Goal: Communication & Community: Answer question/provide support

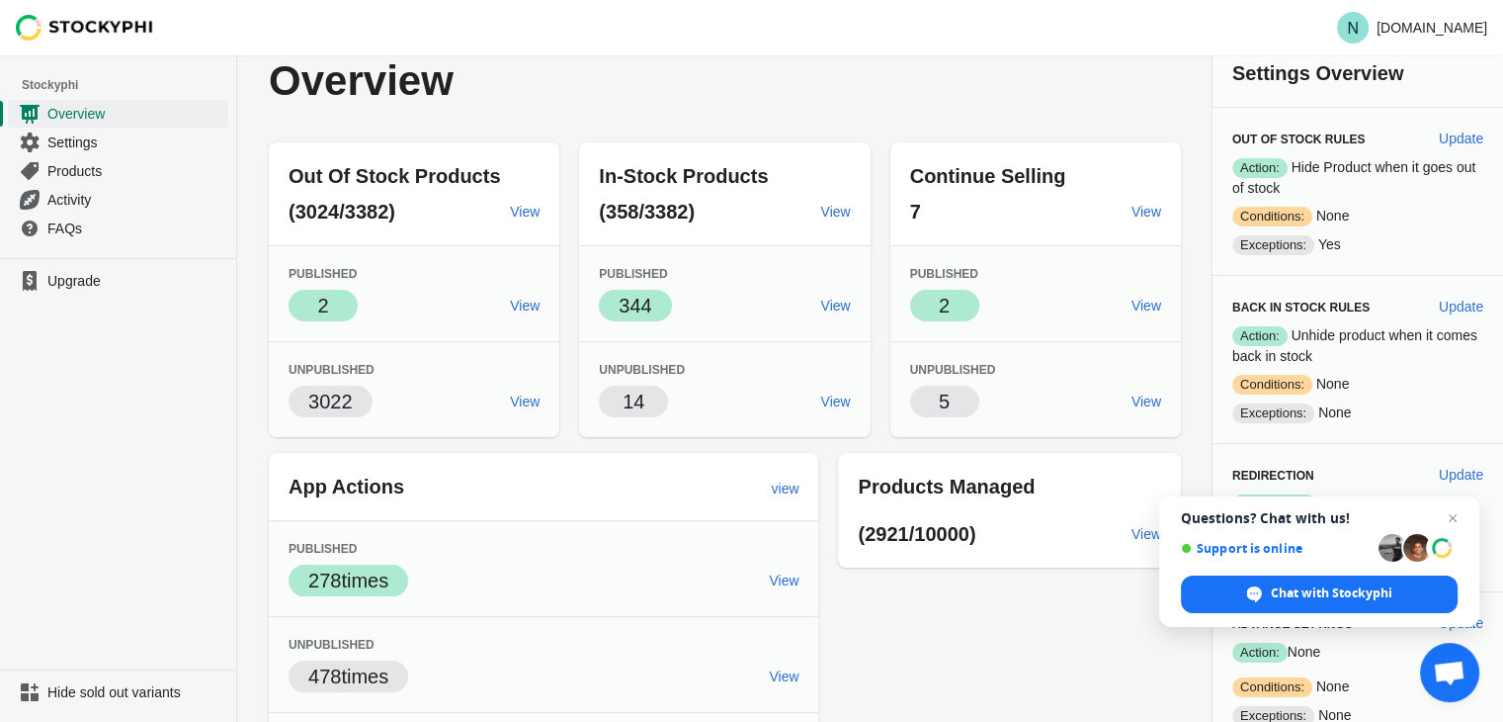
scroll to position [18, 0]
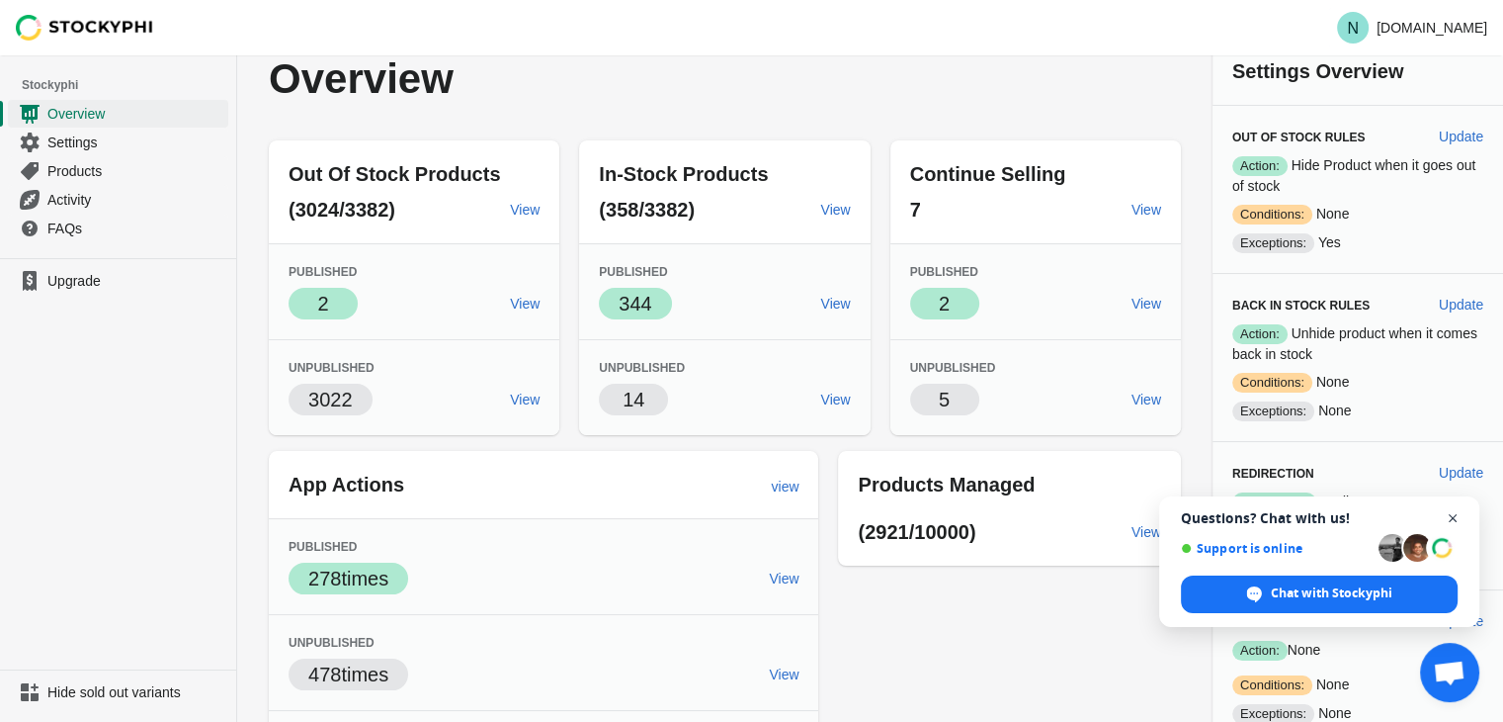
click at [1459, 519] on span "Open chat" at bounding box center [1453, 518] width 25 height 25
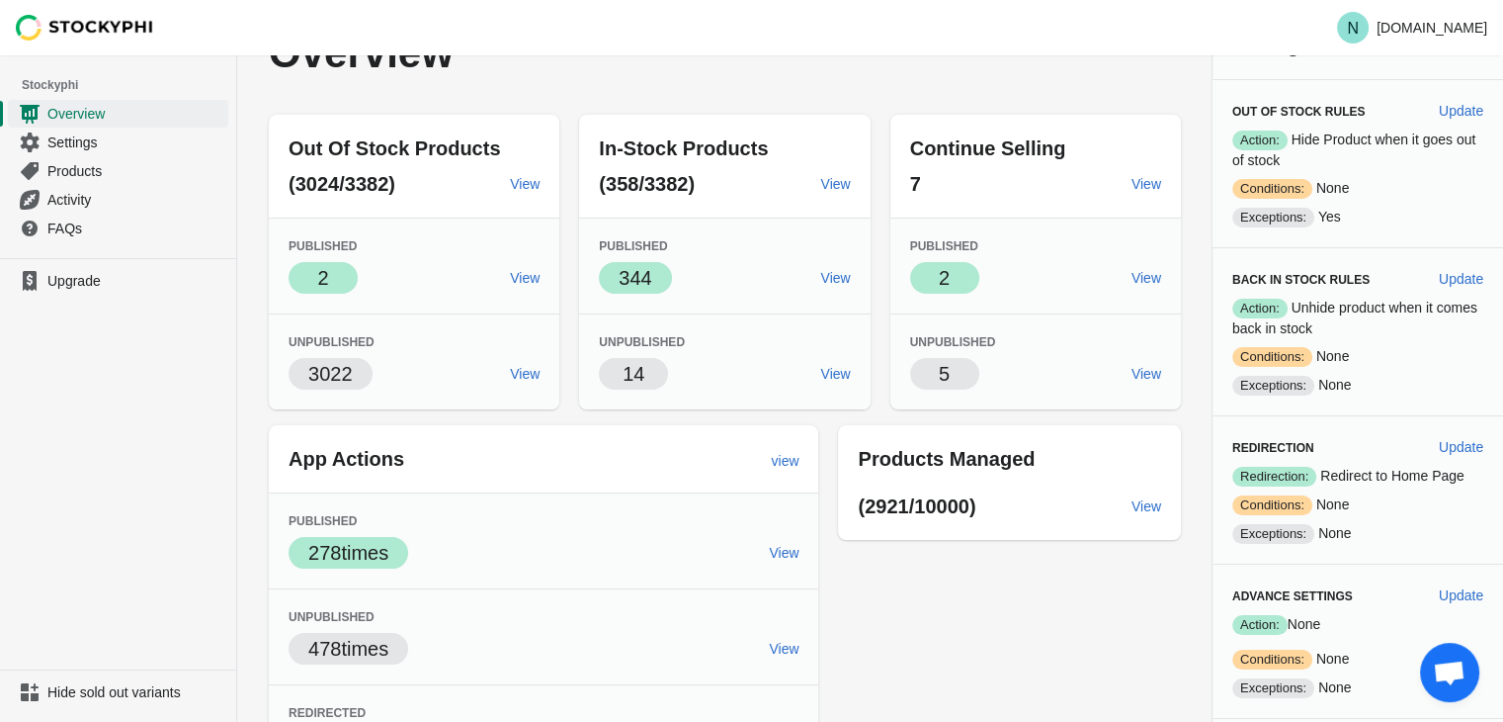
scroll to position [45, 0]
click at [63, 138] on span "Settings" at bounding box center [135, 142] width 177 height 20
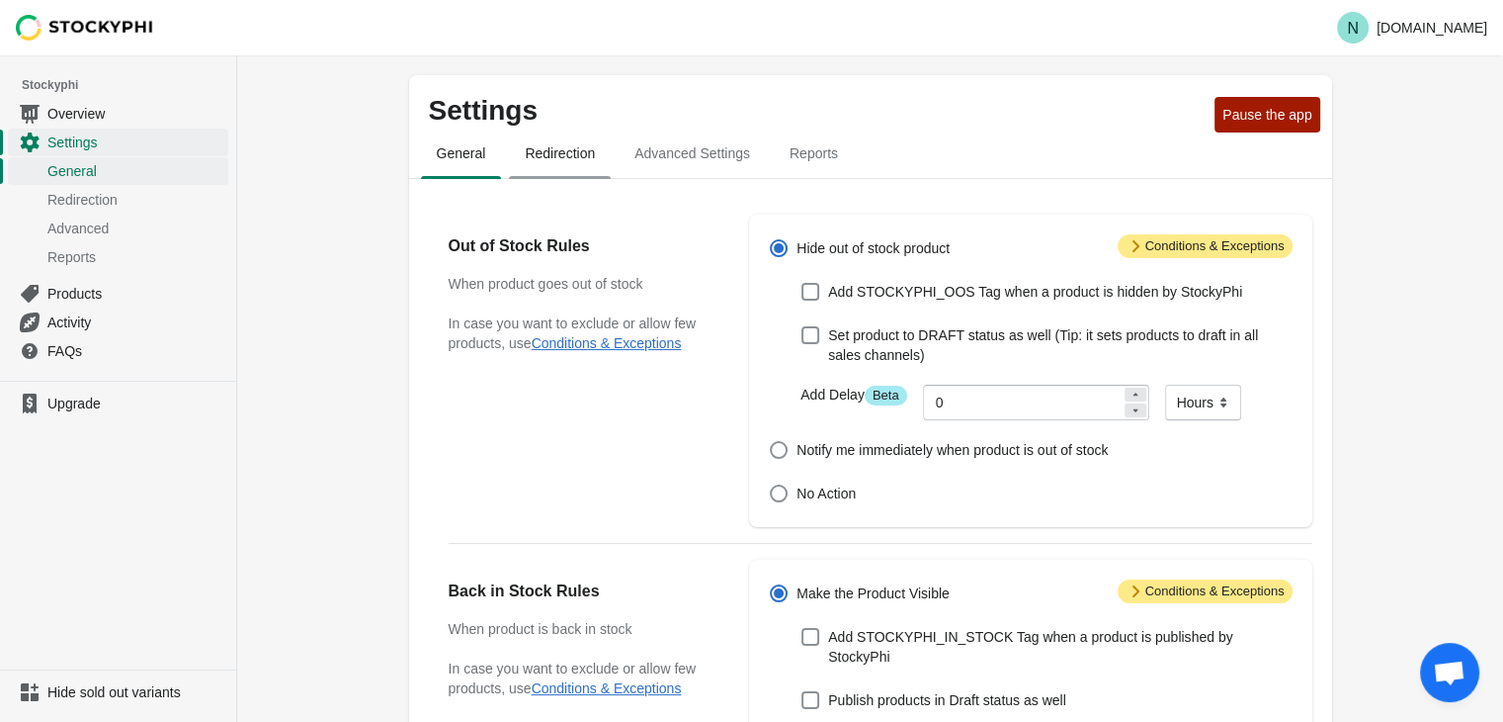
click at [541, 151] on span "Redirection" at bounding box center [560, 153] width 102 height 36
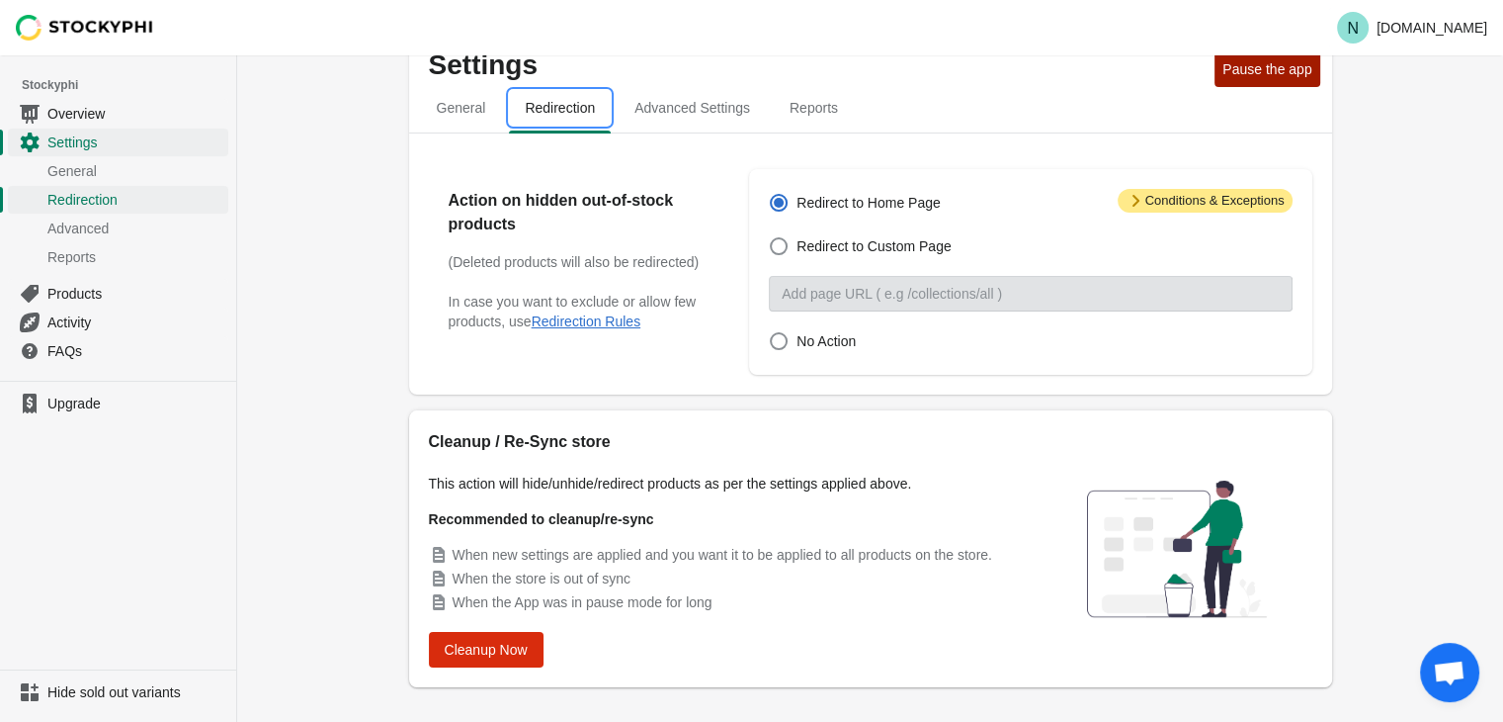
scroll to position [43, 0]
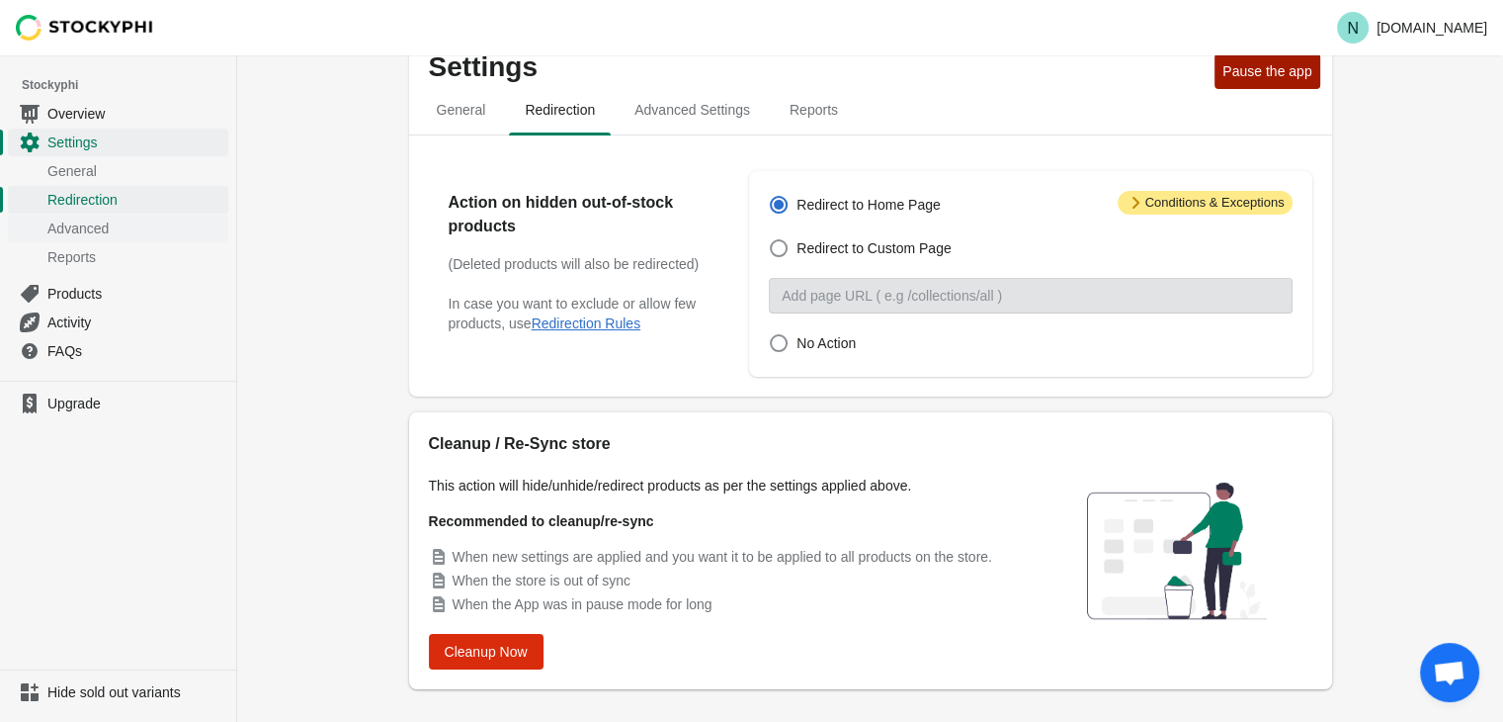
click at [91, 226] on span "Advanced" at bounding box center [135, 228] width 177 height 20
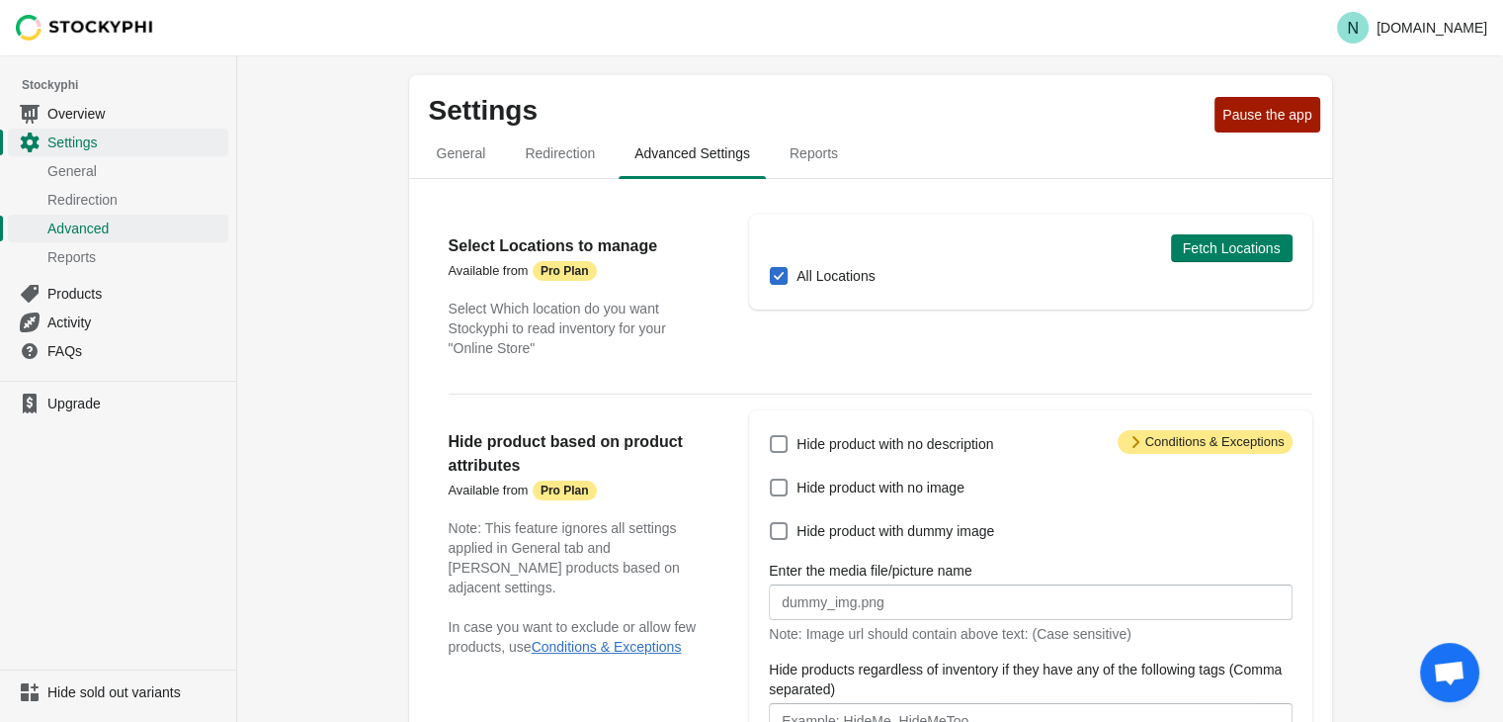
scroll to position [407, 0]
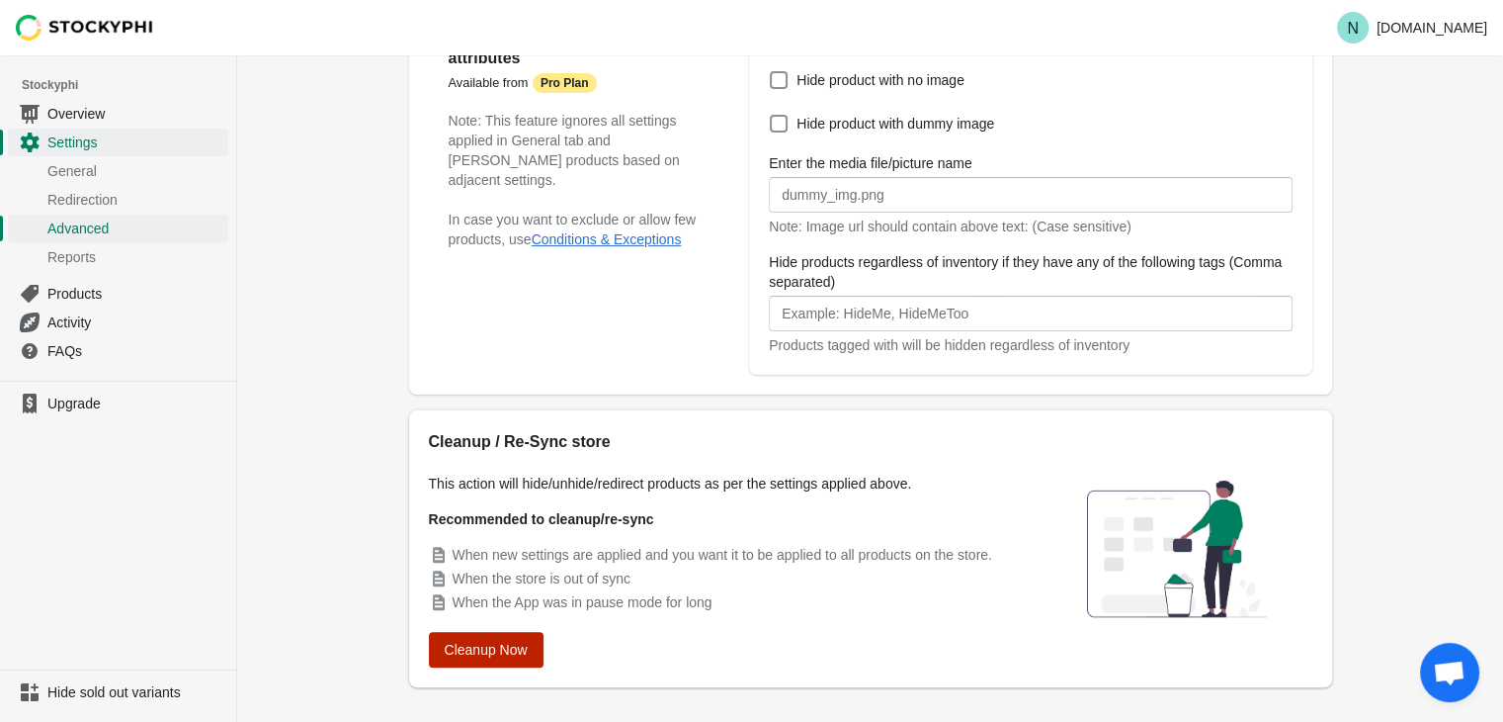
click at [500, 637] on button "Cleanup Now" at bounding box center [486, 650] width 115 height 36
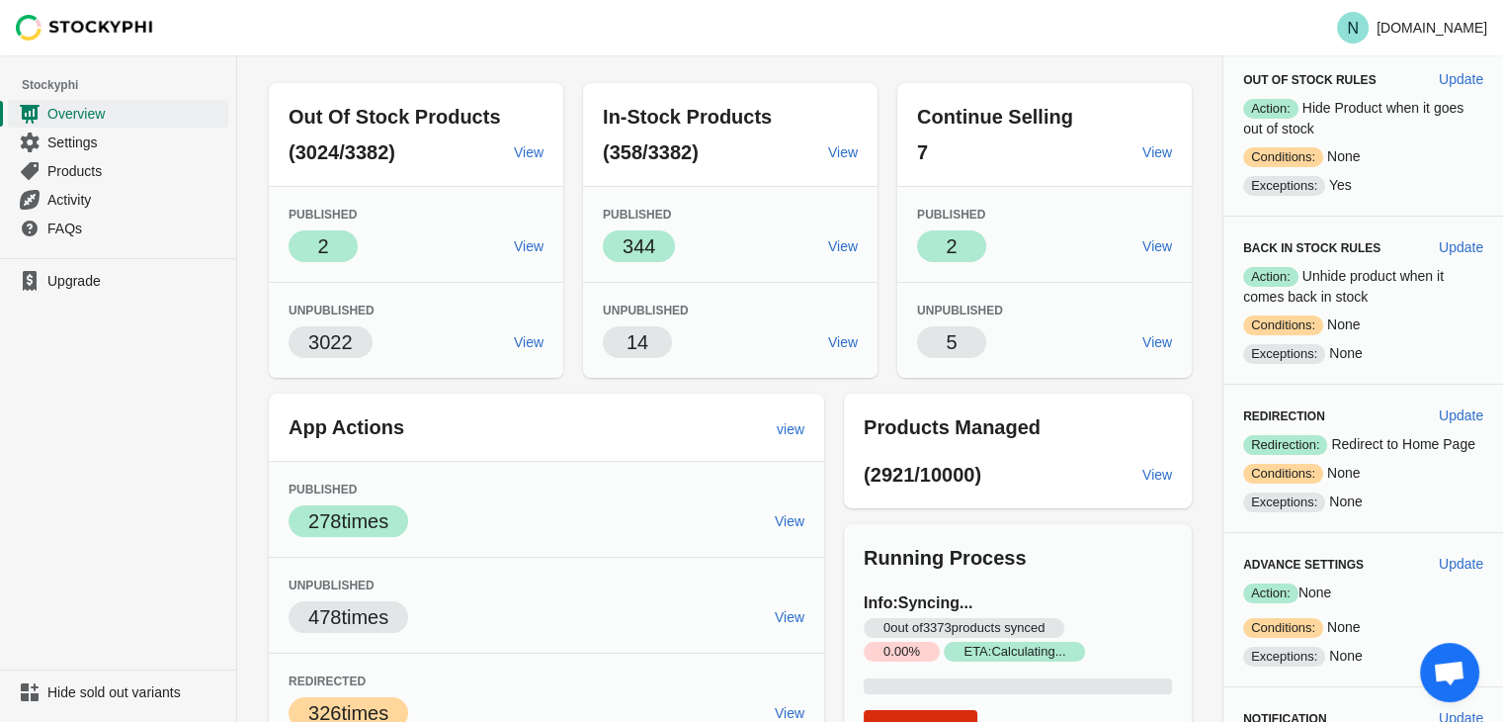
scroll to position [147, 0]
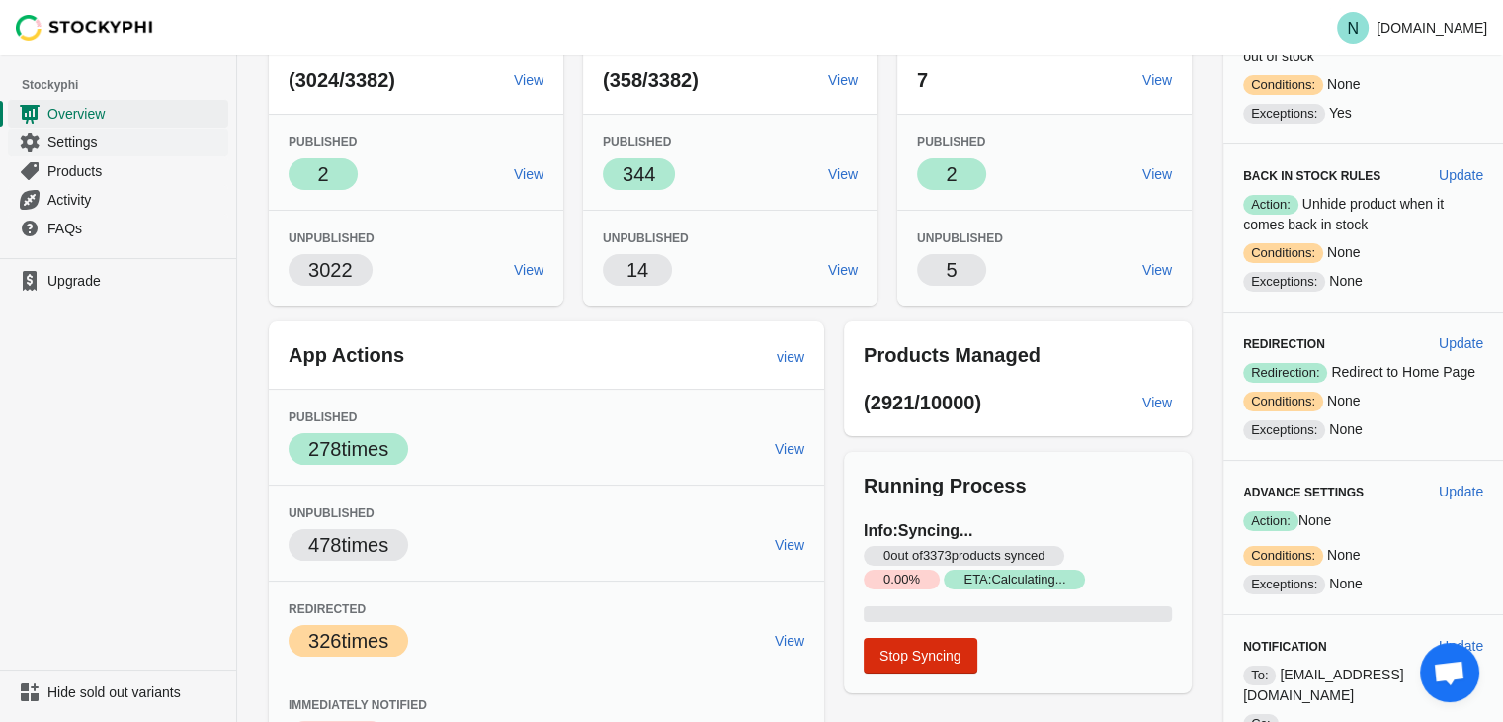
click at [75, 132] on span "Settings" at bounding box center [135, 142] width 177 height 20
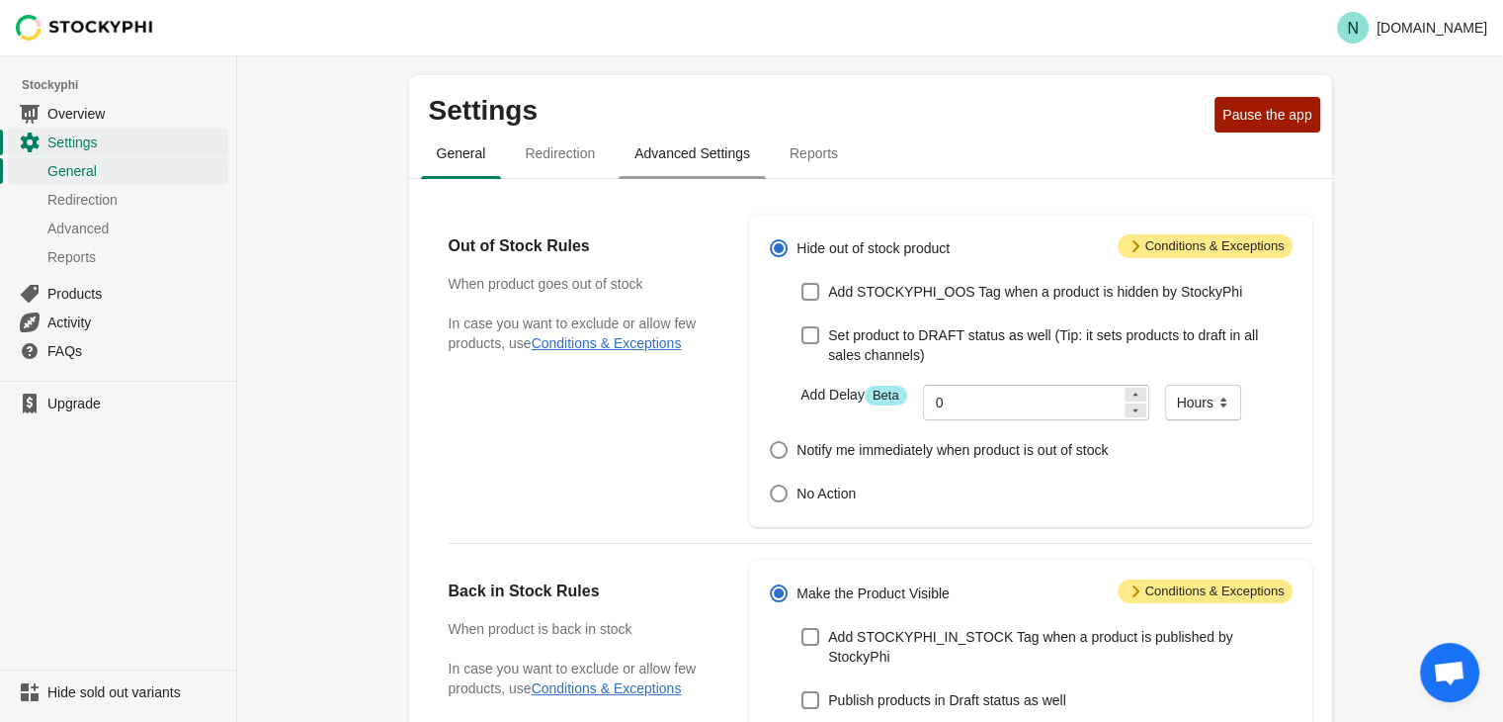
click at [724, 148] on span "Advanced Settings" at bounding box center [692, 153] width 147 height 36
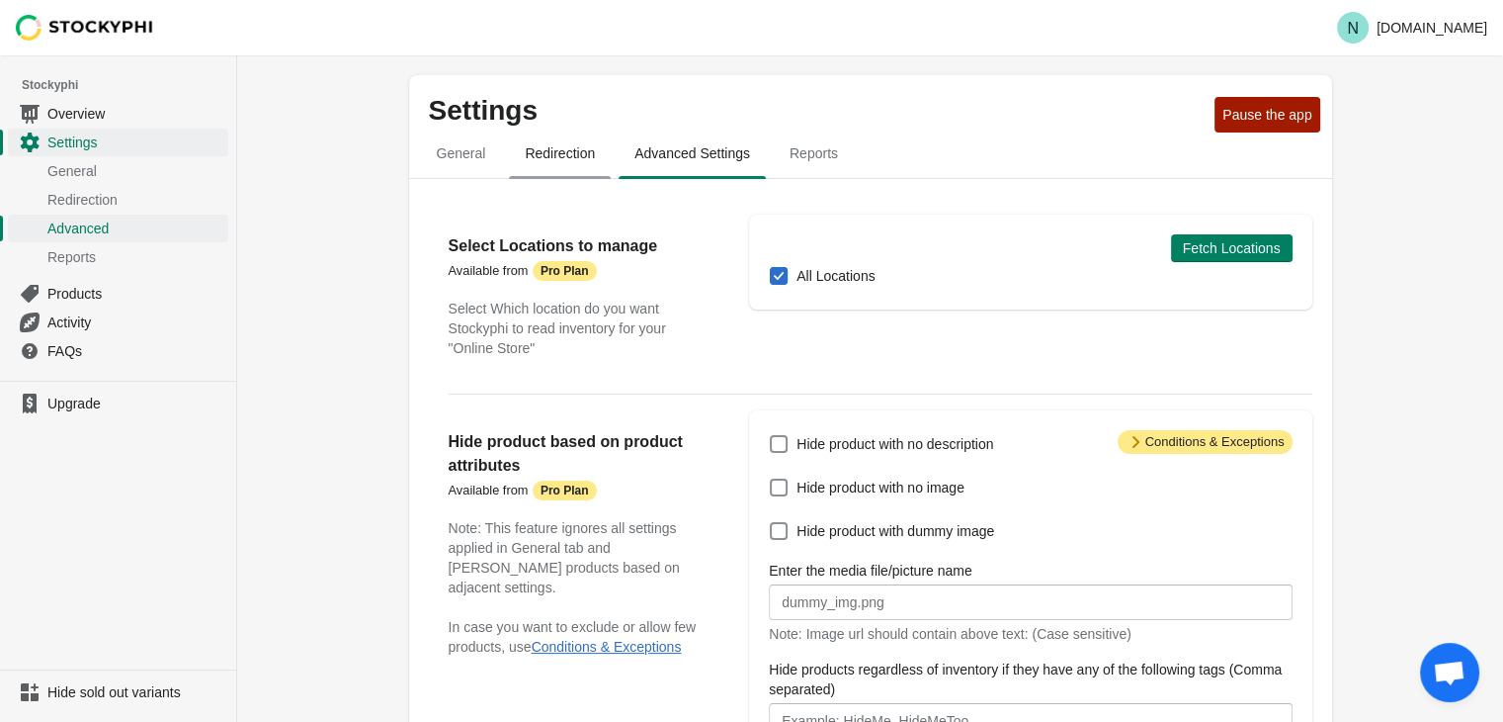
click at [584, 152] on span "Redirection" at bounding box center [560, 153] width 102 height 36
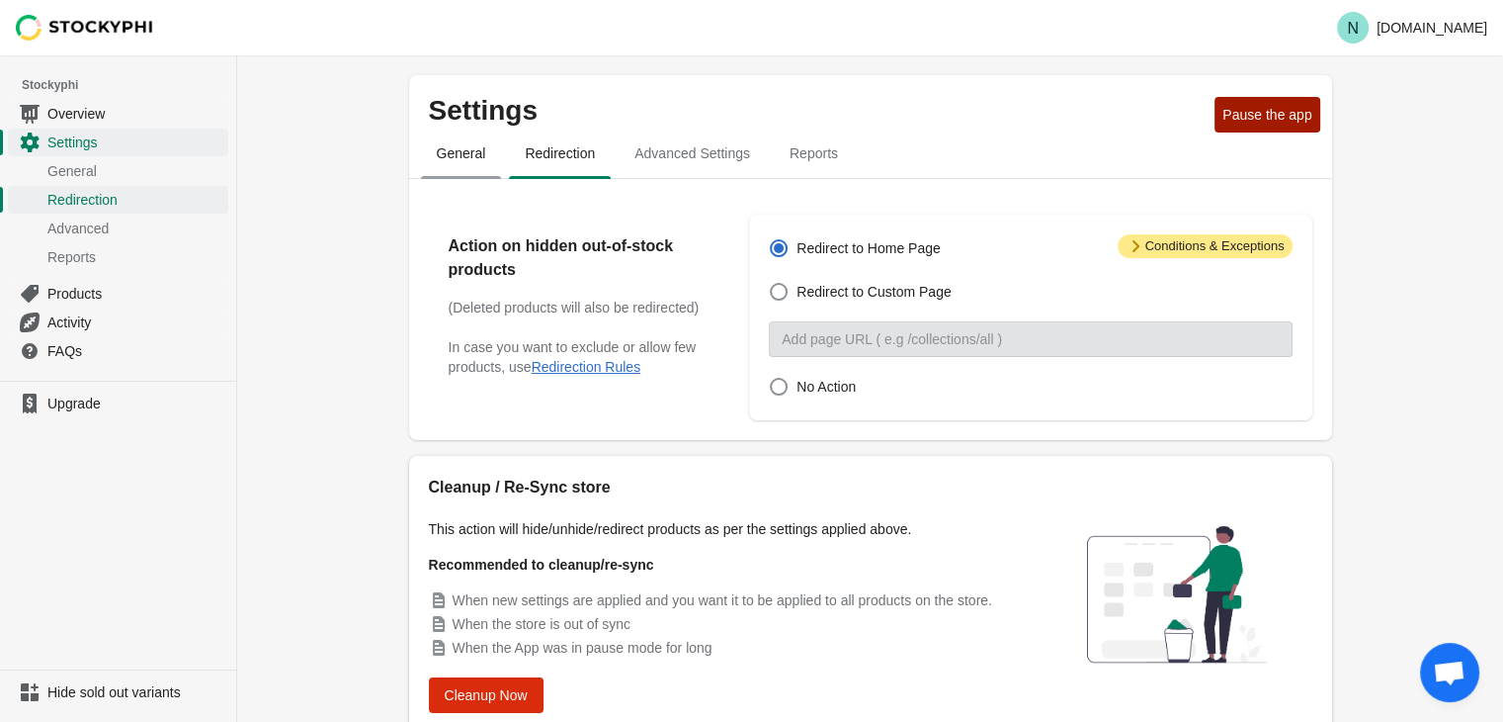
click at [429, 152] on span "General" at bounding box center [461, 153] width 81 height 36
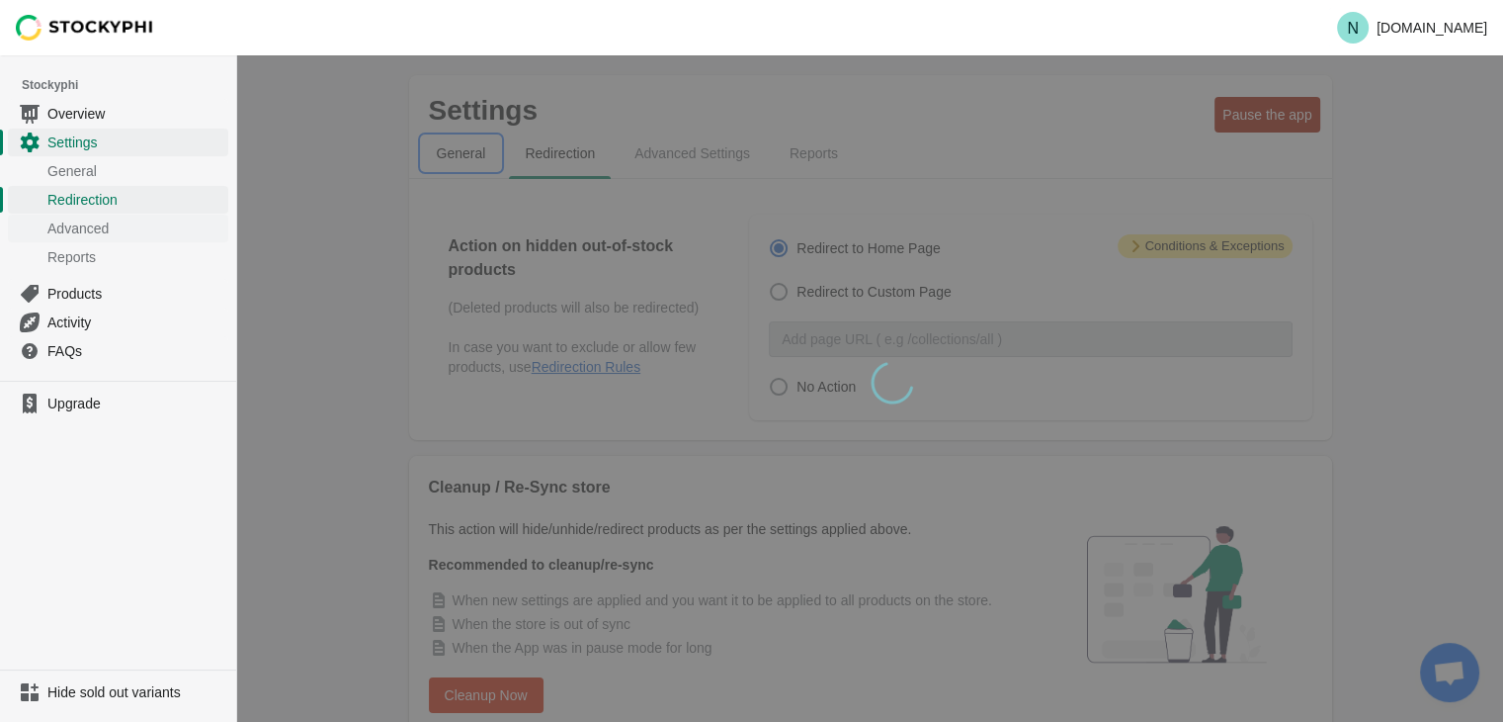
select select "hours"
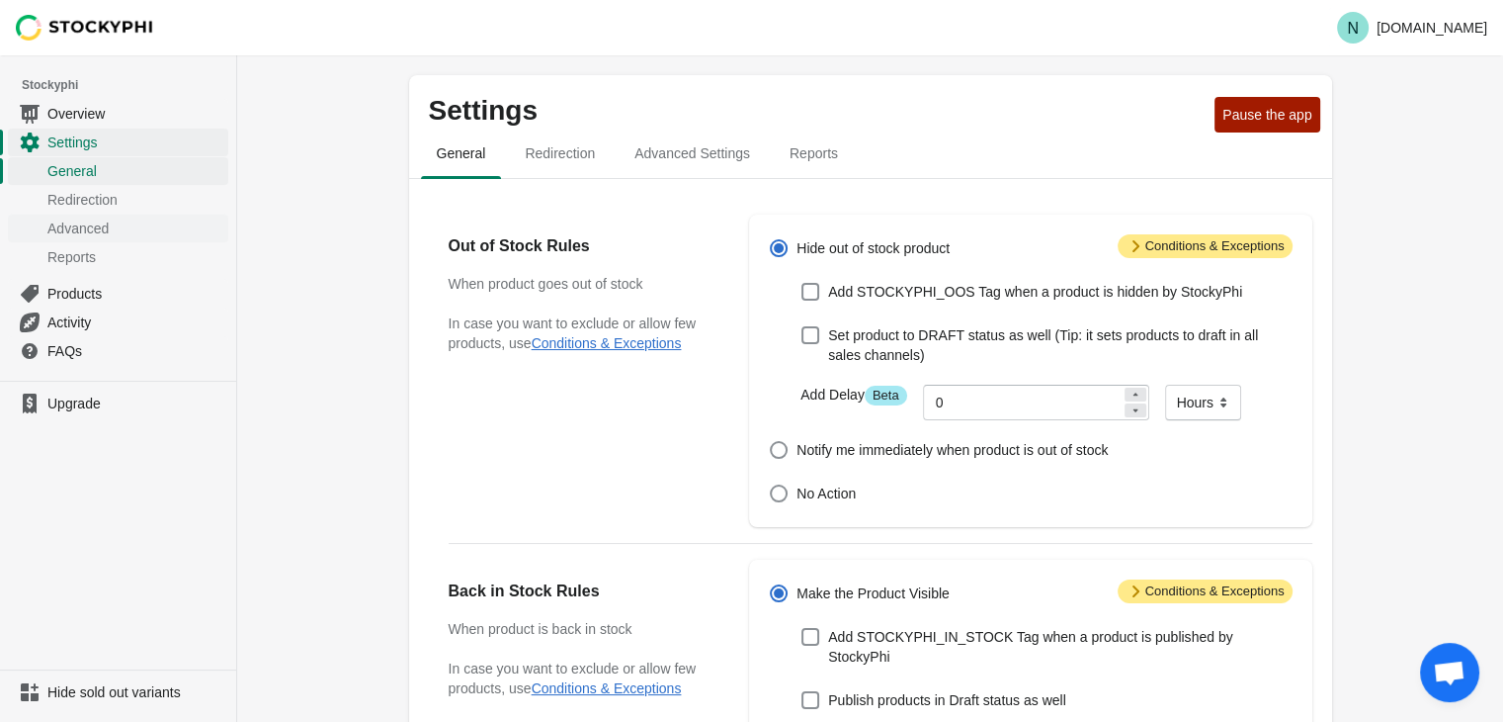
click at [99, 222] on span "Advanced" at bounding box center [135, 228] width 177 height 20
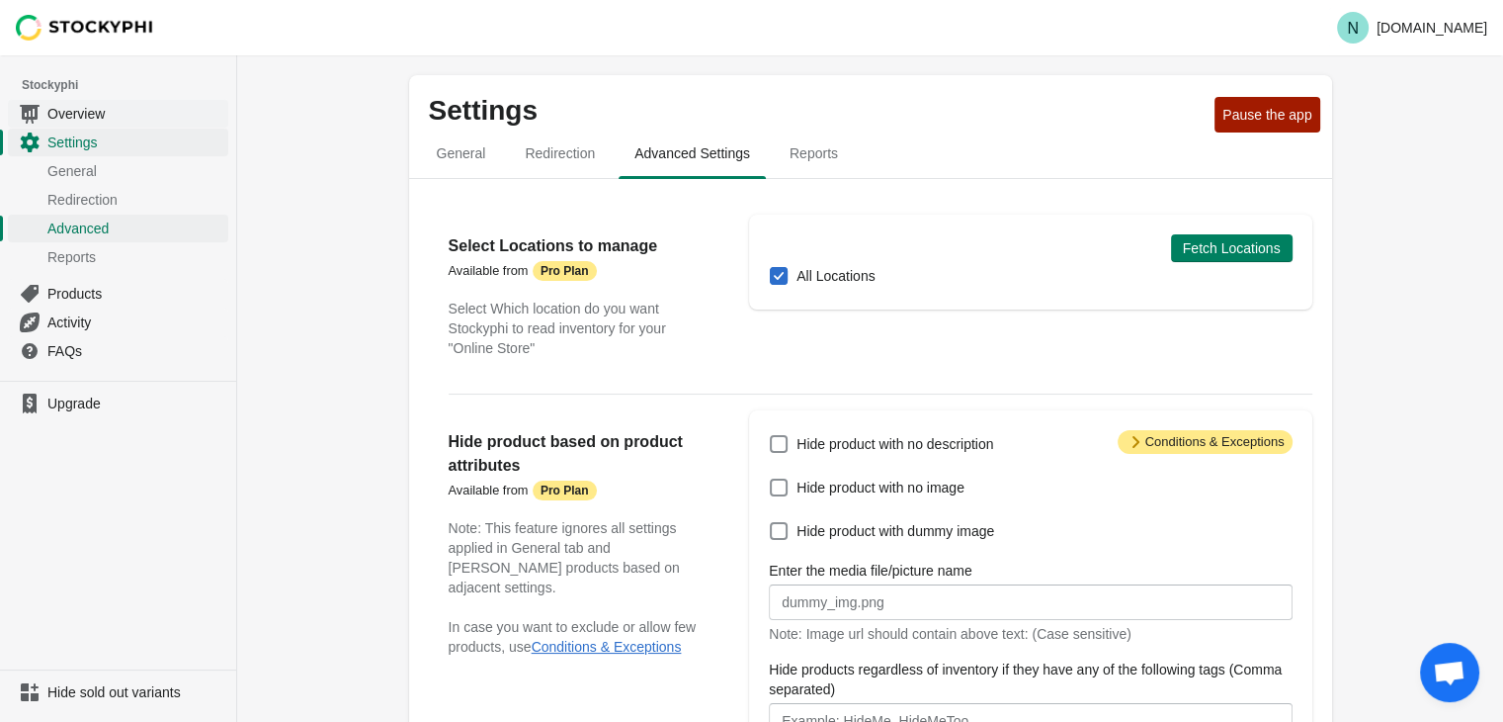
click at [68, 106] on span "Overview" at bounding box center [135, 114] width 177 height 20
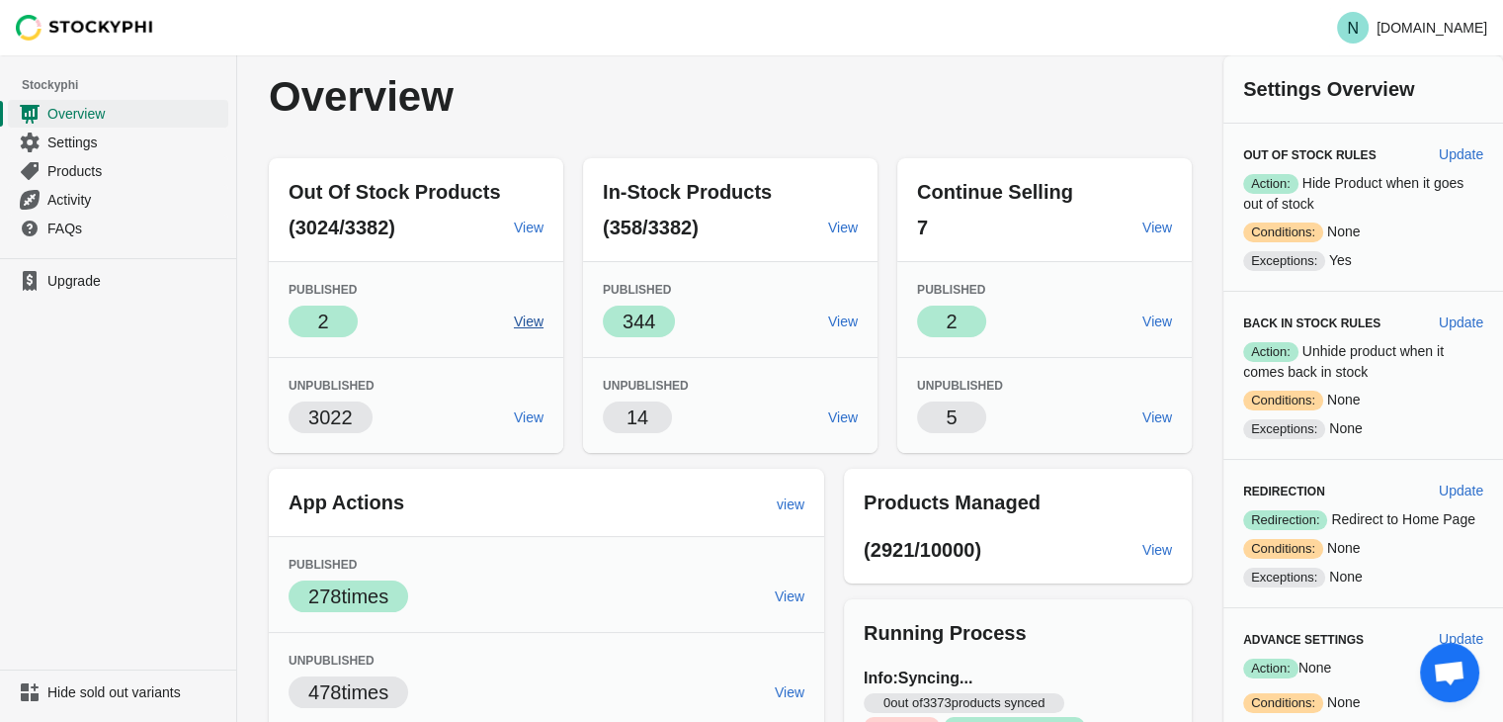
click at [540, 324] on span "View" at bounding box center [529, 321] width 30 height 16
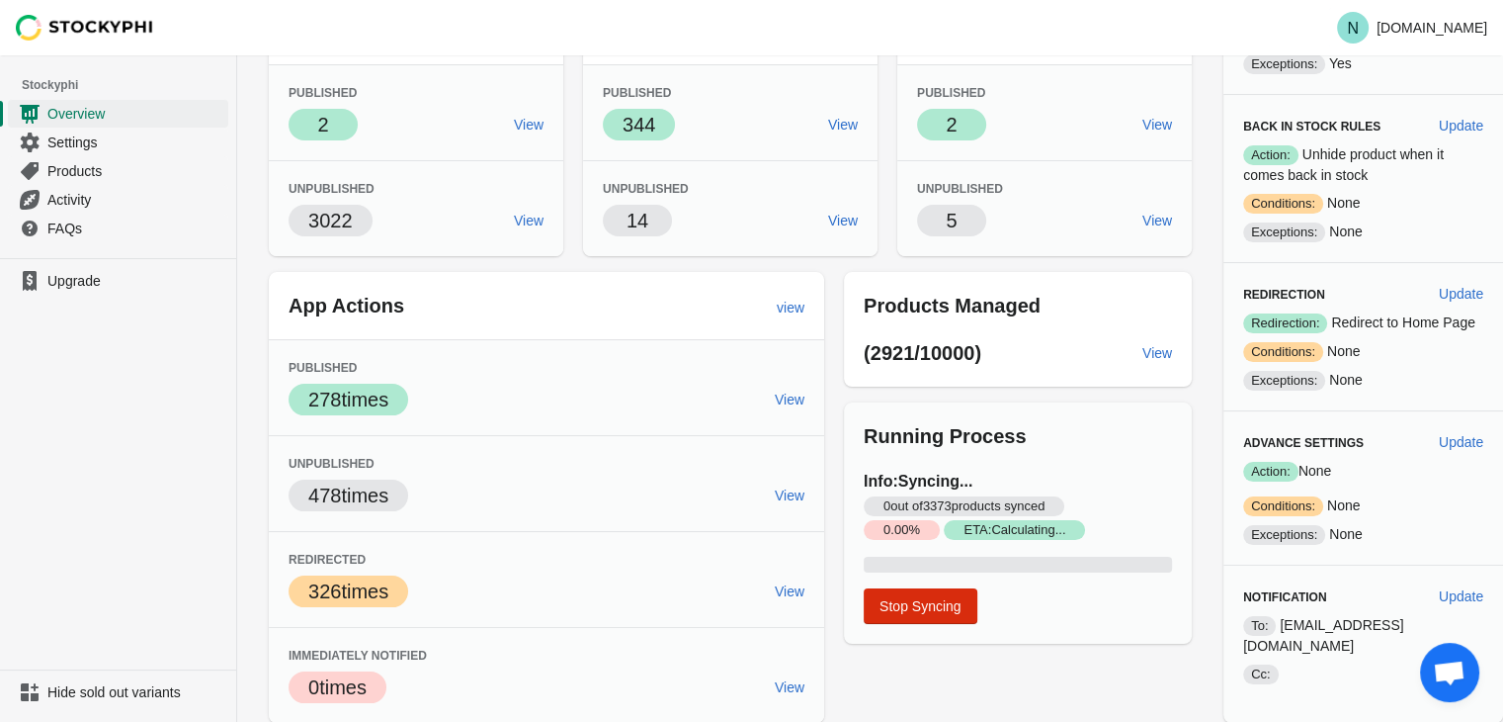
click at [1454, 675] on span "Open chat" at bounding box center [1449, 674] width 33 height 28
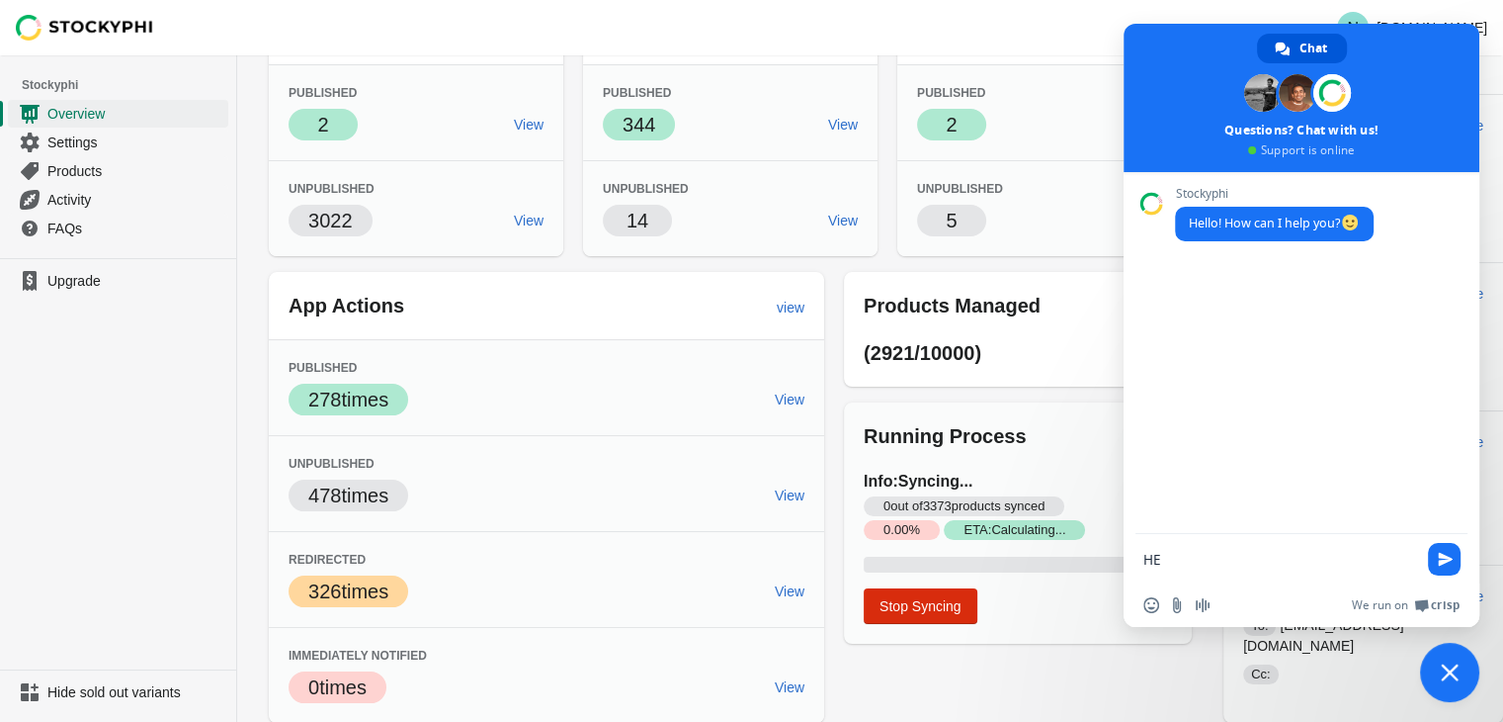
type textarea "H"
type textarea "g"
type textarea "H"
type textarea "hello"
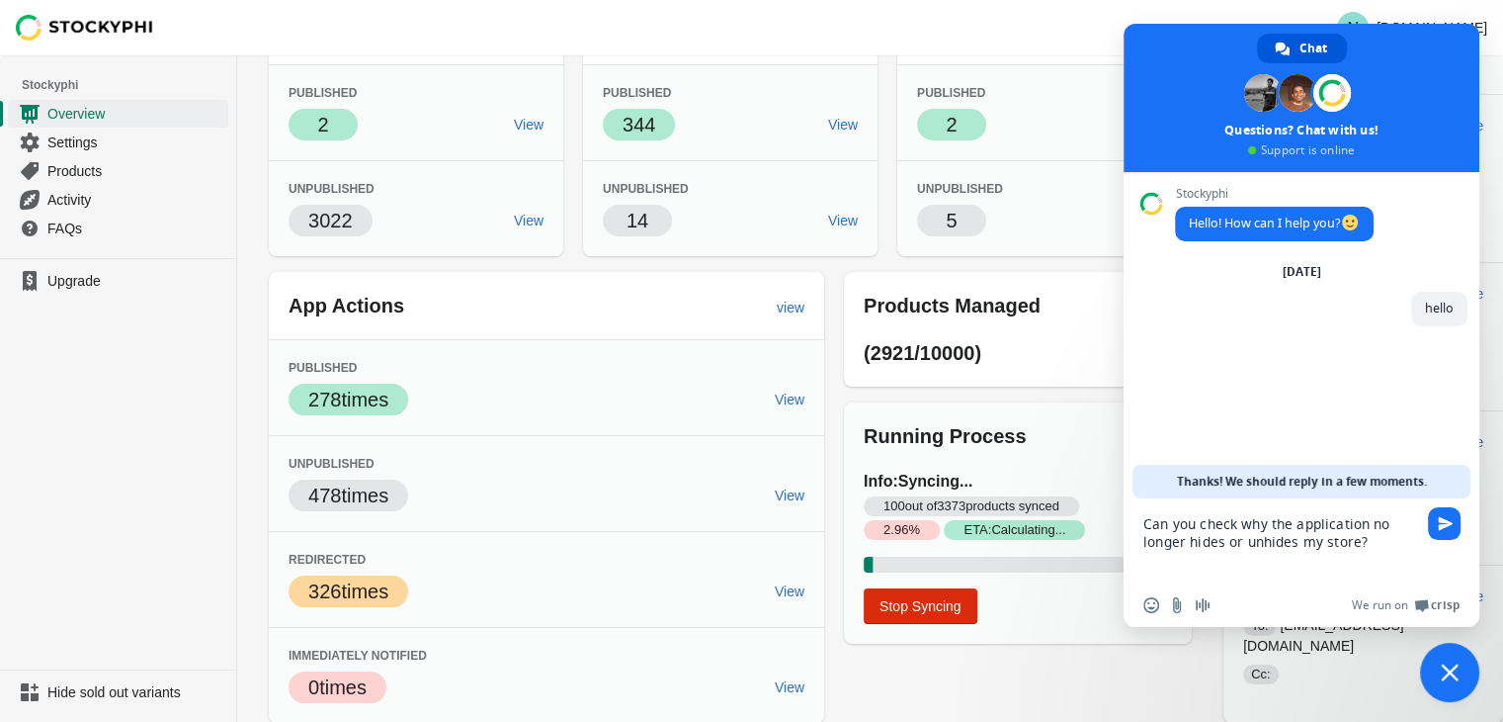
type textarea "Can you check why the app no longer hides or unhides my store?"
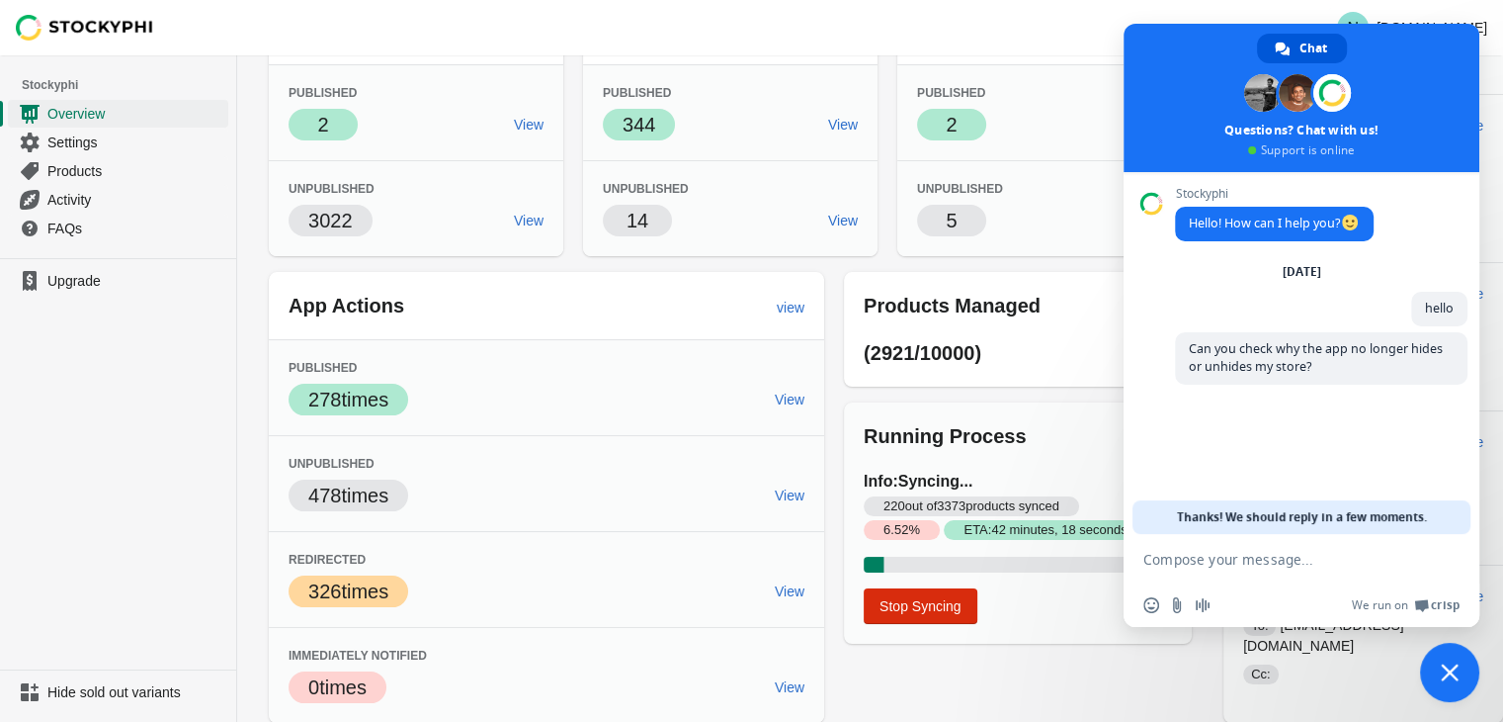
click at [1455, 680] on span "Close chat" at bounding box center [1450, 672] width 18 height 18
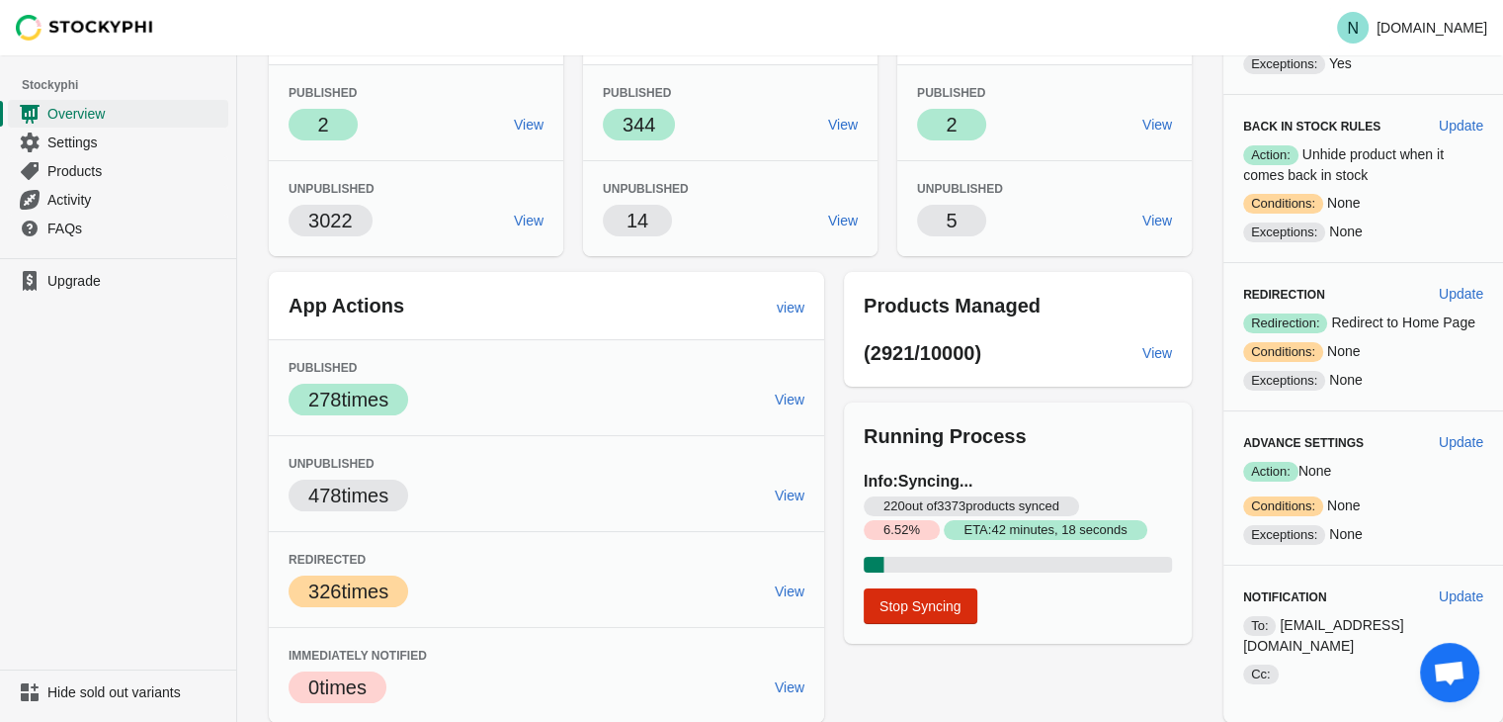
scroll to position [0, 0]
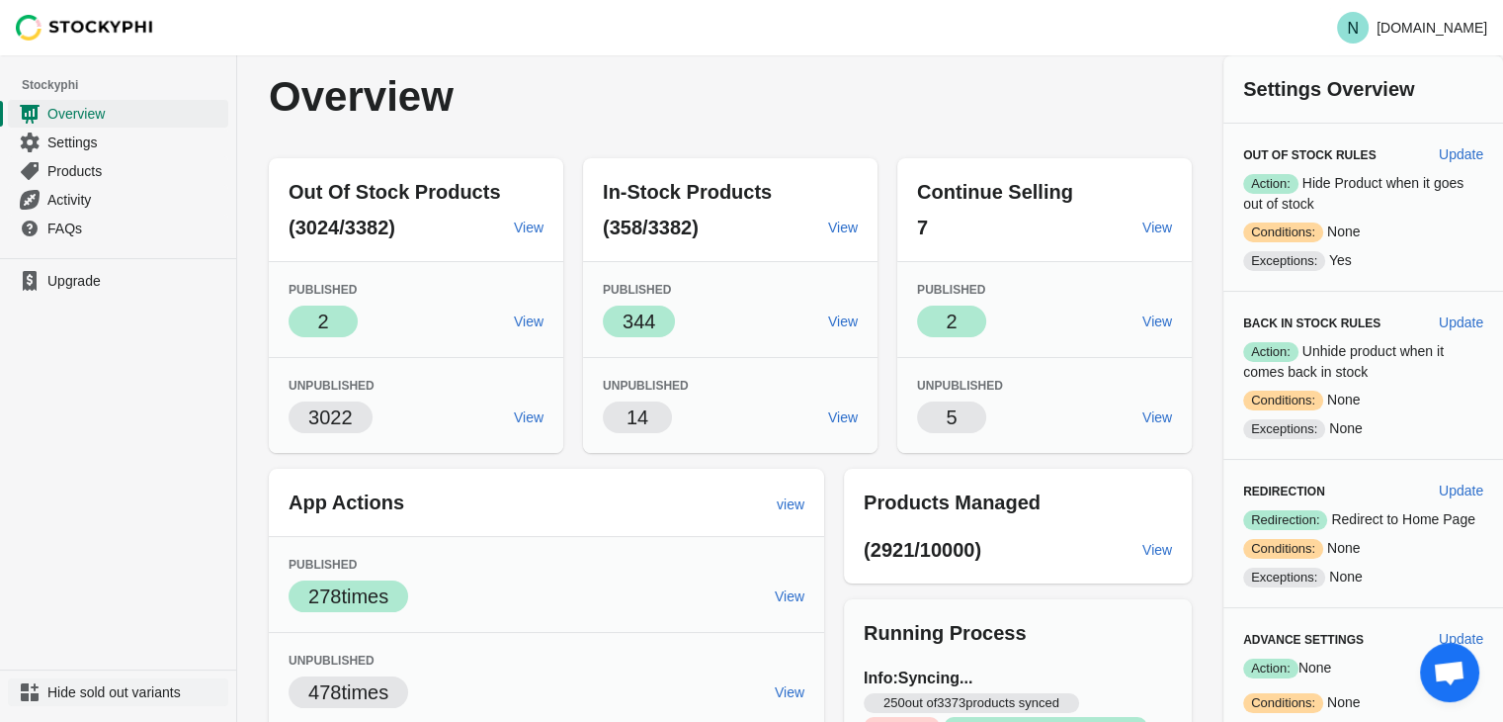
click at [139, 686] on span "Hide sold out variants" at bounding box center [135, 692] width 177 height 20
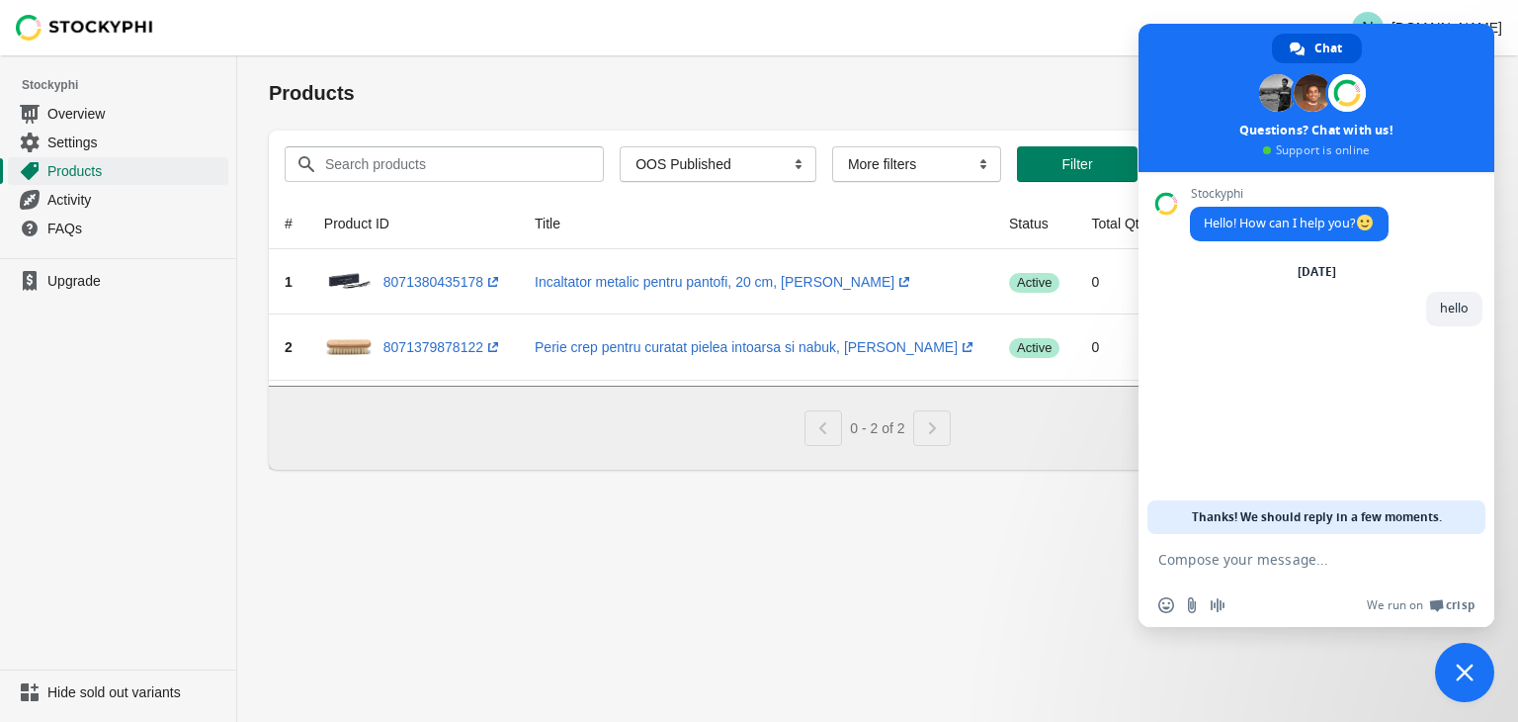
paste textarea "Can you check why the application no longer hides or unhides my store?"
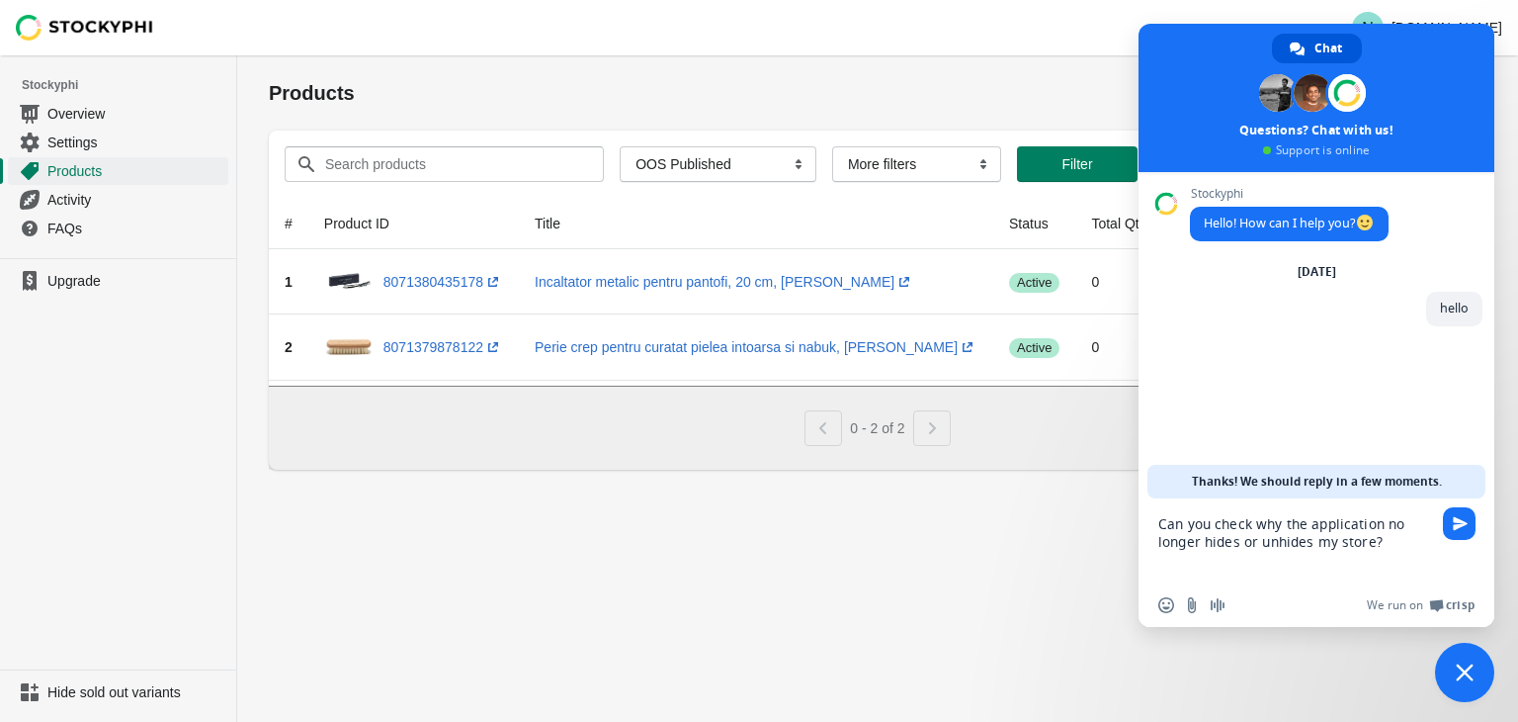
click at [1347, 521] on textarea "Can you check why the application no longer hides or unhides my store?" at bounding box center [1296, 540] width 277 height 85
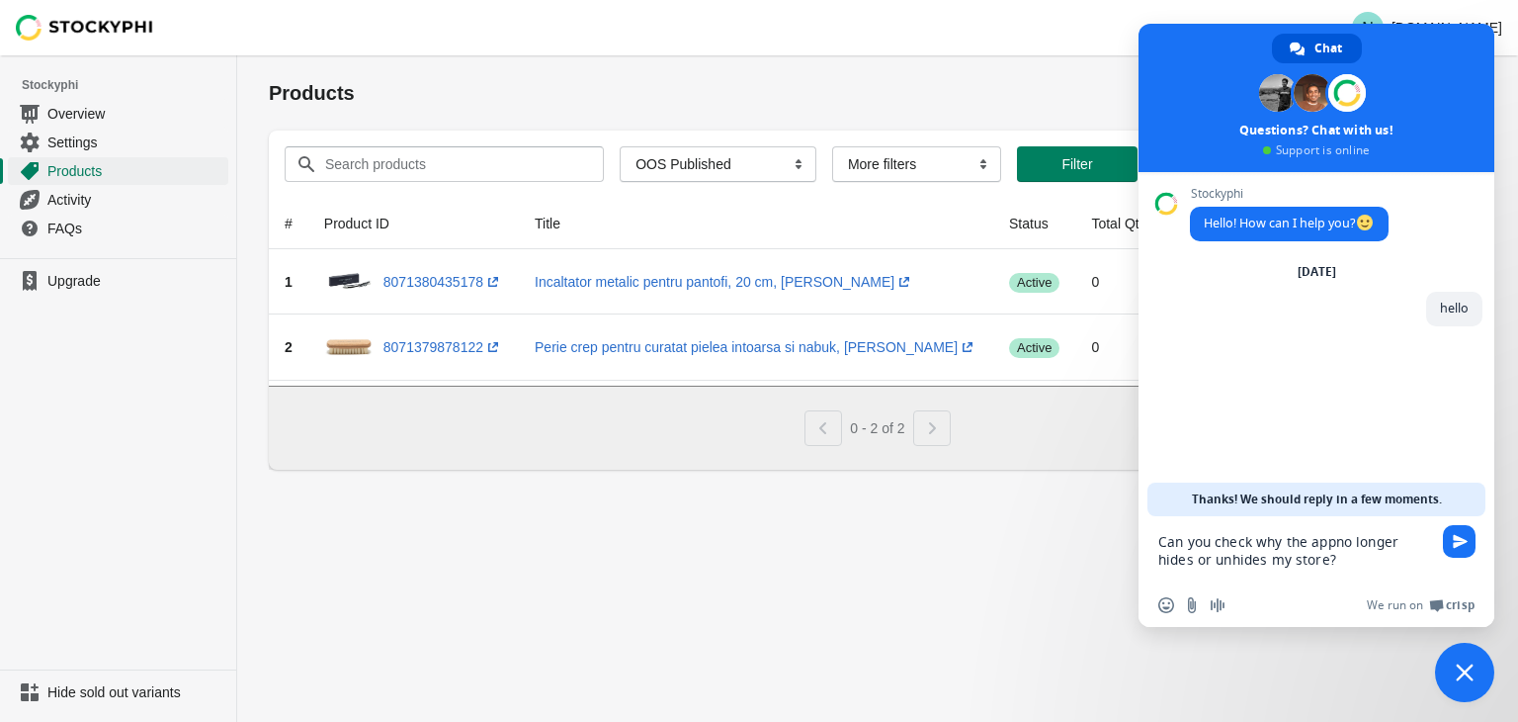
type textarea "Can you check why the app no longer hides or unhides my store?"
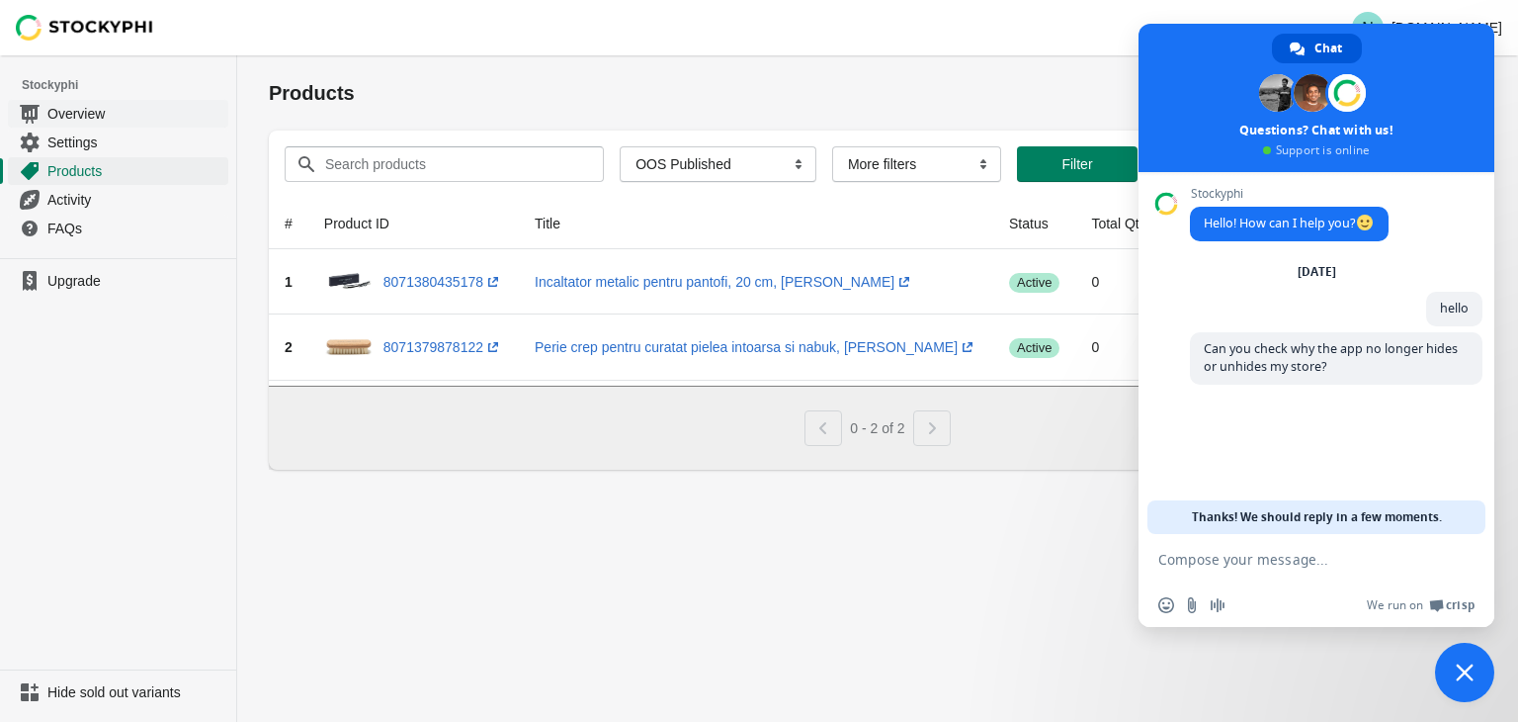
click at [71, 123] on span "Overview" at bounding box center [135, 114] width 177 height 20
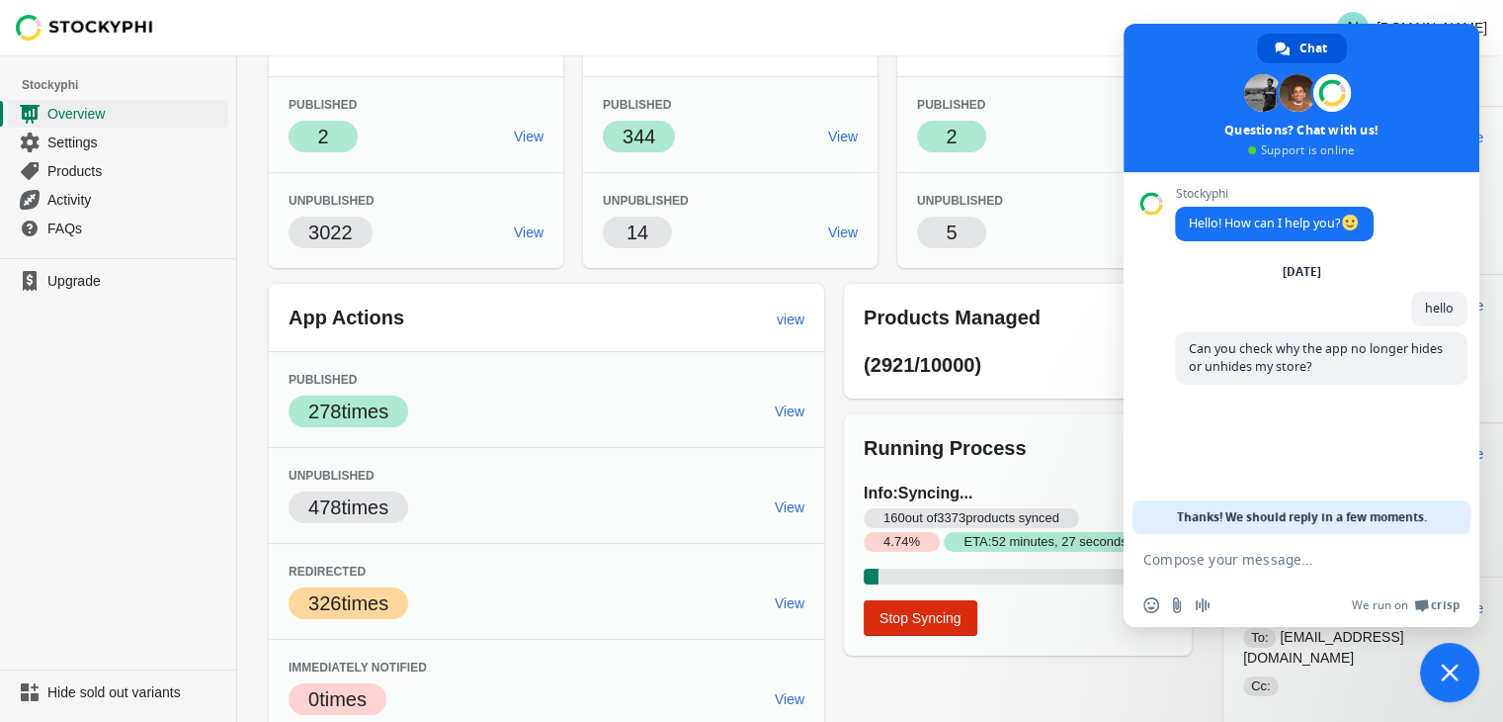
scroll to position [186, 0]
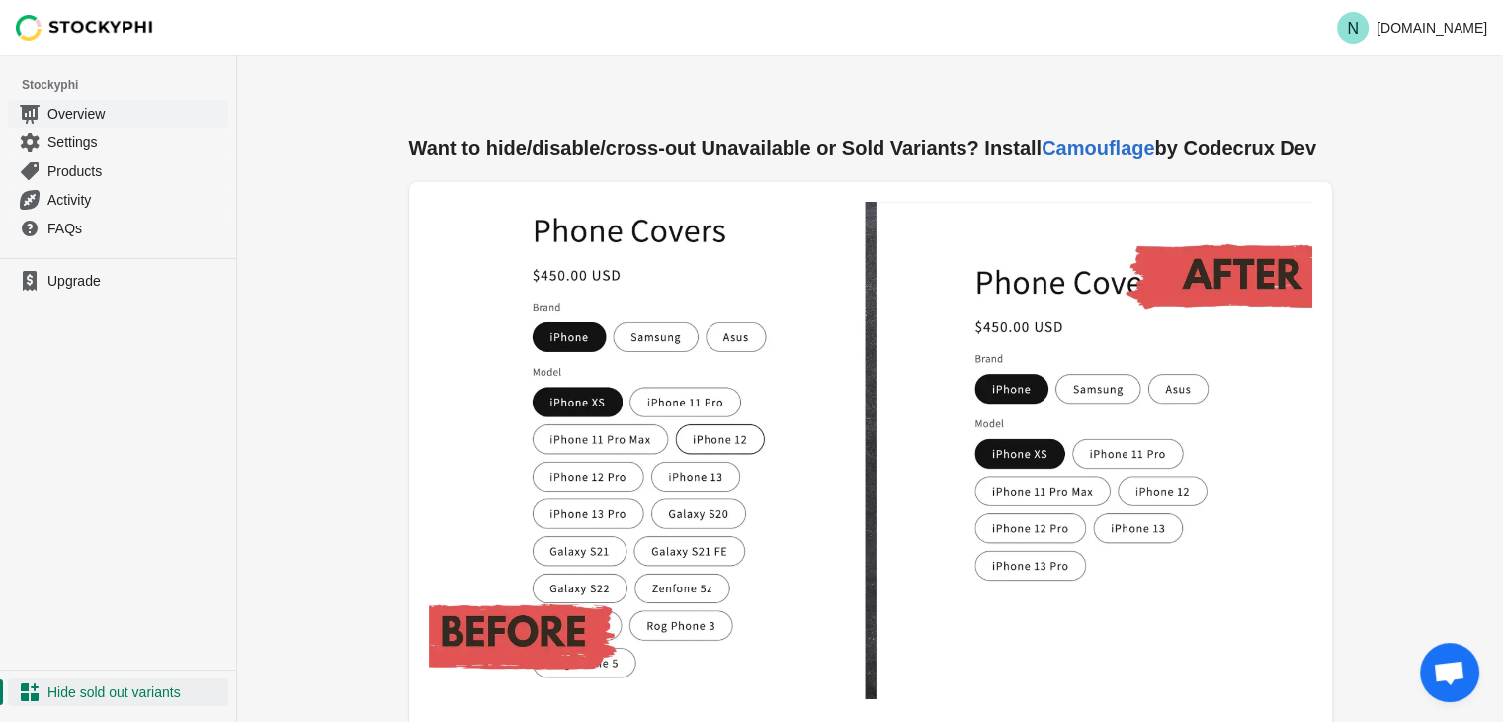
click at [72, 124] on link "Overview" at bounding box center [118, 113] width 220 height 29
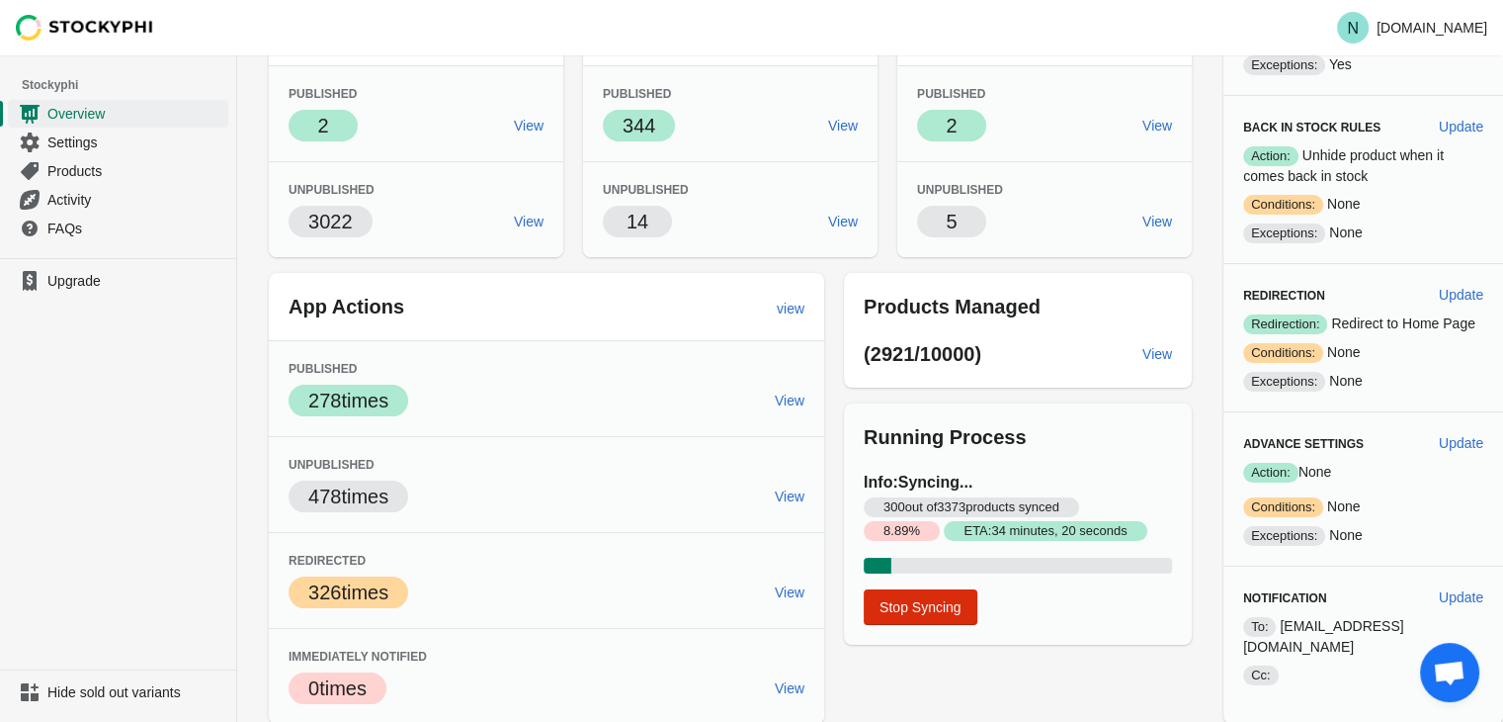
scroll to position [197, 0]
click at [71, 137] on span "Settings" at bounding box center [135, 142] width 177 height 20
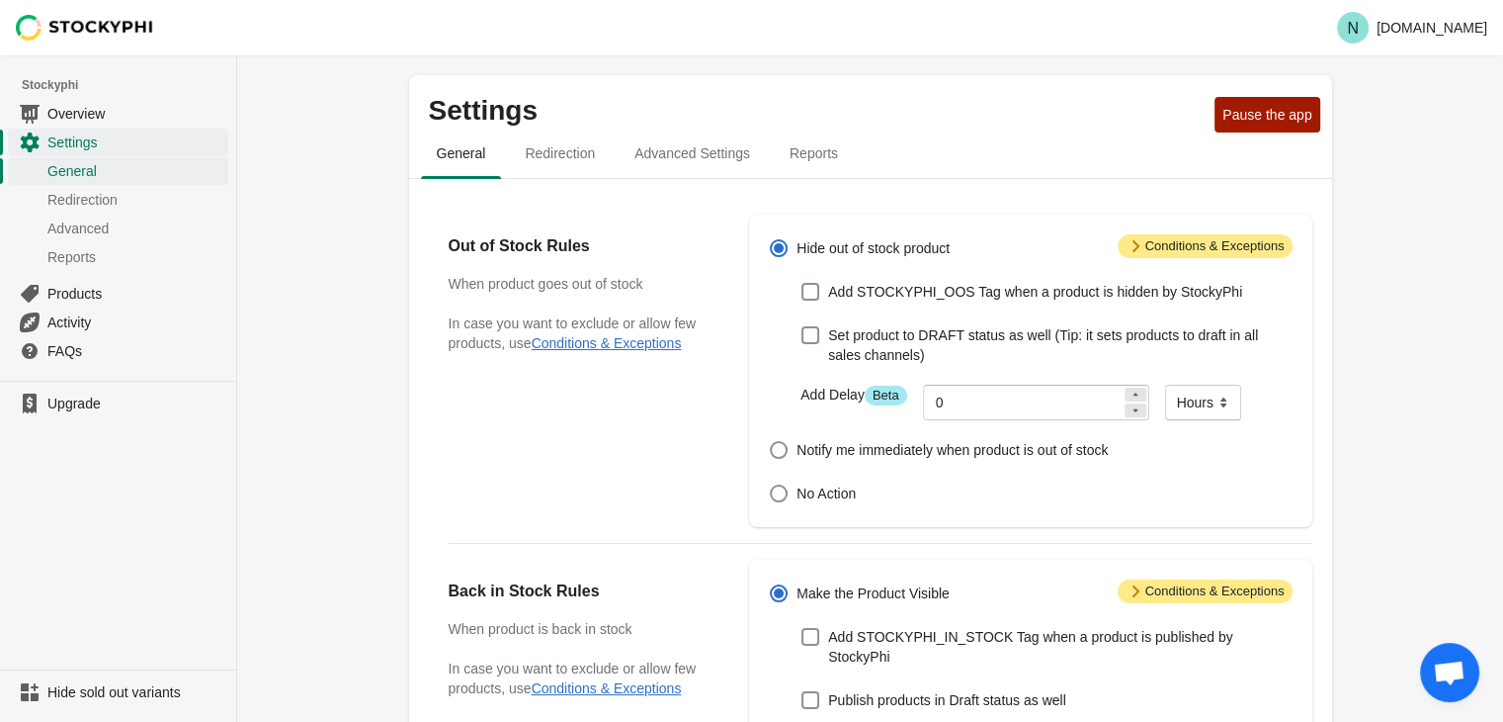
scroll to position [20, 0]
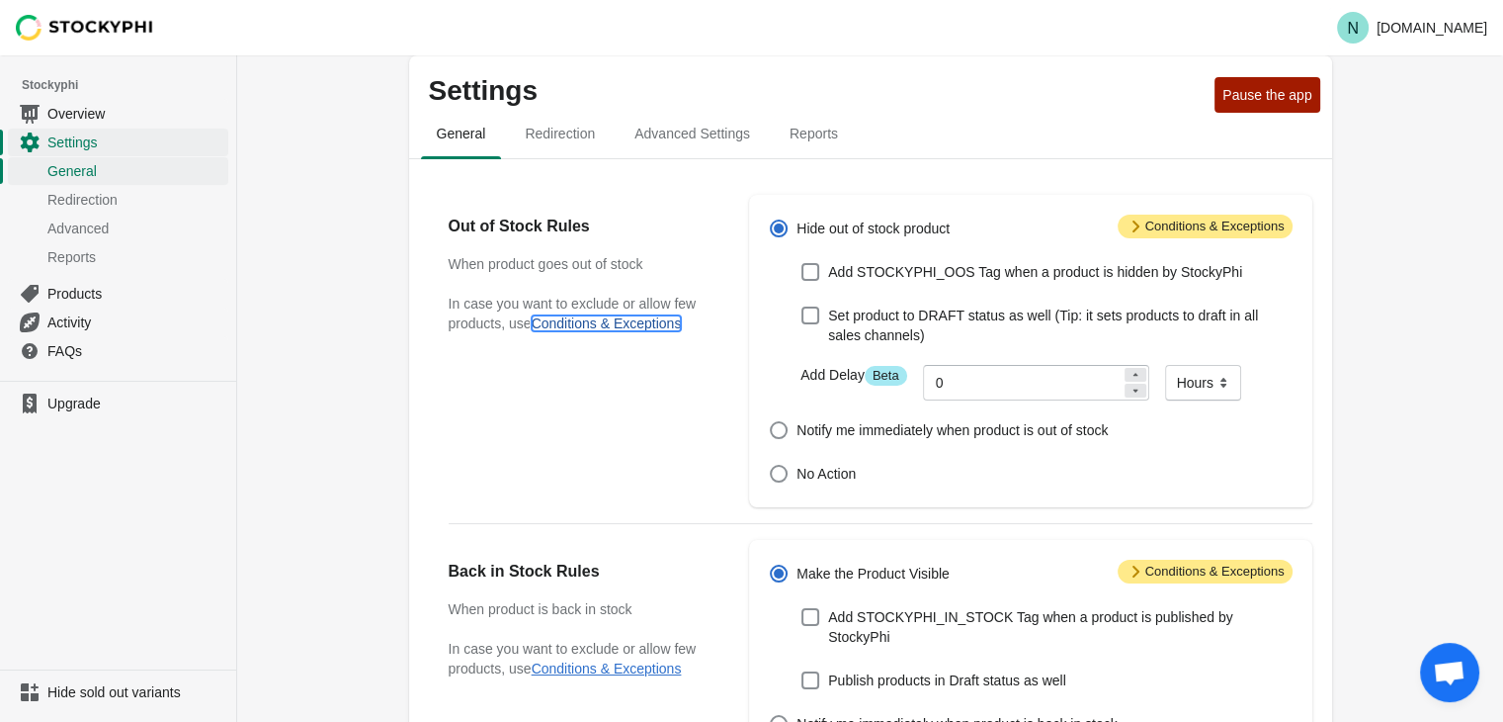
click at [629, 329] on button "Conditions & Exceptions" at bounding box center [607, 323] width 150 height 16
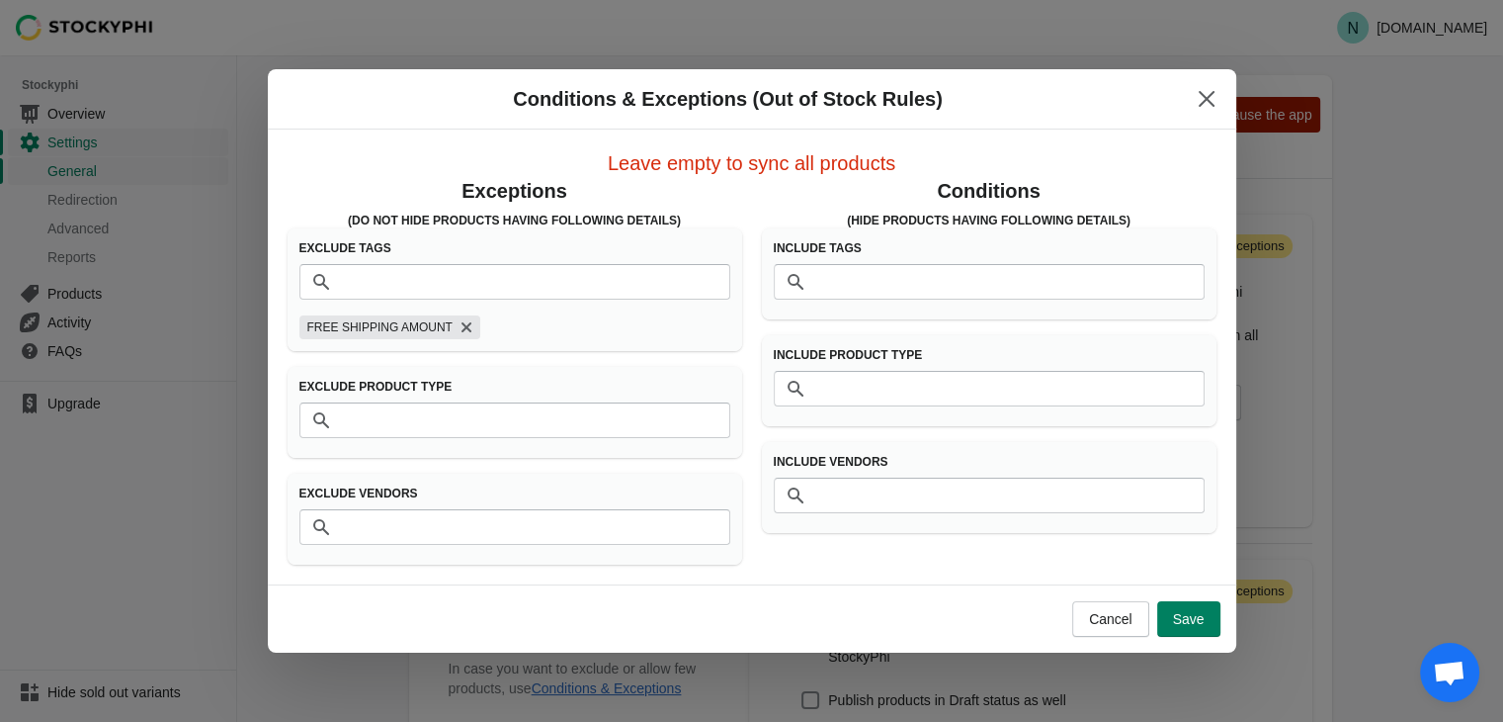
scroll to position [0, 0]
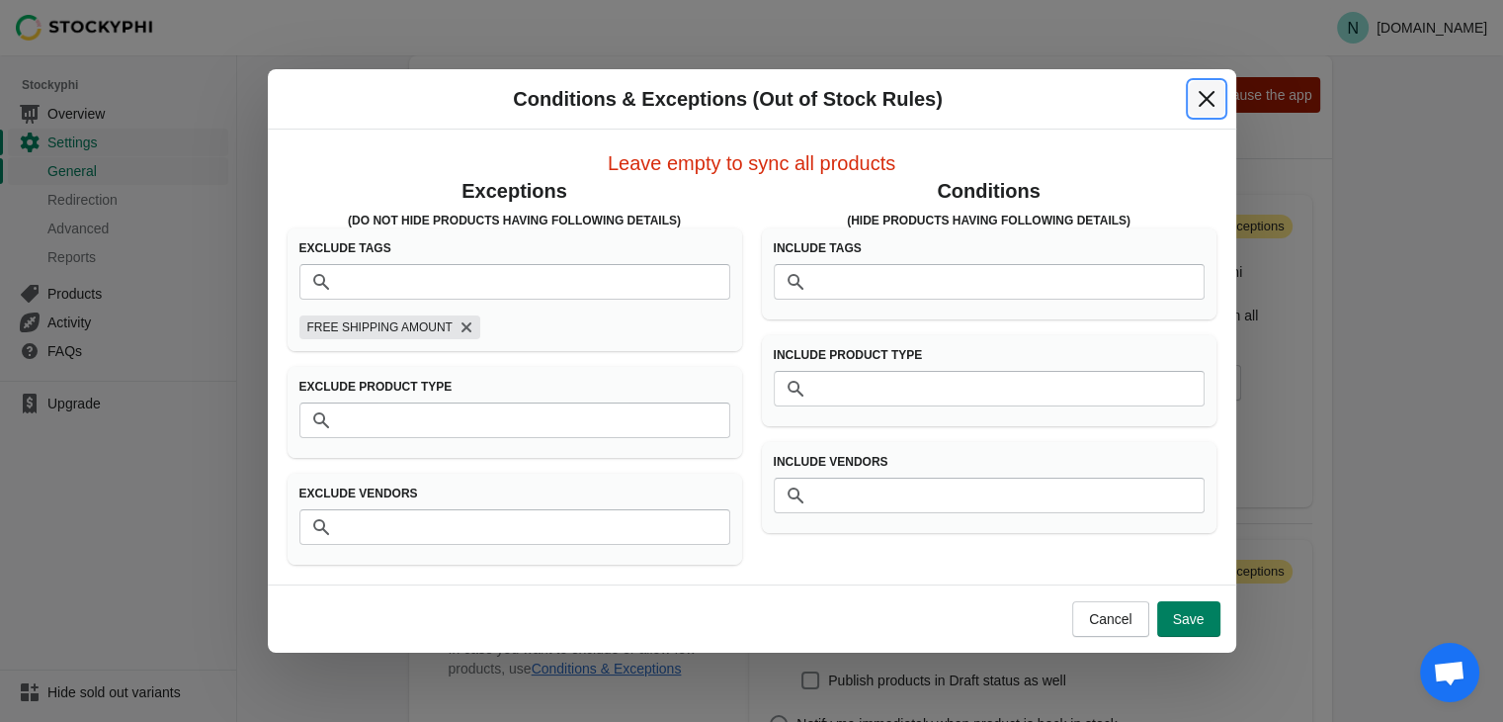
click at [1202, 107] on icon "Close" at bounding box center [1207, 99] width 20 height 20
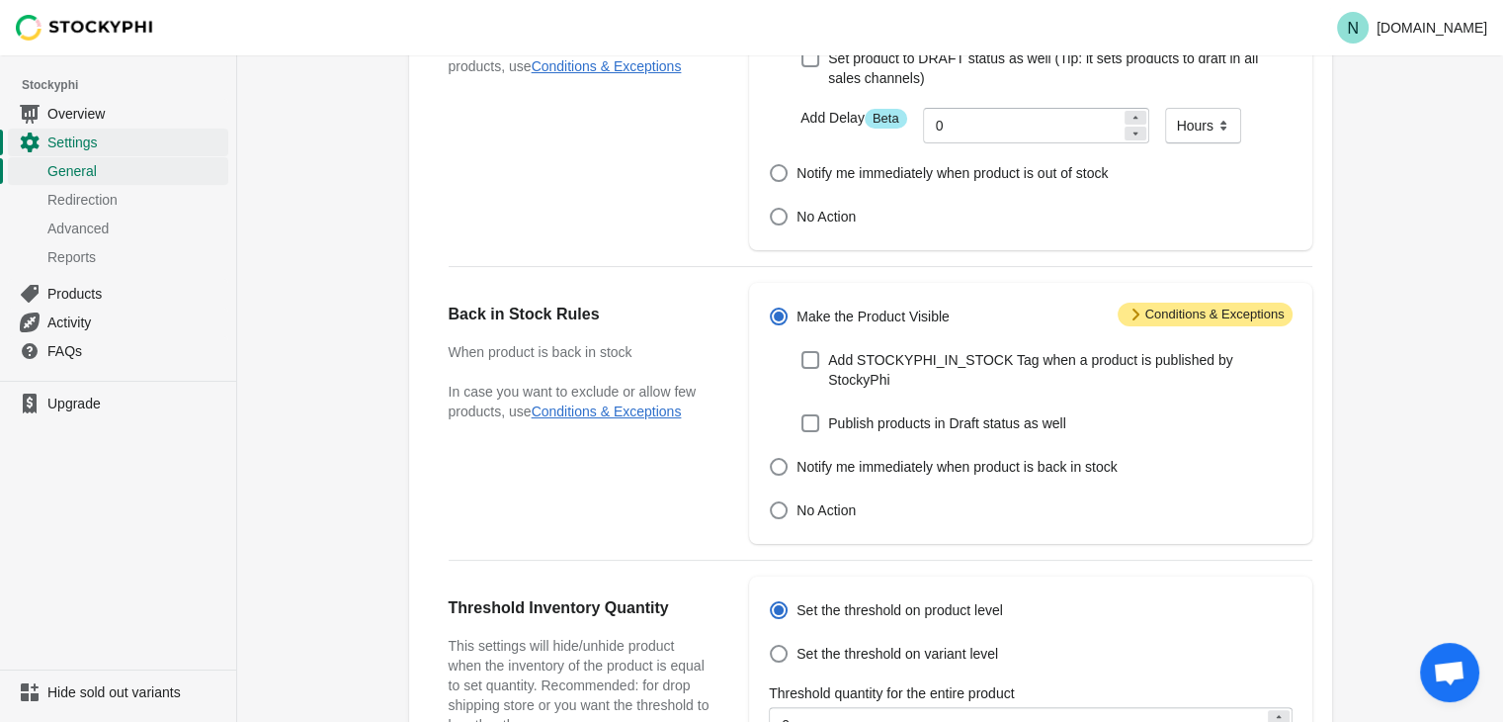
scroll to position [278, 0]
click at [625, 409] on button "Conditions & Exceptions" at bounding box center [607, 410] width 150 height 16
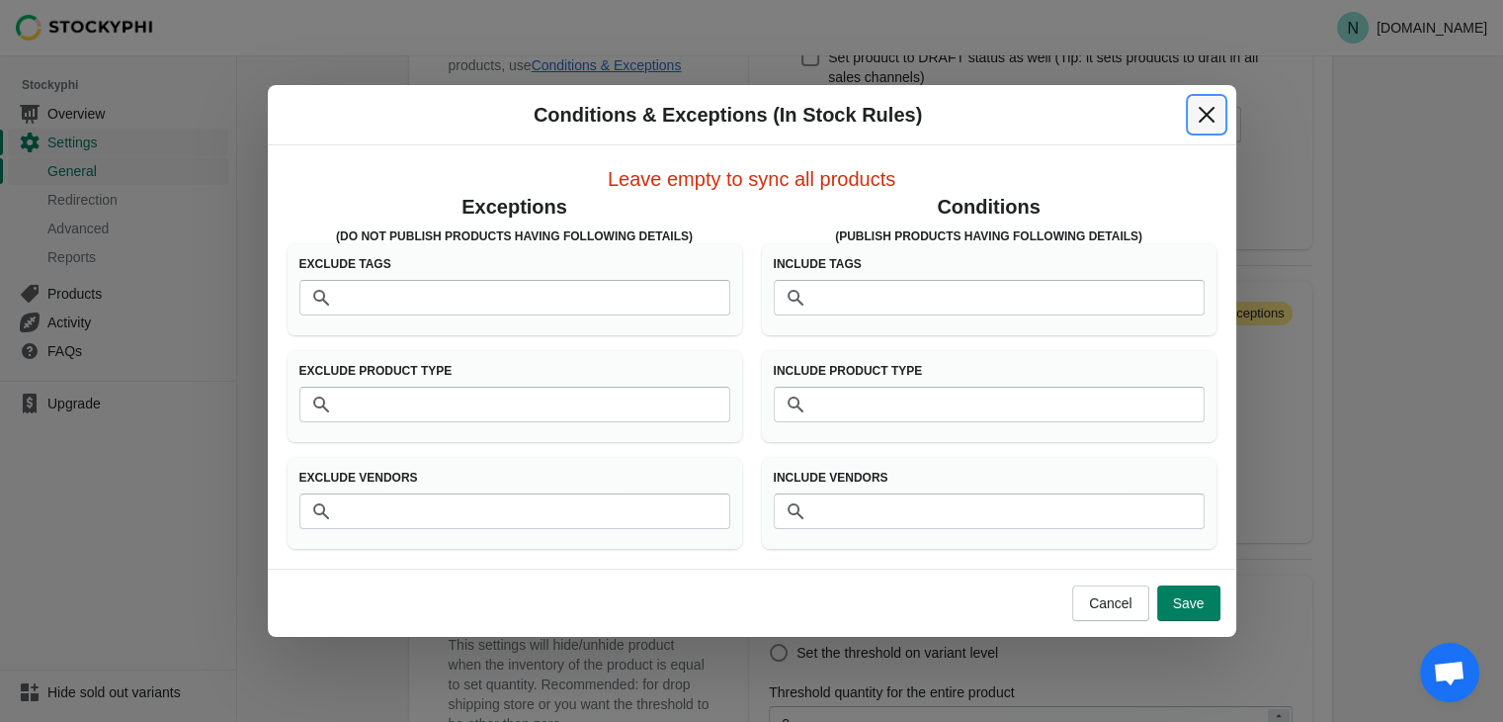
click at [1202, 124] on icon "Close" at bounding box center [1207, 115] width 20 height 20
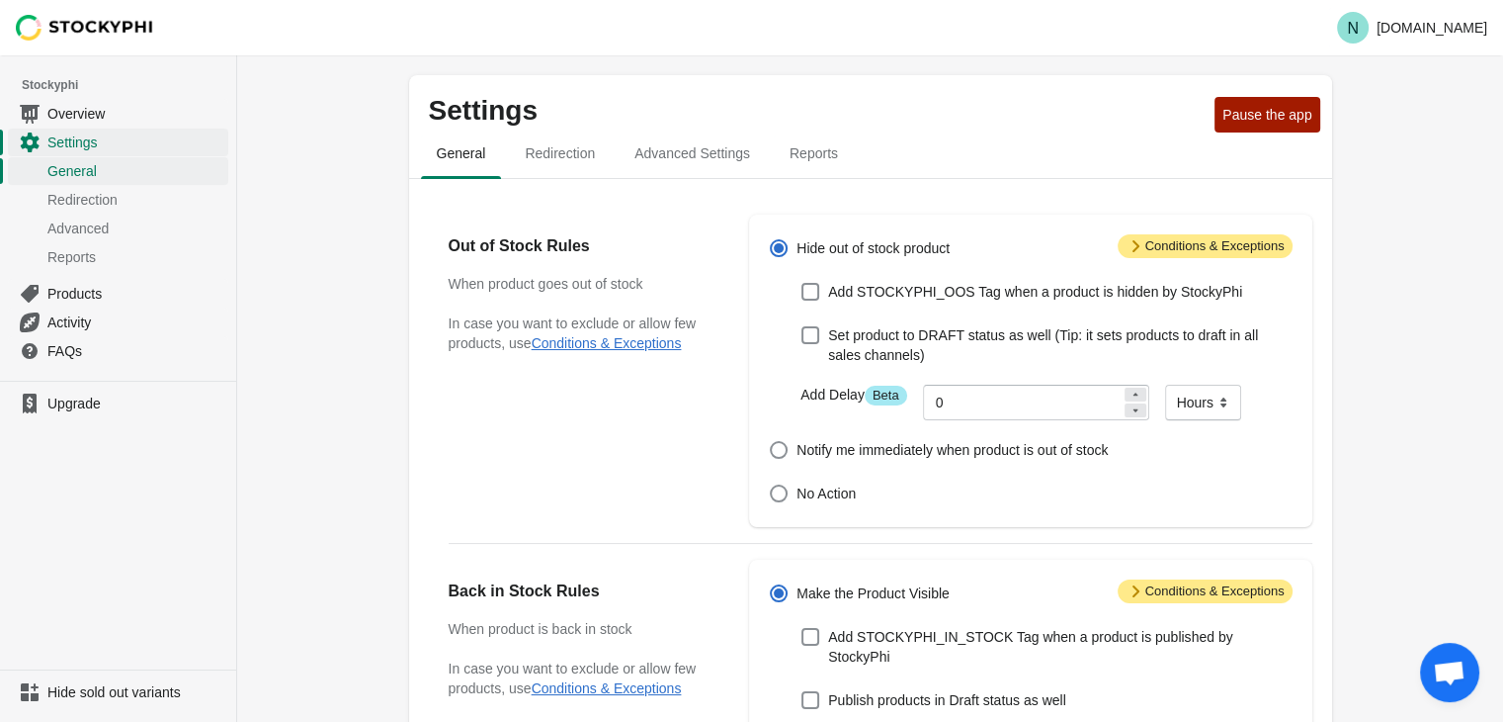
scroll to position [0, 0]
click at [581, 167] on span "Redirection" at bounding box center [560, 153] width 102 height 36
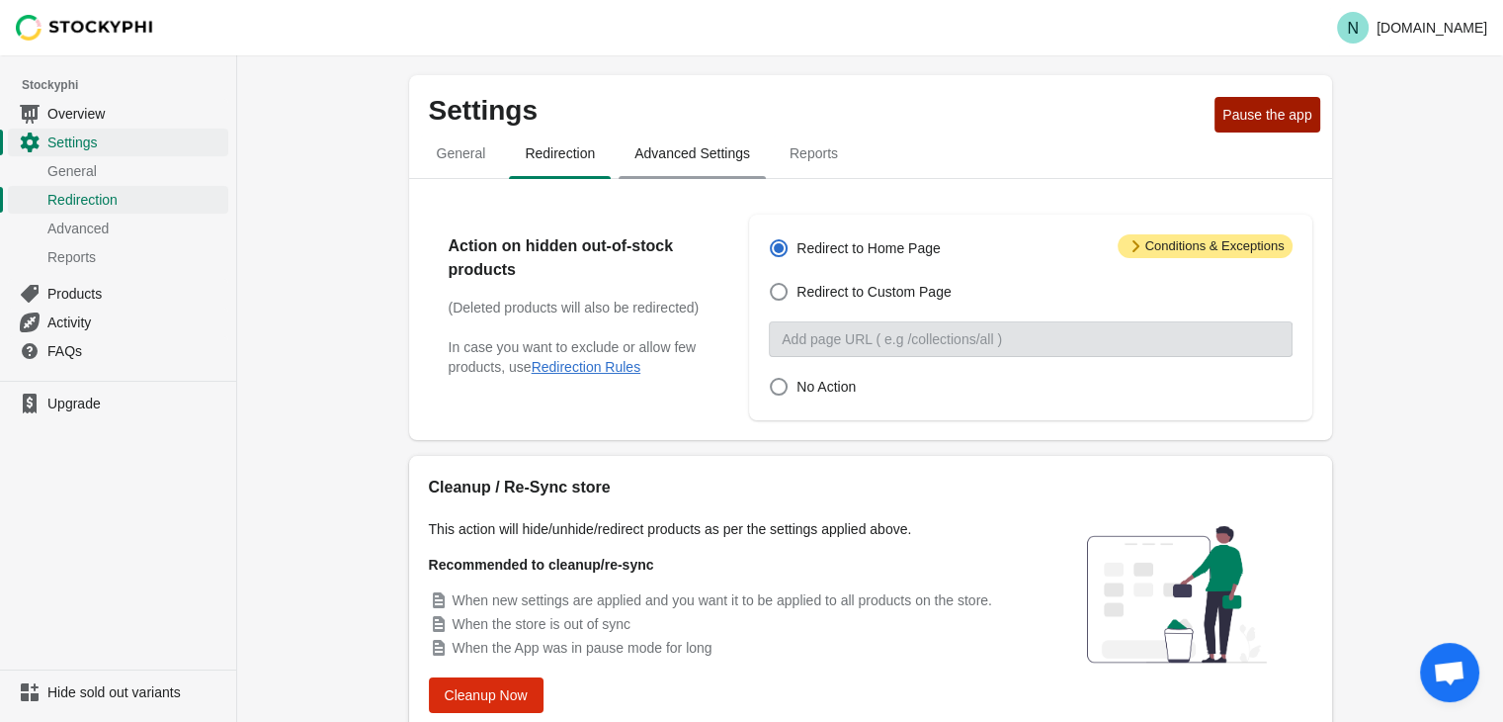
click at [674, 154] on span "Advanced Settings" at bounding box center [692, 153] width 147 height 36
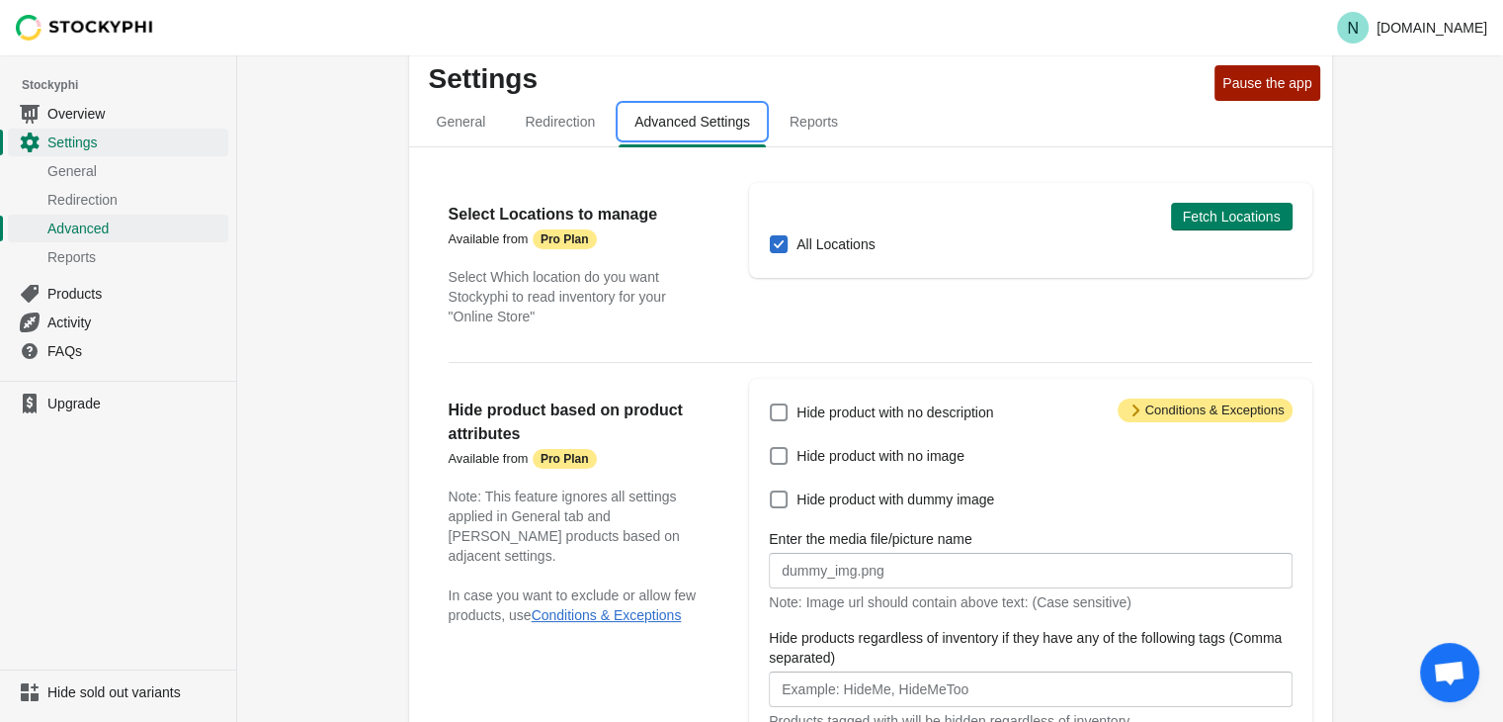
scroll to position [30, 0]
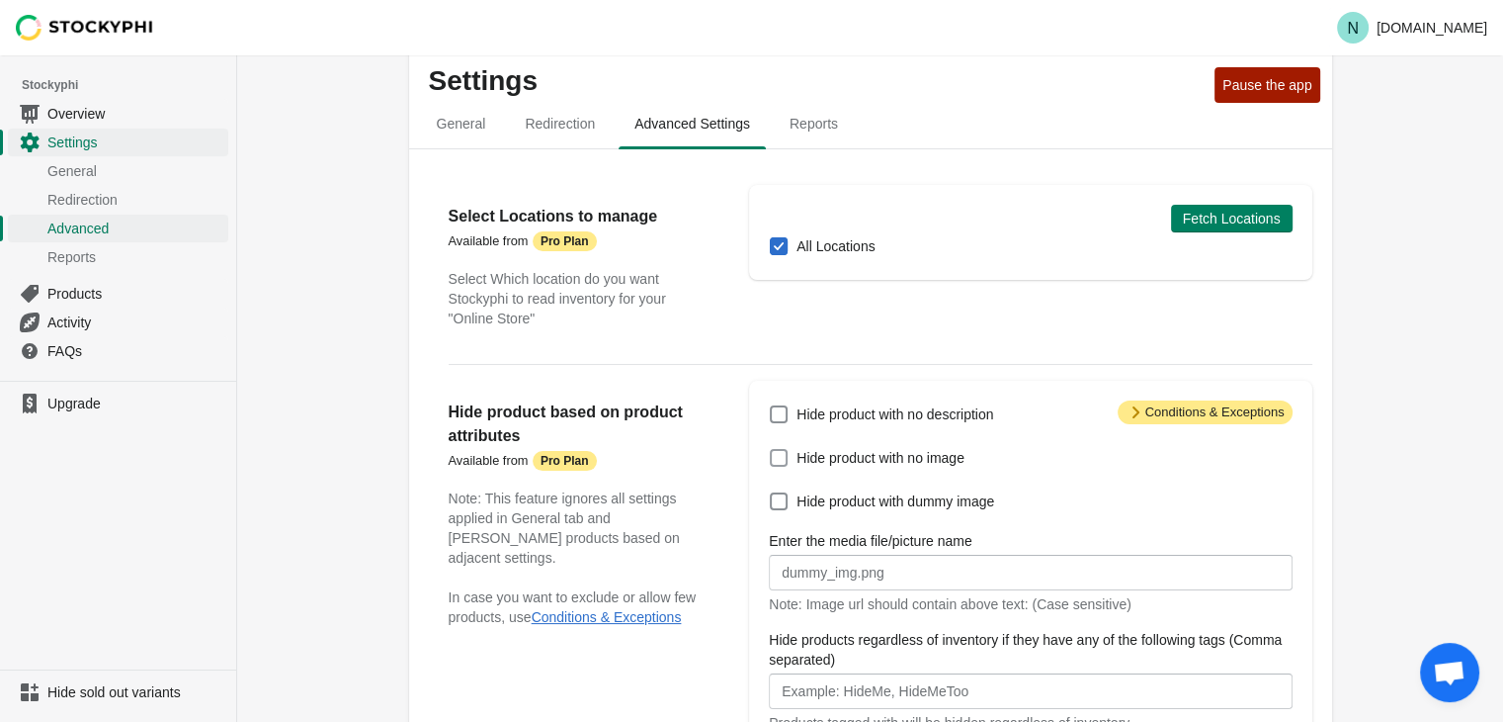
click at [818, 465] on span "Hide product with no image" at bounding box center [881, 458] width 168 height 20
click at [771, 450] on input "Hide product with no image" at bounding box center [770, 449] width 1 height 1
checkbox input "true"
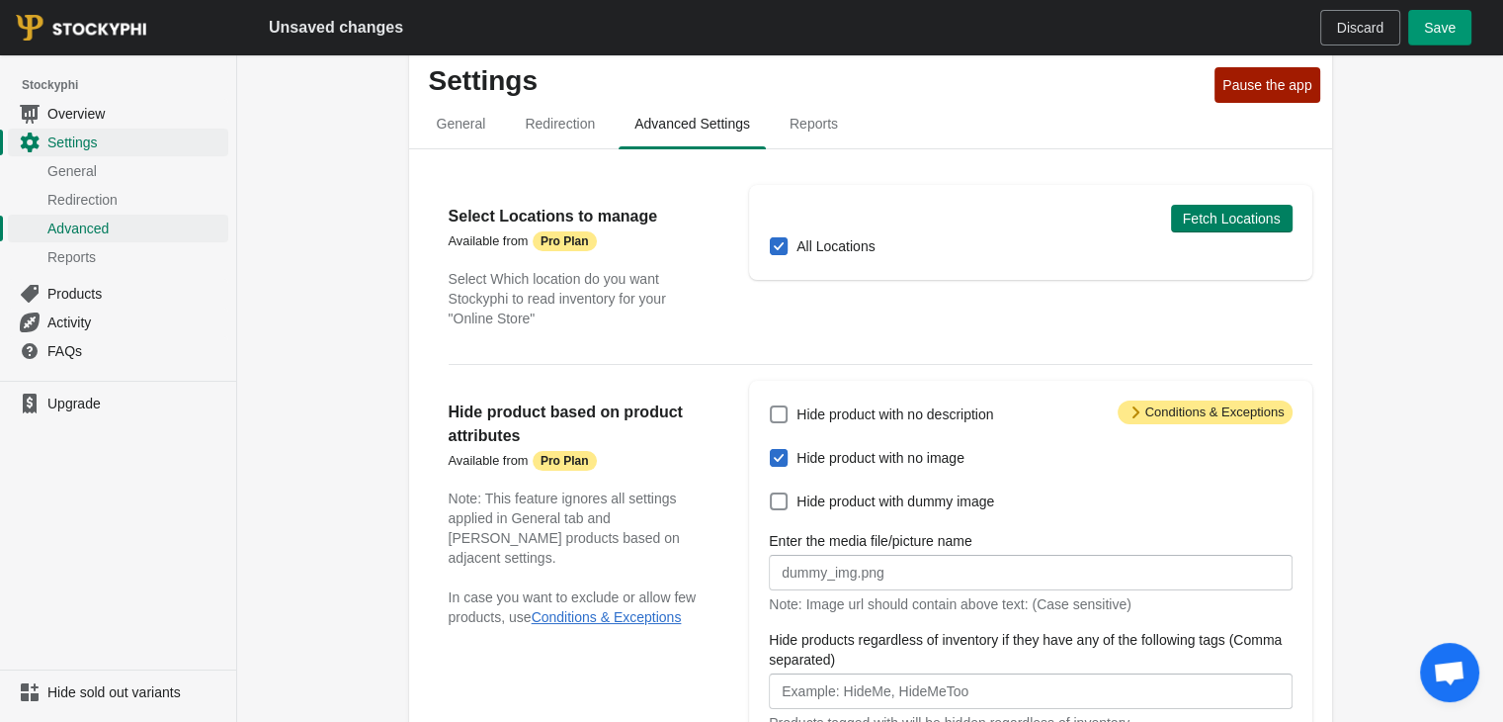
click at [1446, 31] on span "Save" at bounding box center [1440, 28] width 32 height 16
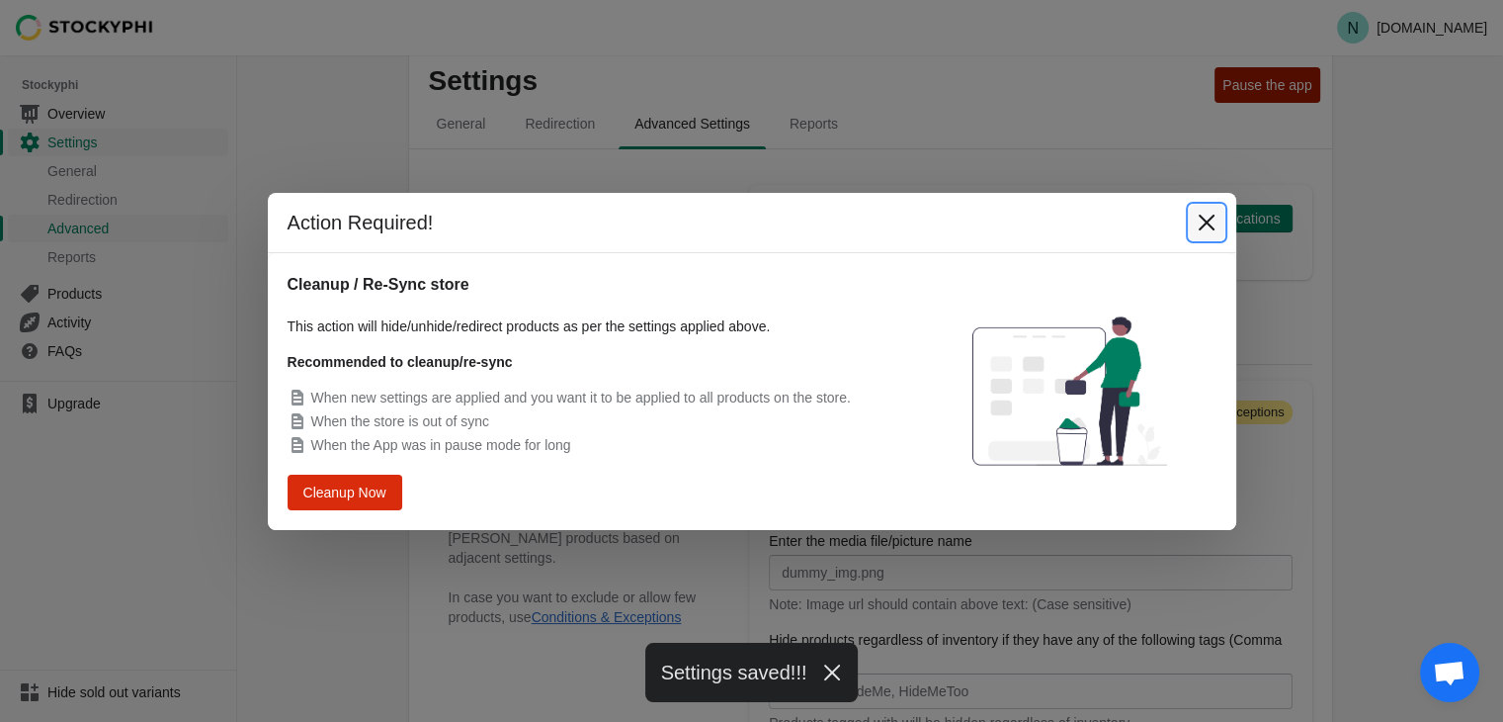
click at [1210, 215] on icon "Close" at bounding box center [1207, 223] width 20 height 20
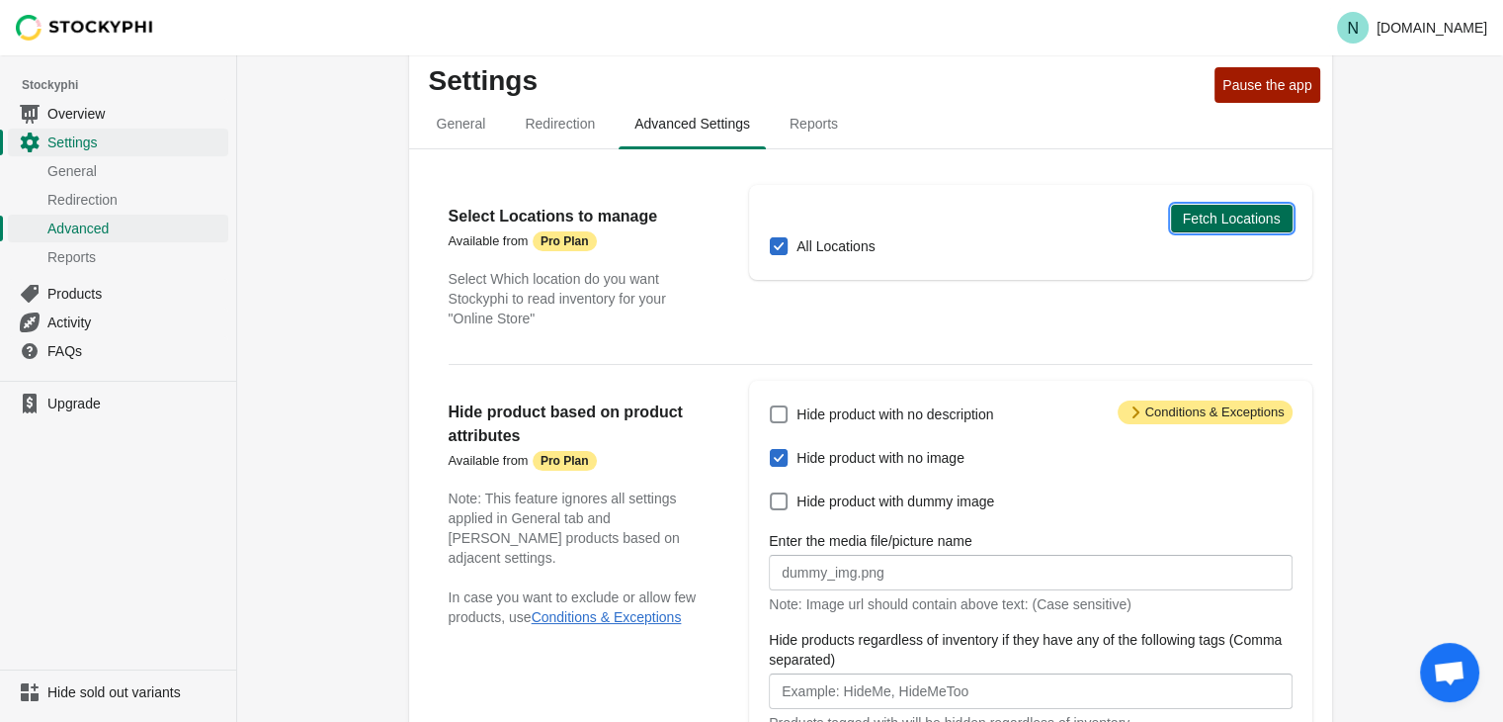
click at [1215, 213] on span "Fetch Locations" at bounding box center [1232, 219] width 98 height 16
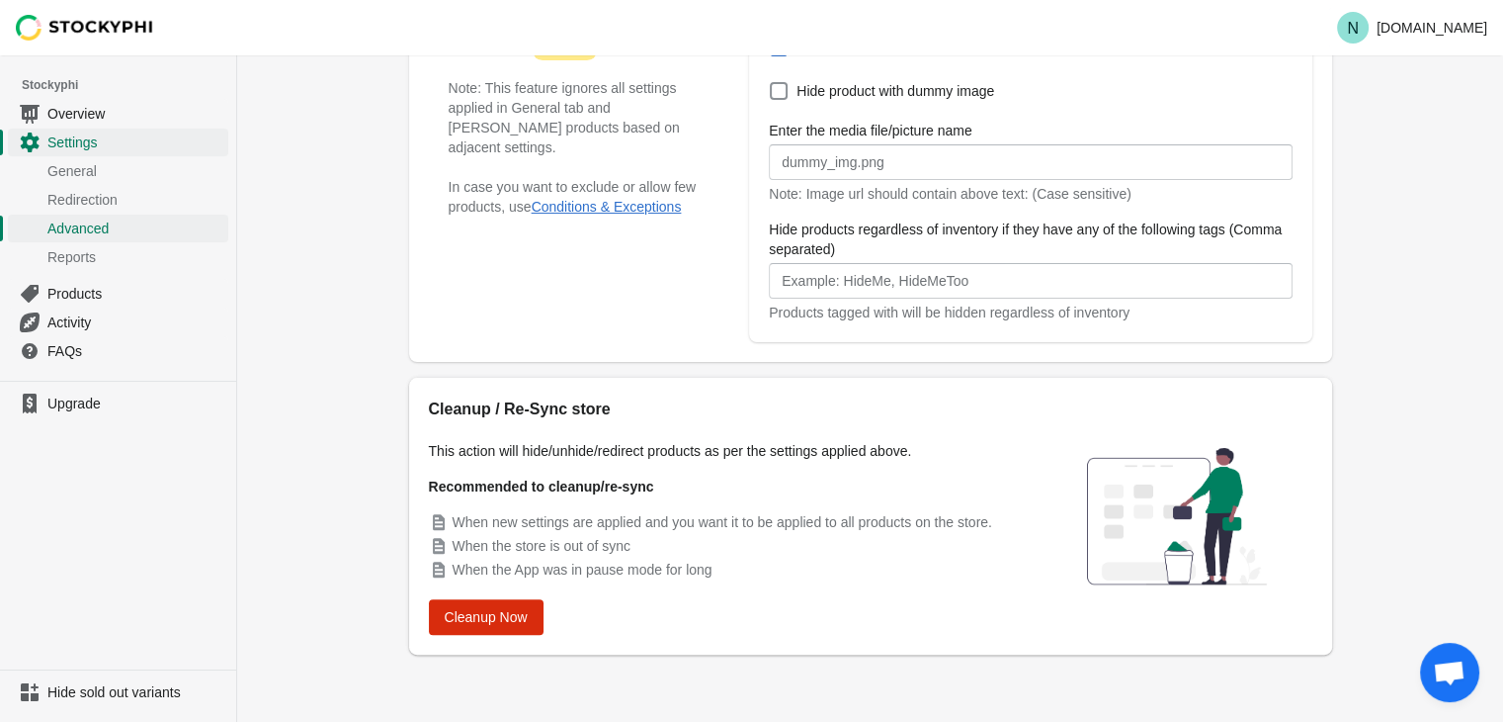
scroll to position [0, 0]
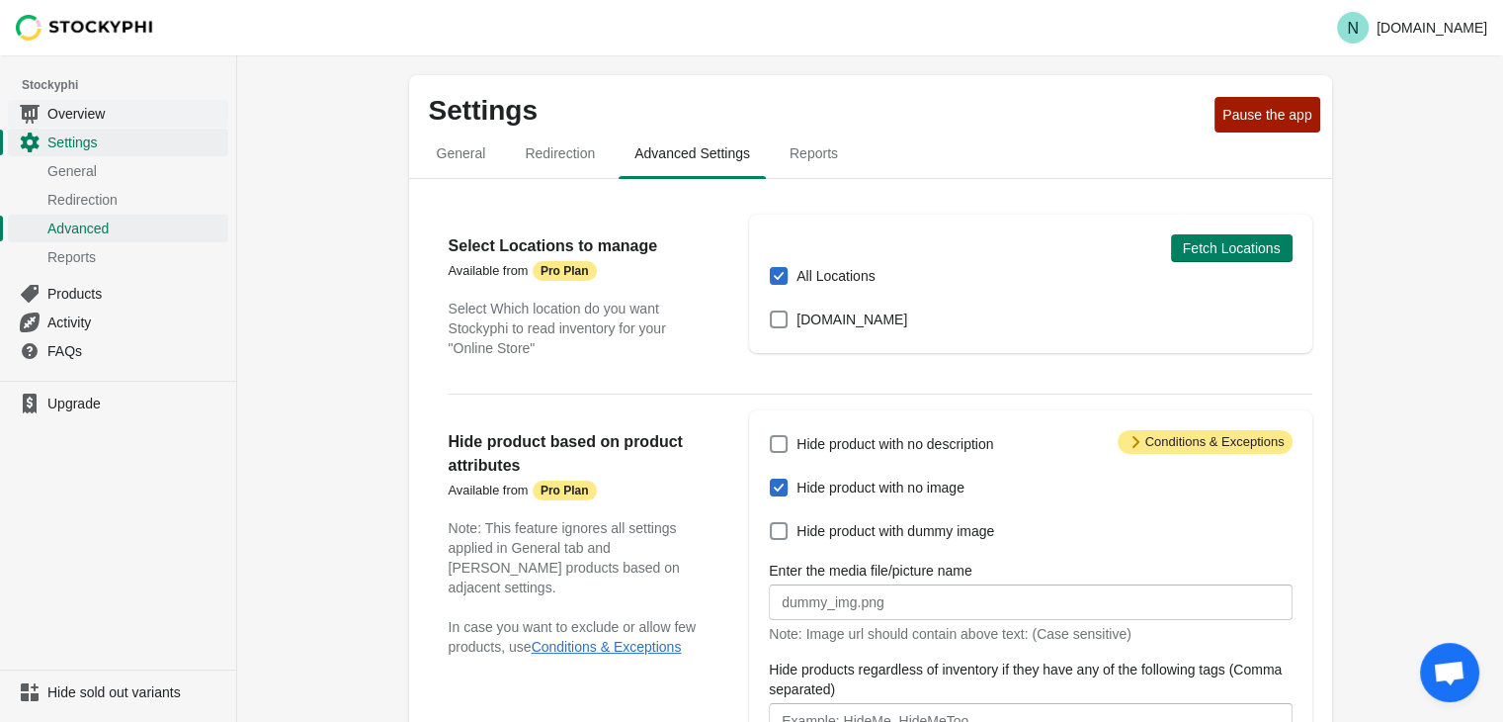
click at [87, 112] on span "Overview" at bounding box center [135, 114] width 177 height 20
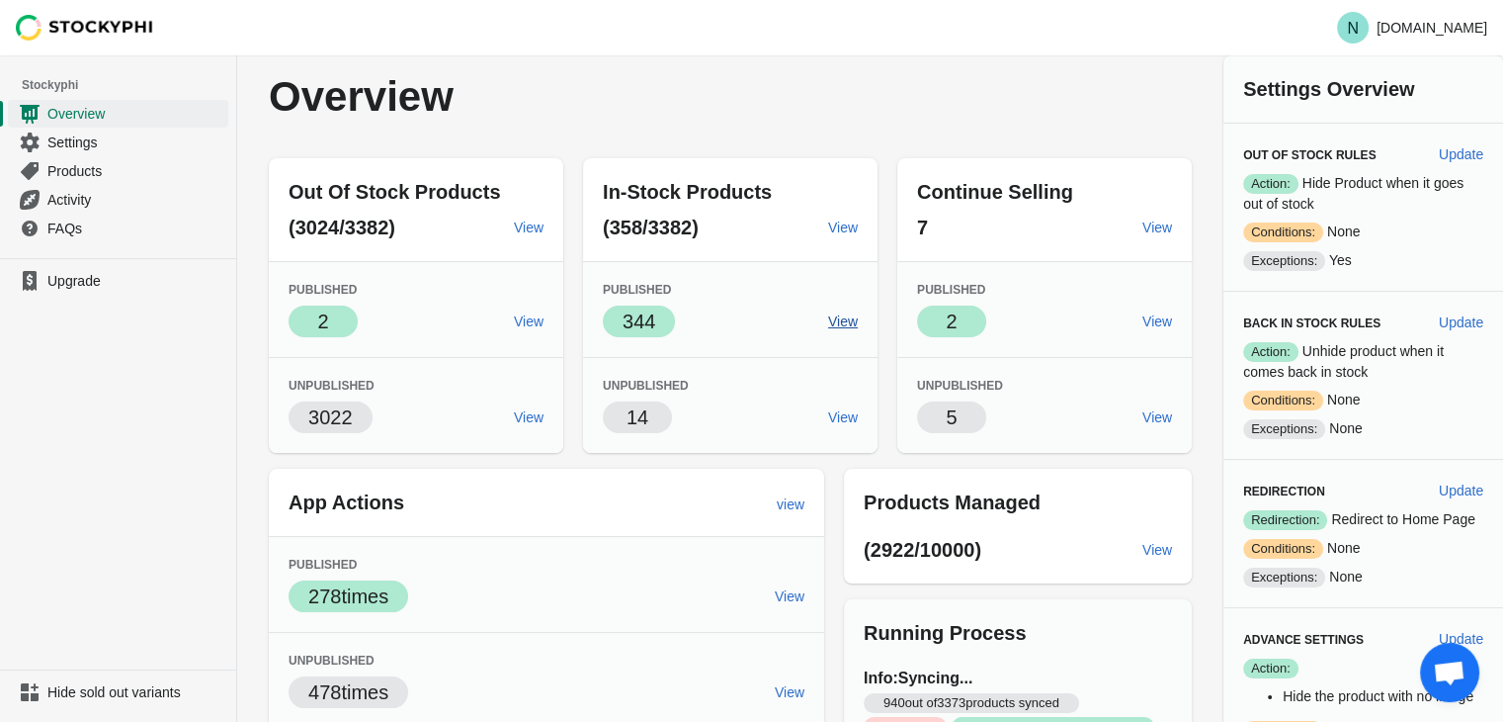
click at [830, 318] on span "View" at bounding box center [843, 321] width 30 height 16
click at [1150, 223] on span "View" at bounding box center [1158, 227] width 30 height 16
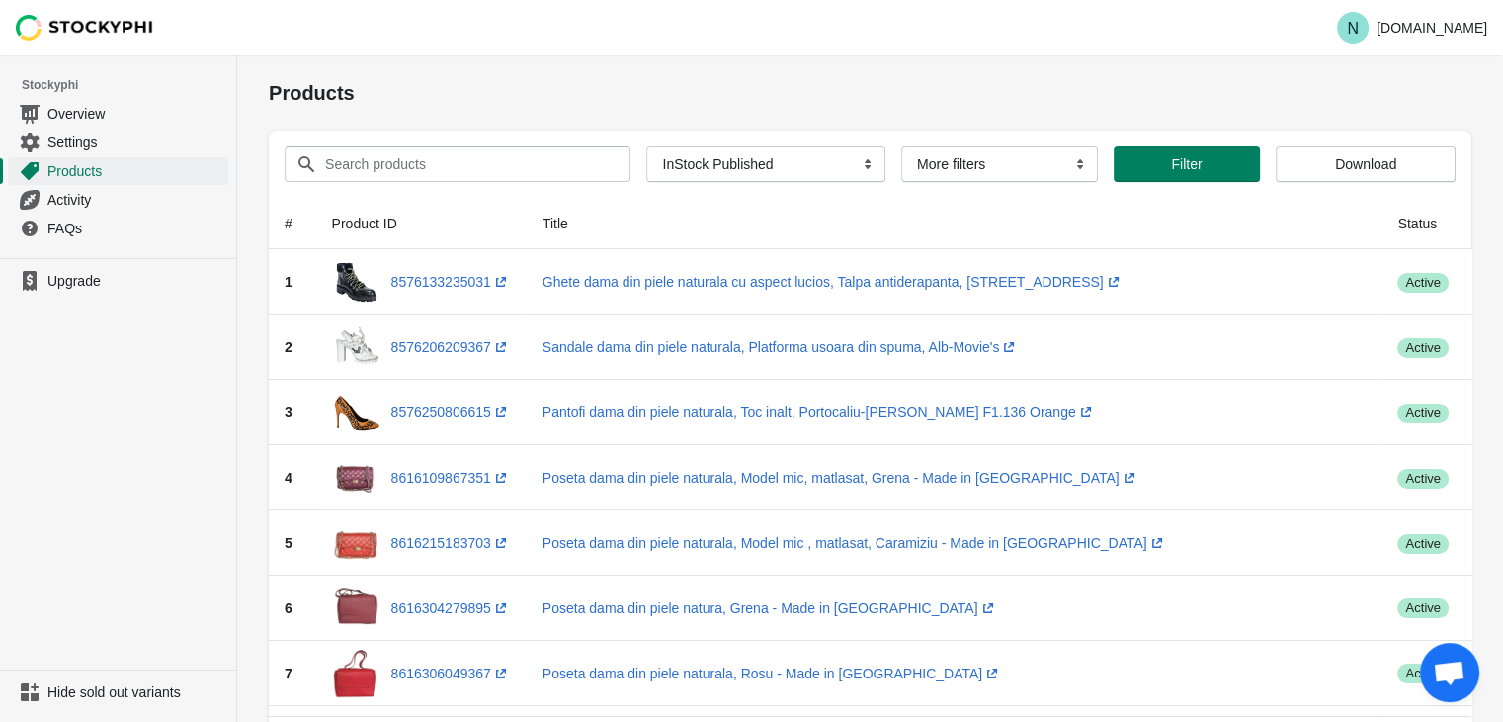
click at [775, 144] on div "Search products Clear All Products InStock InStock Published InStock Un-Publish…" at bounding box center [862, 155] width 1187 height 51
click at [787, 154] on select "All Products InStock InStock Published InStock Un-Published OOS OOS Published O…" at bounding box center [765, 164] width 239 height 36
select select
click at [646, 146] on select "All Products InStock InStock Published InStock Un-Published OOS OOS Published O…" at bounding box center [765, 164] width 239 height 36
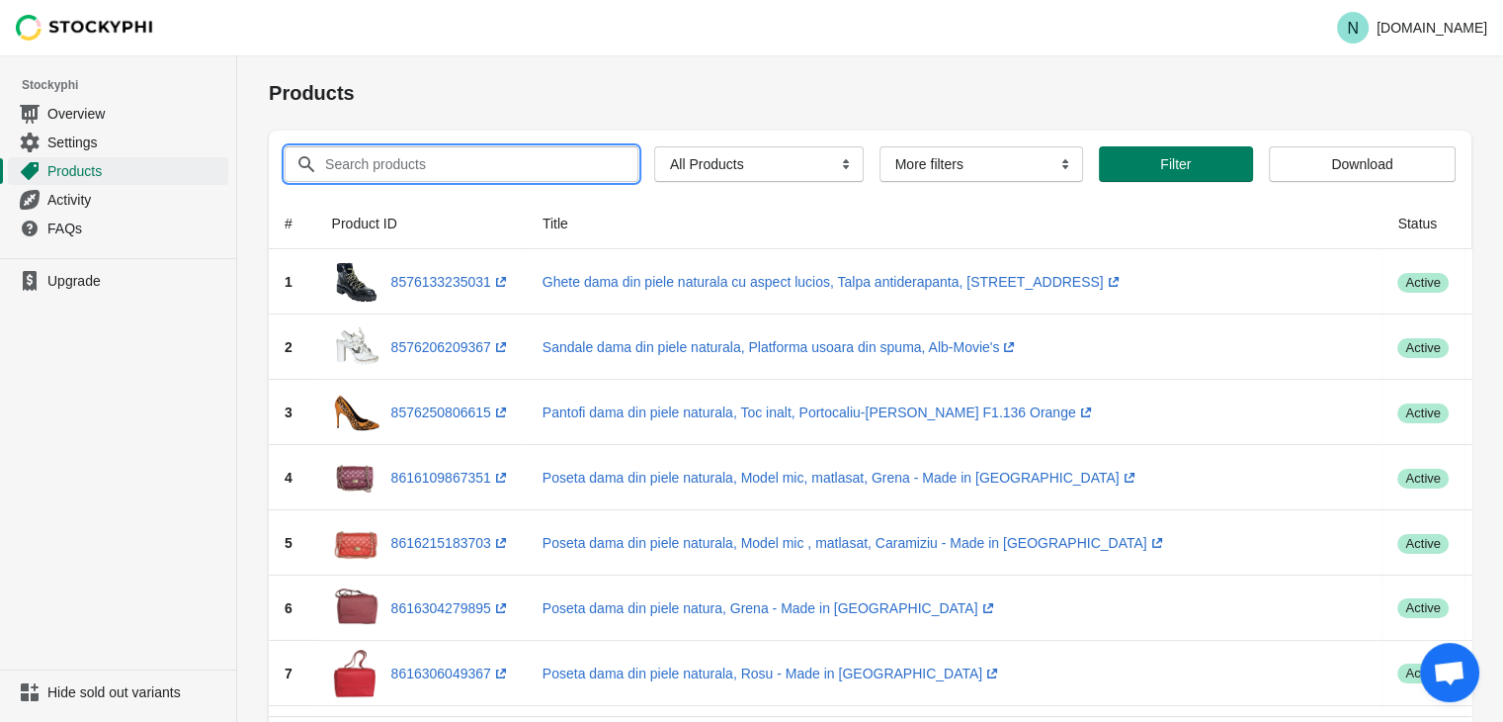
paste input "Cizme dama din piele naturala, Negru-Made in [GEOGRAPHIC_DATA], Art 080 Pelle N…"
click at [510, 167] on input "Cizme dama din piele naturala, Negru-Made in [GEOGRAPHIC_DATA], Art 080 Pelle N…" at bounding box center [463, 164] width 279 height 36
type input "Cizme dama din piele naturala, Negru-Made in [GEOGRAPHIC_DATA], Art 080 Pelle N…"
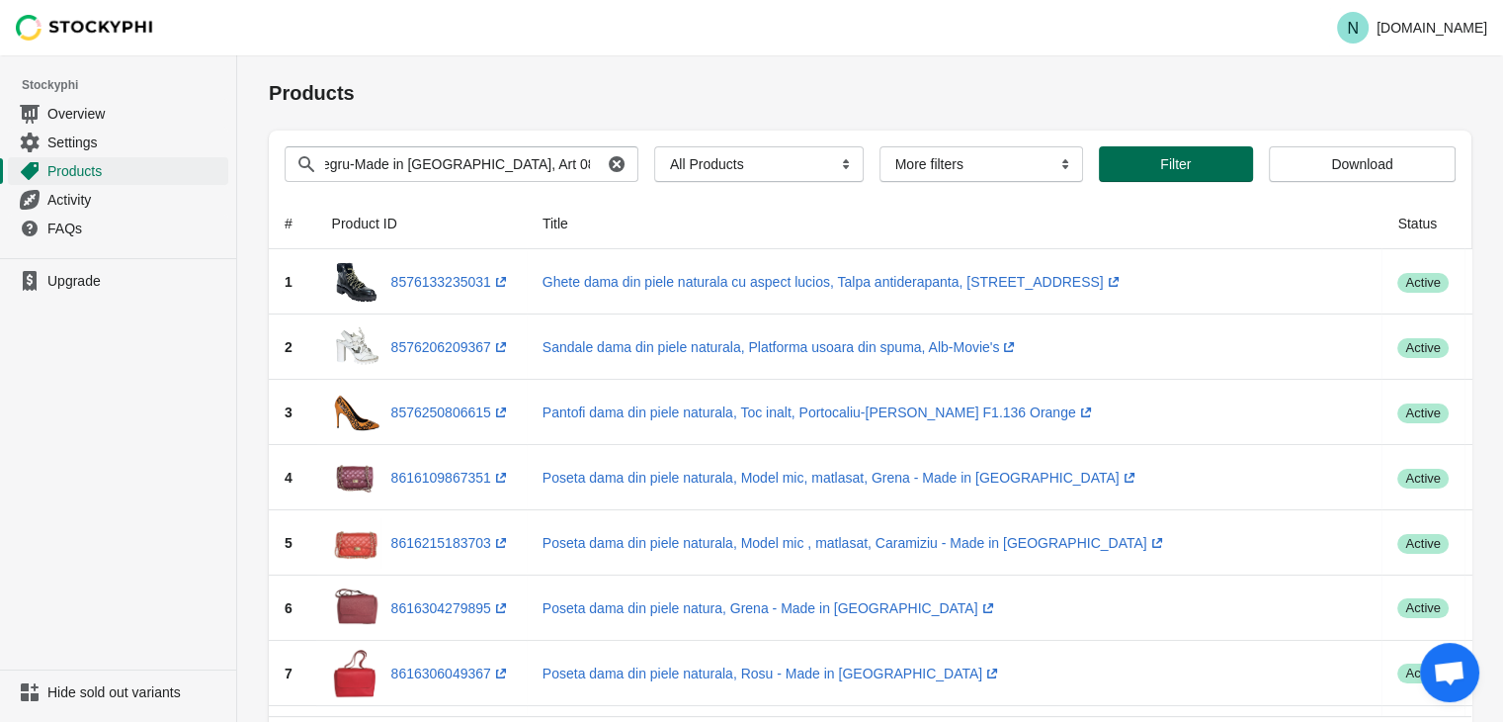
click at [1166, 153] on button "Filter" at bounding box center [1176, 164] width 154 height 36
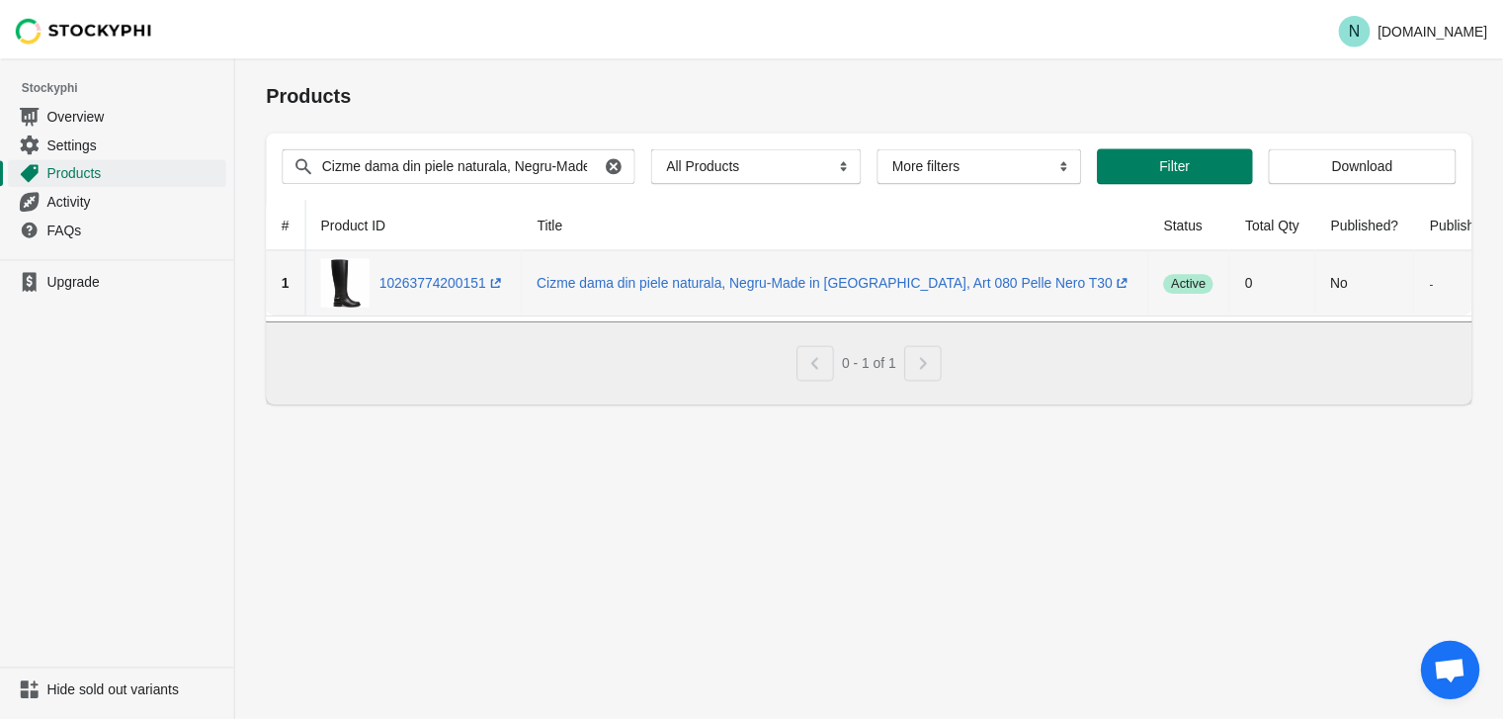
scroll to position [0, 113]
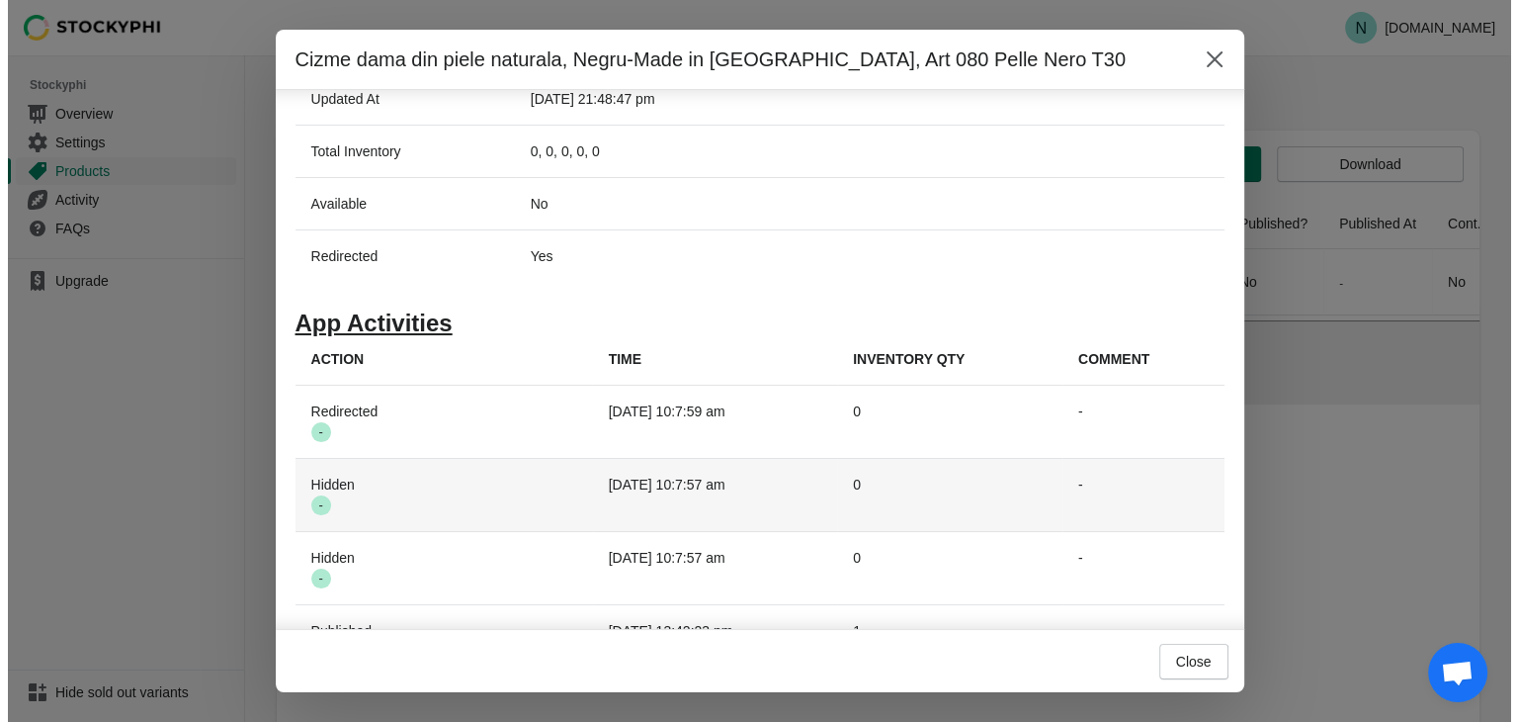
scroll to position [747, 0]
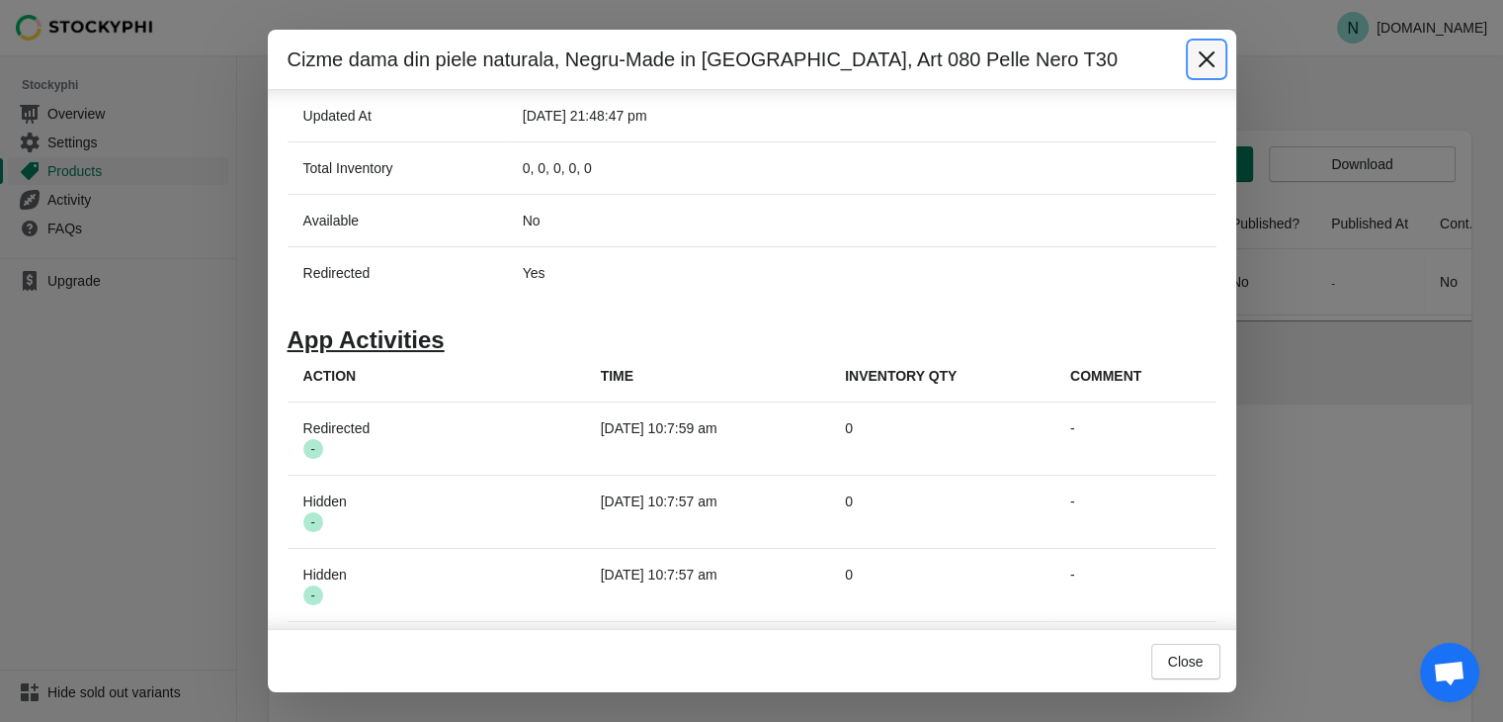
click at [1214, 68] on icon "Close" at bounding box center [1207, 59] width 20 height 20
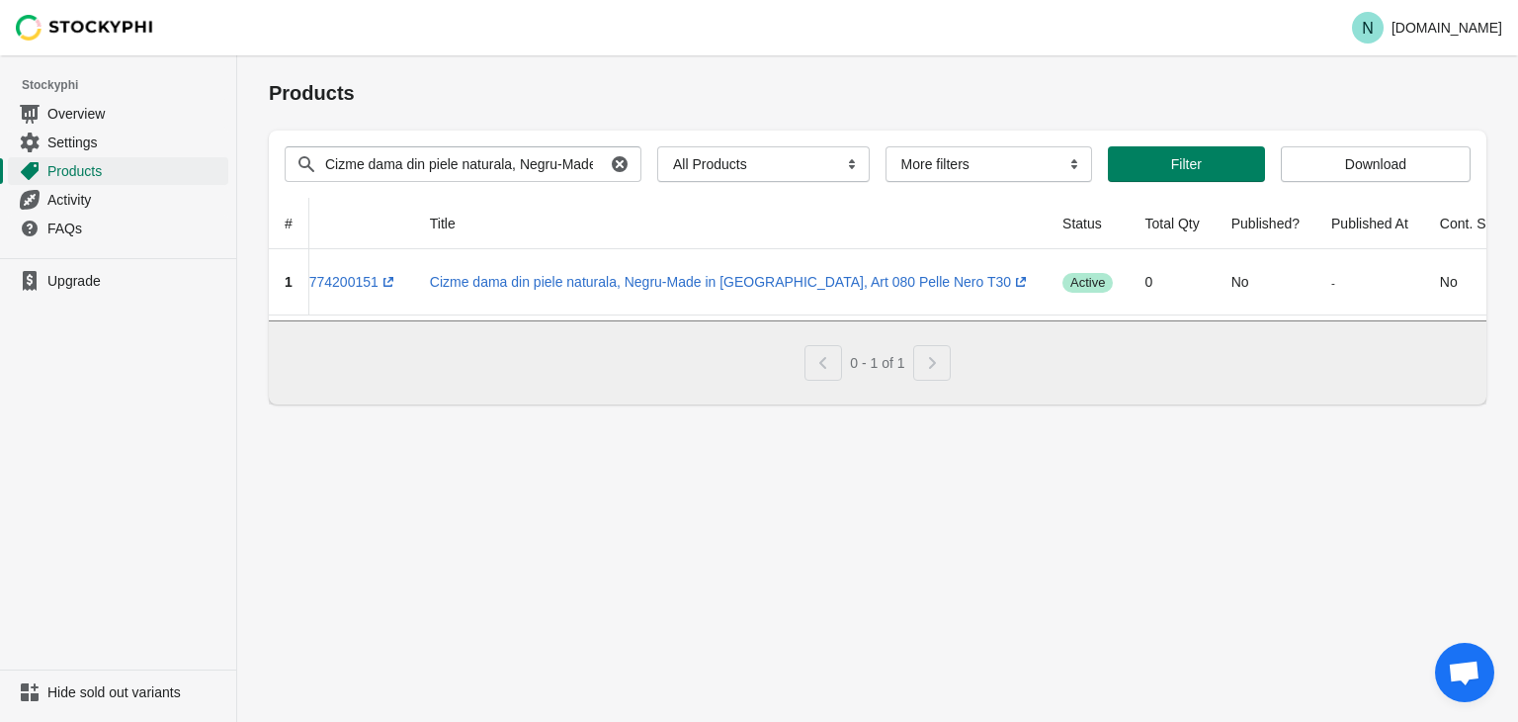
scroll to position [0, 111]
click at [82, 142] on span "Settings" at bounding box center [135, 142] width 177 height 20
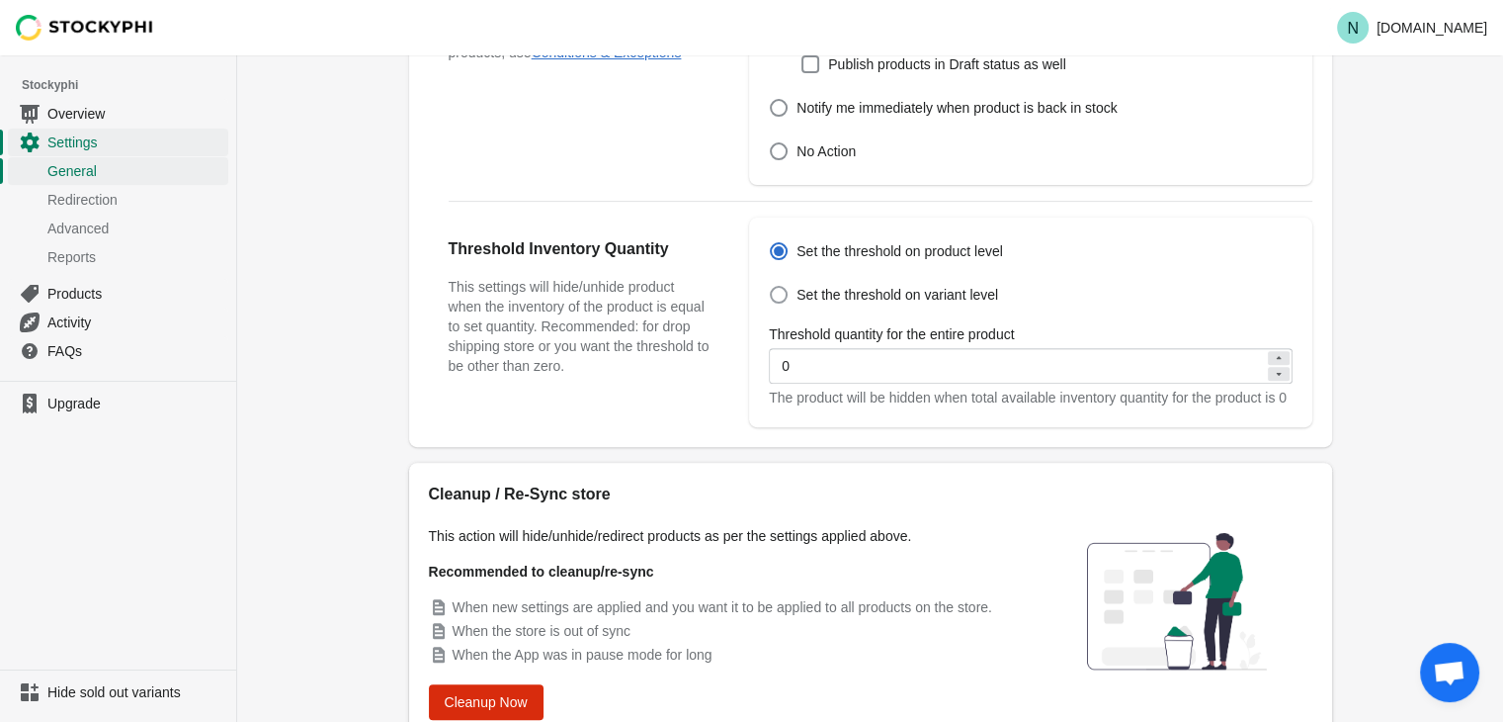
scroll to position [721, 0]
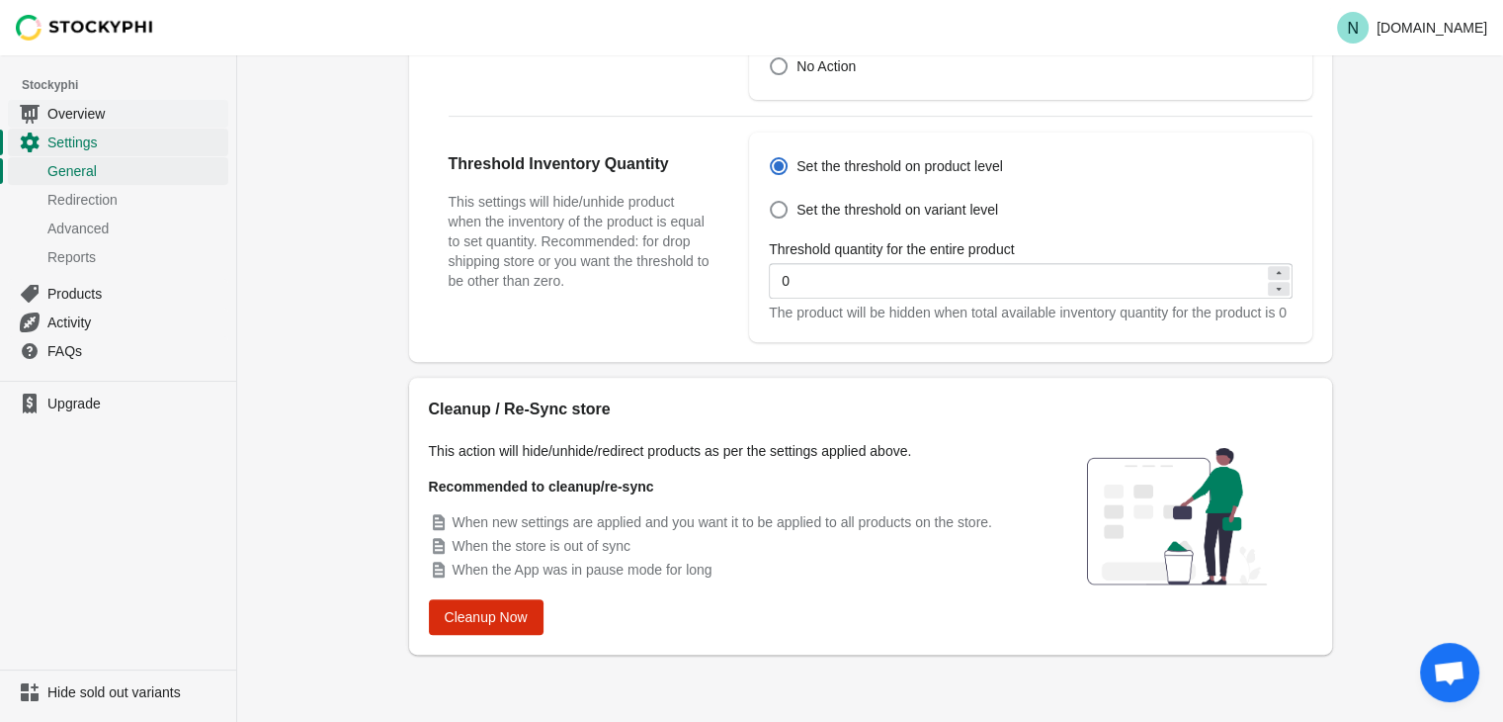
click at [83, 111] on span "Overview" at bounding box center [135, 114] width 177 height 20
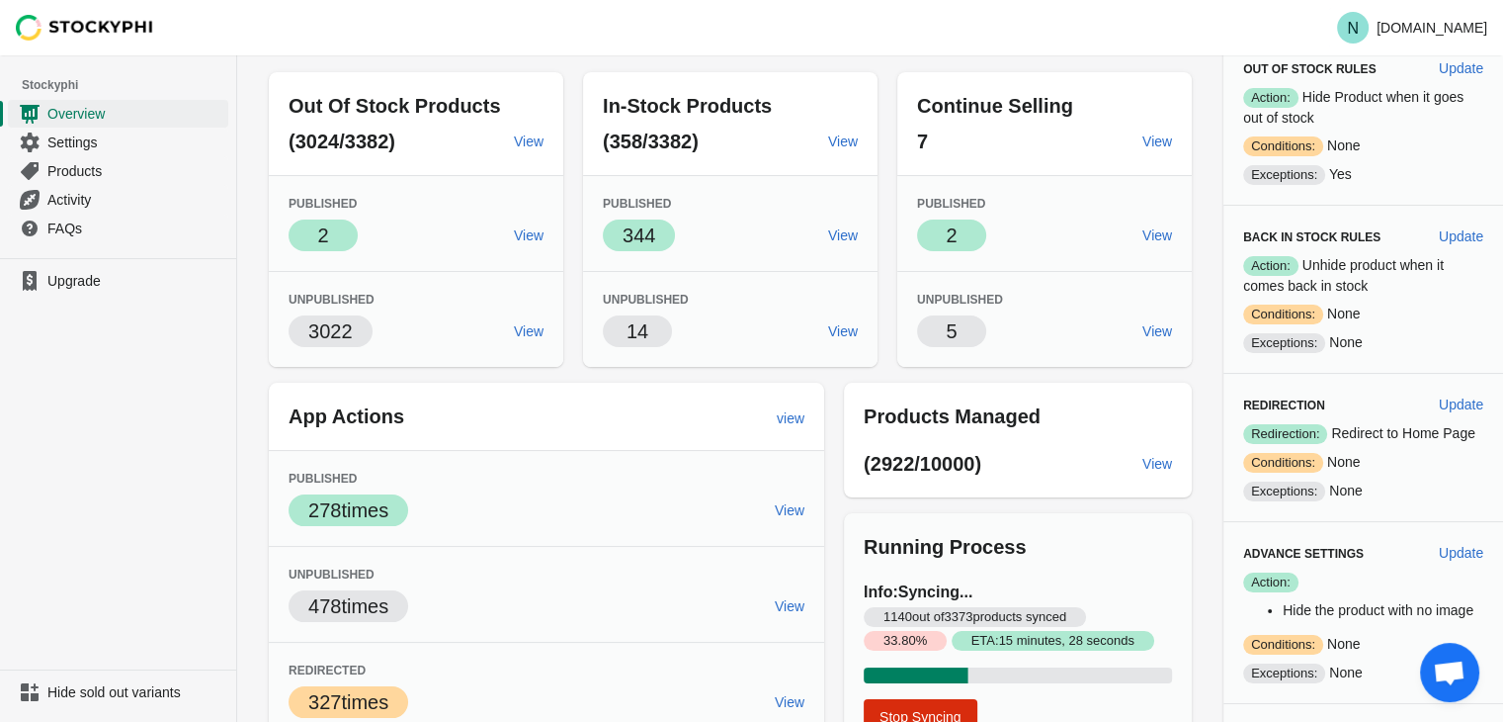
scroll to position [197, 0]
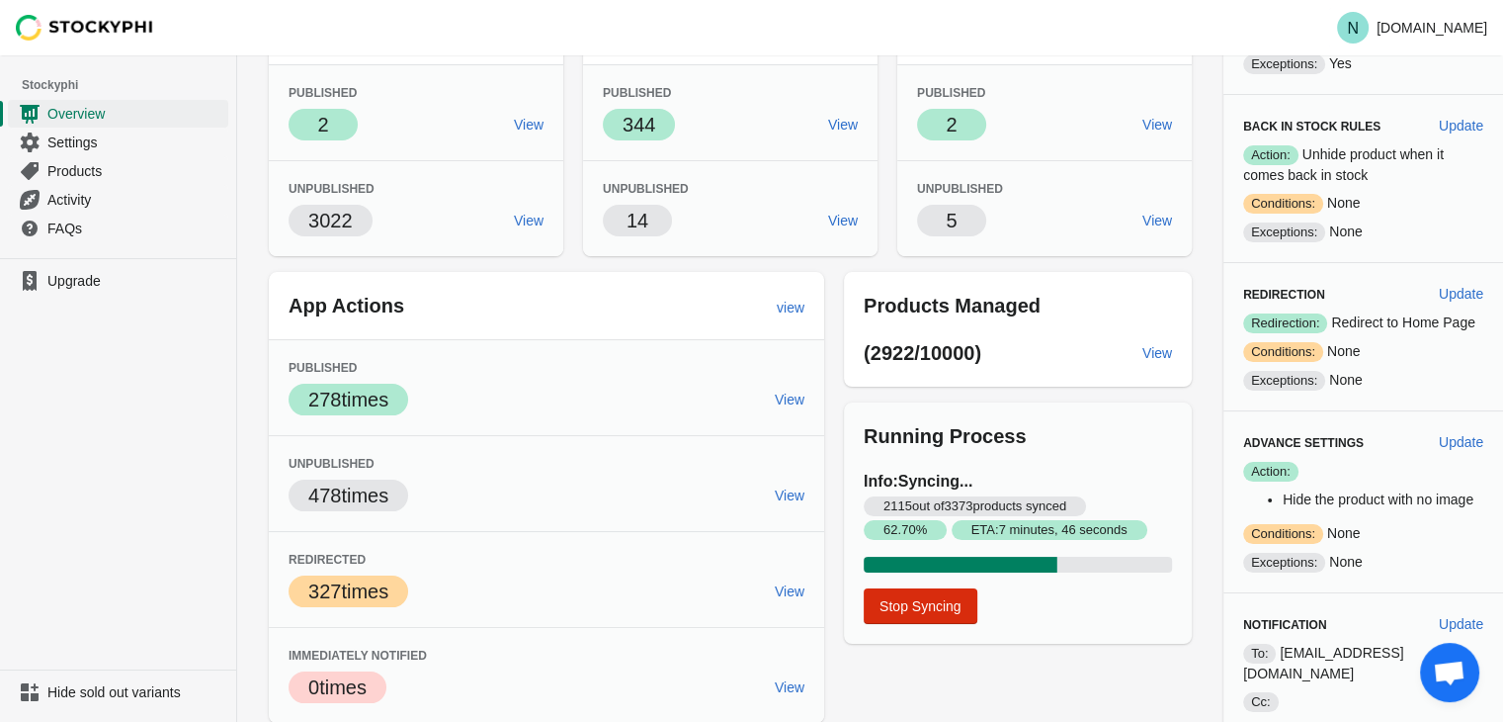
click at [1460, 677] on span "Open chat" at bounding box center [1449, 674] width 33 height 28
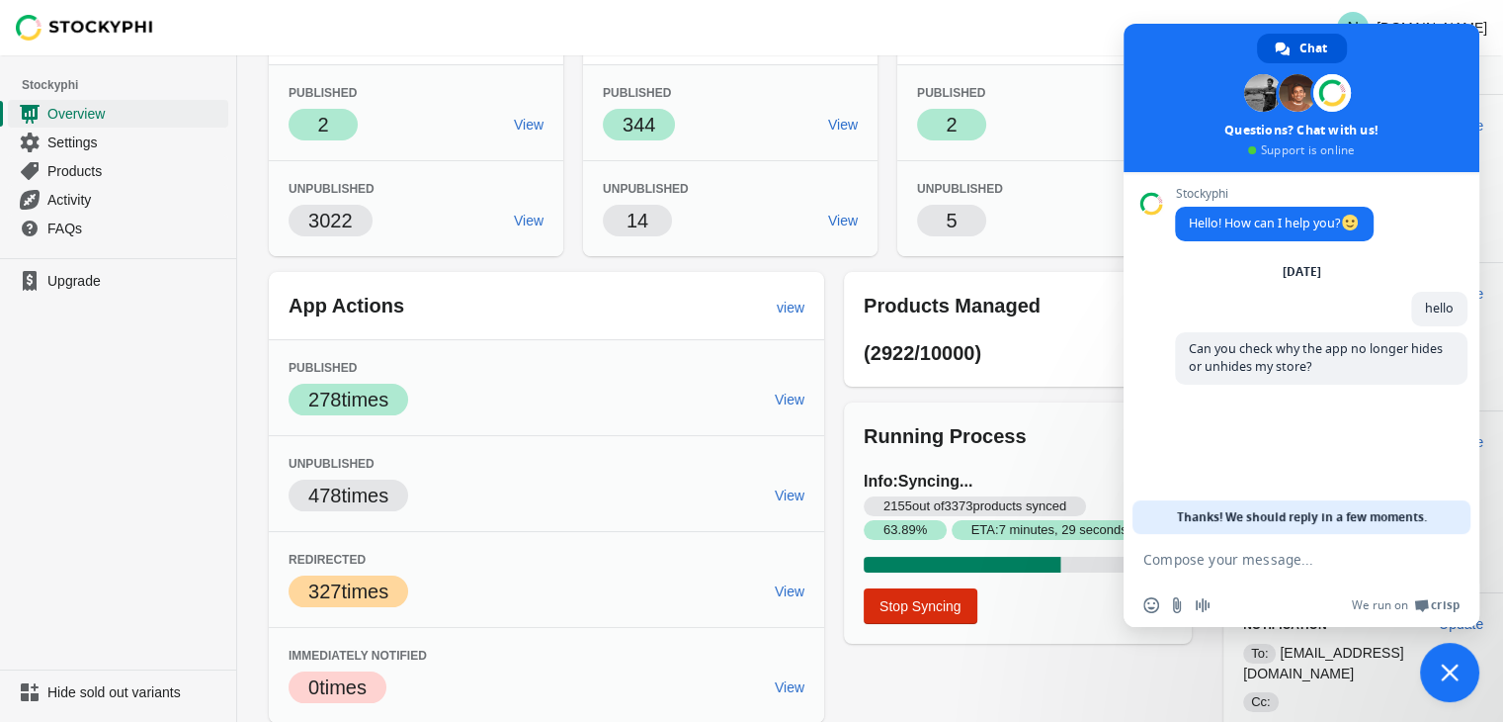
click at [870, 258] on div "Out Of Stock Products (3024/3382) View Published Success 2 View Unpublished 302…" at bounding box center [720, 334] width 943 height 777
click at [1435, 669] on span "Close chat" at bounding box center [1449, 671] width 59 height 59
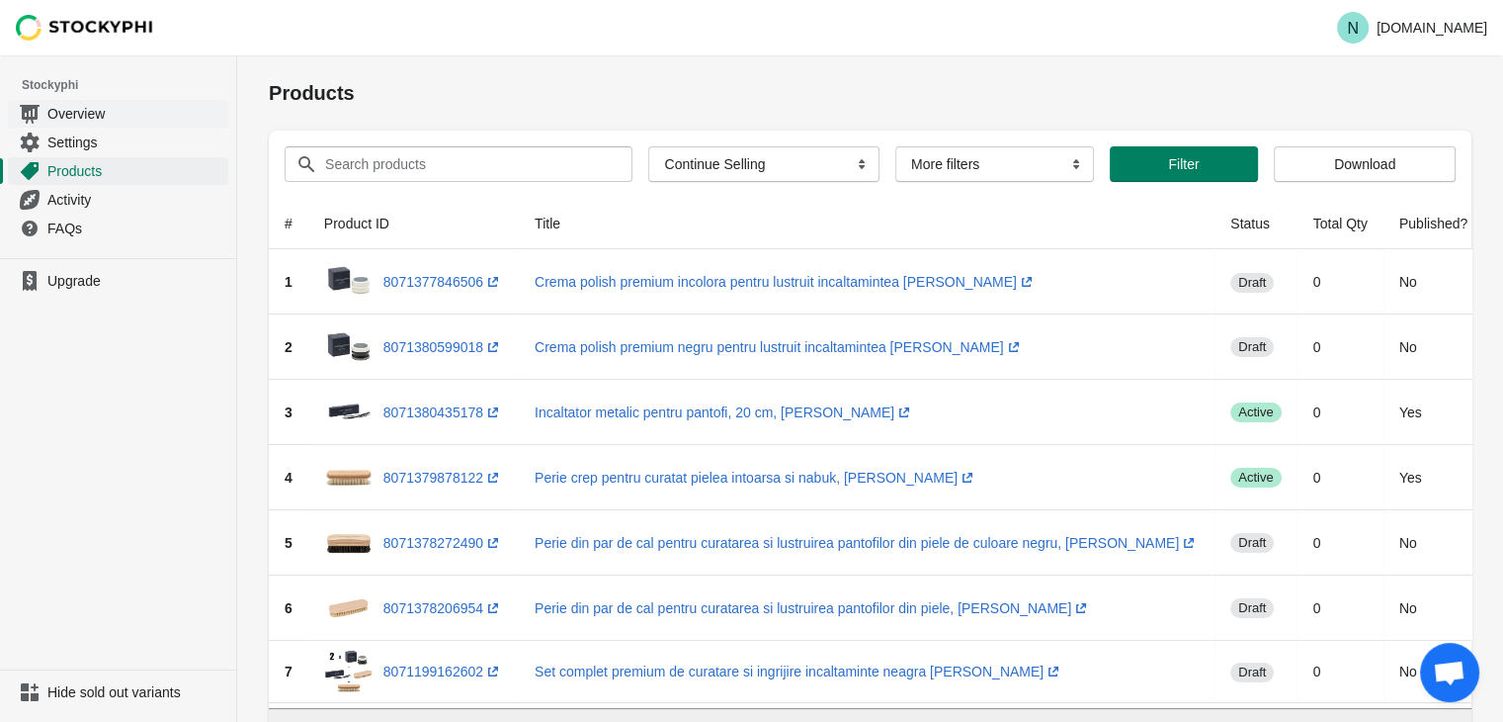
click at [75, 114] on span "Overview" at bounding box center [135, 114] width 177 height 20
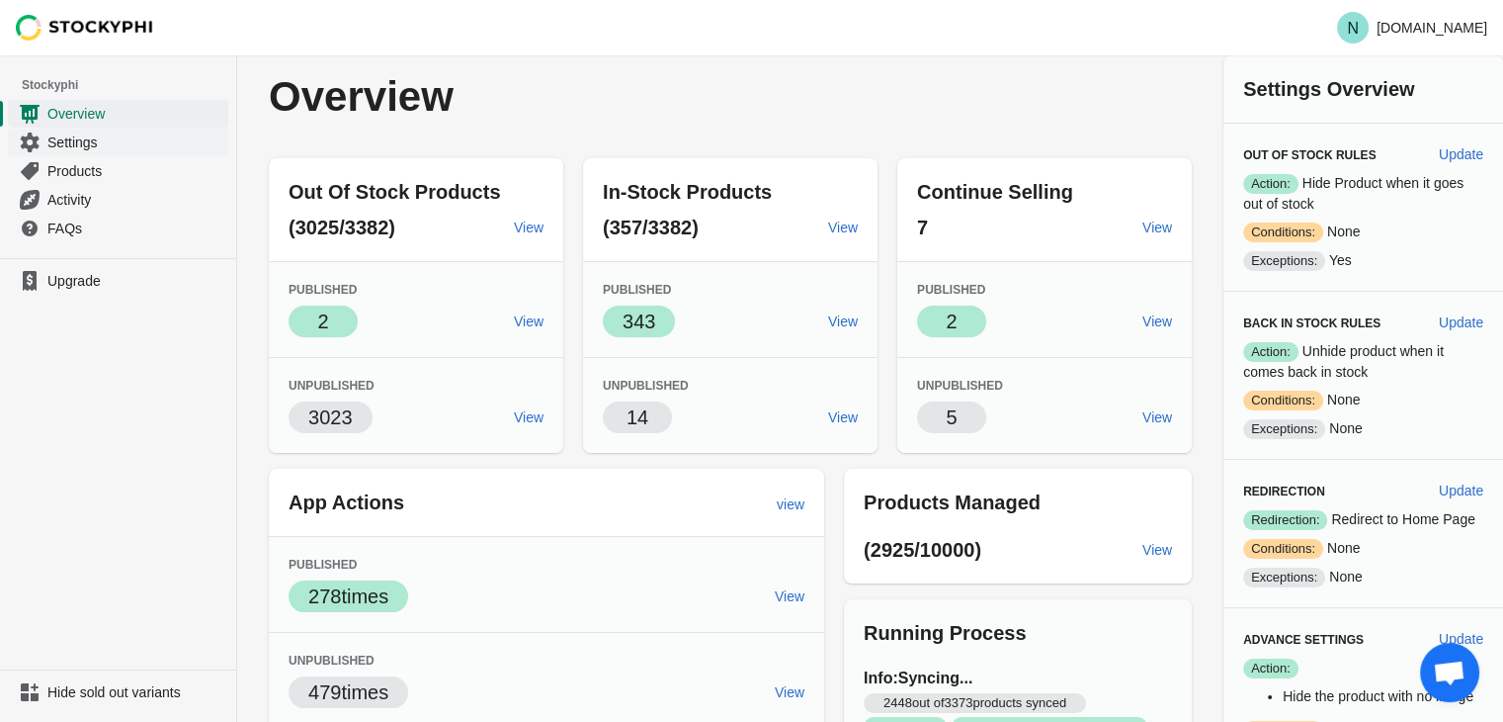
click at [102, 150] on span "Settings" at bounding box center [135, 142] width 177 height 20
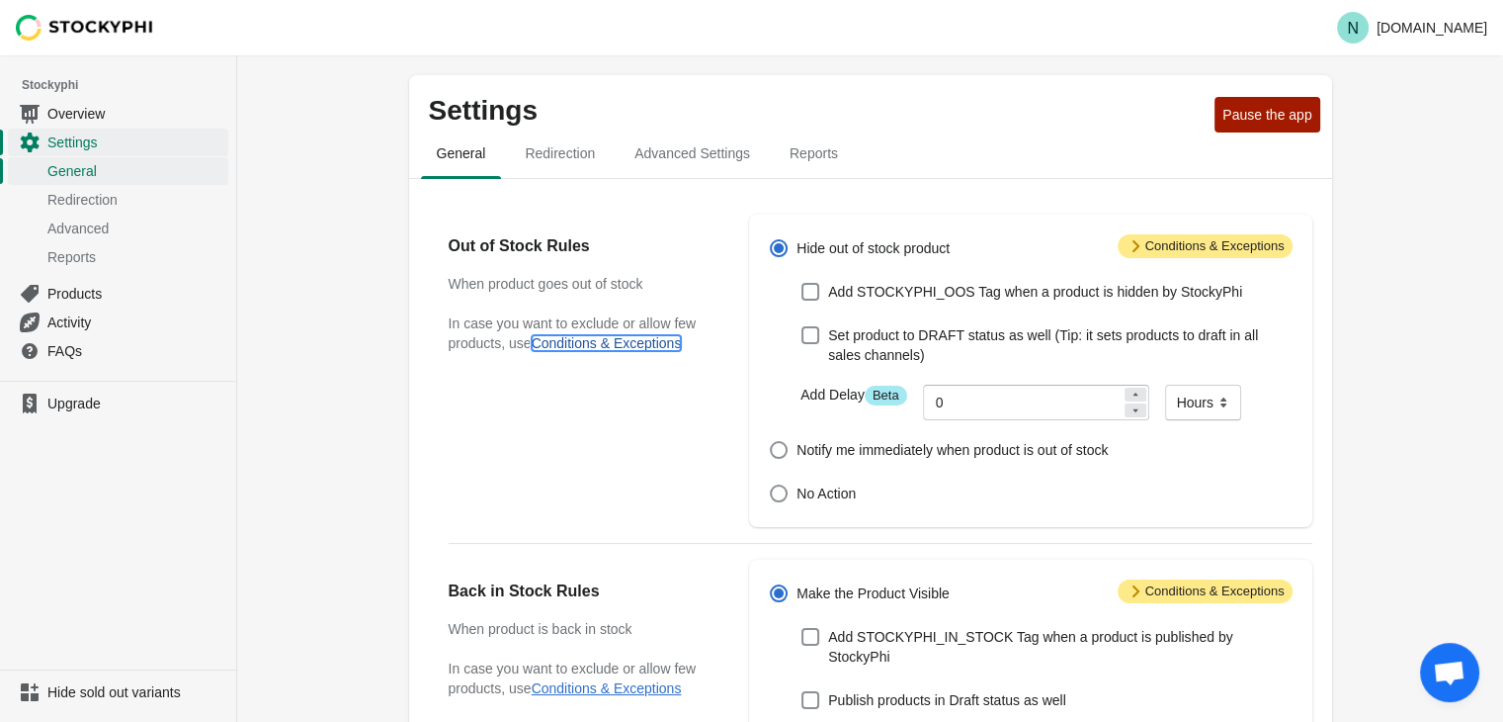
click at [610, 349] on button "Conditions & Exceptions" at bounding box center [607, 343] width 150 height 16
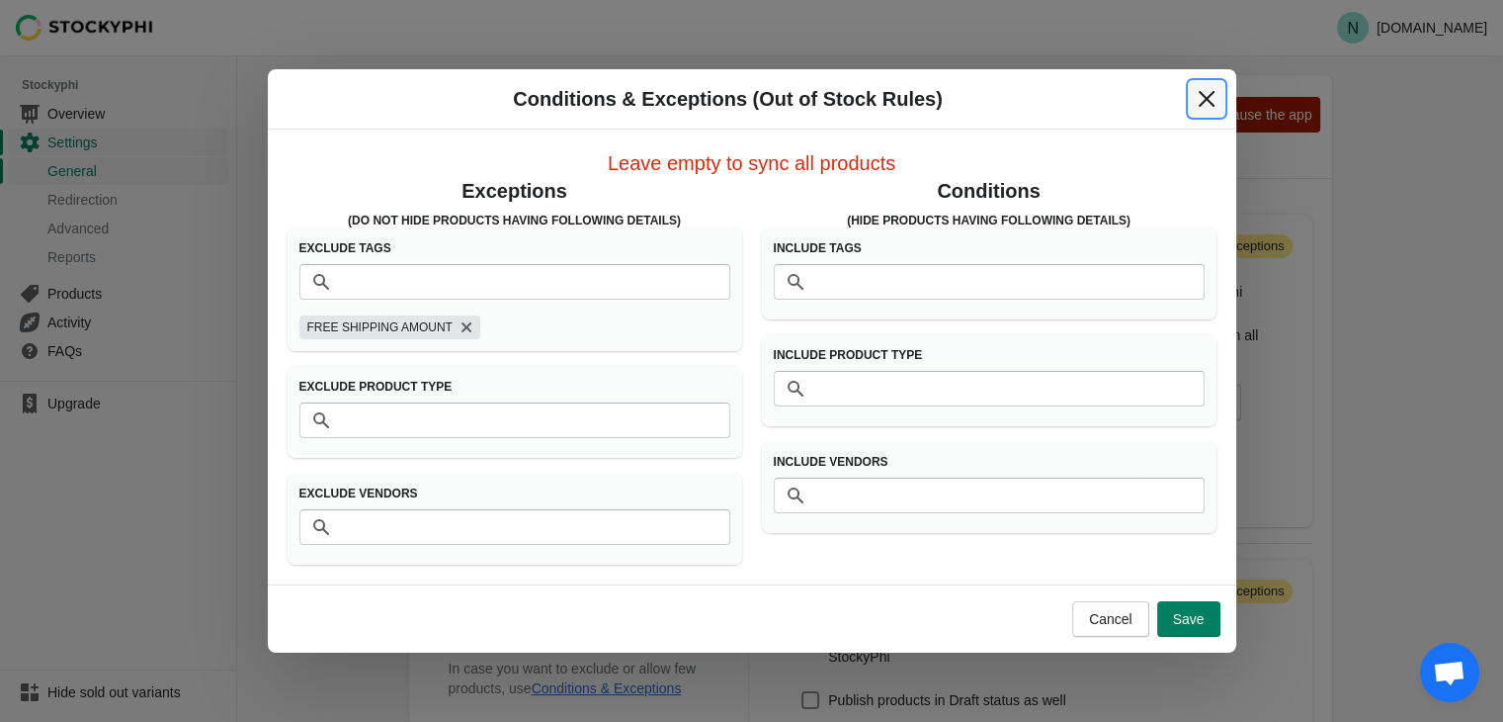
click at [1207, 102] on icon "Close" at bounding box center [1207, 99] width 20 height 20
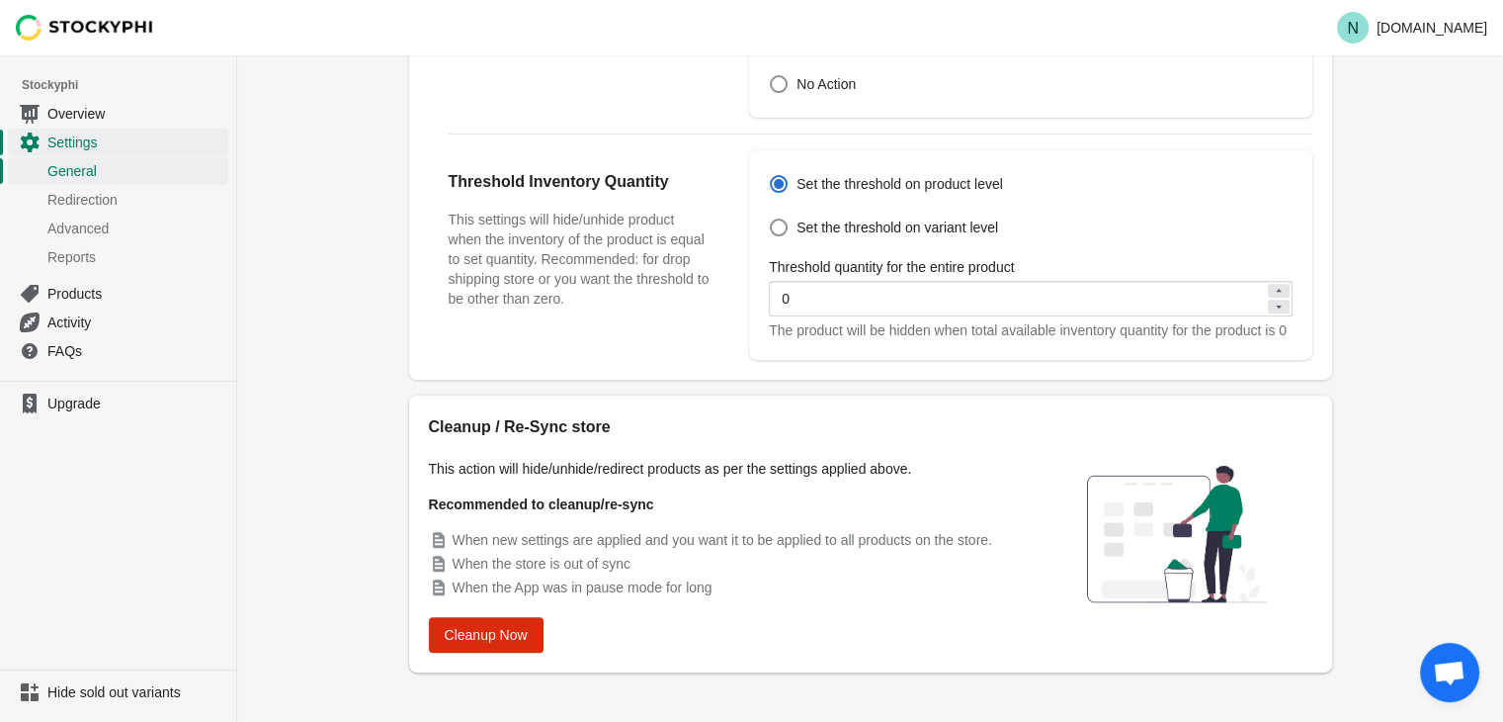
scroll to position [721, 0]
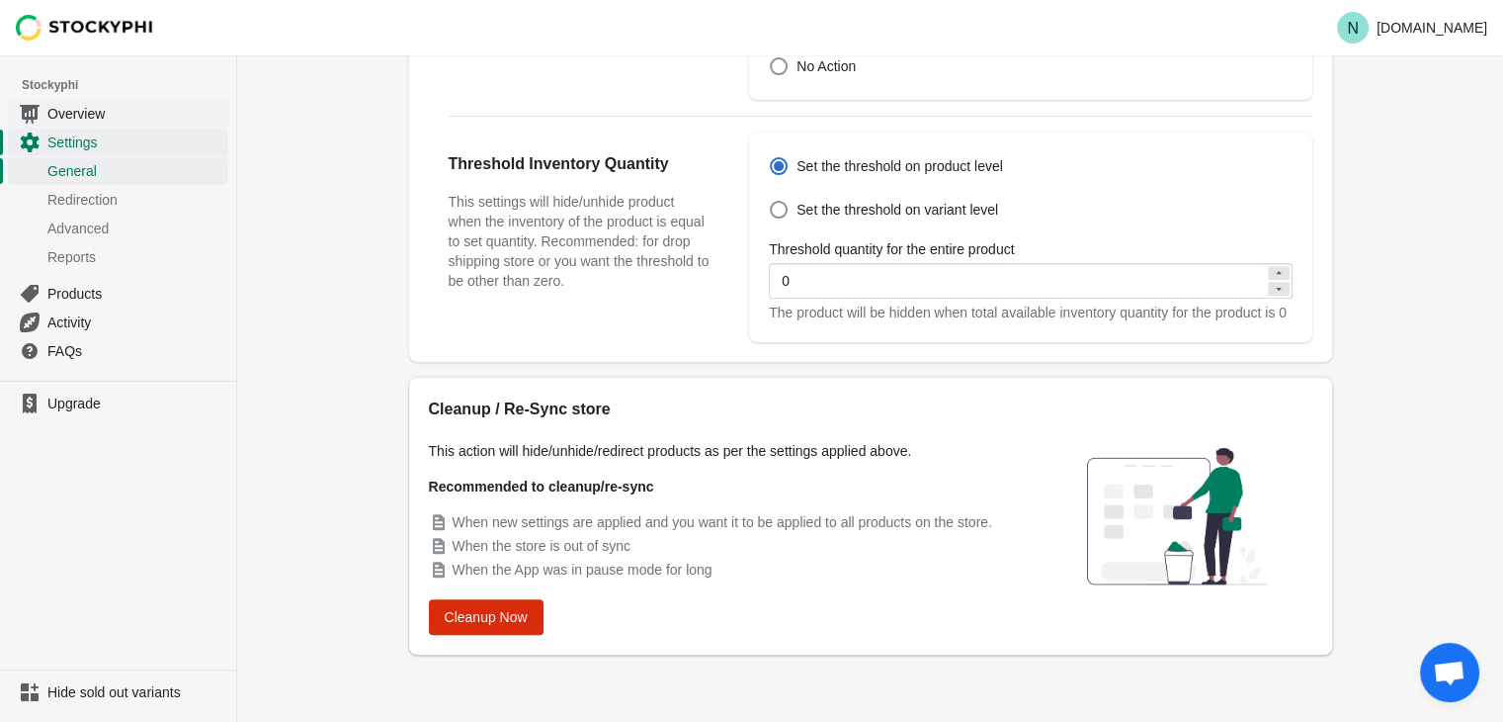
click at [79, 114] on span "Overview" at bounding box center [135, 114] width 177 height 20
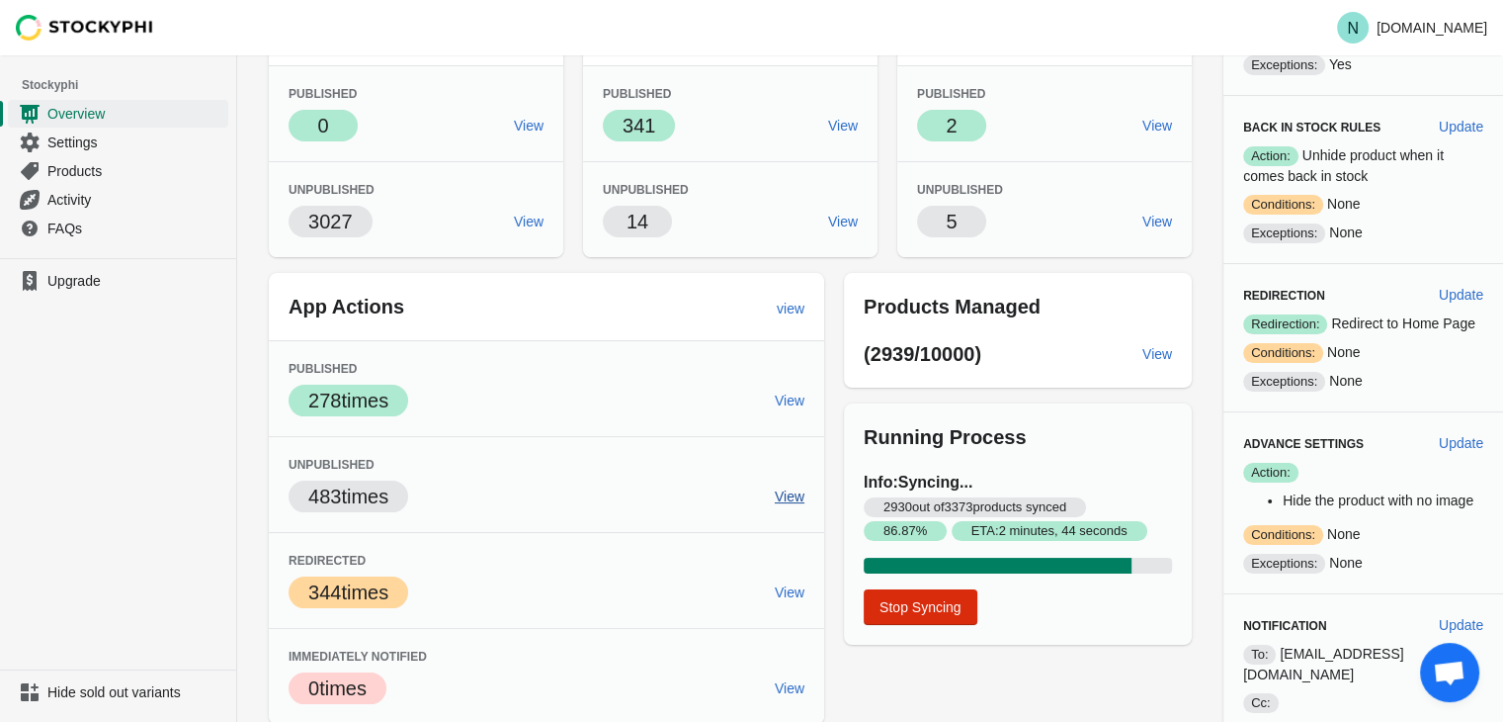
scroll to position [197, 0]
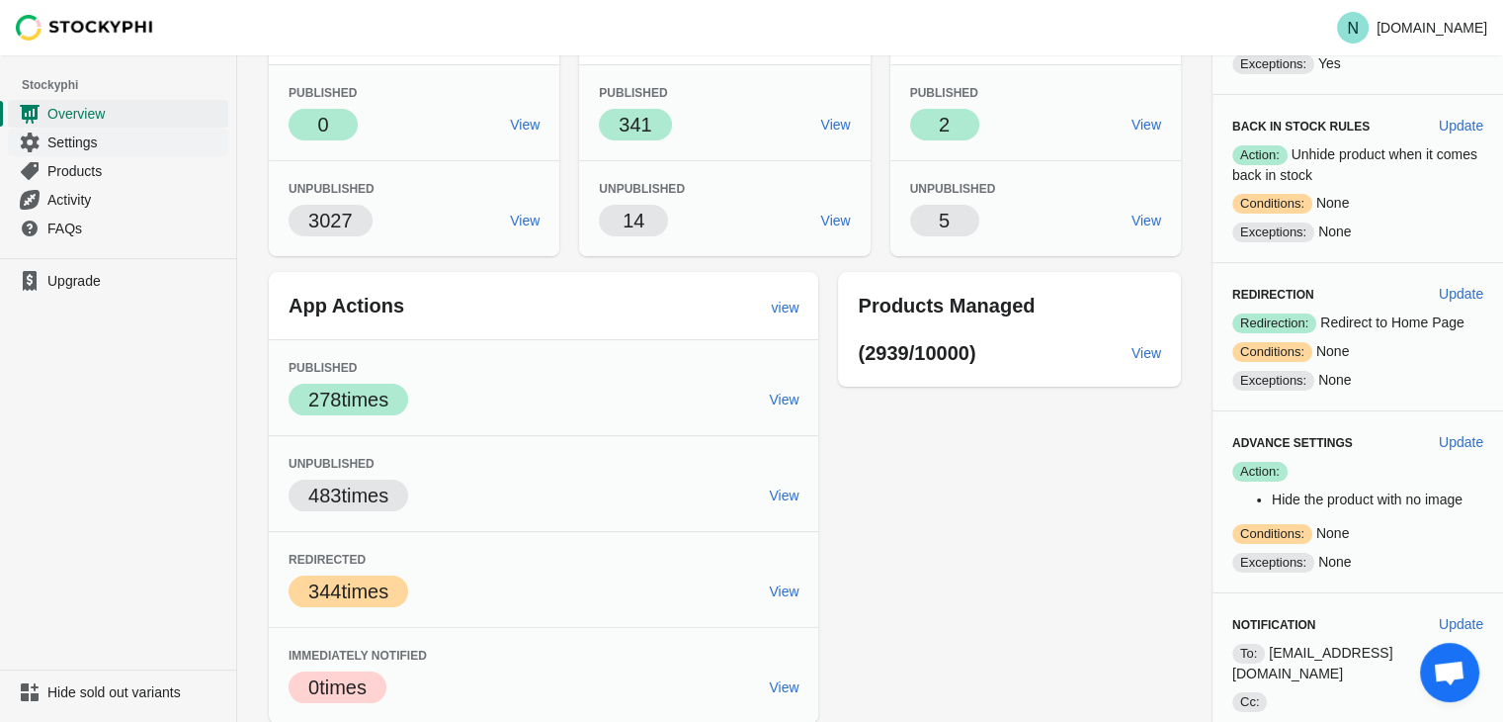
click at [118, 139] on span "Settings" at bounding box center [135, 142] width 177 height 20
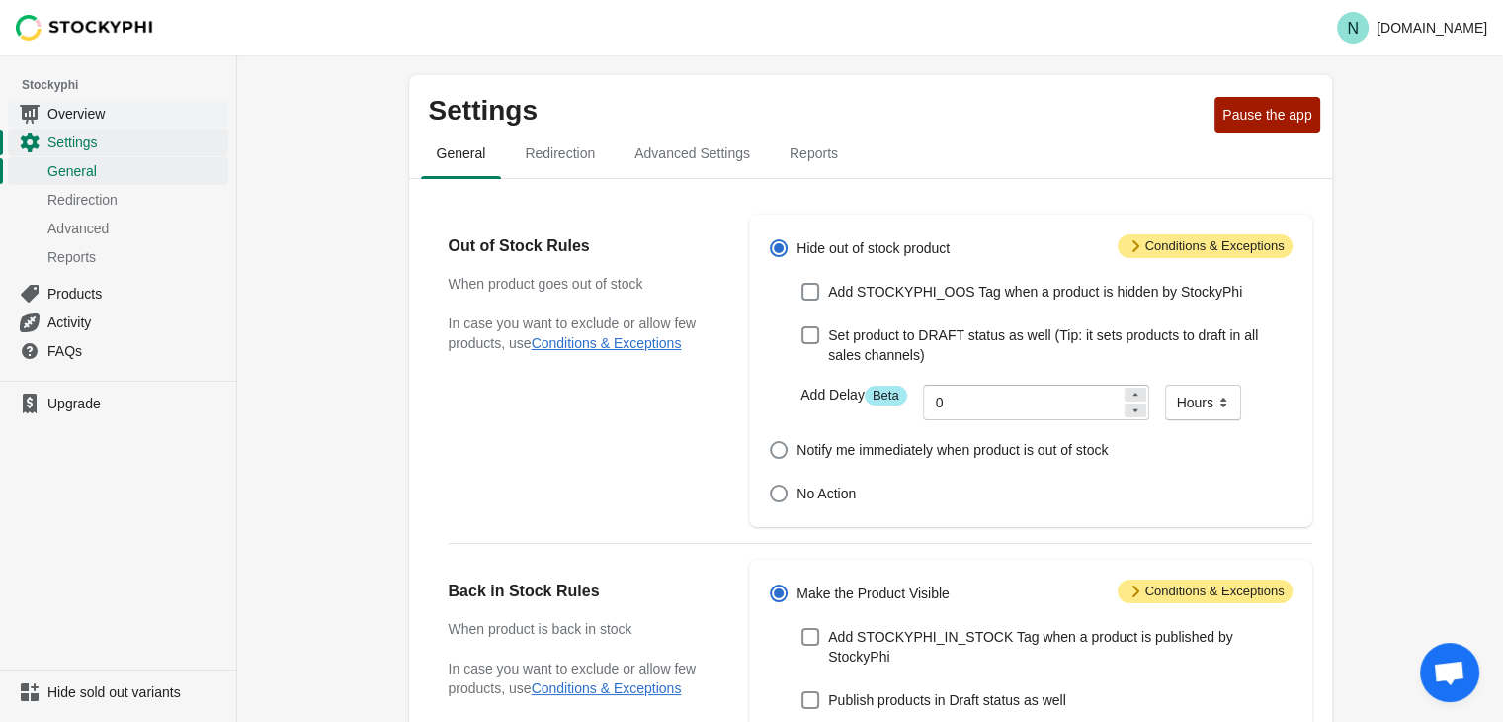
click at [85, 125] on link "Overview" at bounding box center [118, 113] width 220 height 29
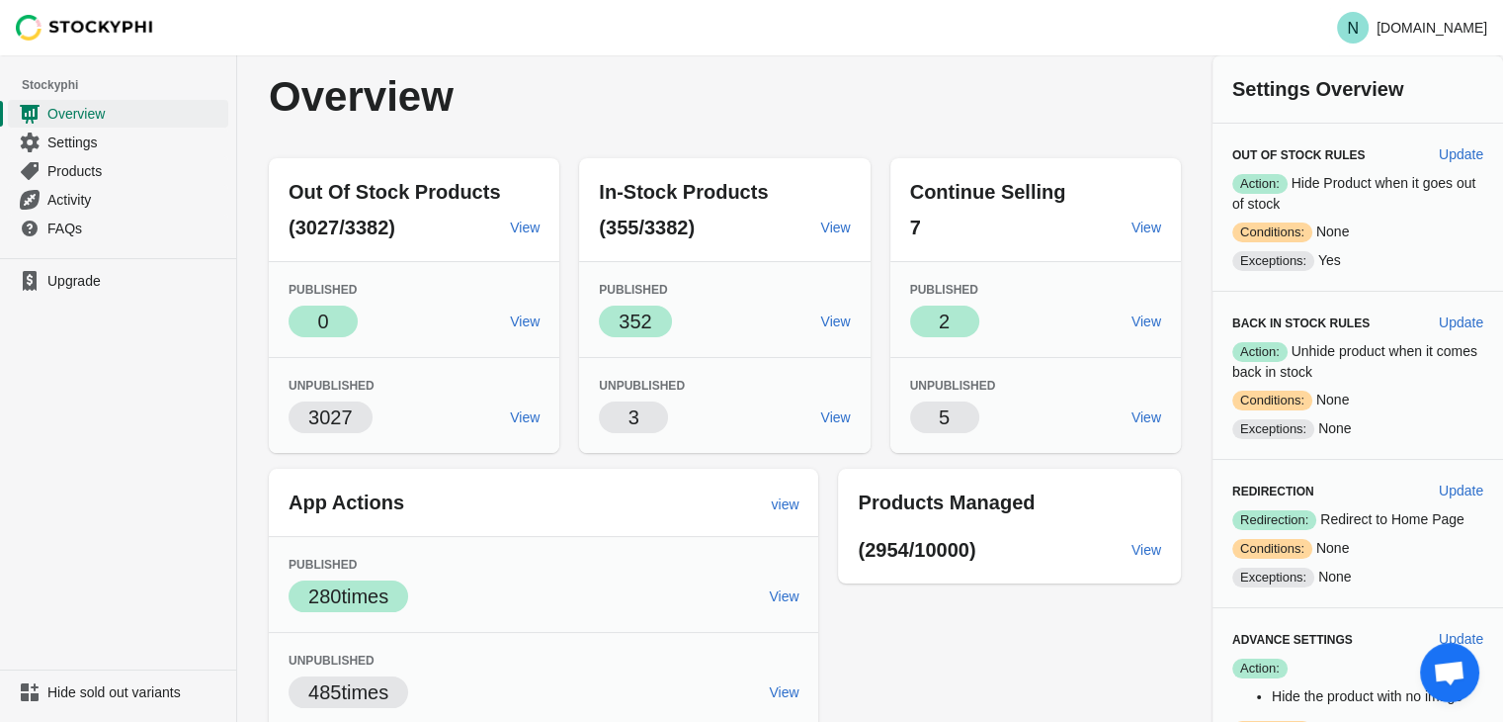
scroll to position [50, 0]
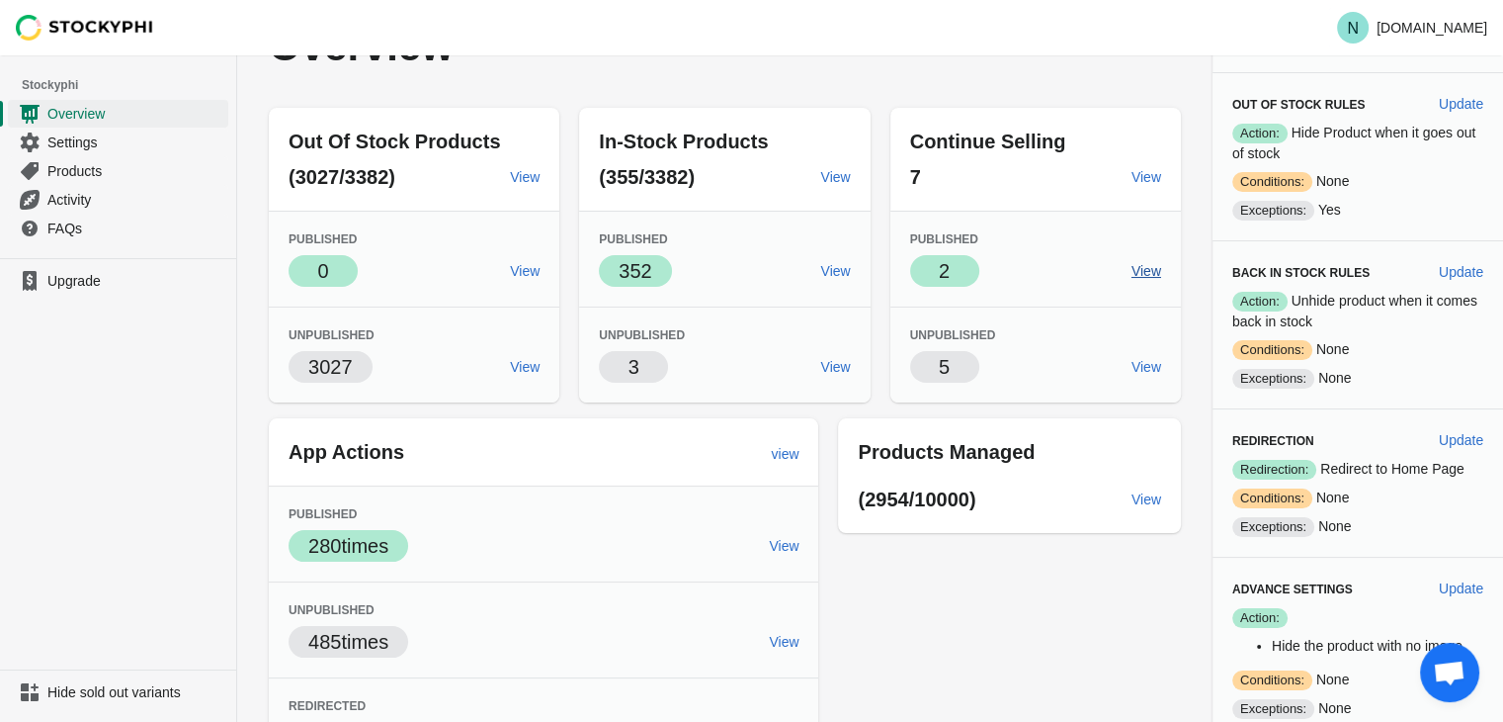
click at [1145, 270] on span "View" at bounding box center [1147, 271] width 30 height 16
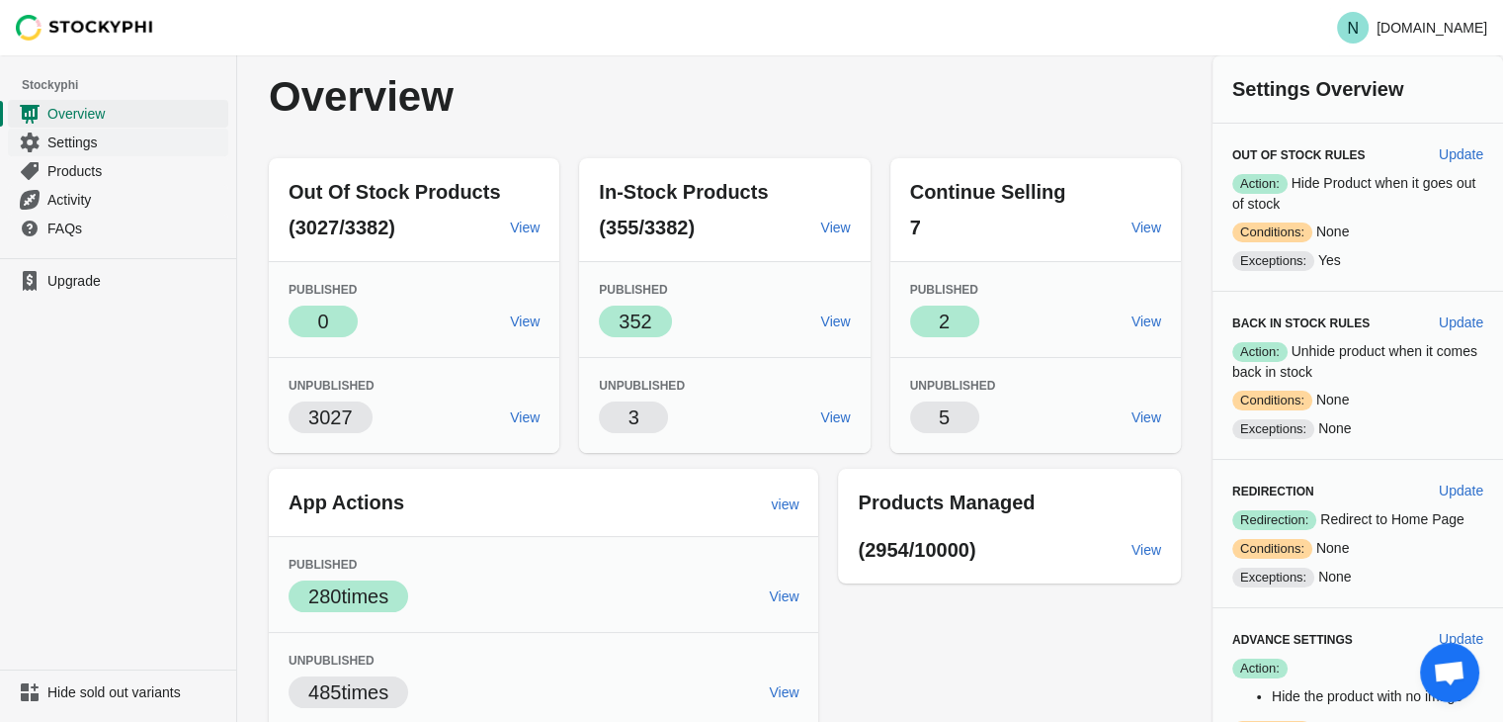
click at [89, 138] on span "Settings" at bounding box center [135, 142] width 177 height 20
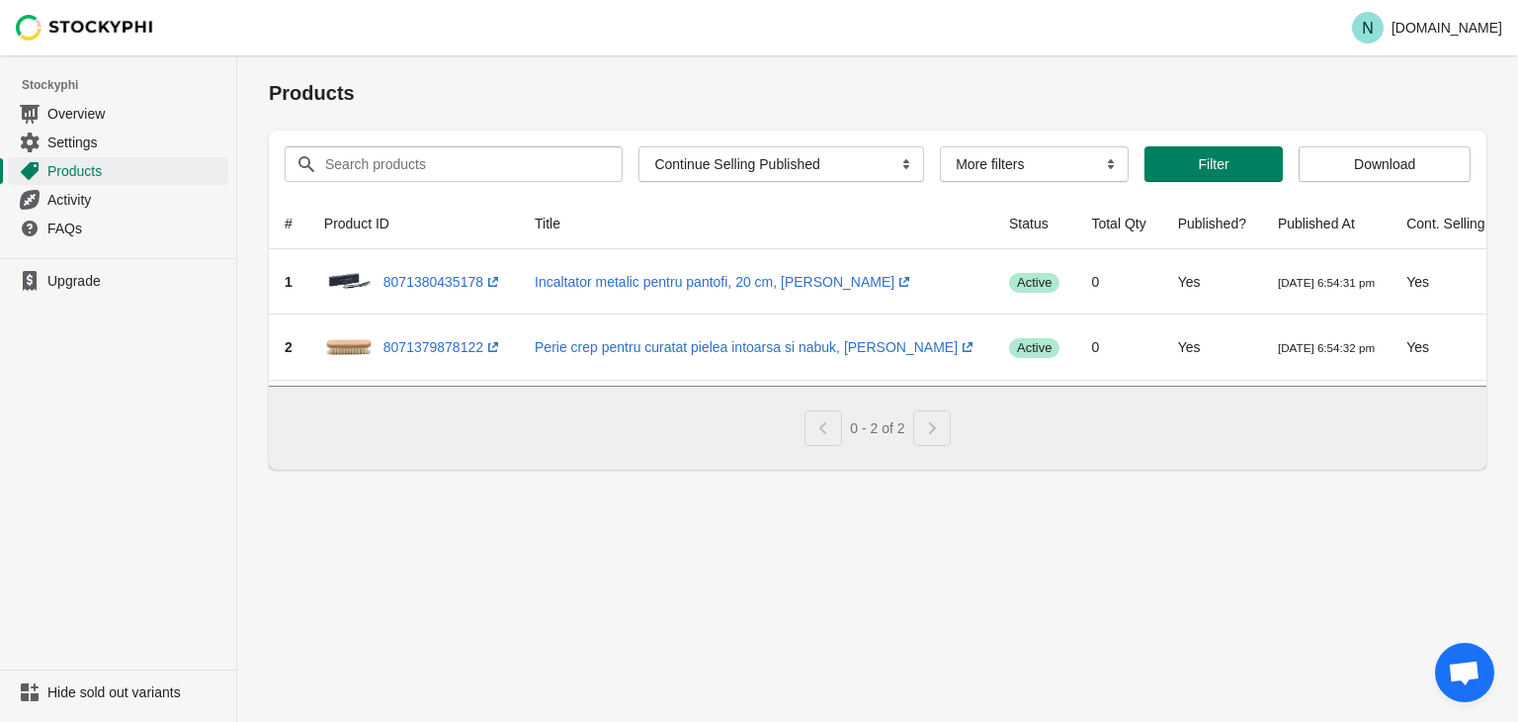
type textarea "On Stockphi products are showing"
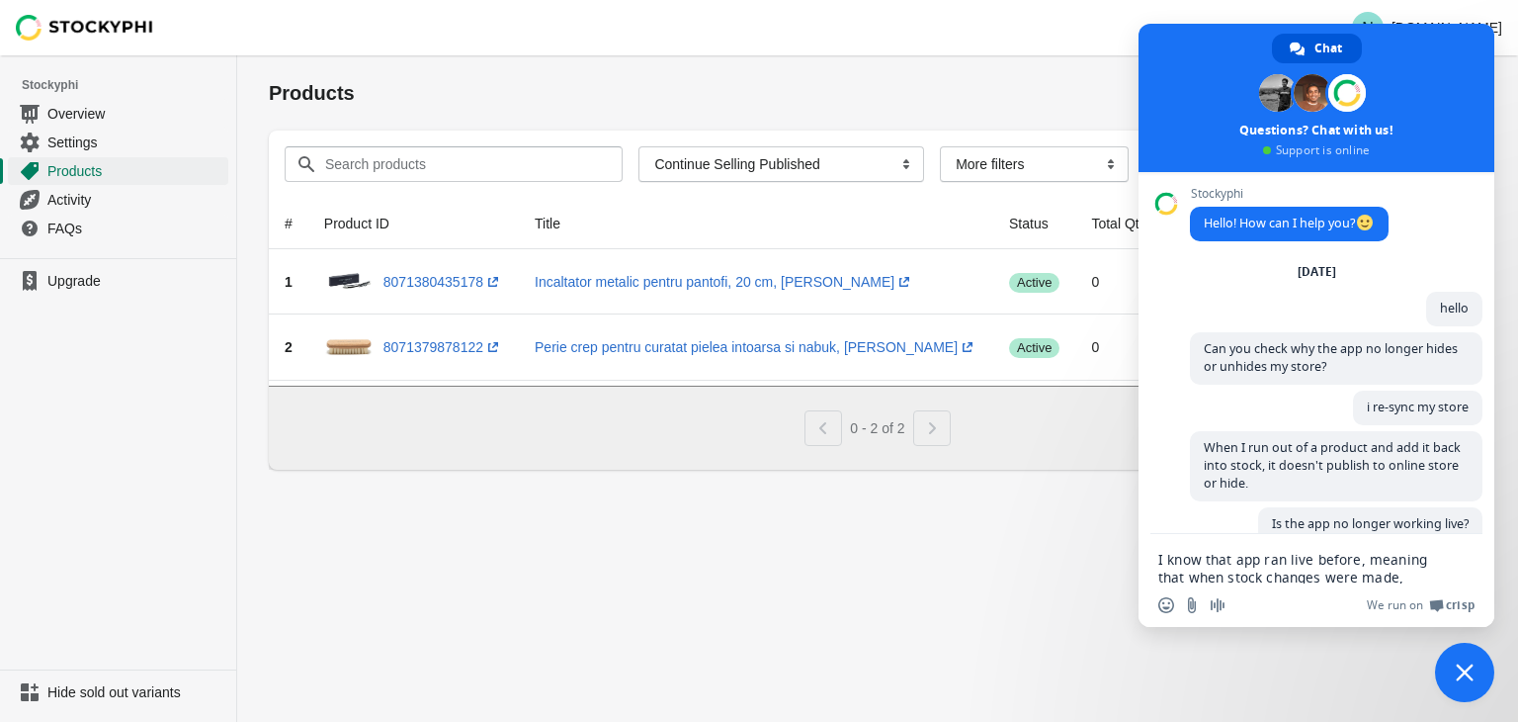
type textarea "I know that app run live before, meaning that when stock changes were made, the…"
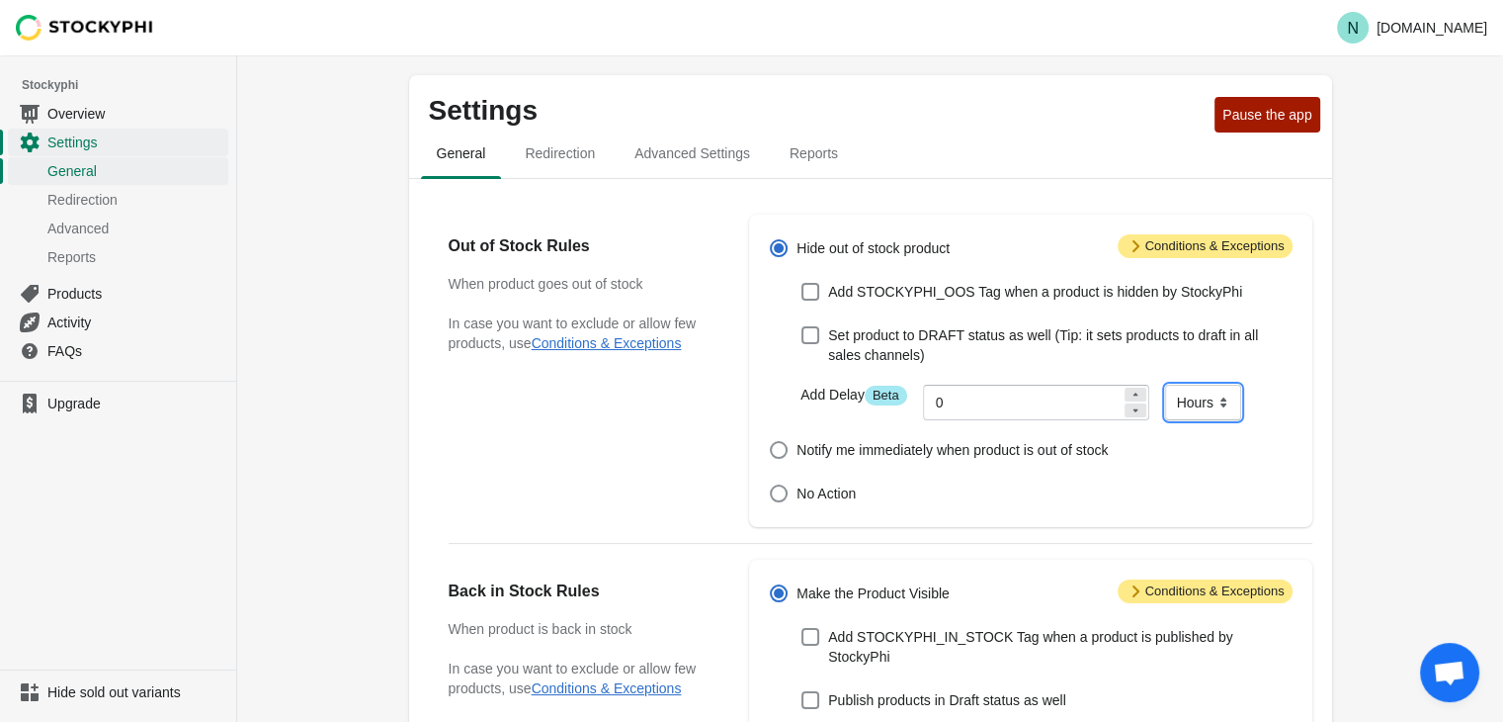
click at [1215, 401] on select "Minutes Hours Days" at bounding box center [1203, 402] width 76 height 36
click at [91, 119] on span "Overview" at bounding box center [135, 114] width 177 height 20
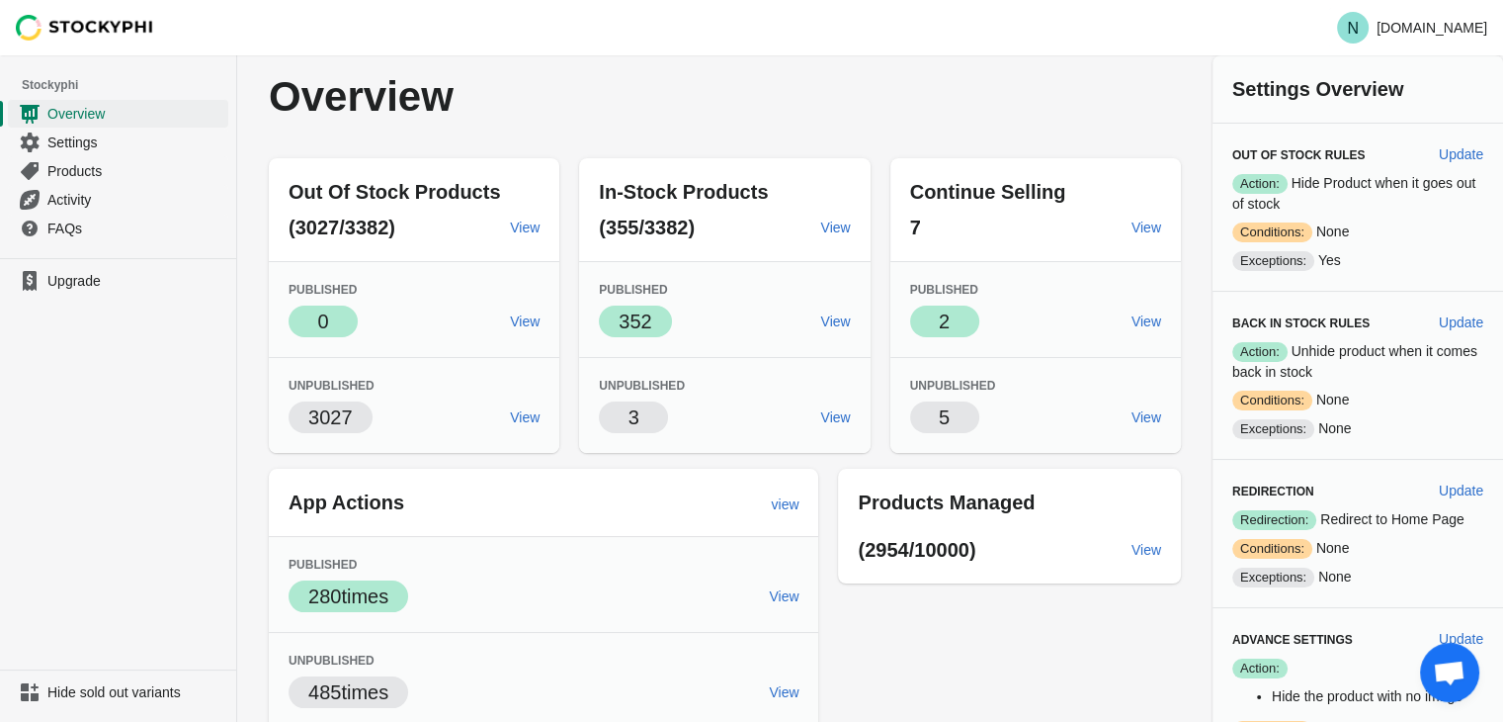
scroll to position [66, 0]
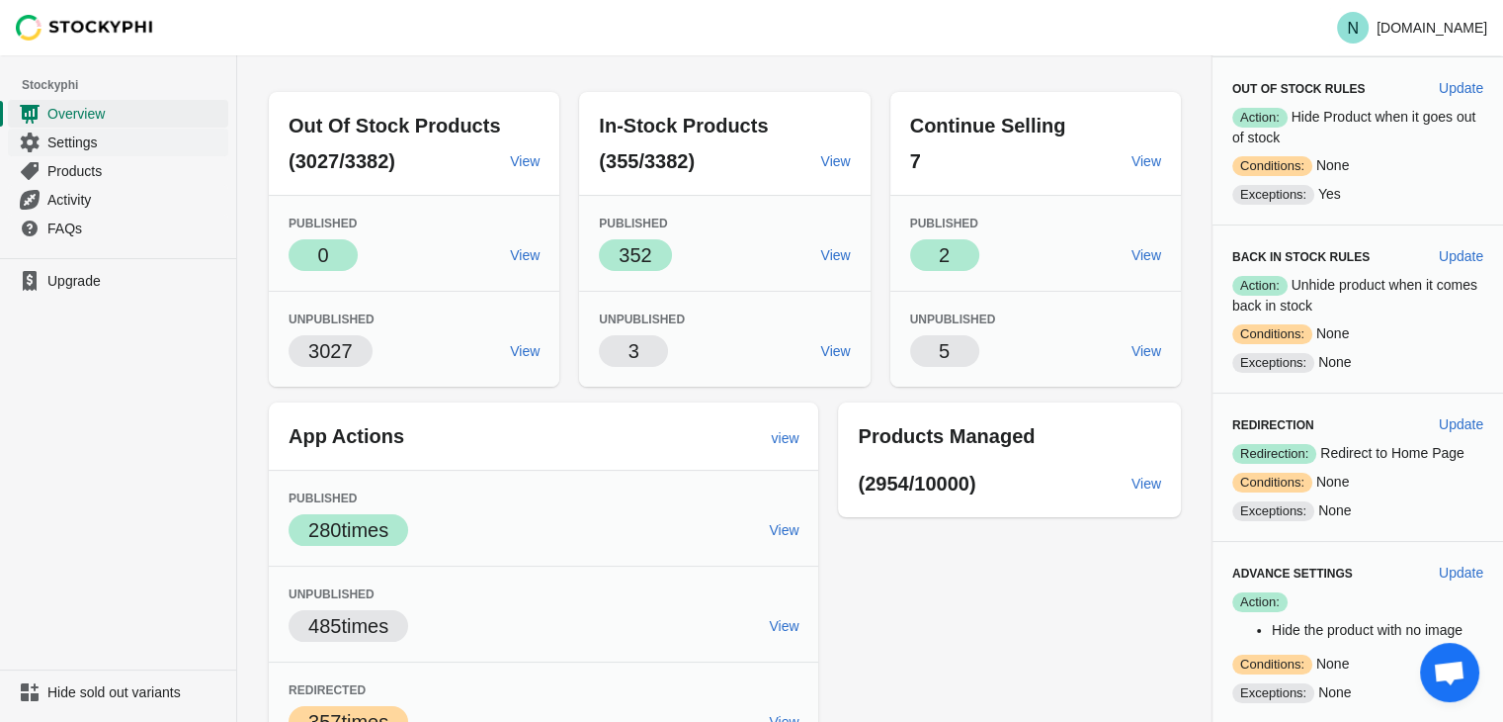
click at [102, 146] on span "Settings" at bounding box center [135, 142] width 177 height 20
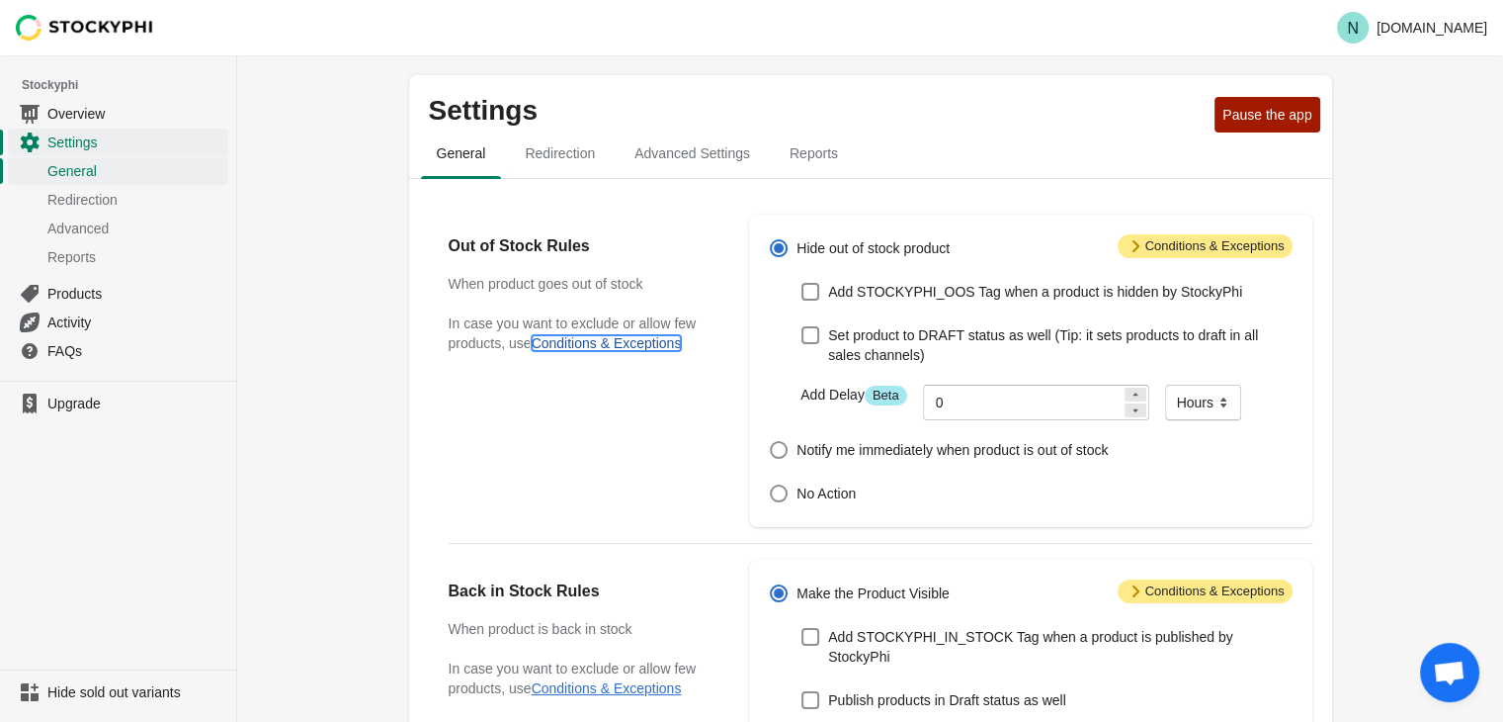
click at [605, 350] on button "Conditions & Exceptions" at bounding box center [607, 343] width 150 height 16
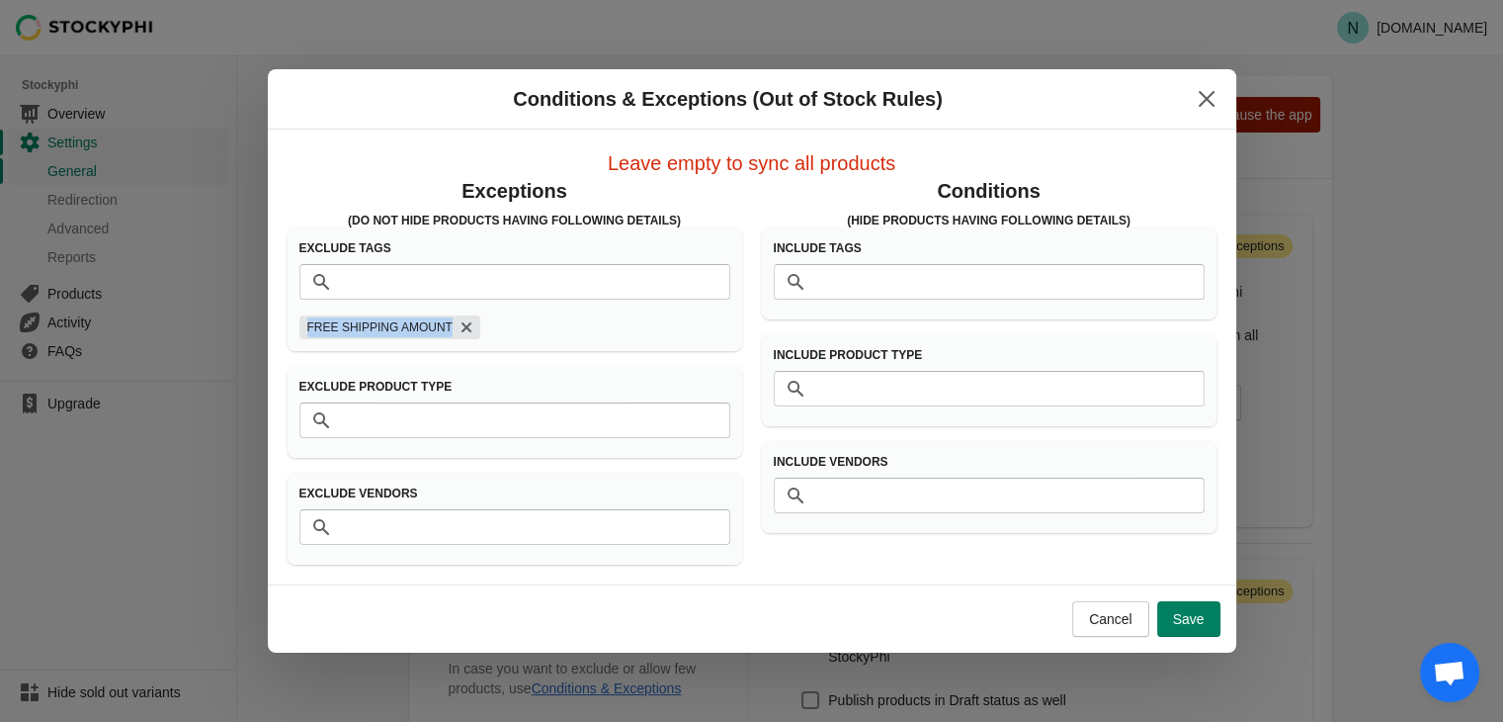
drag, startPoint x: 438, startPoint y: 327, endPoint x: 306, endPoint y: 337, distance: 131.8
click at [307, 337] on span "FREE SHIPPING AMOUNT" at bounding box center [379, 327] width 145 height 24
copy span "FREE SHIPPING AMOUNT"
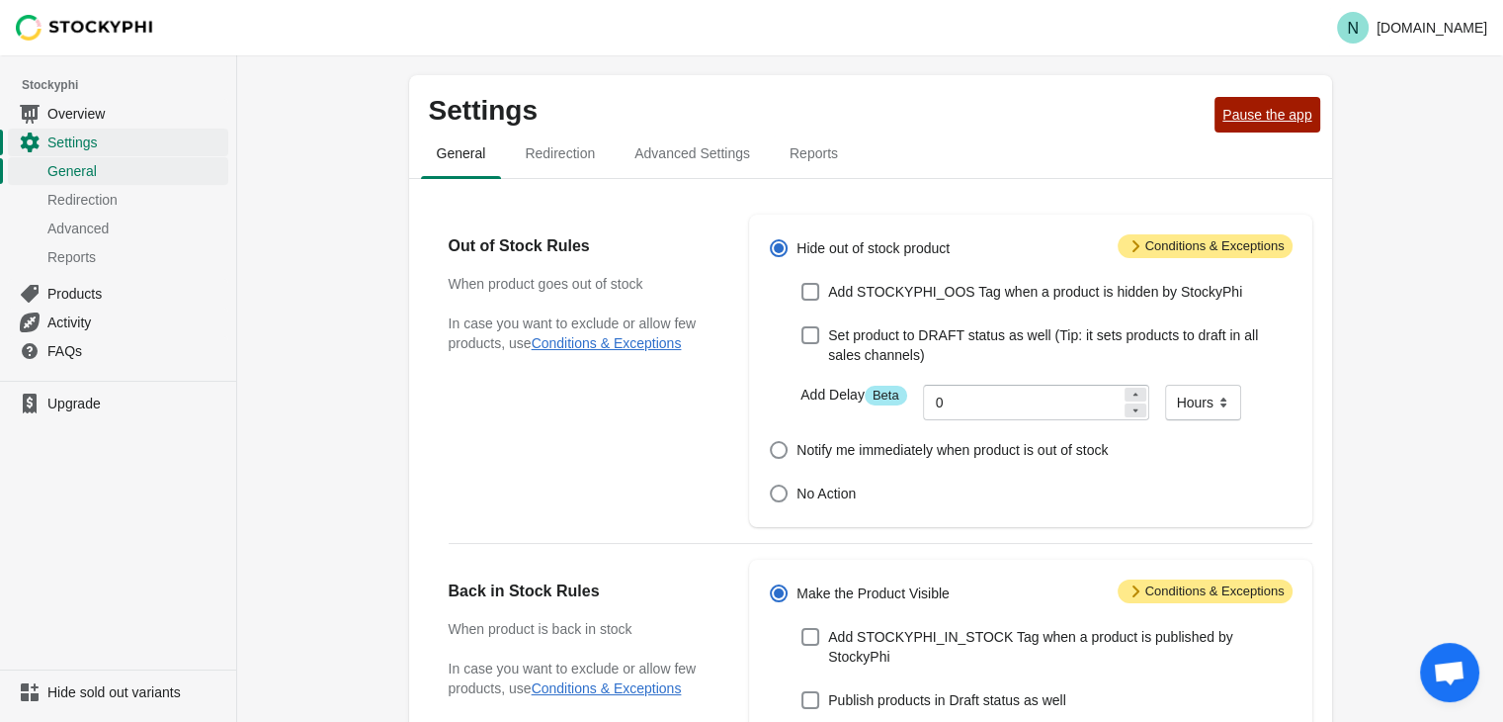
click at [1267, 116] on span "Pause the app" at bounding box center [1267, 115] width 89 height 16
click at [558, 349] on button "Conditions & Exceptions" at bounding box center [607, 343] width 150 height 16
click at [1245, 112] on span "Resume the app" at bounding box center [1262, 115] width 102 height 16
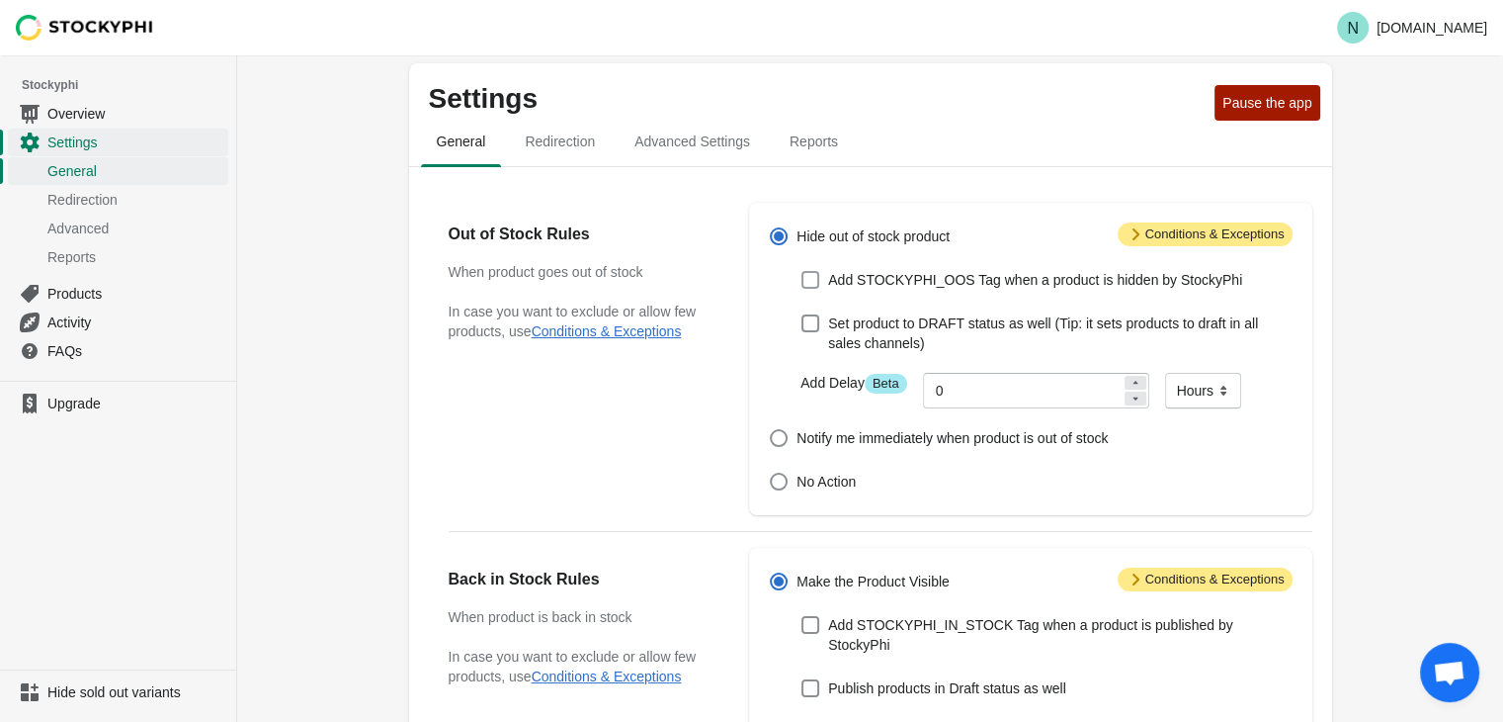
scroll to position [12, 0]
click at [127, 218] on span "Advanced" at bounding box center [135, 228] width 177 height 20
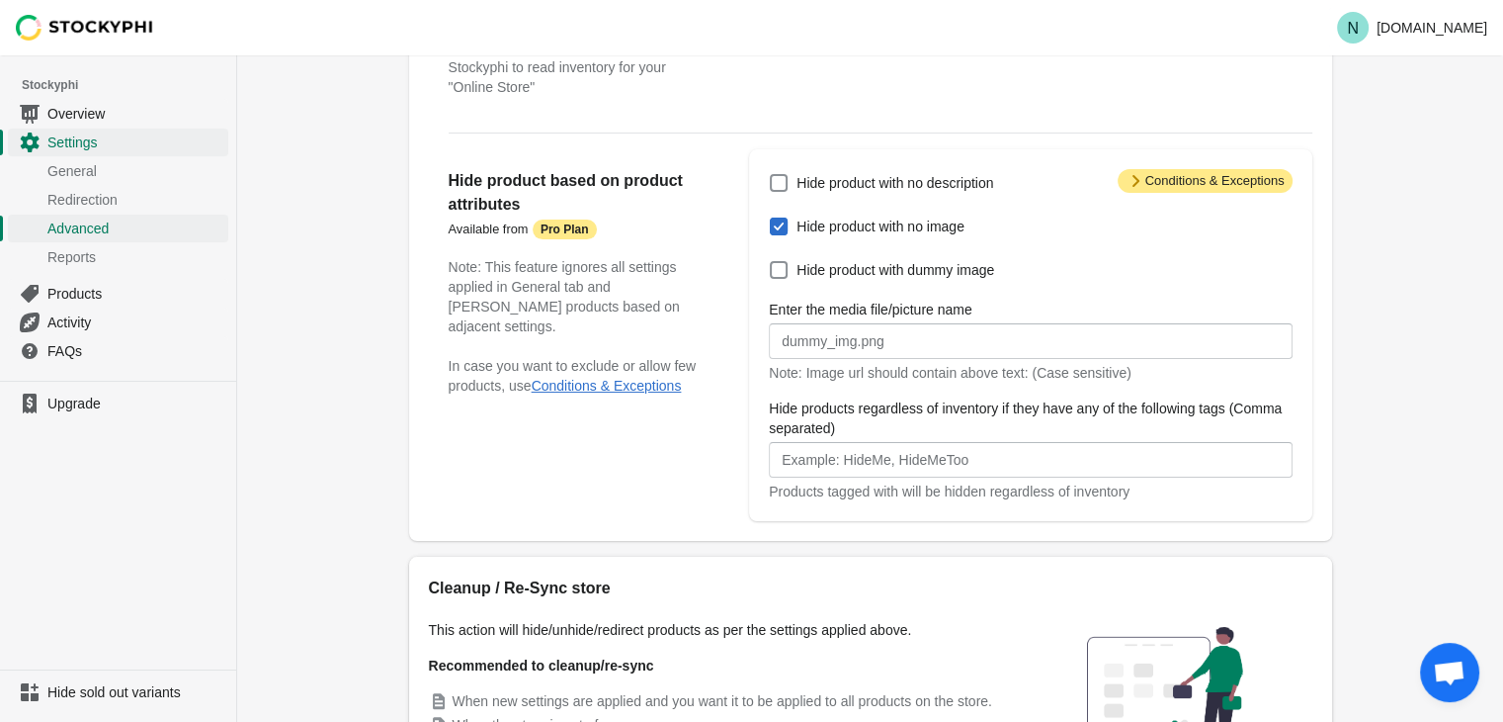
scroll to position [441, 0]
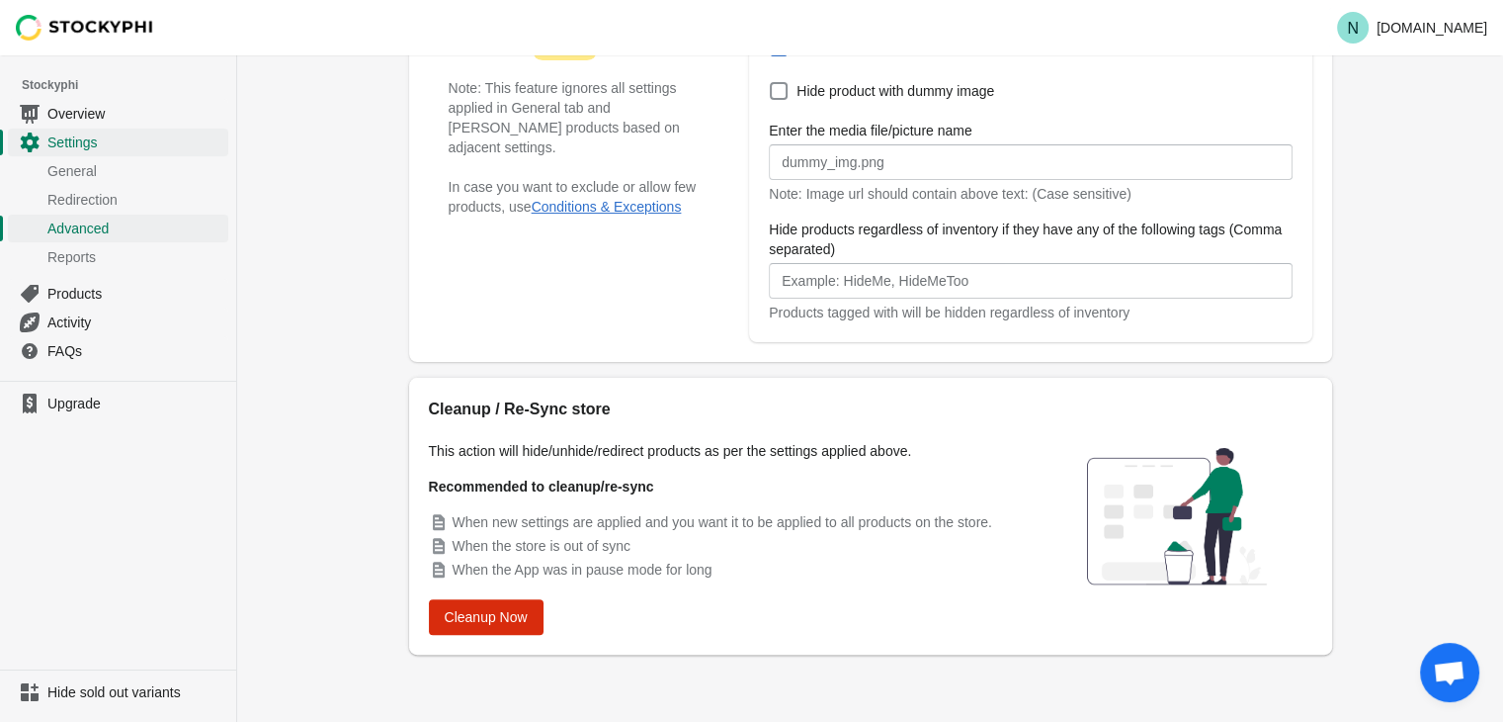
click at [1429, 660] on span "Open chat" at bounding box center [1449, 671] width 59 height 59
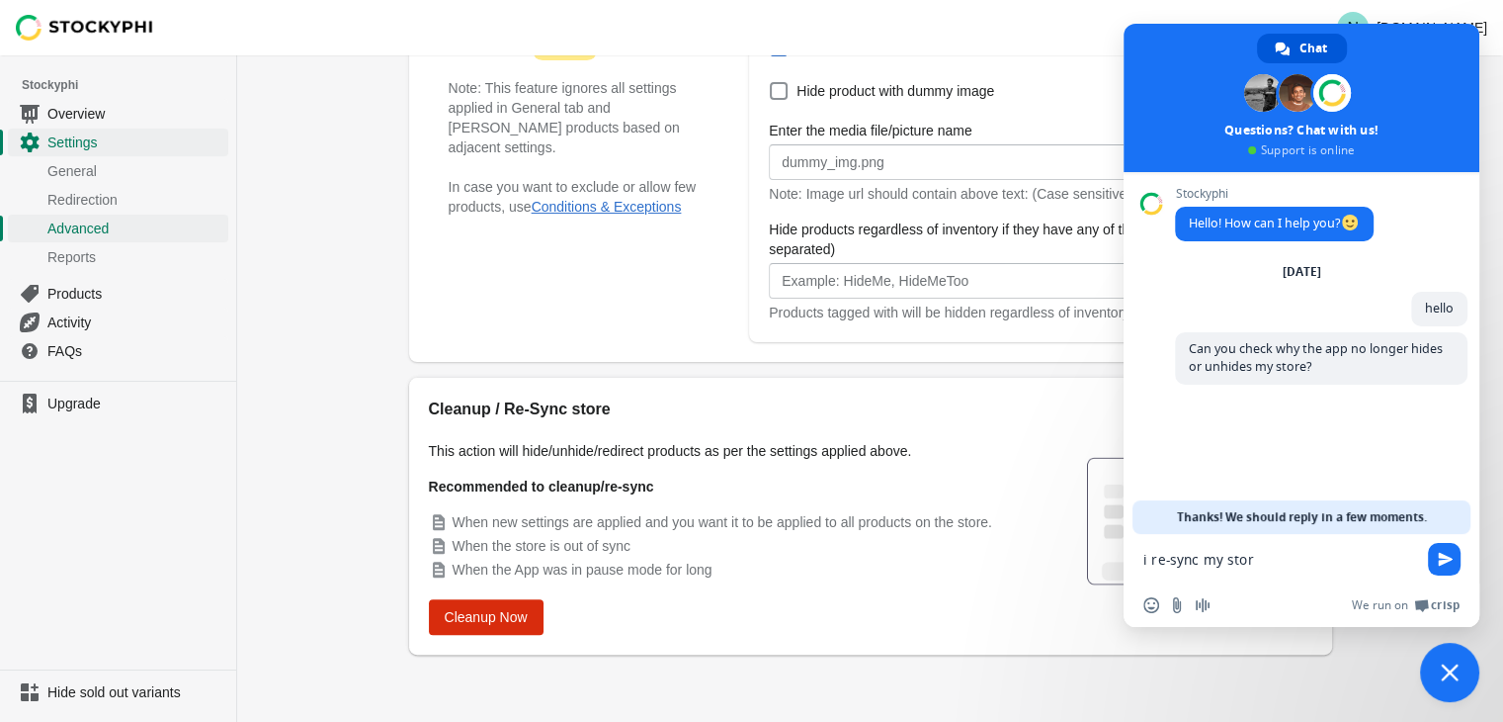
type textarea "i re-sync my store"
paste textarea "When I run out of a product and add it back into stock, it doesn't publish to o…"
type textarea "When I run out of a product and add it back into stock, it doesn't publish to o…"
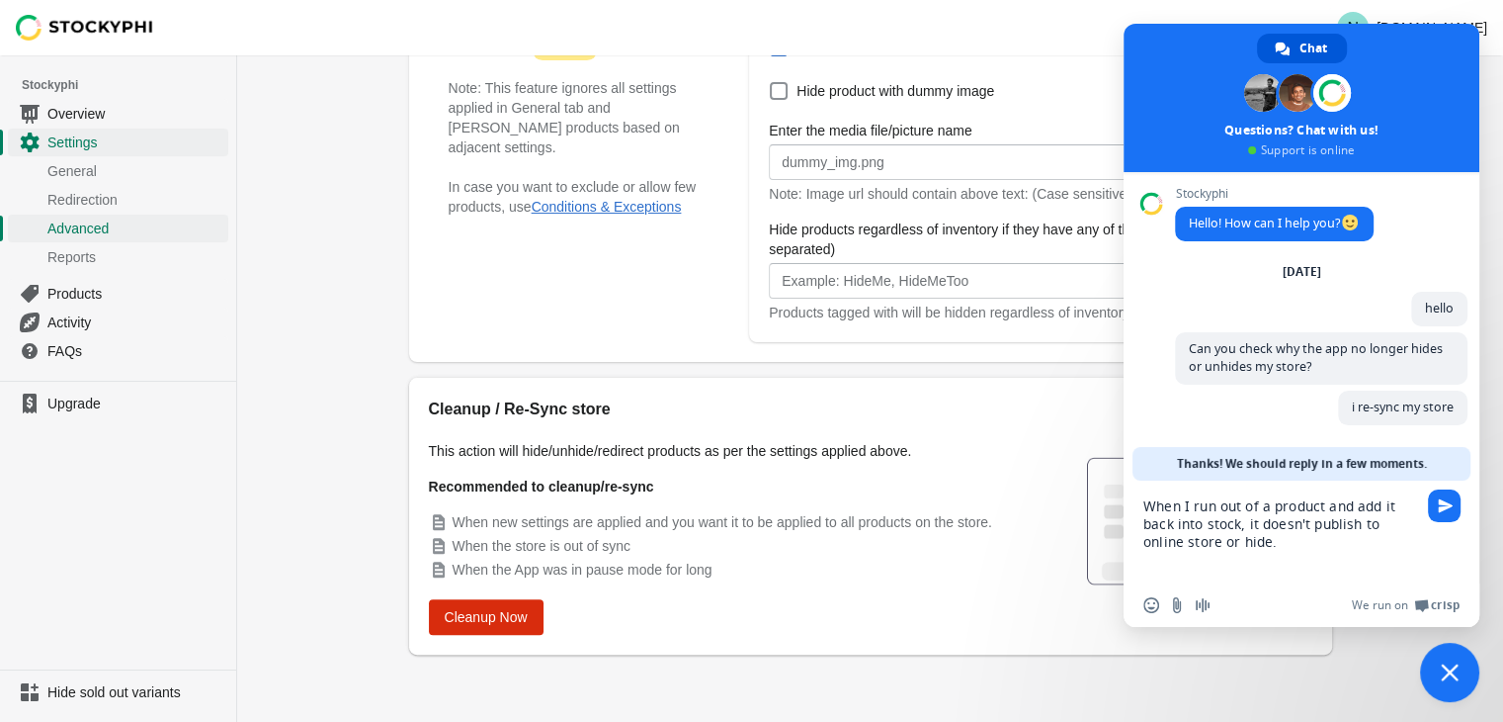
click at [1265, 539] on textarea "When I run out of a product and add it back into stock, it doesn't publish to o…" at bounding box center [1282, 531] width 277 height 103
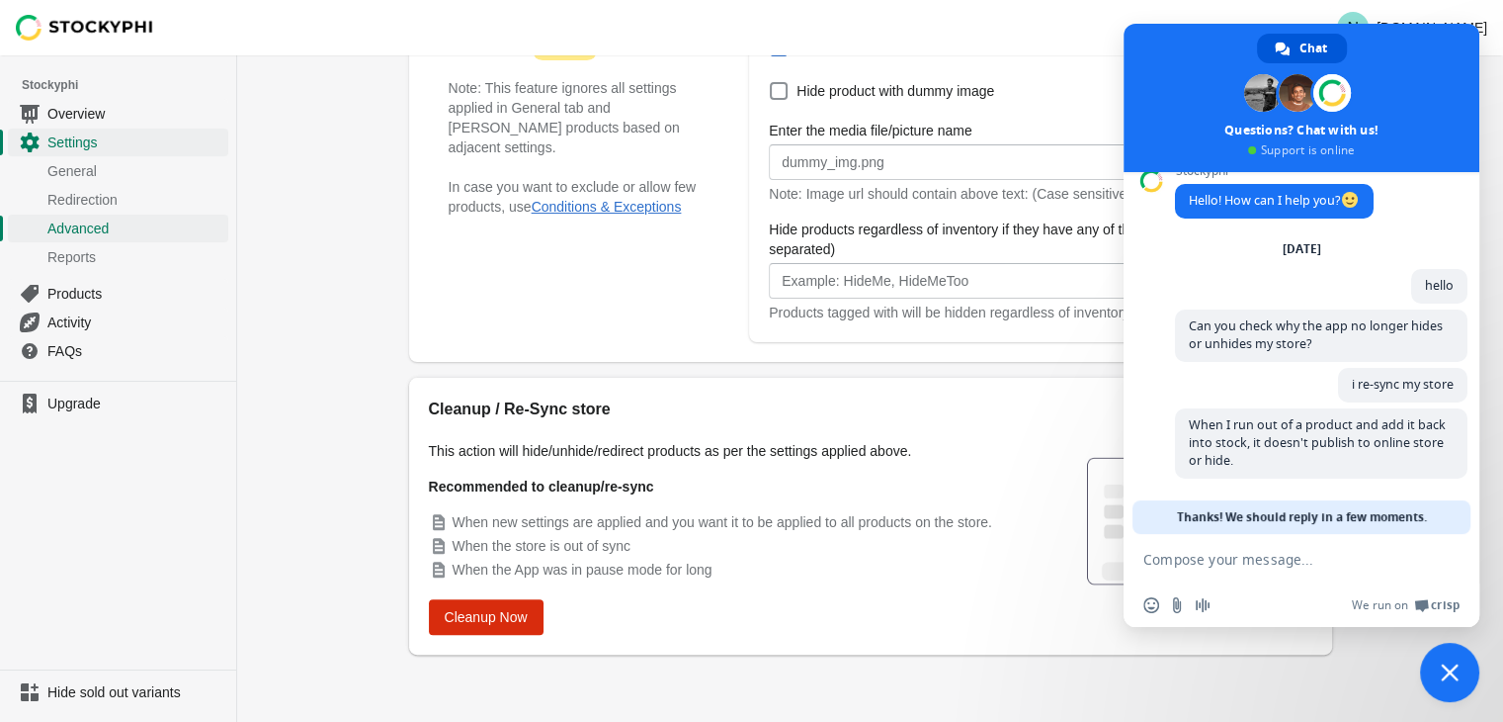
scroll to position [28, 0]
paste textarea "Is the application no longer working live?"
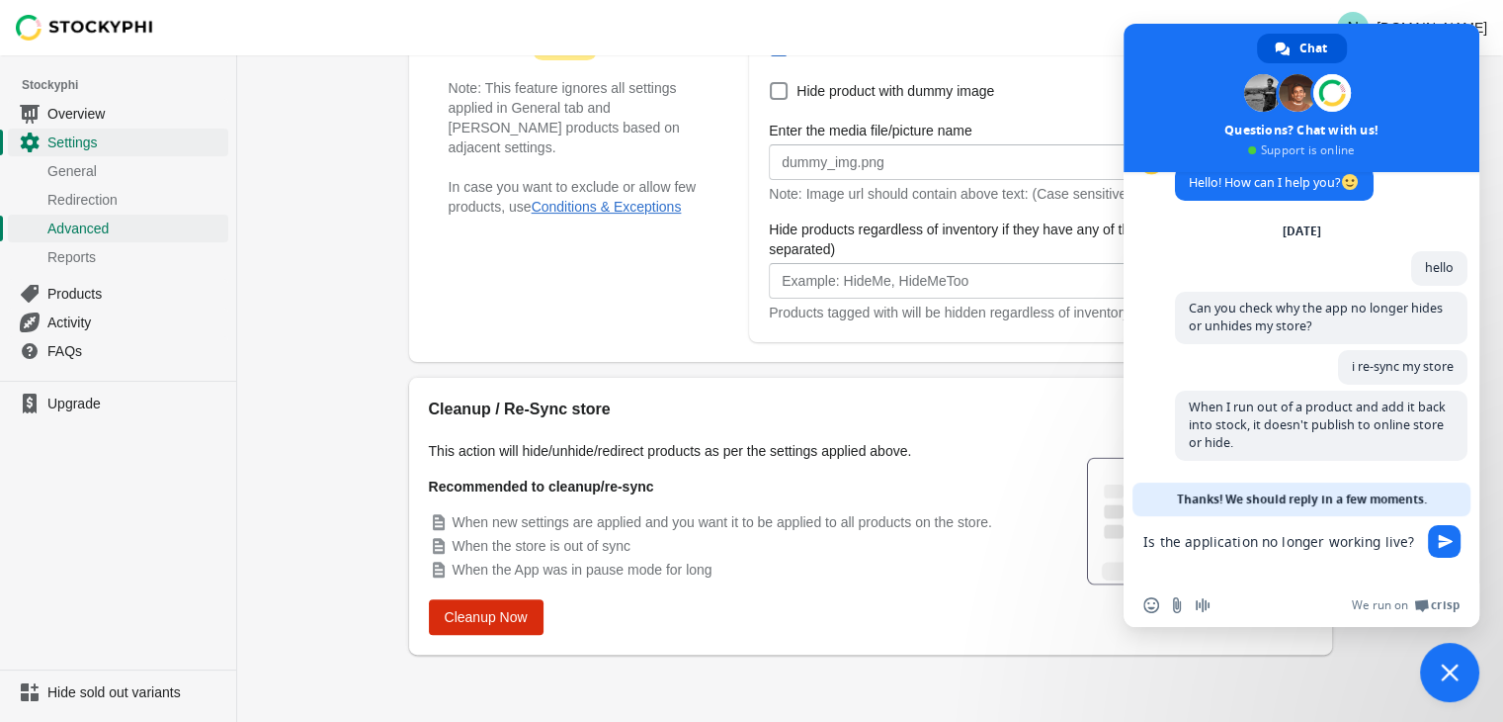
click at [1224, 547] on textarea "Is the application no longer working live?" at bounding box center [1282, 549] width 277 height 67
type textarea "Is the app no longer working live?"
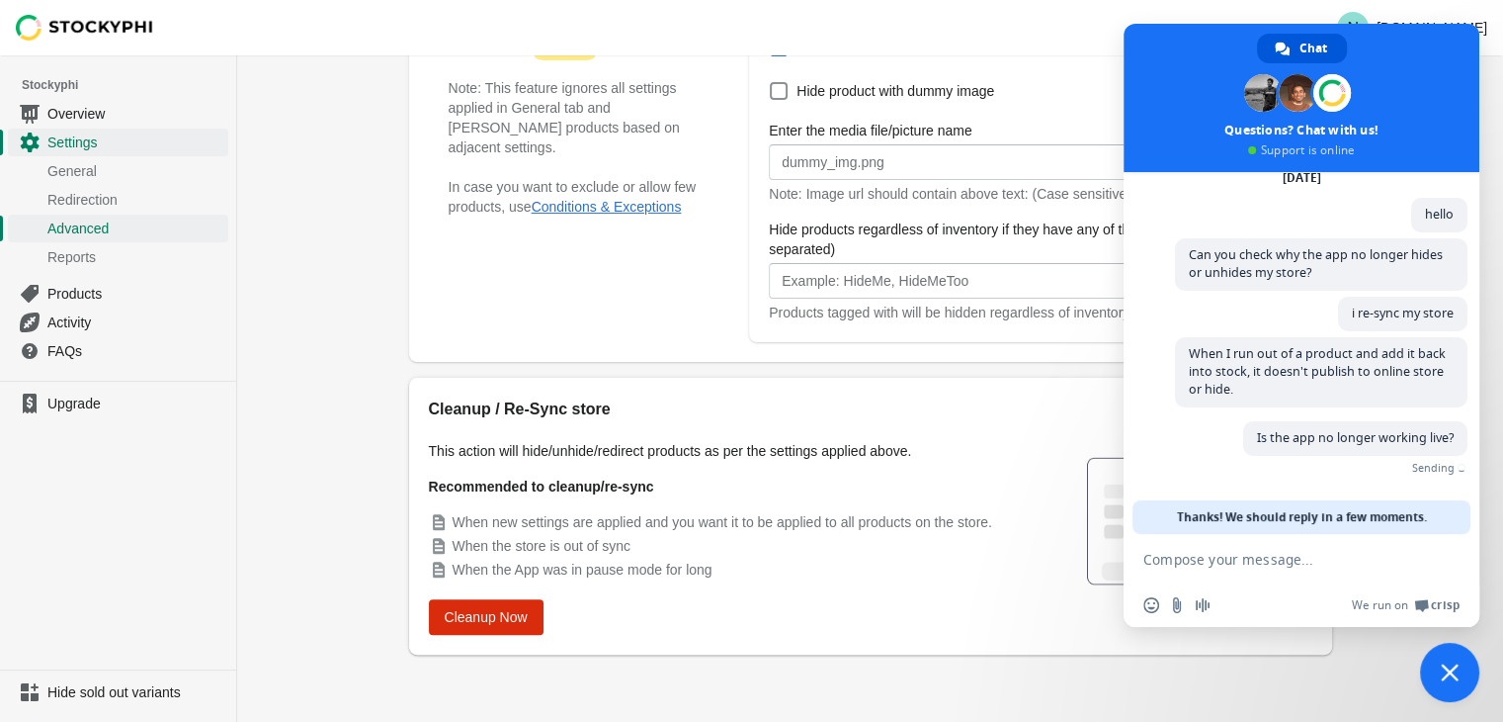
scroll to position [69, 0]
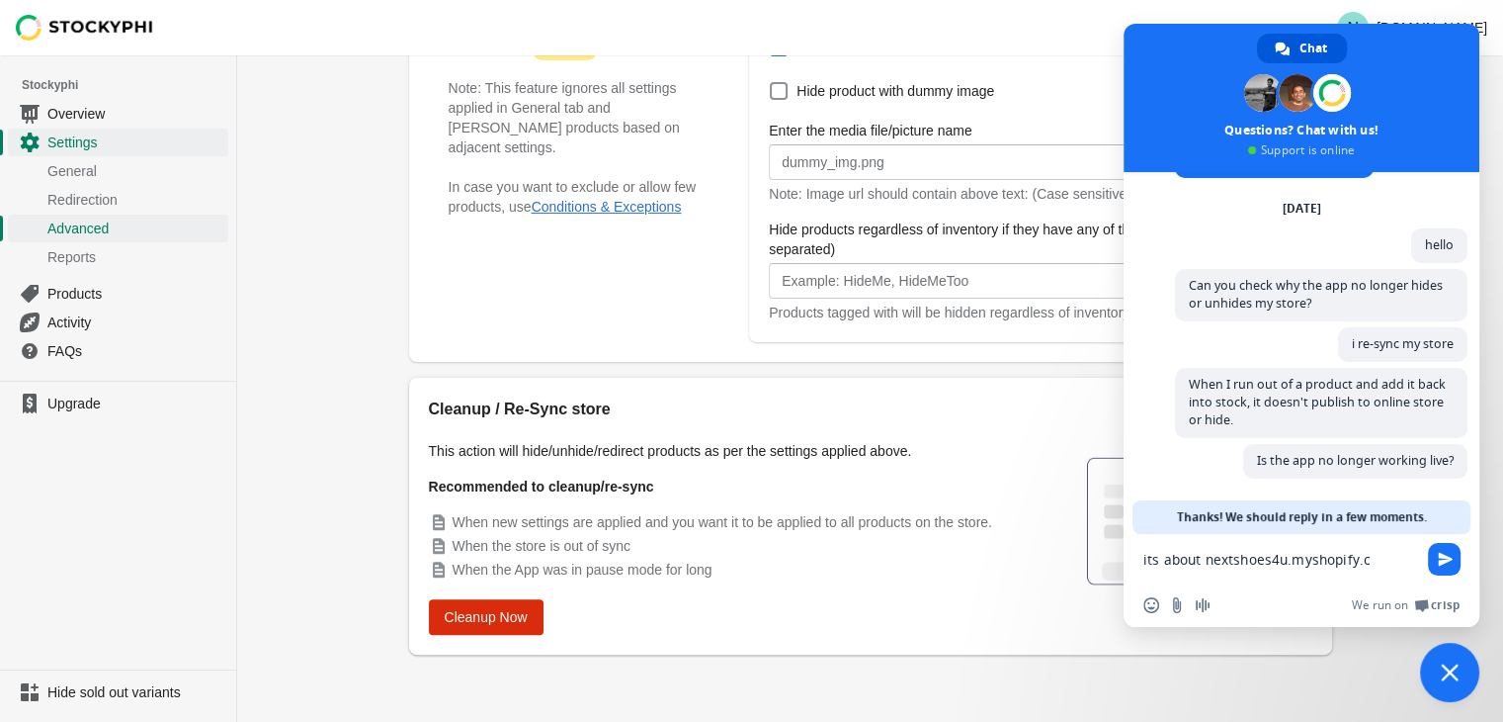
type textarea "its about nextshoes4u.myshopify.co"
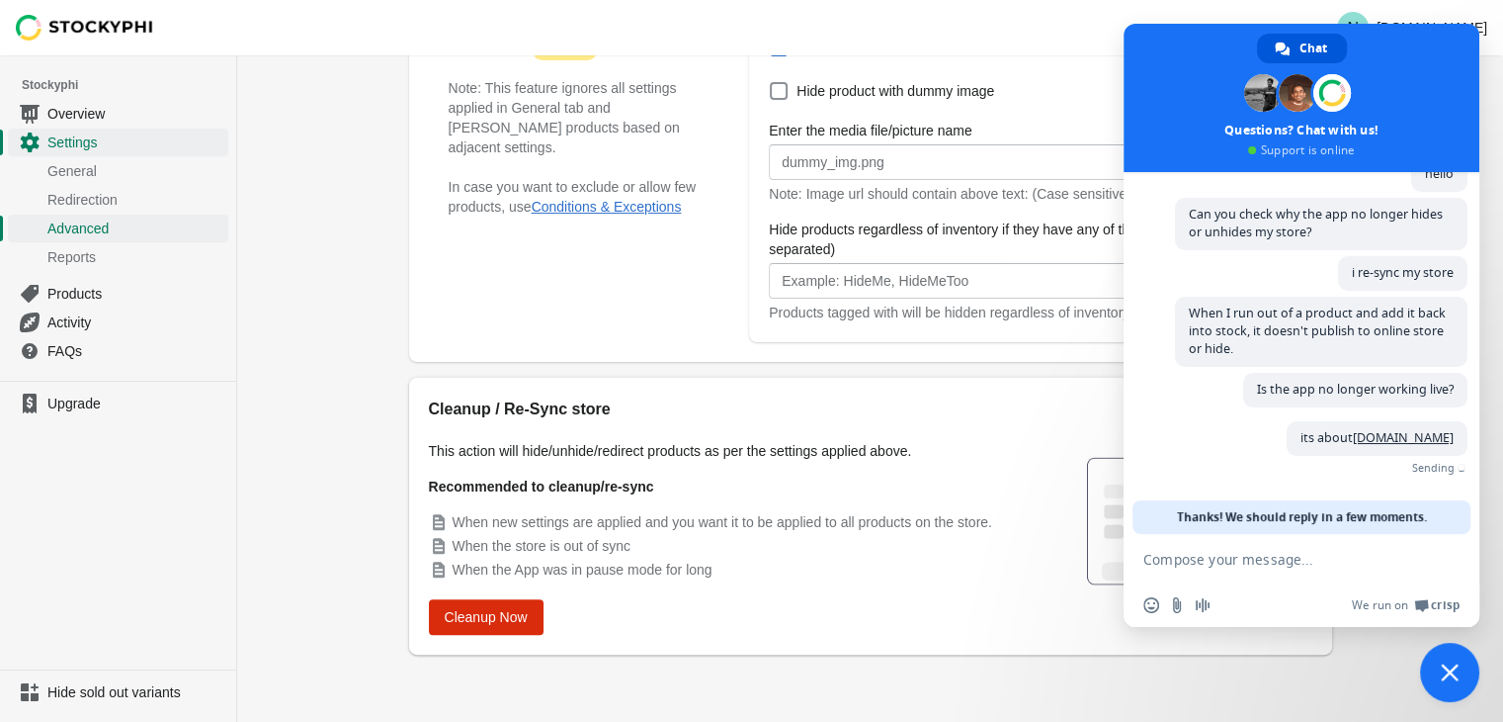
scroll to position [111, 0]
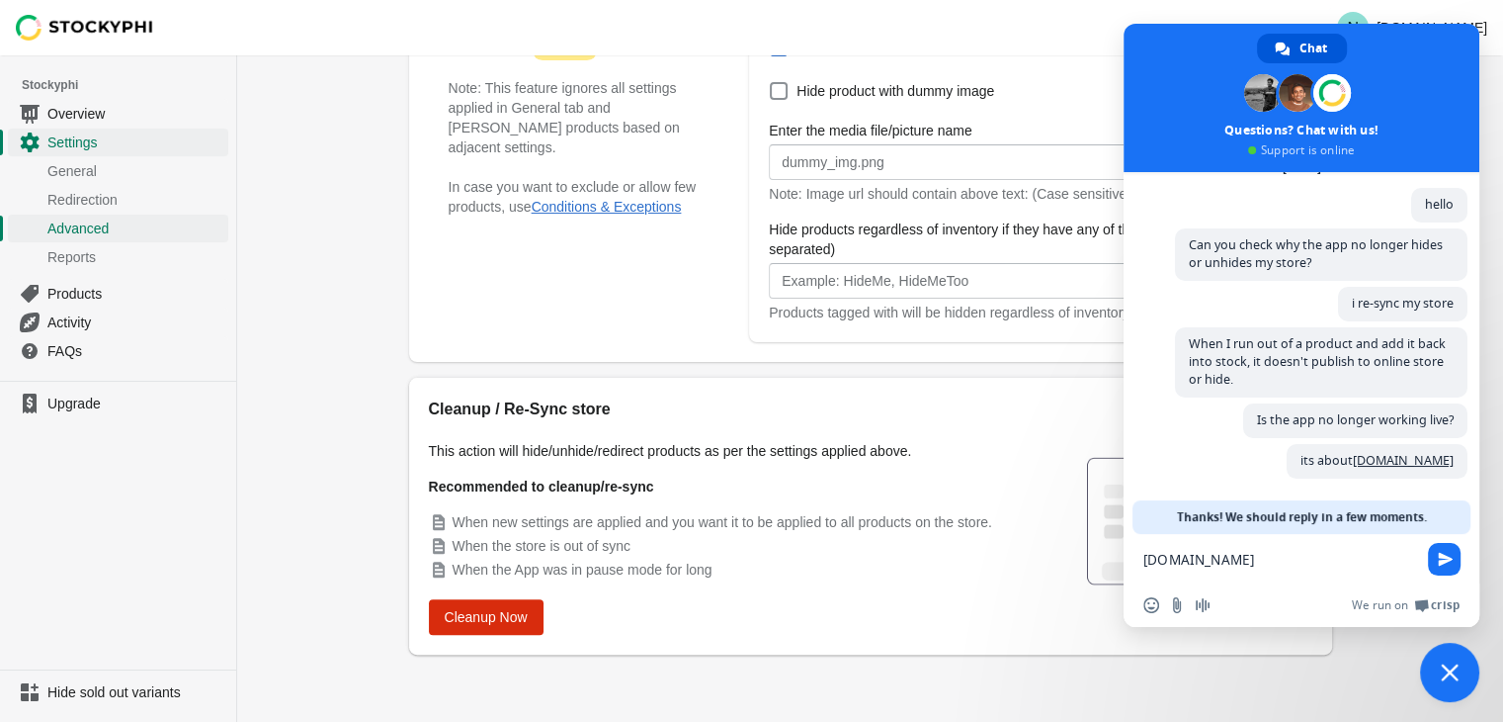
type textarea "[DOMAIN_NAME]"
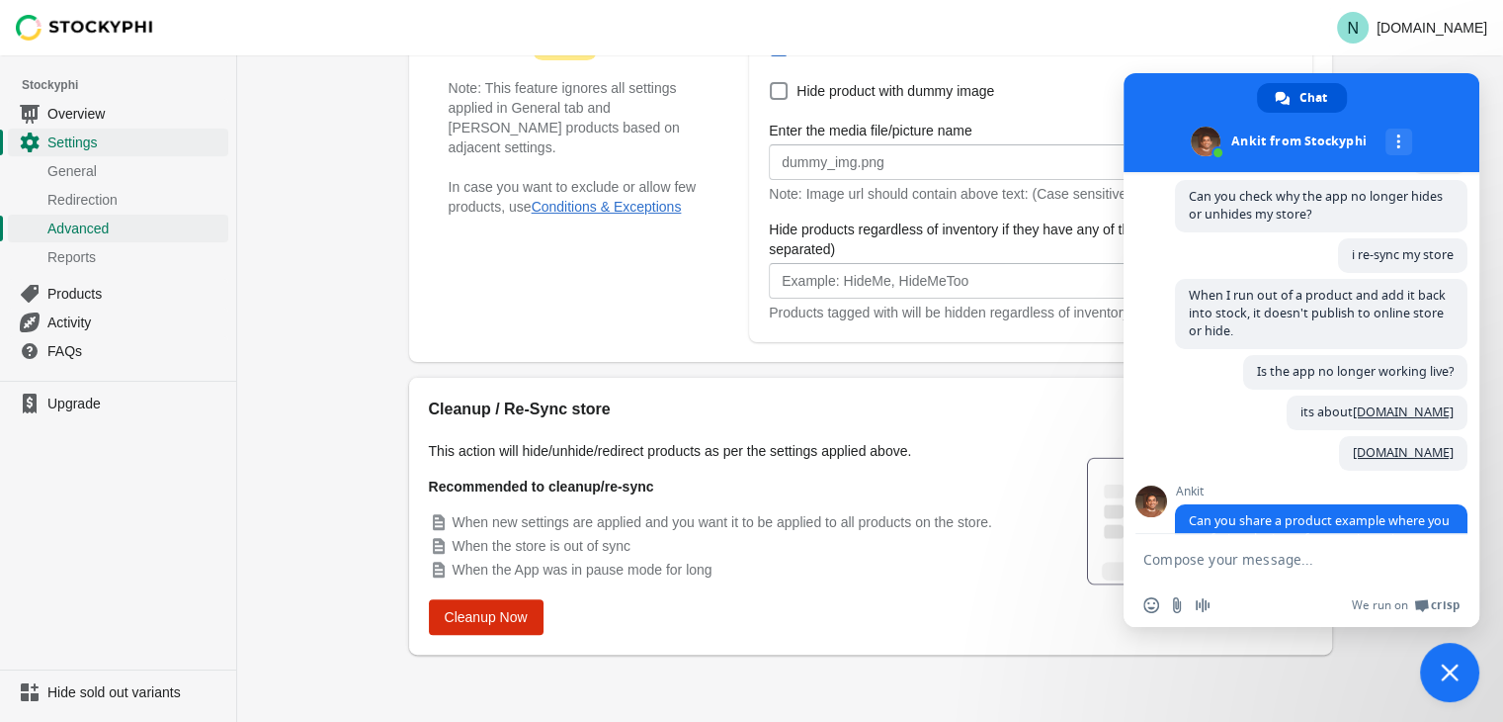
scroll to position [225, 0]
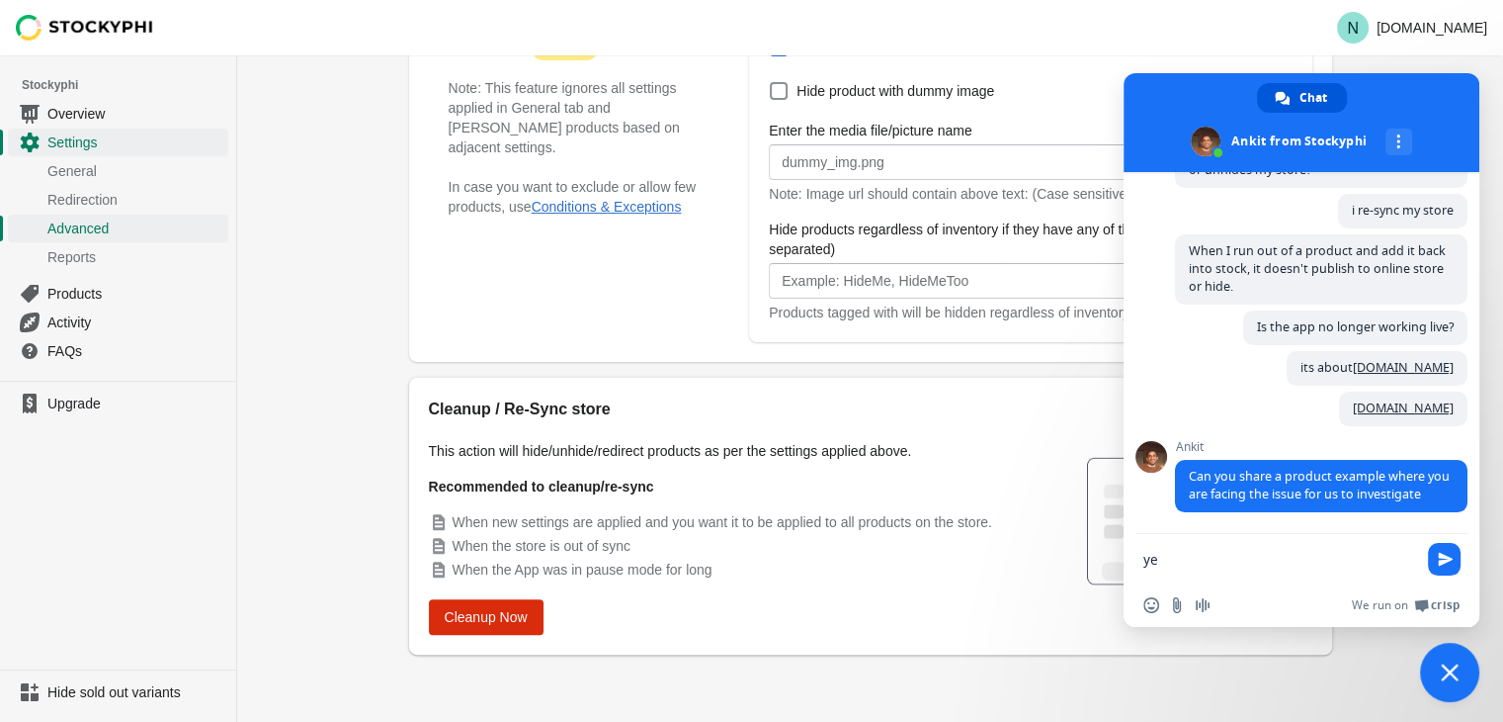
type textarea "yes"
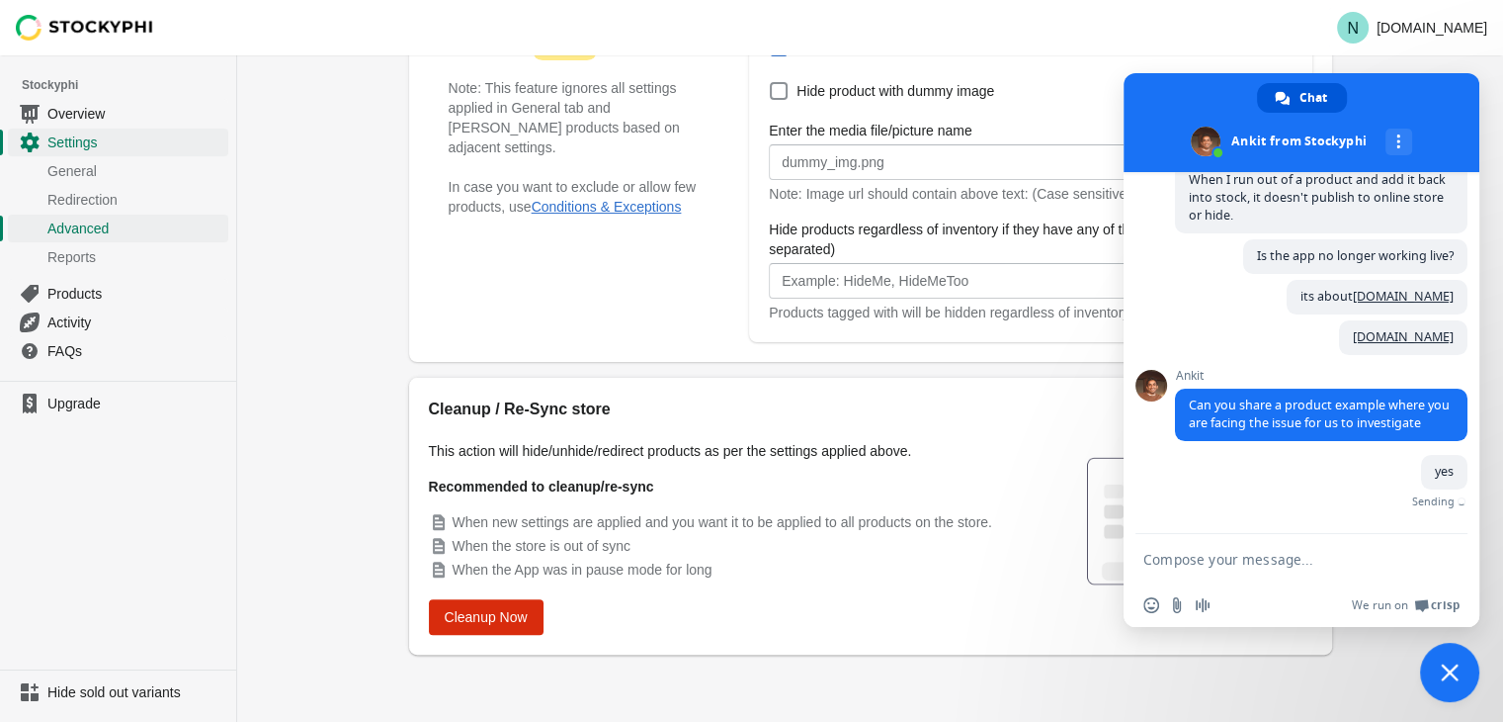
scroll to position [274, 0]
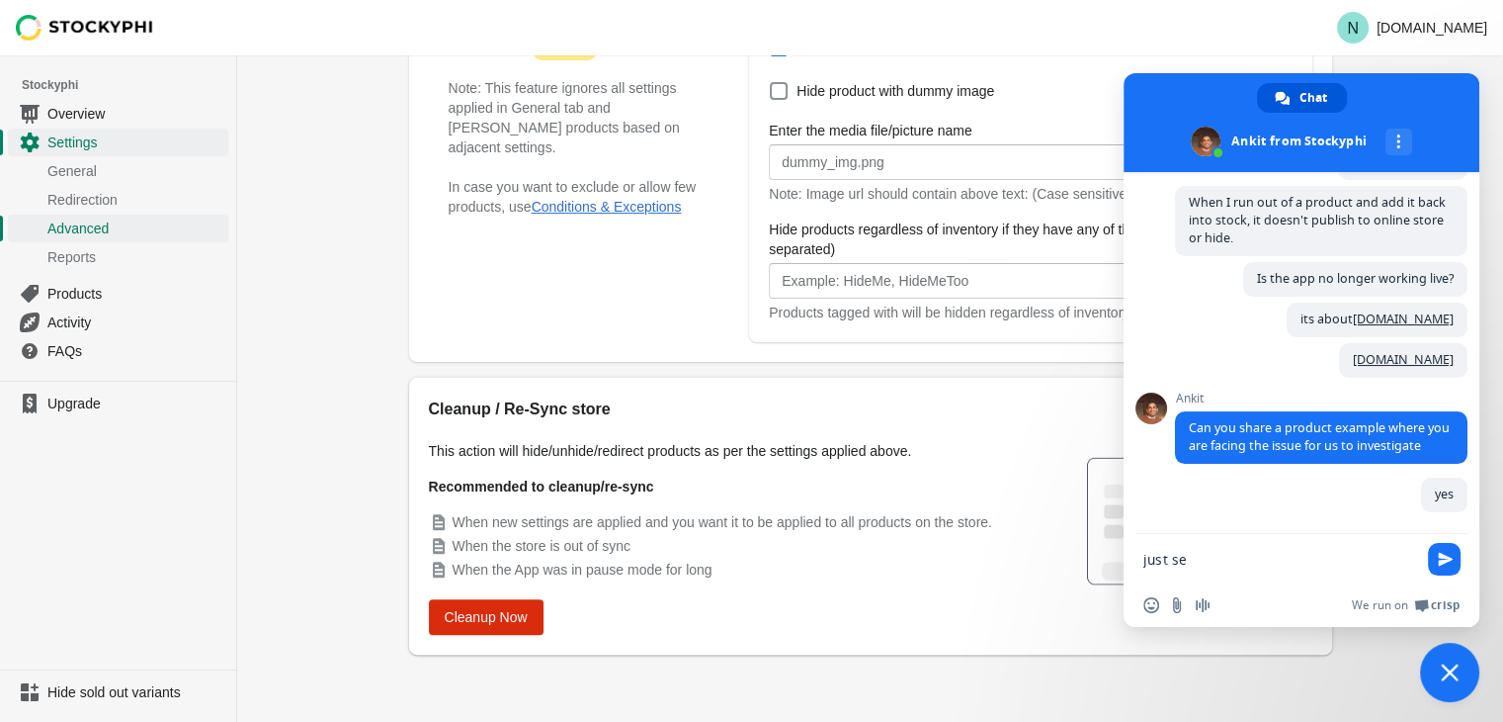
type textarea "just sec"
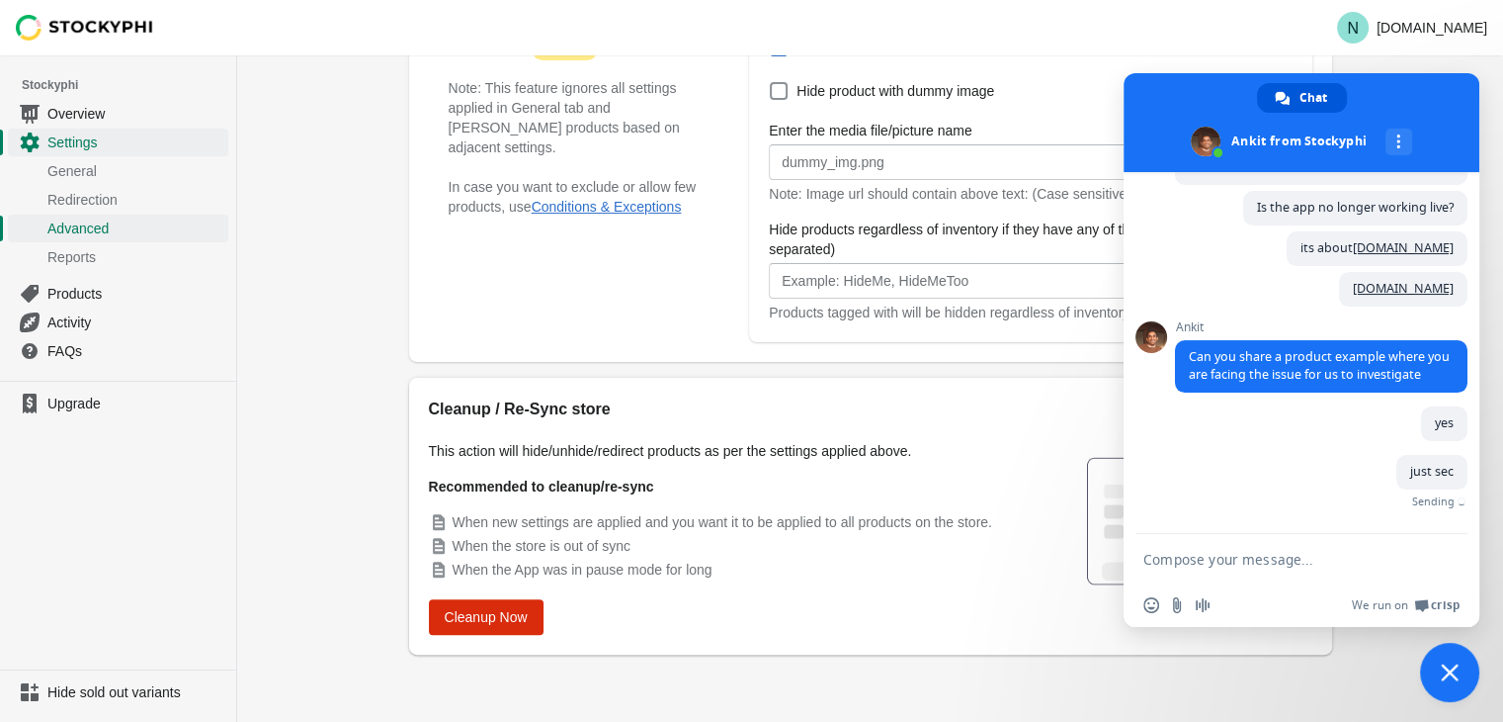
scroll to position [315, 0]
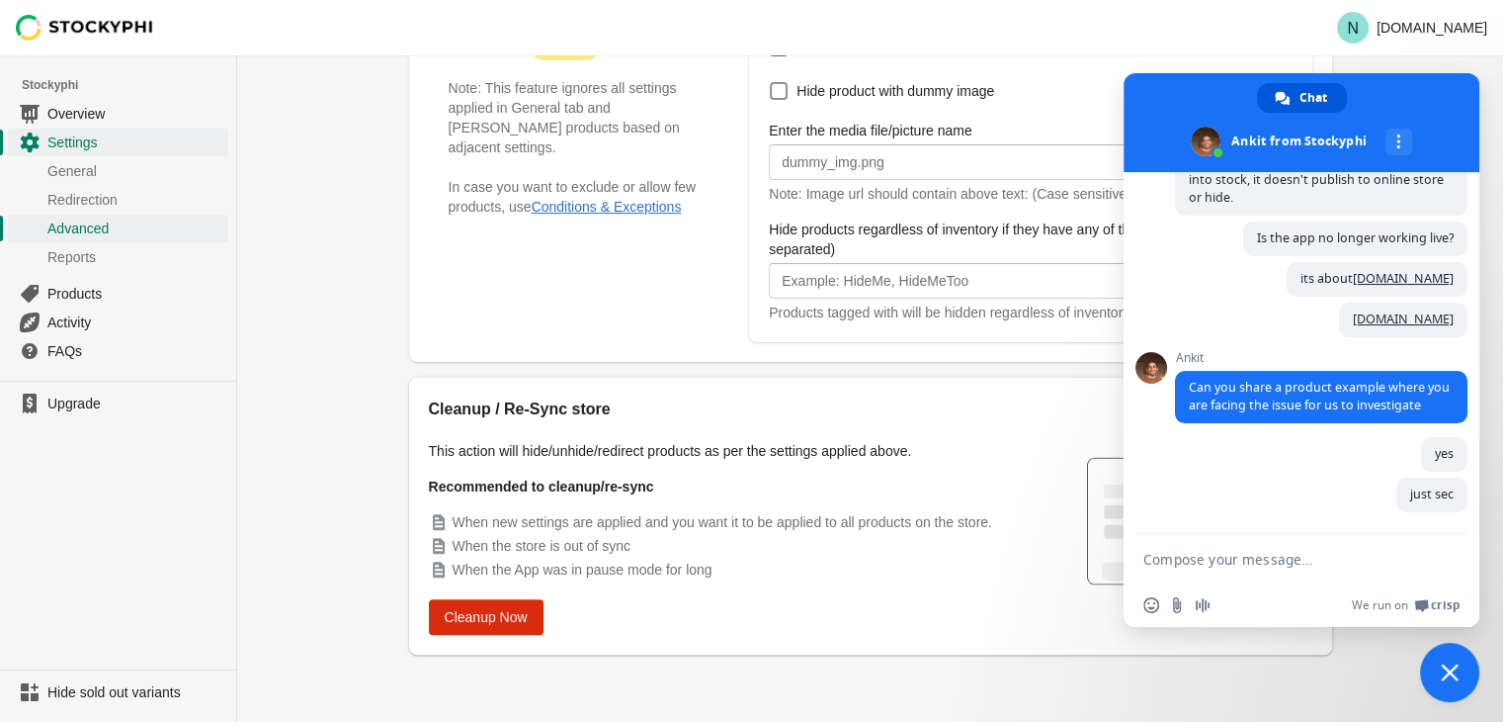
paste textarea "Cizme dama din piele naturala, Negru-Made in [GEOGRAPHIC_DATA], Art 080 Pelle N…"
type textarea "Cizme dama din piele naturala, Negru-Made in [GEOGRAPHIC_DATA], Art 080 Pelle N…"
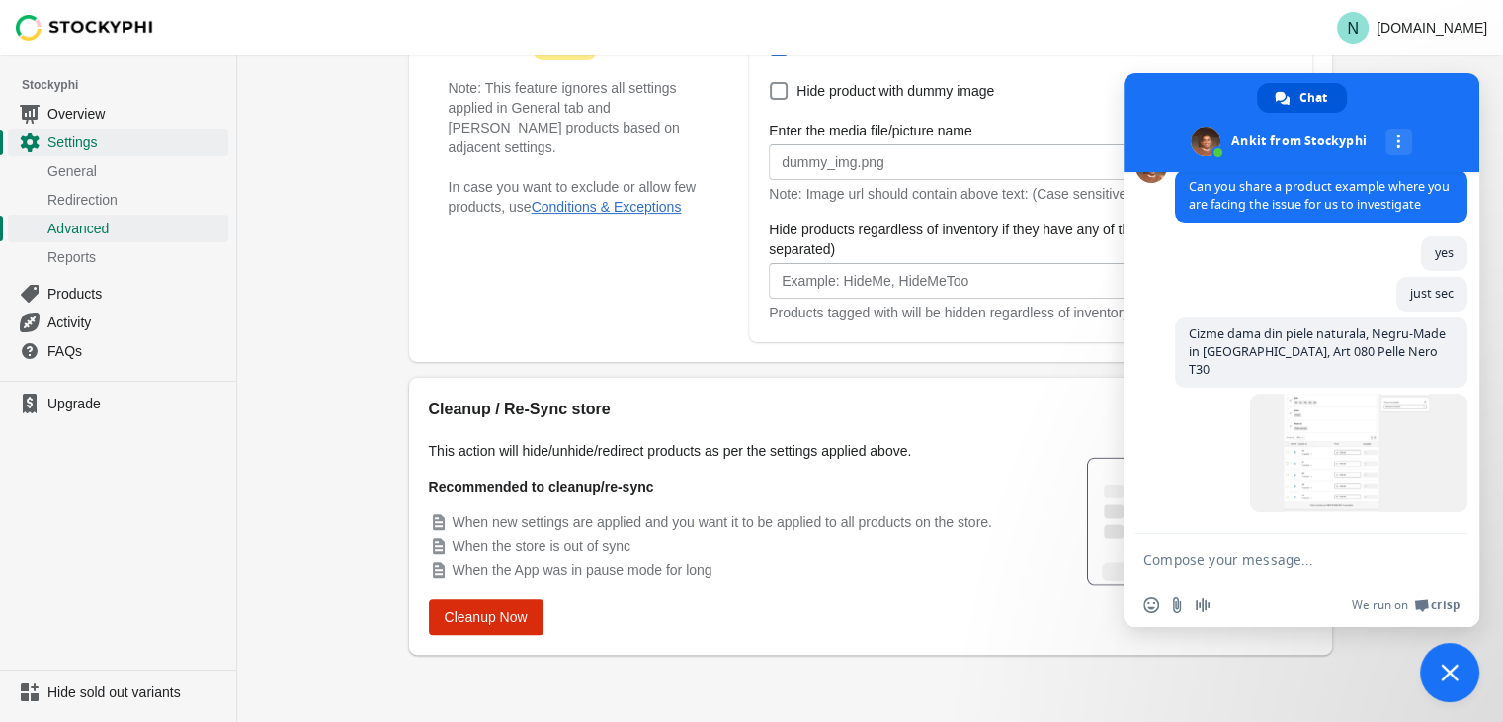
scroll to position [499, 0]
type textarea "all variants are 0"
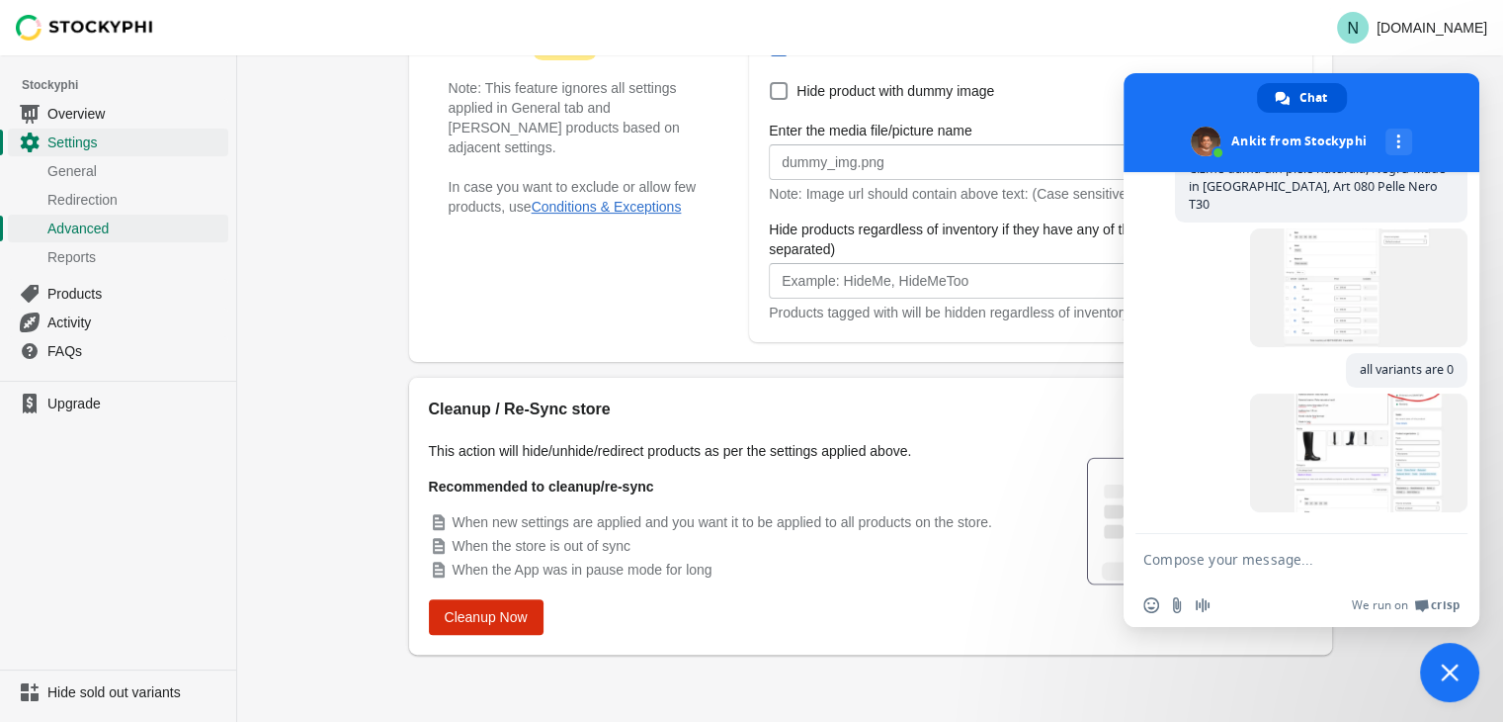
scroll to position [665, 0]
type textarea "and are still publish"
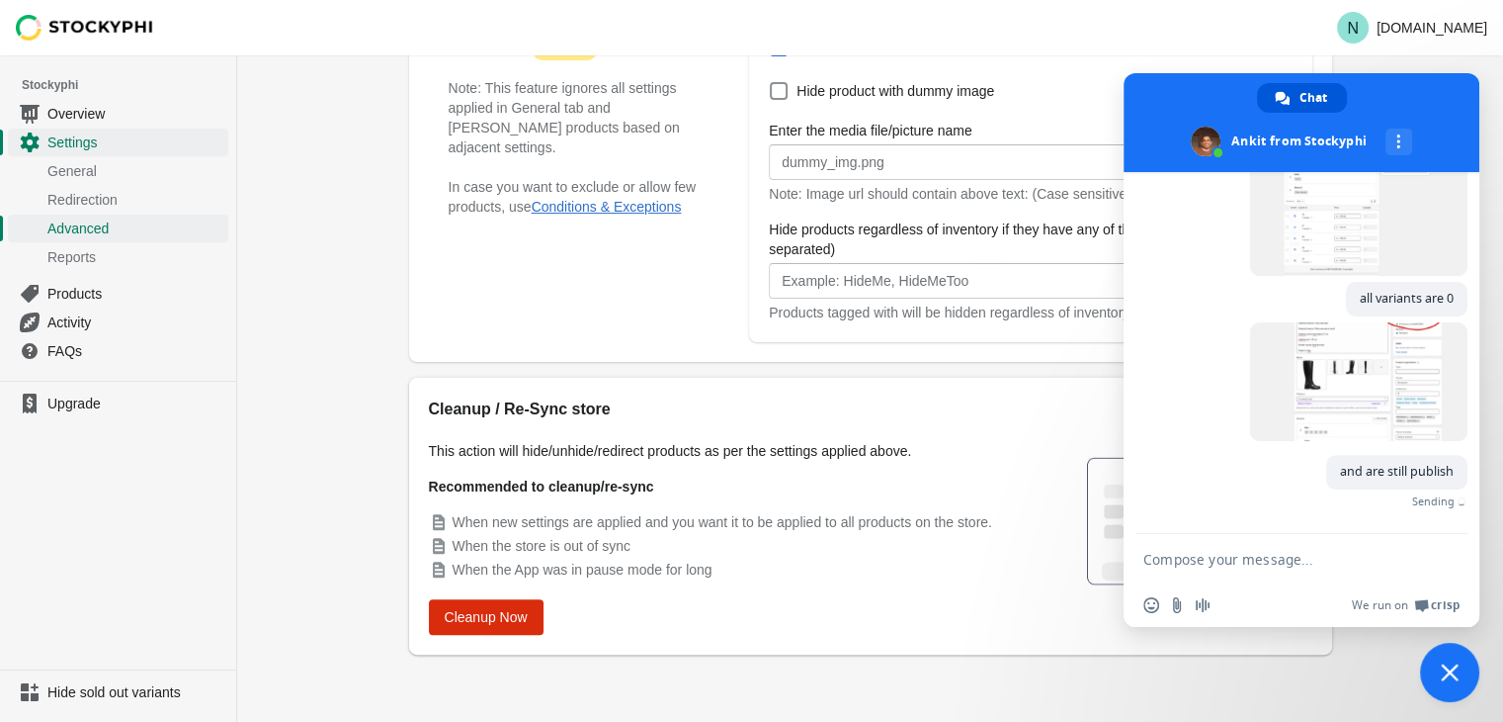
scroll to position [707, 0]
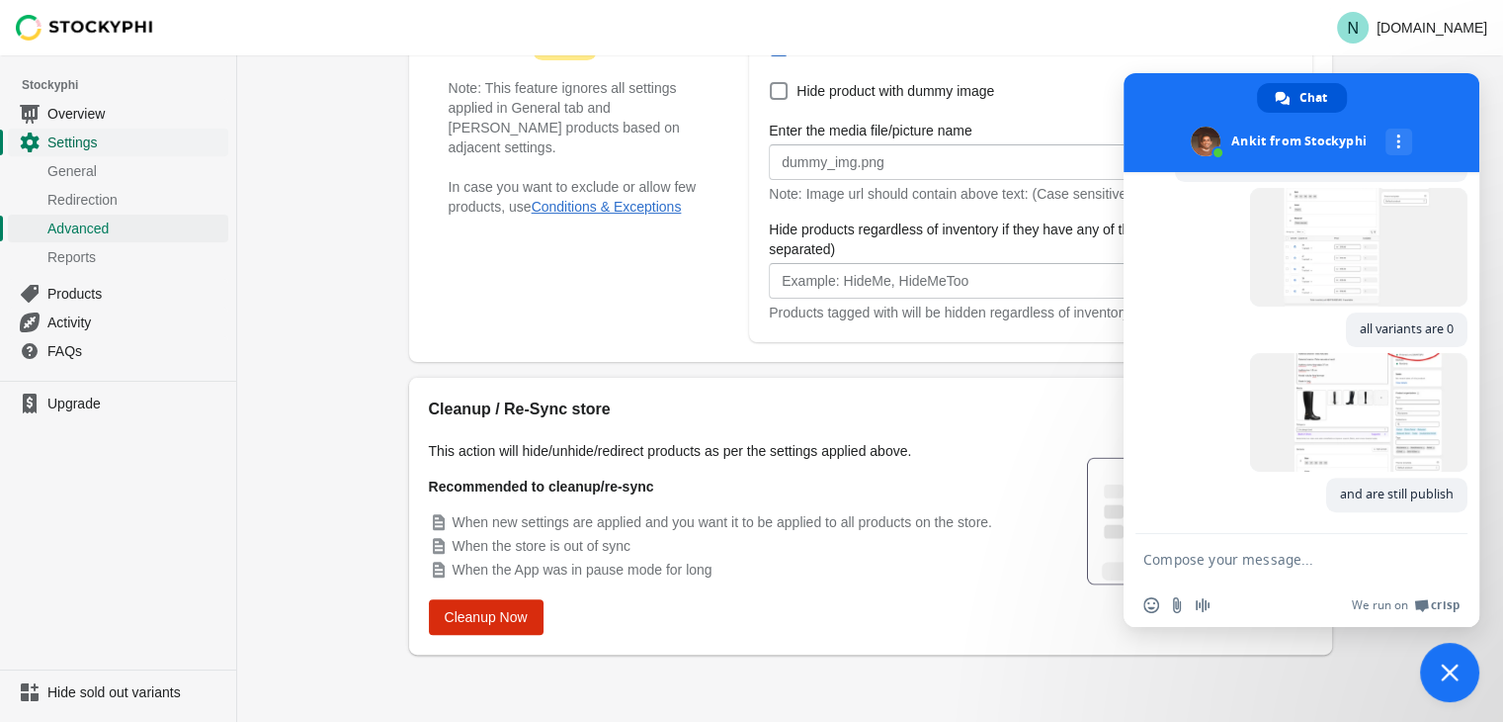
click at [89, 140] on span "Settings" at bounding box center [135, 142] width 177 height 20
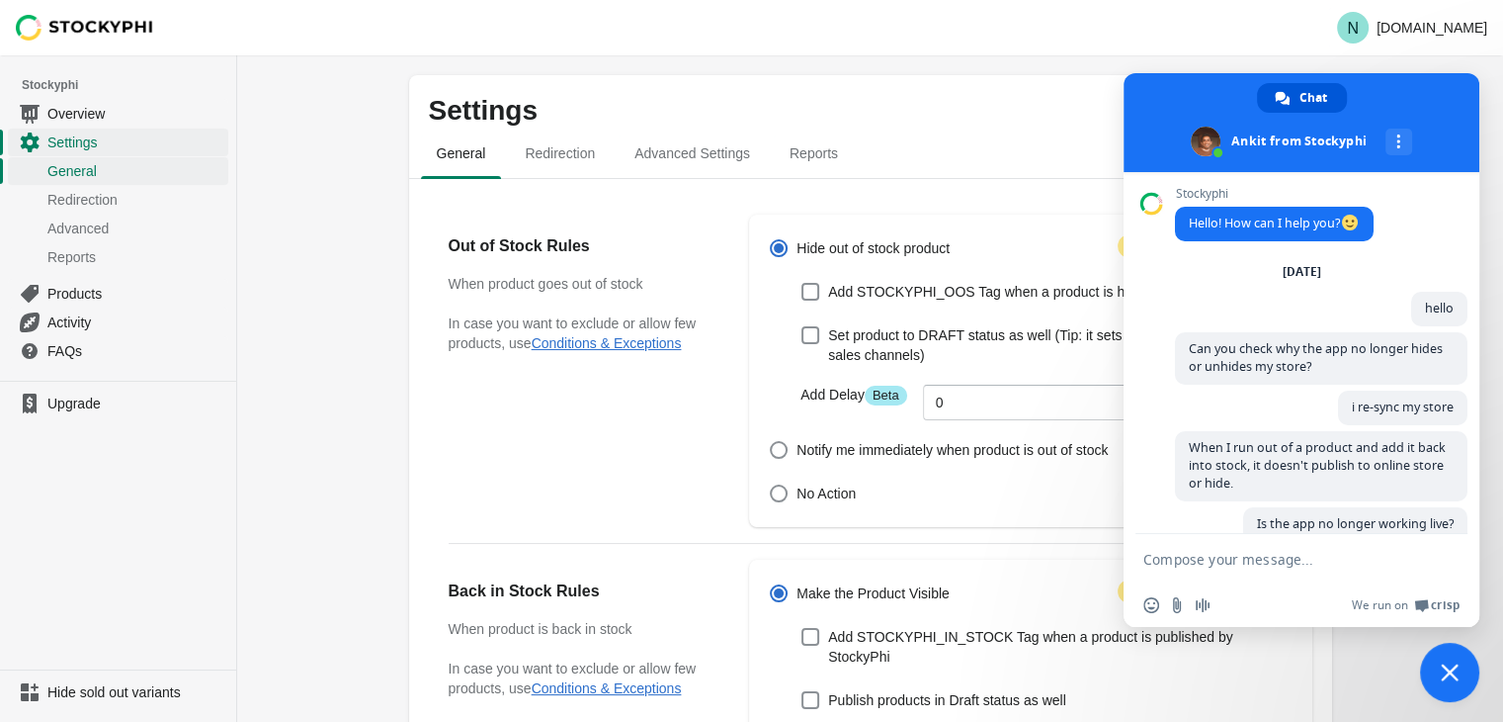
scroll to position [707, 0]
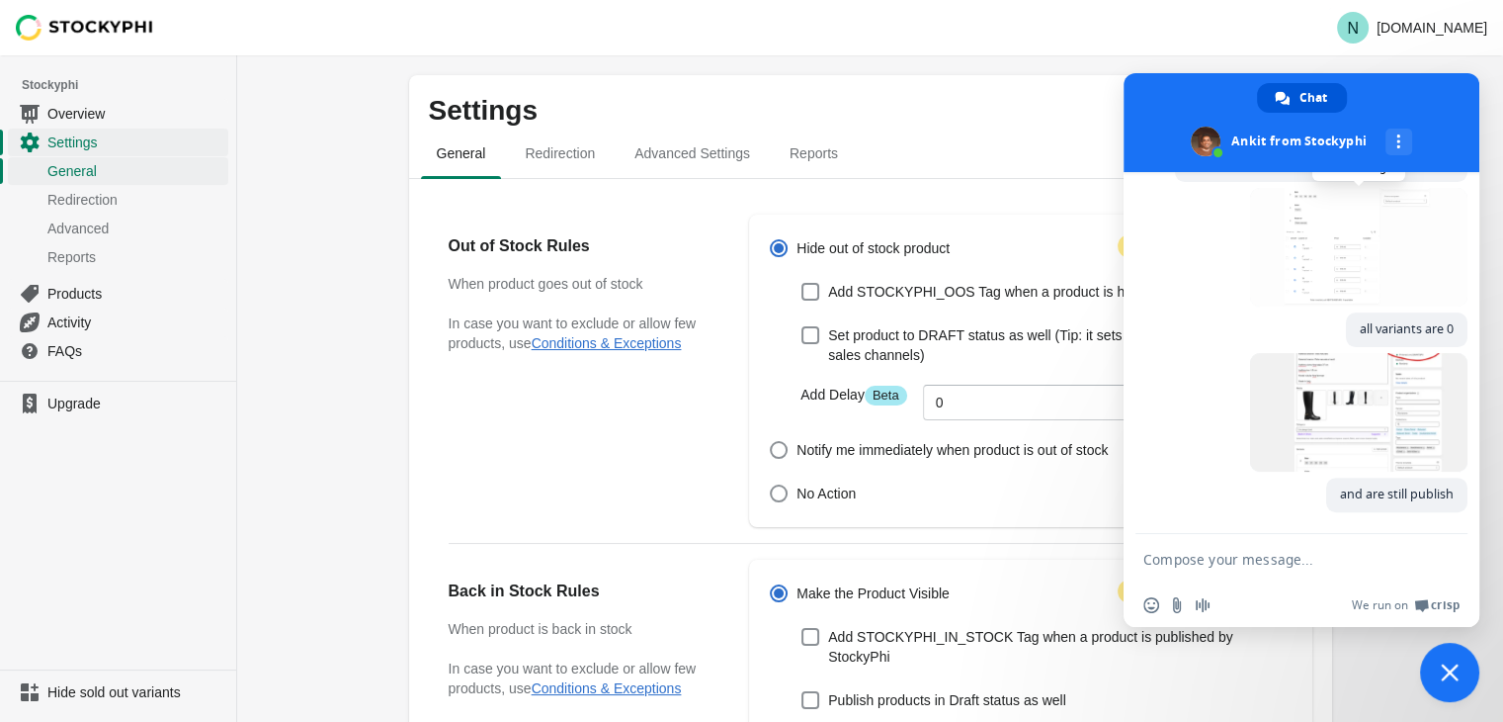
click at [1350, 264] on span at bounding box center [1358, 247] width 217 height 119
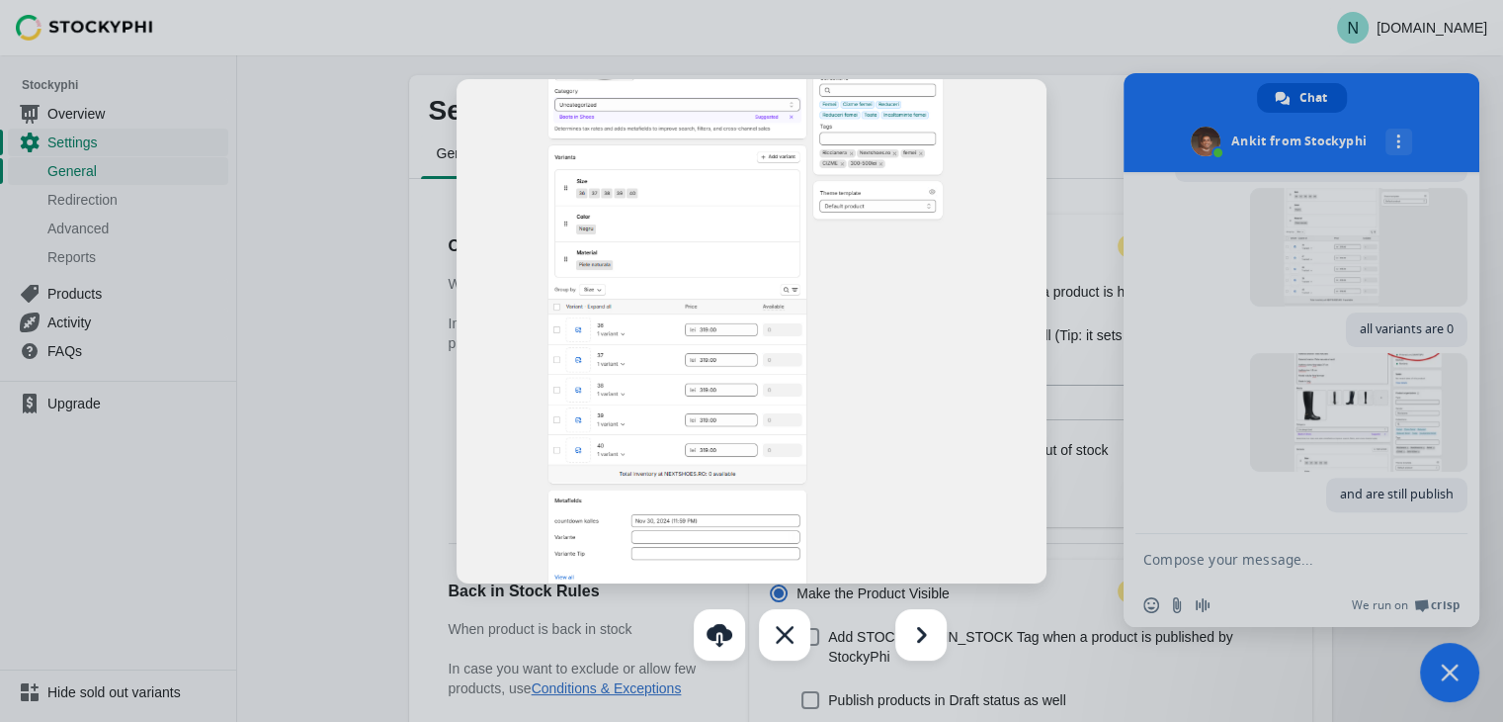
click at [1324, 412] on div at bounding box center [751, 361] width 1503 height 722
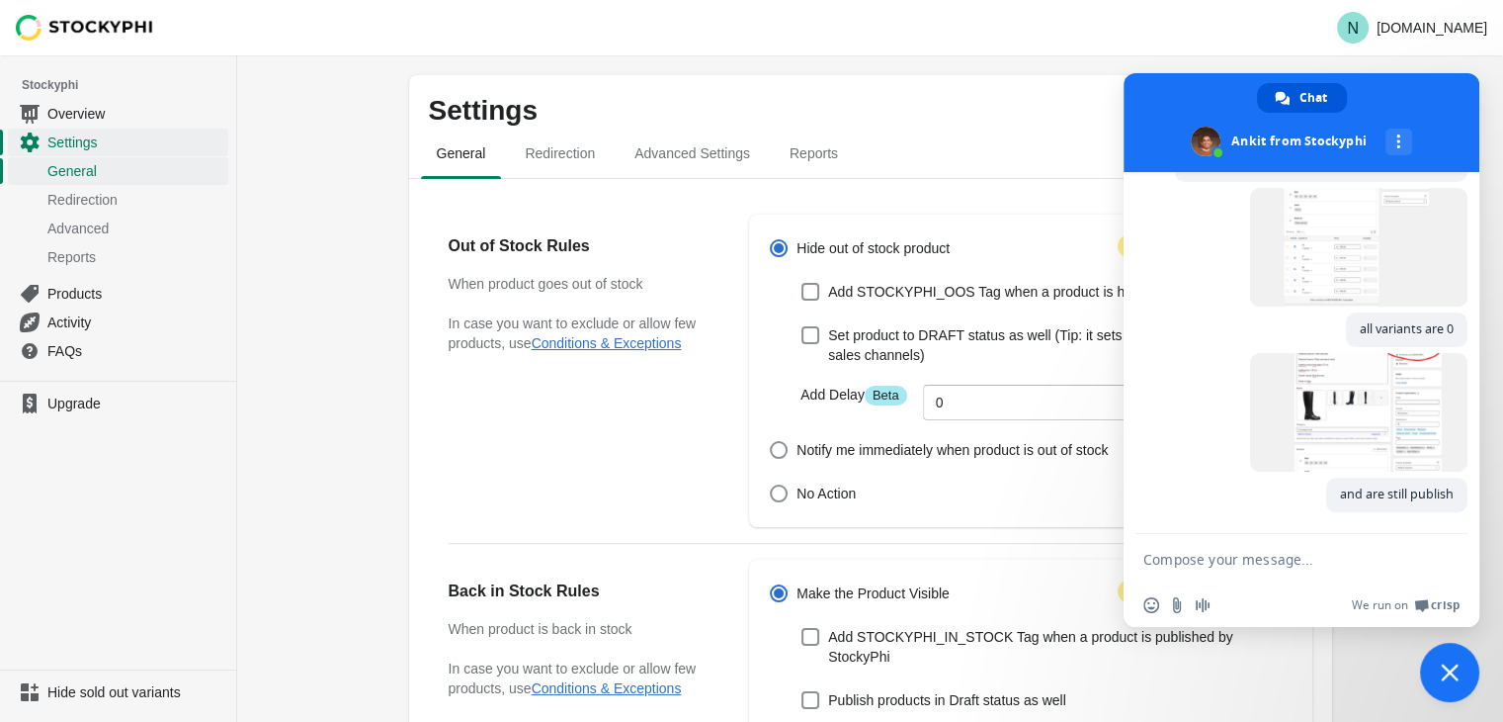
click at [1324, 412] on span at bounding box center [1358, 412] width 217 height 119
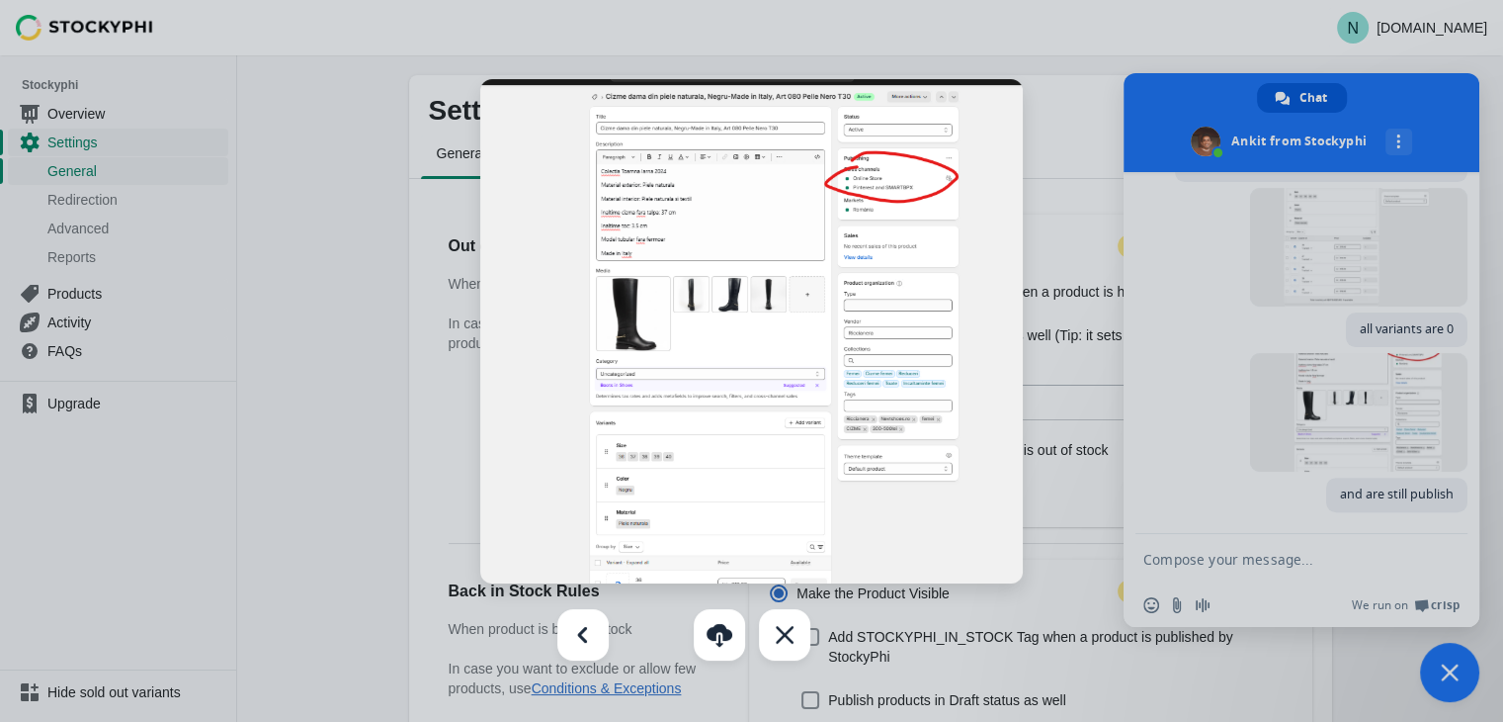
click at [406, 242] on div at bounding box center [751, 361] width 1503 height 722
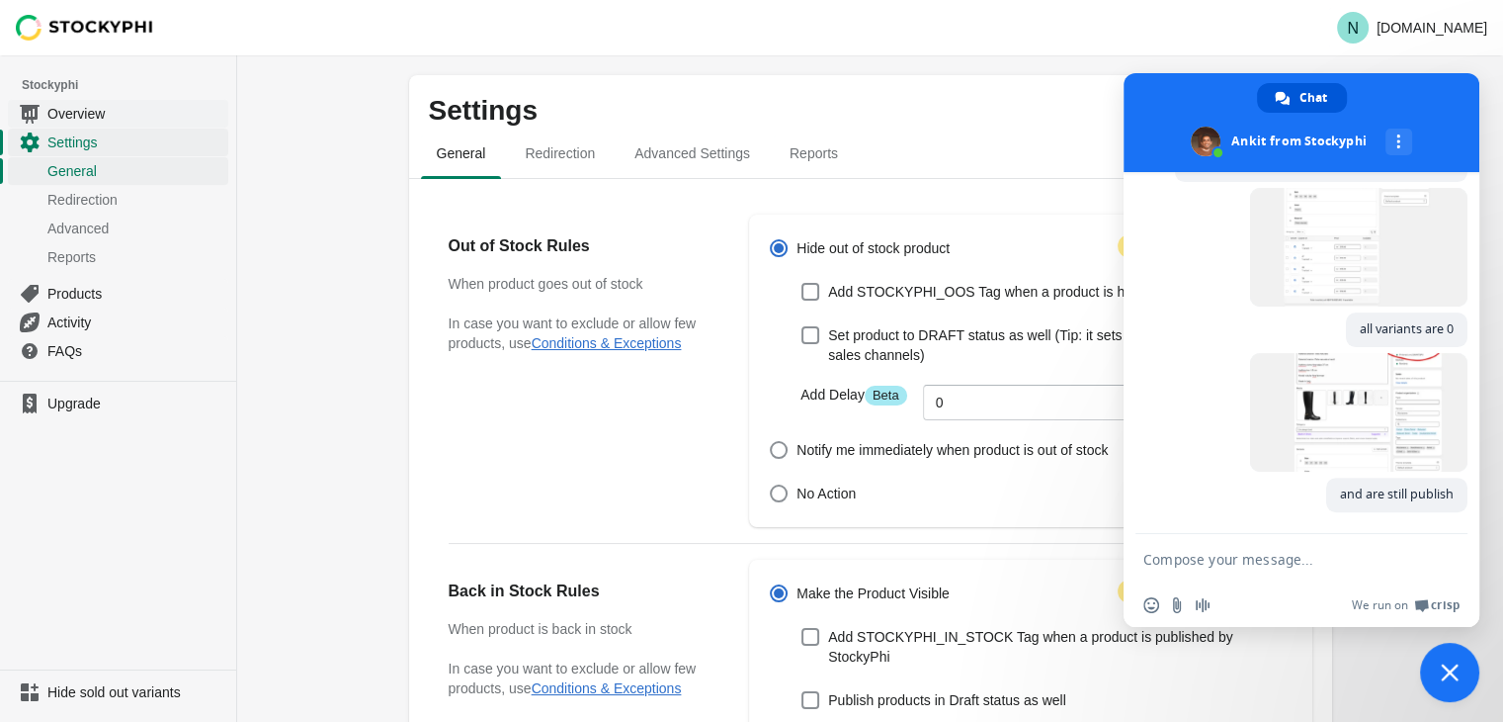
click at [74, 116] on span "Overview" at bounding box center [135, 114] width 177 height 20
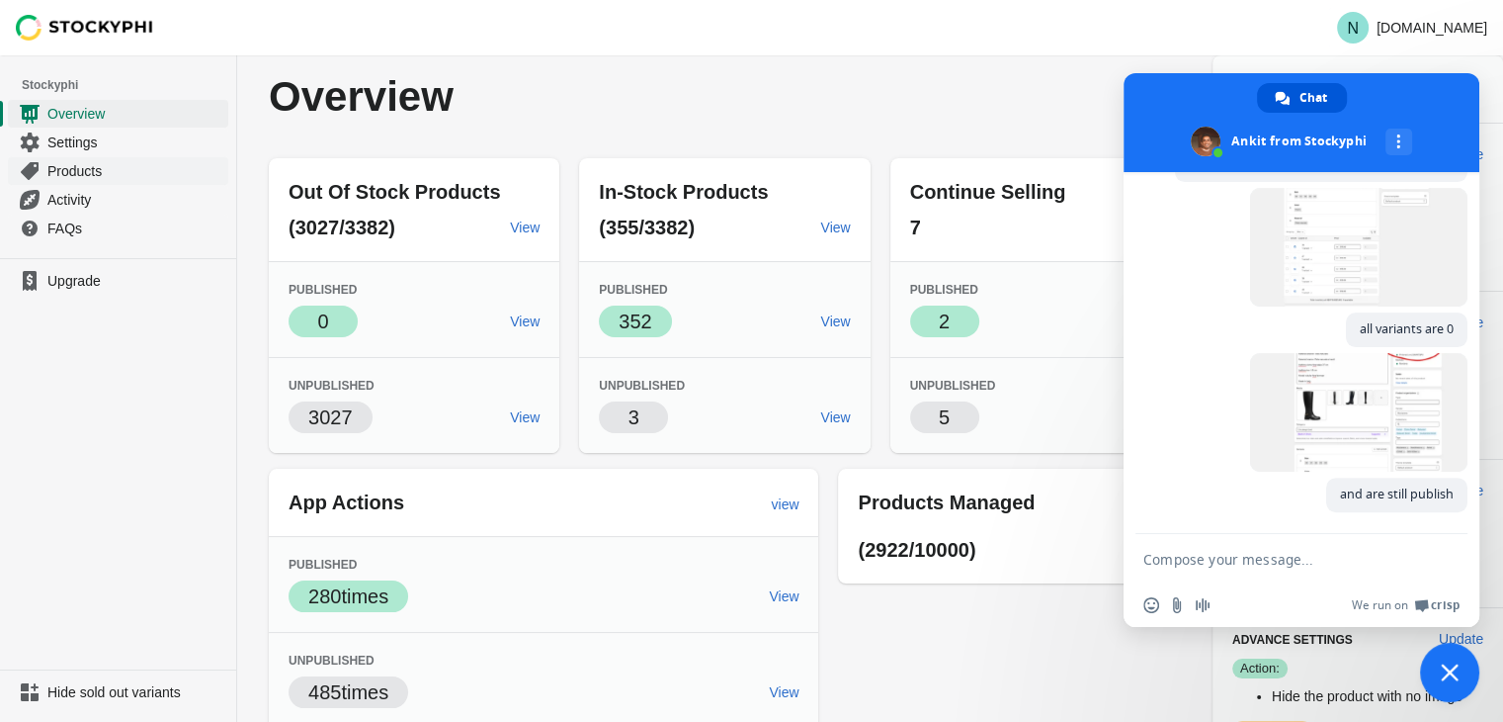
click at [83, 167] on span "Products" at bounding box center [135, 171] width 177 height 20
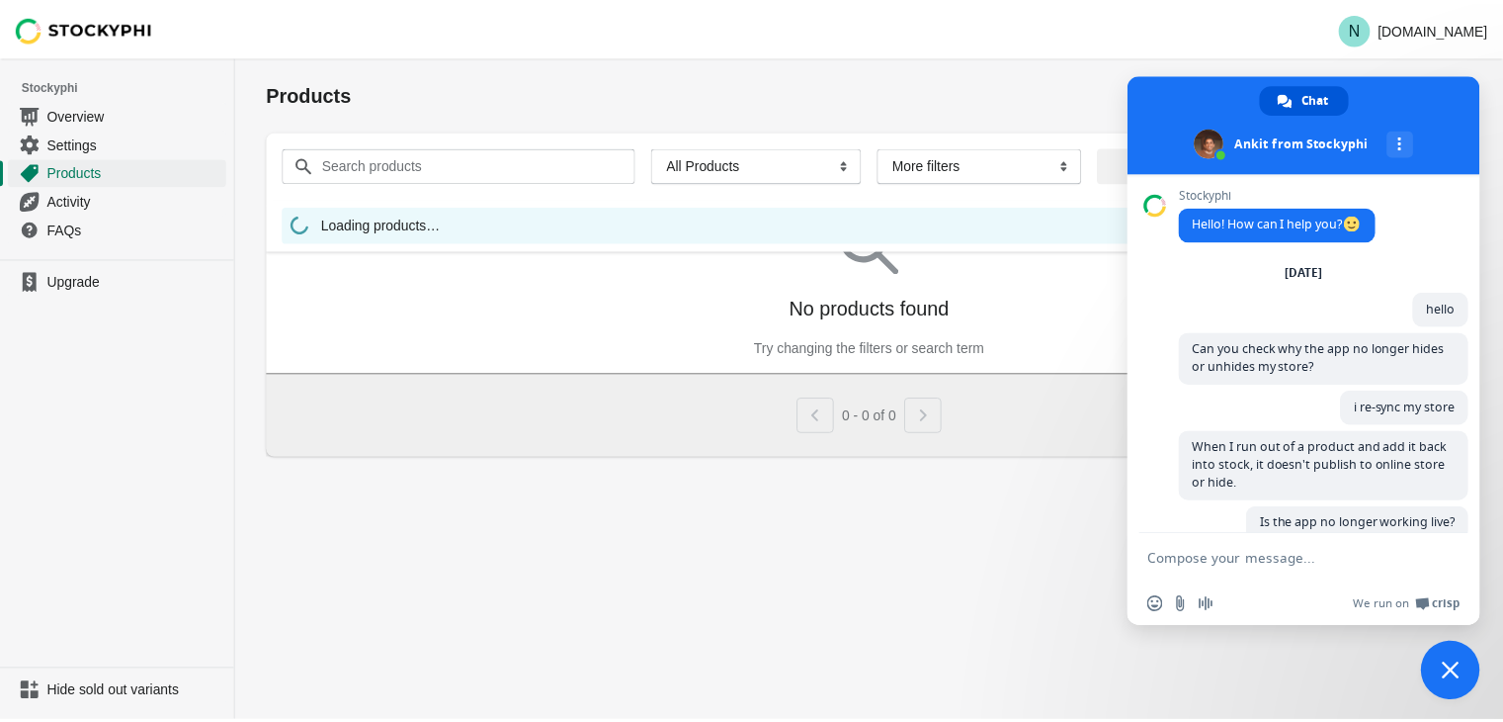
scroll to position [707, 0]
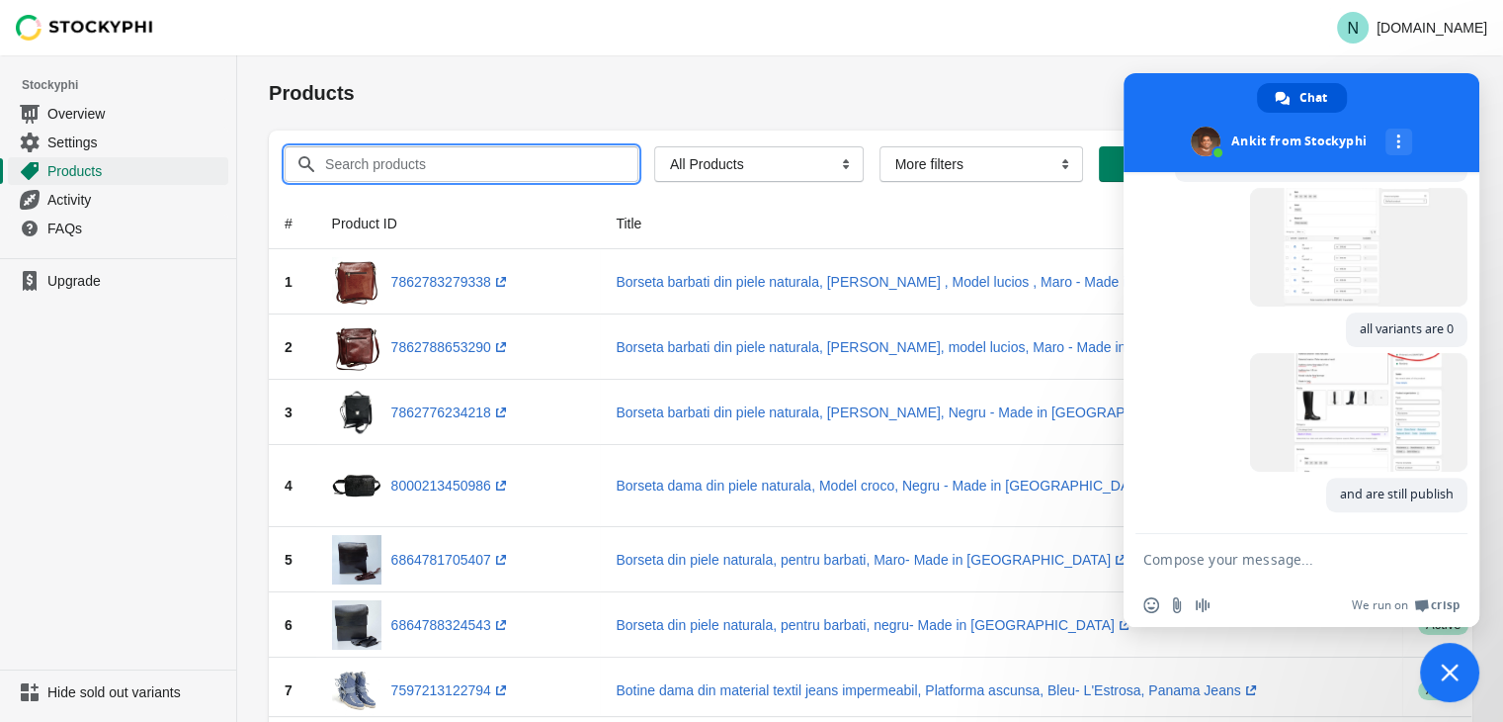
click at [571, 167] on input "Search products" at bounding box center [463, 164] width 279 height 36
paste input "Cizme dama din piele naturala, Negru-Made in [GEOGRAPHIC_DATA], Art 080 Pelle N…"
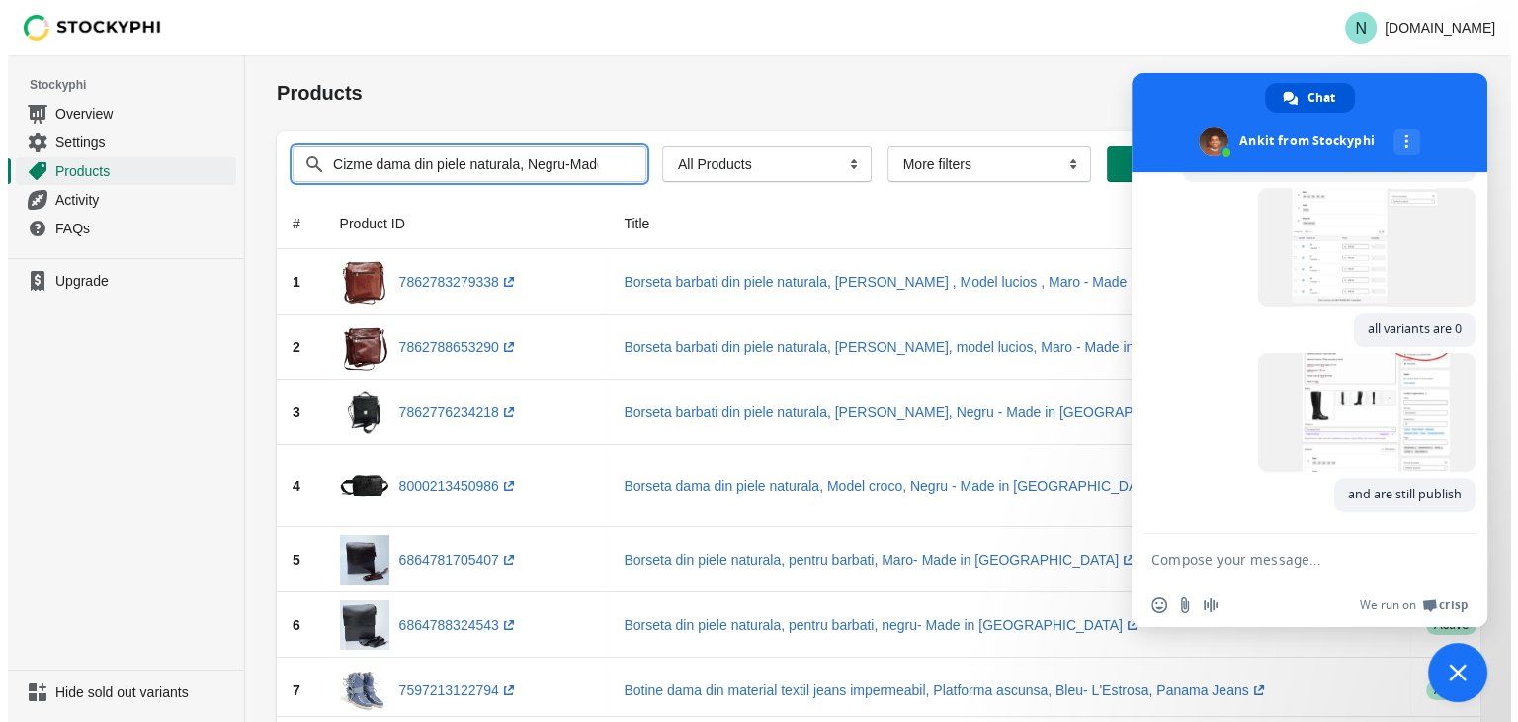
scroll to position [0, 208]
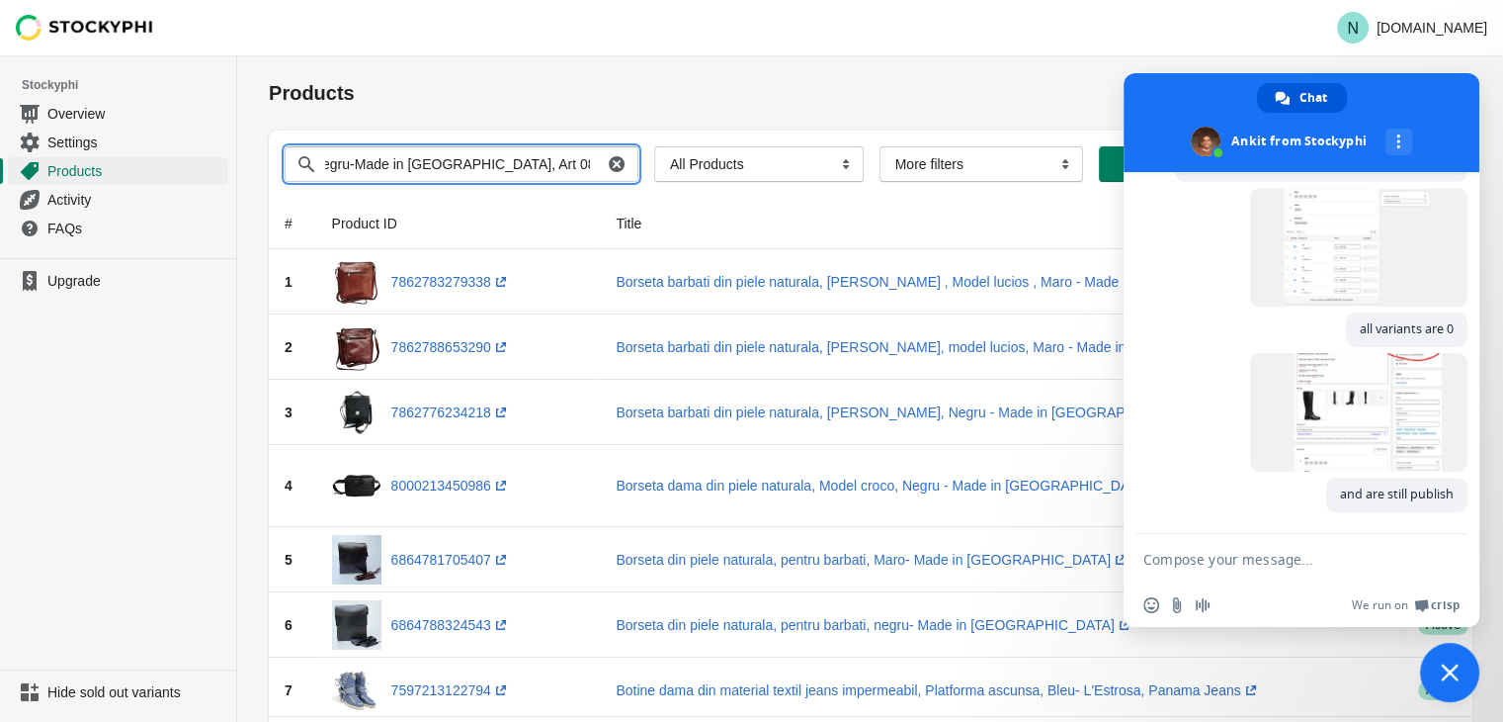
type input "Cizme dama din piele naturala, Negru-Made in [GEOGRAPHIC_DATA], Art 080 Pelle N…"
click at [269, 55] on button "Submit" at bounding box center [297, 65] width 56 height 21
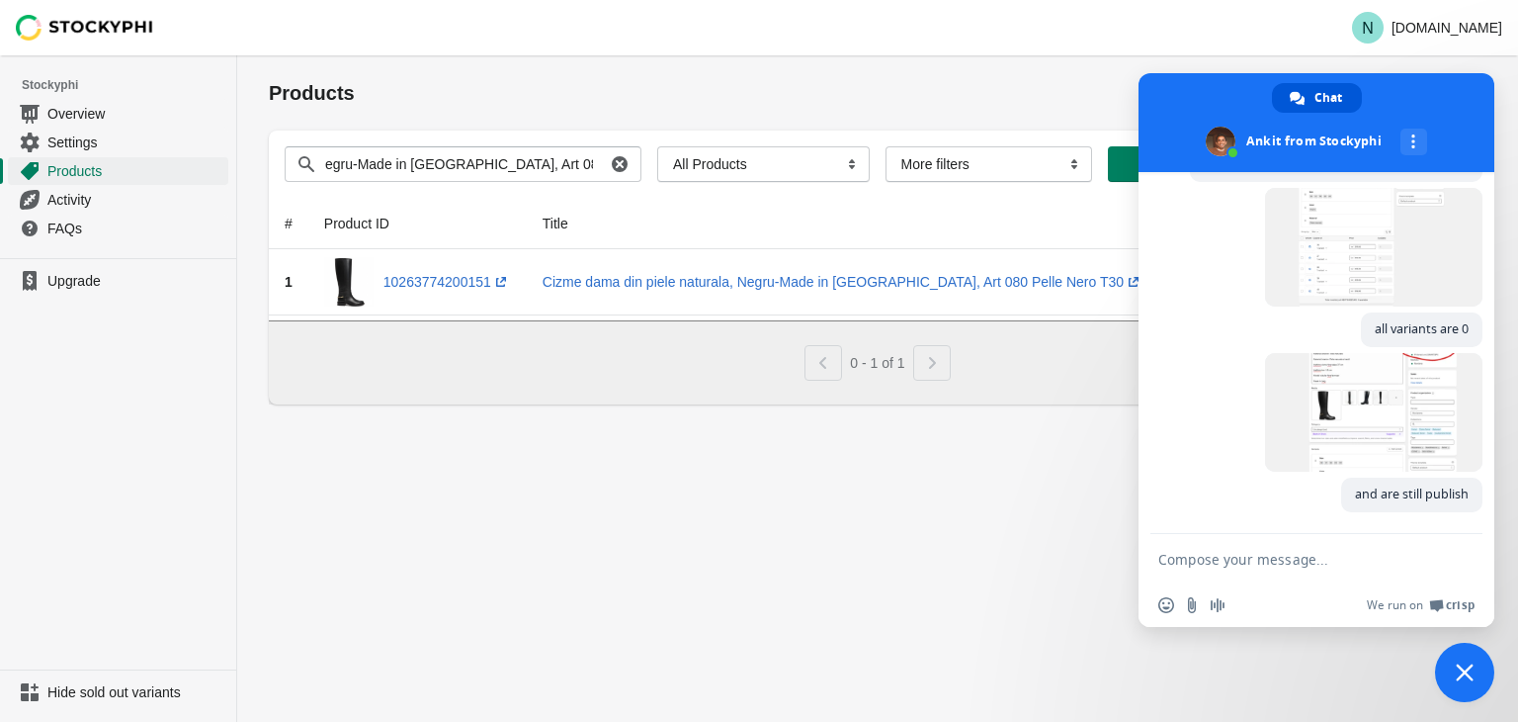
scroll to position [0, 0]
click at [1446, 658] on span "Close chat" at bounding box center [1464, 671] width 59 height 59
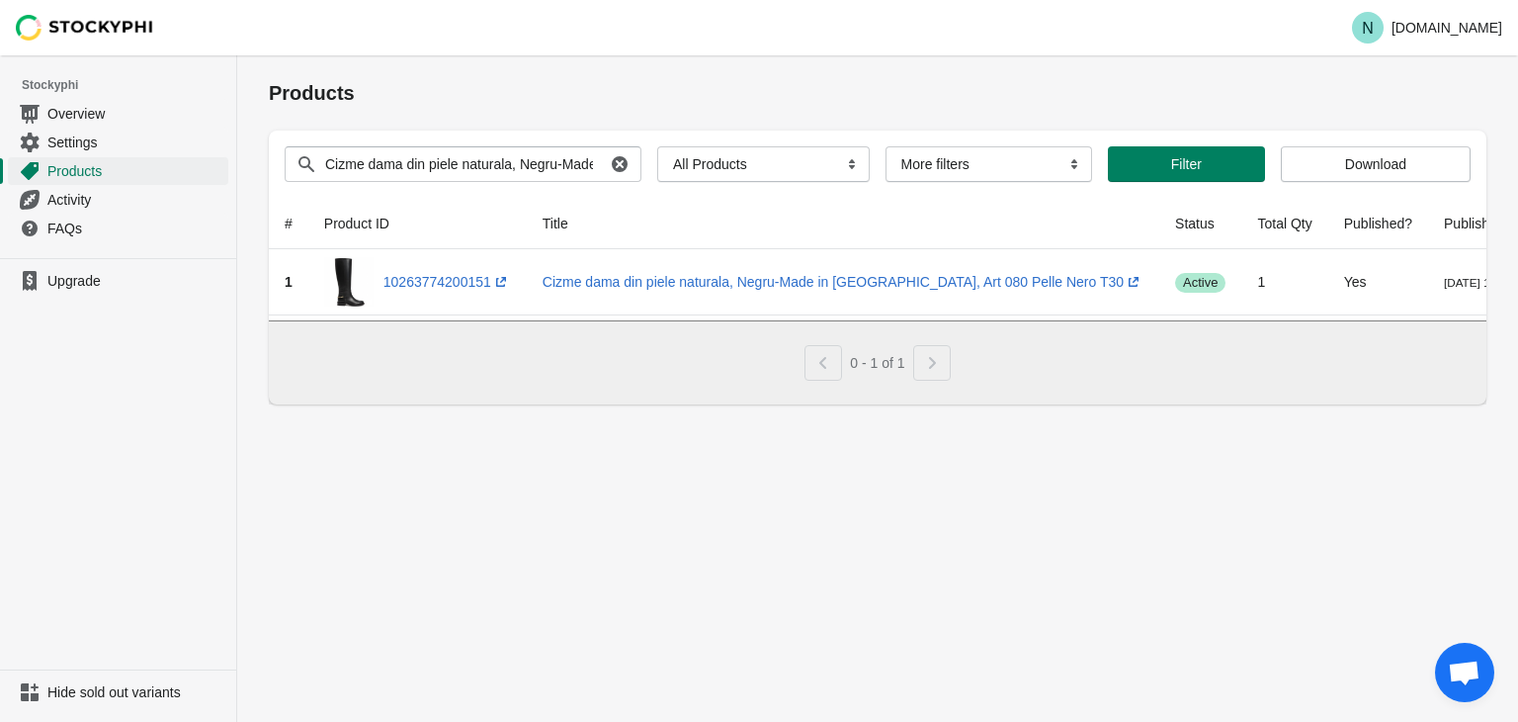
click at [1436, 656] on div "Products Submit Search products Cizme dama din piele naturala, Negru-Made in [G…" at bounding box center [877, 388] width 1281 height 666
click at [1459, 673] on span "Open chat" at bounding box center [1464, 674] width 33 height 28
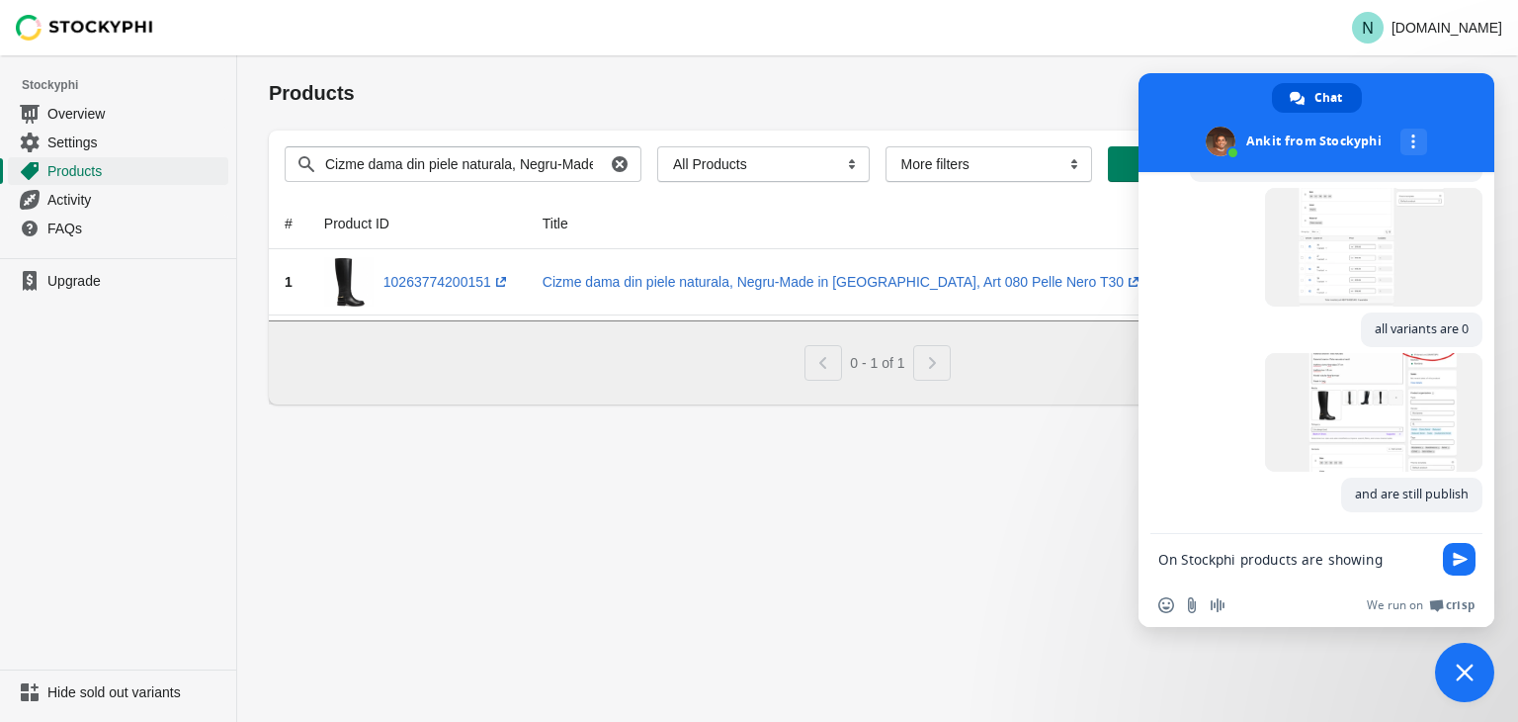
click at [995, 522] on div "Products Submit Search products Cizme dama din piele naturala, Negru-Made in [G…" at bounding box center [877, 388] width 1281 height 666
click at [1471, 677] on span "Close chat" at bounding box center [1465, 672] width 18 height 18
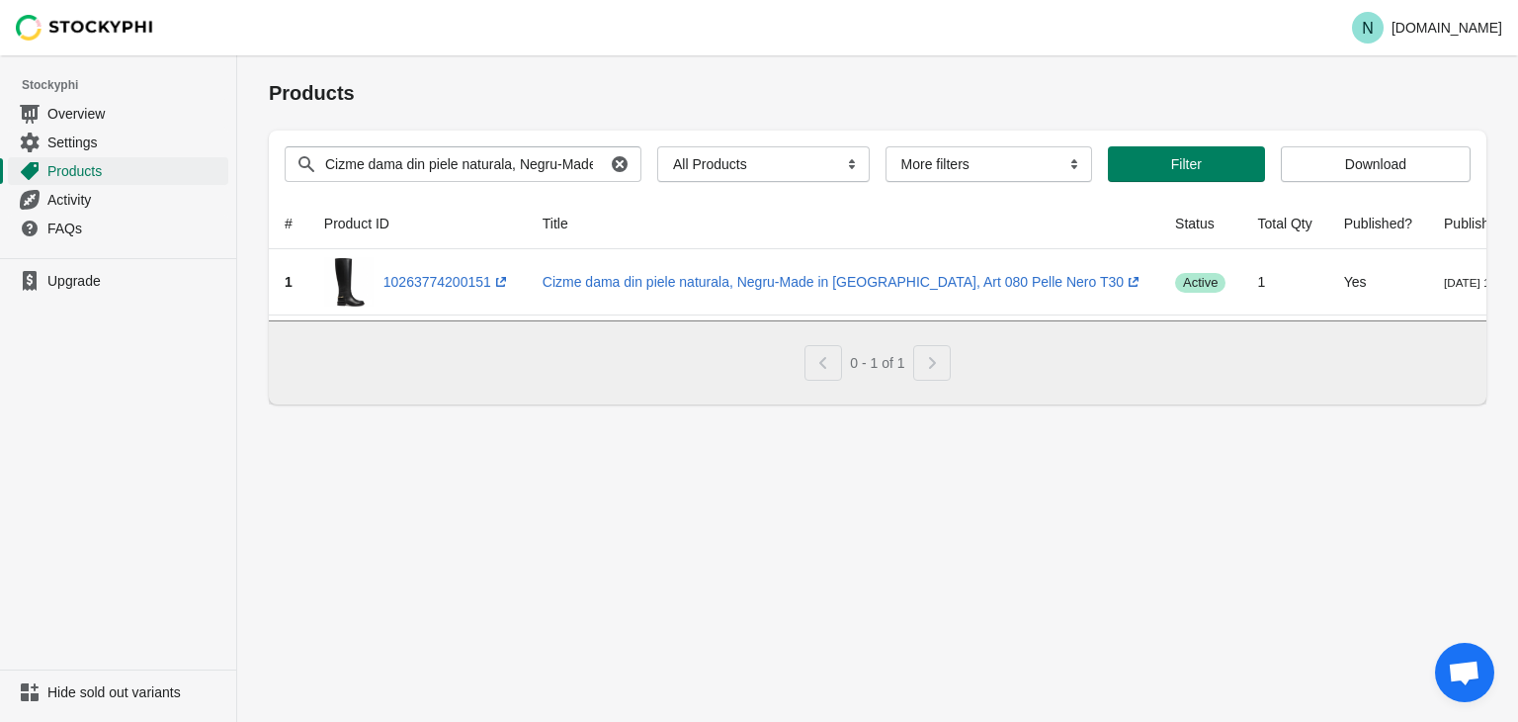
click at [1473, 660] on span "Open chat" at bounding box center [1464, 674] width 33 height 28
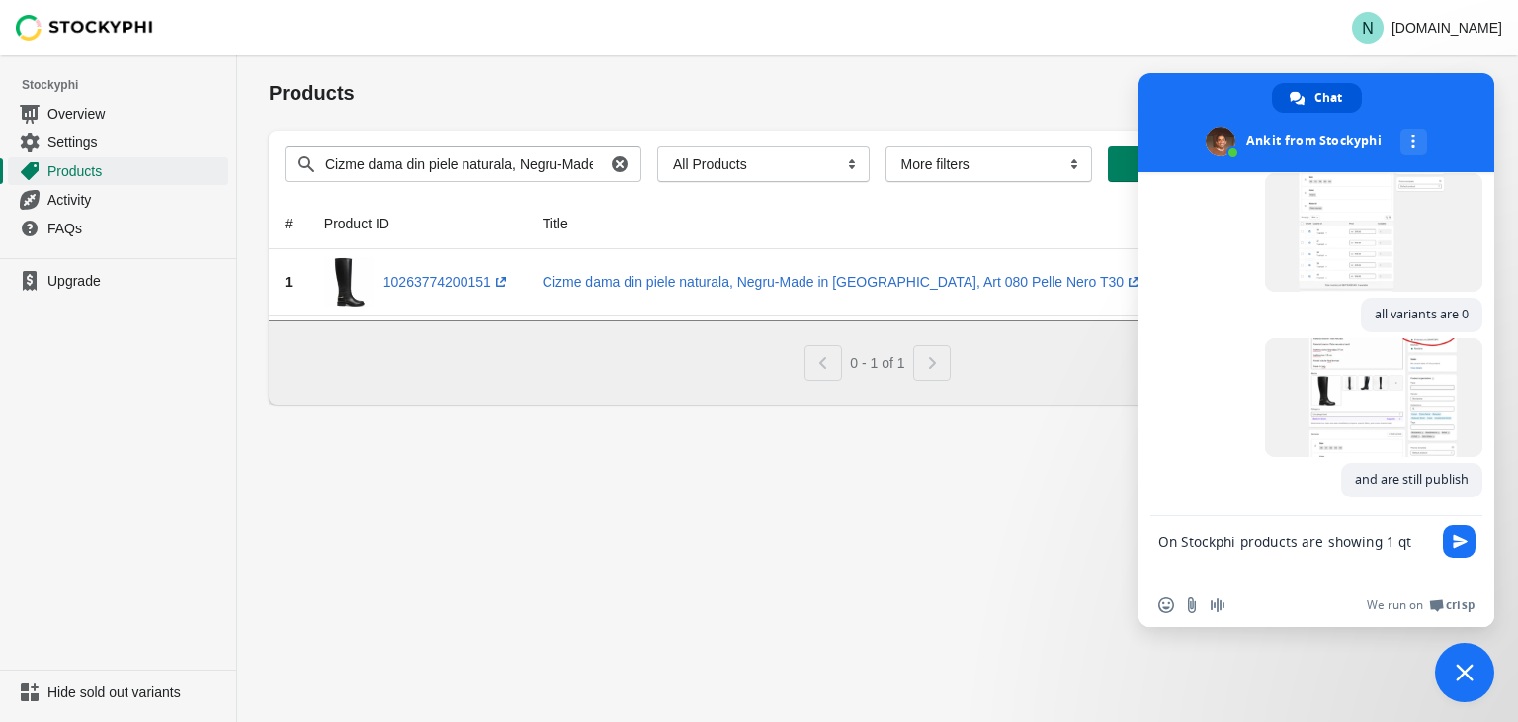
type textarea "On Stockphi products are showing 1 qty"
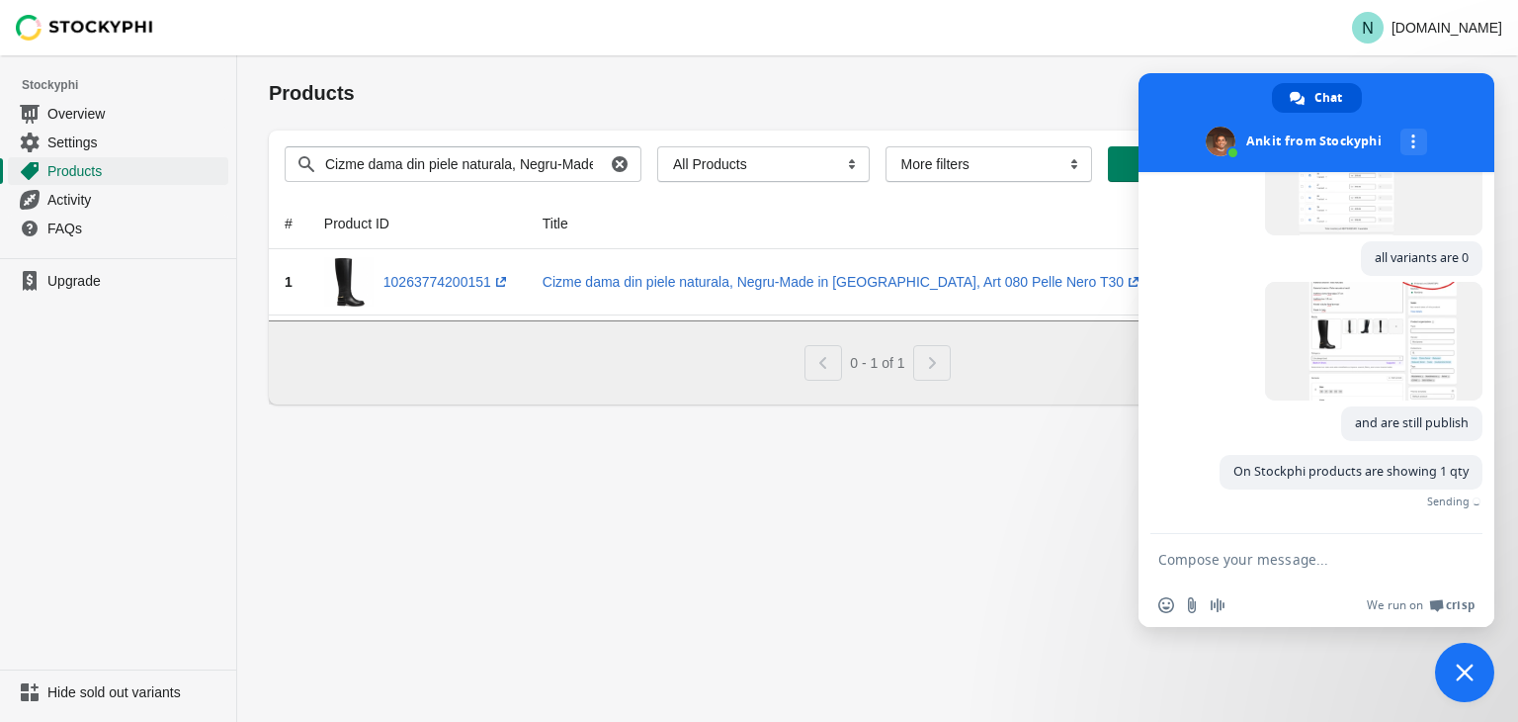
paste textarea "Compose your message..."
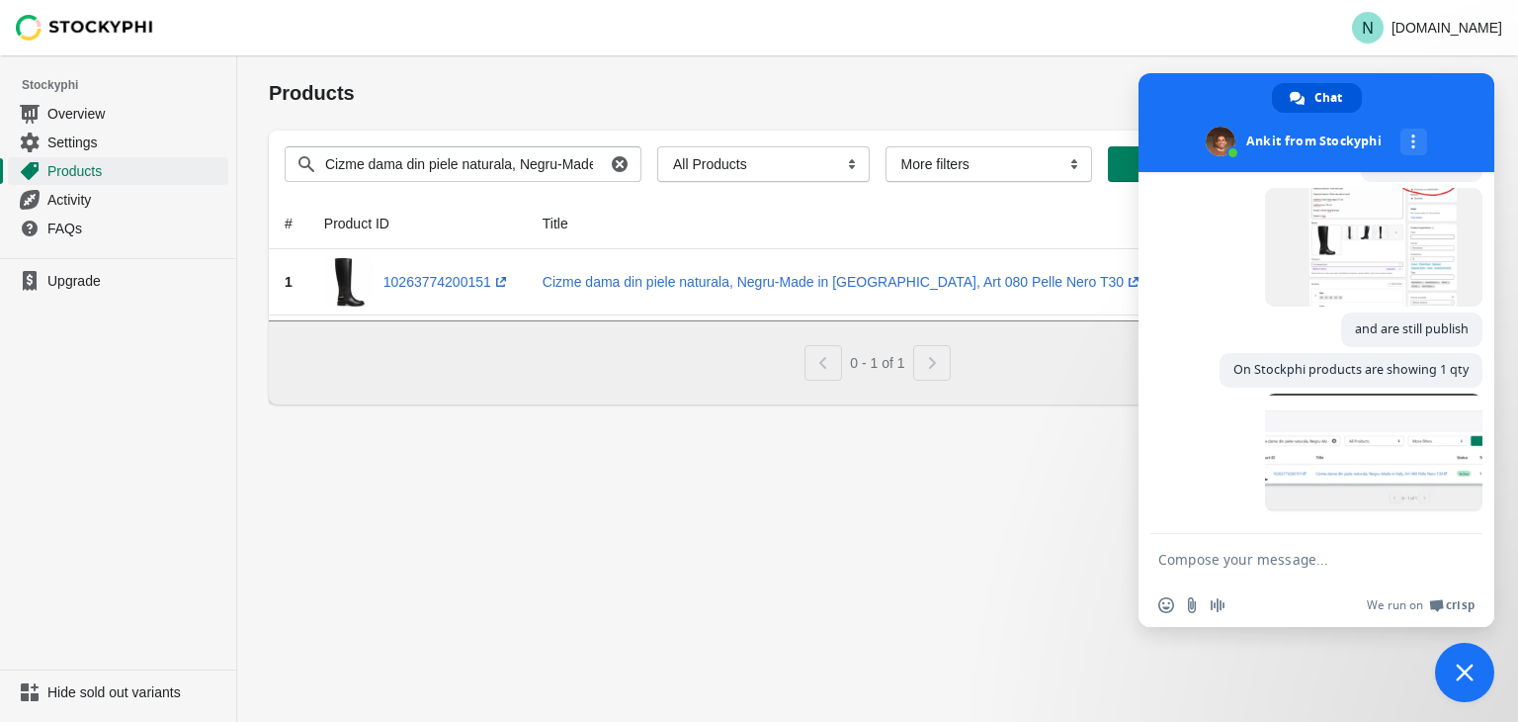
scroll to position [873, 0]
click at [1339, 456] on span at bounding box center [1373, 452] width 217 height 119
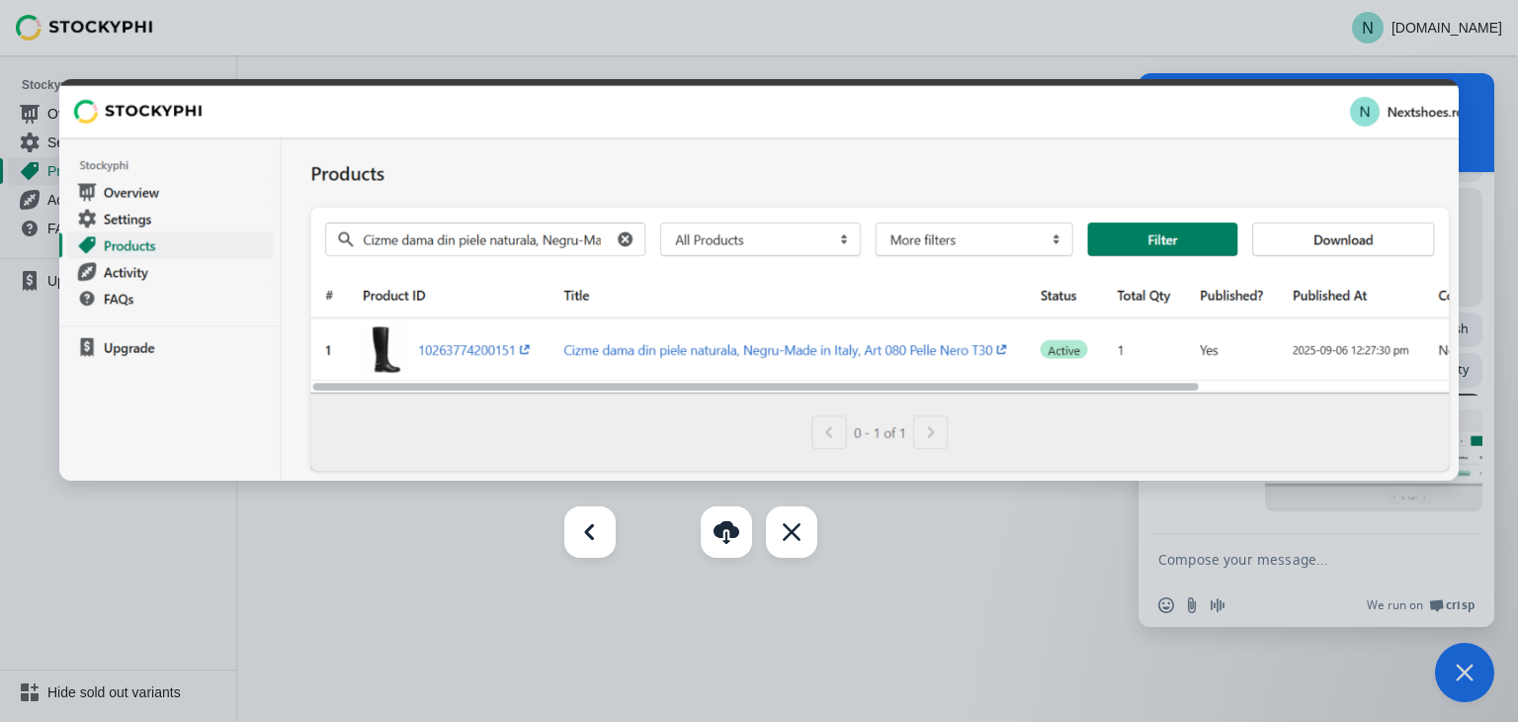
click at [1474, 685] on div at bounding box center [759, 361] width 1518 height 722
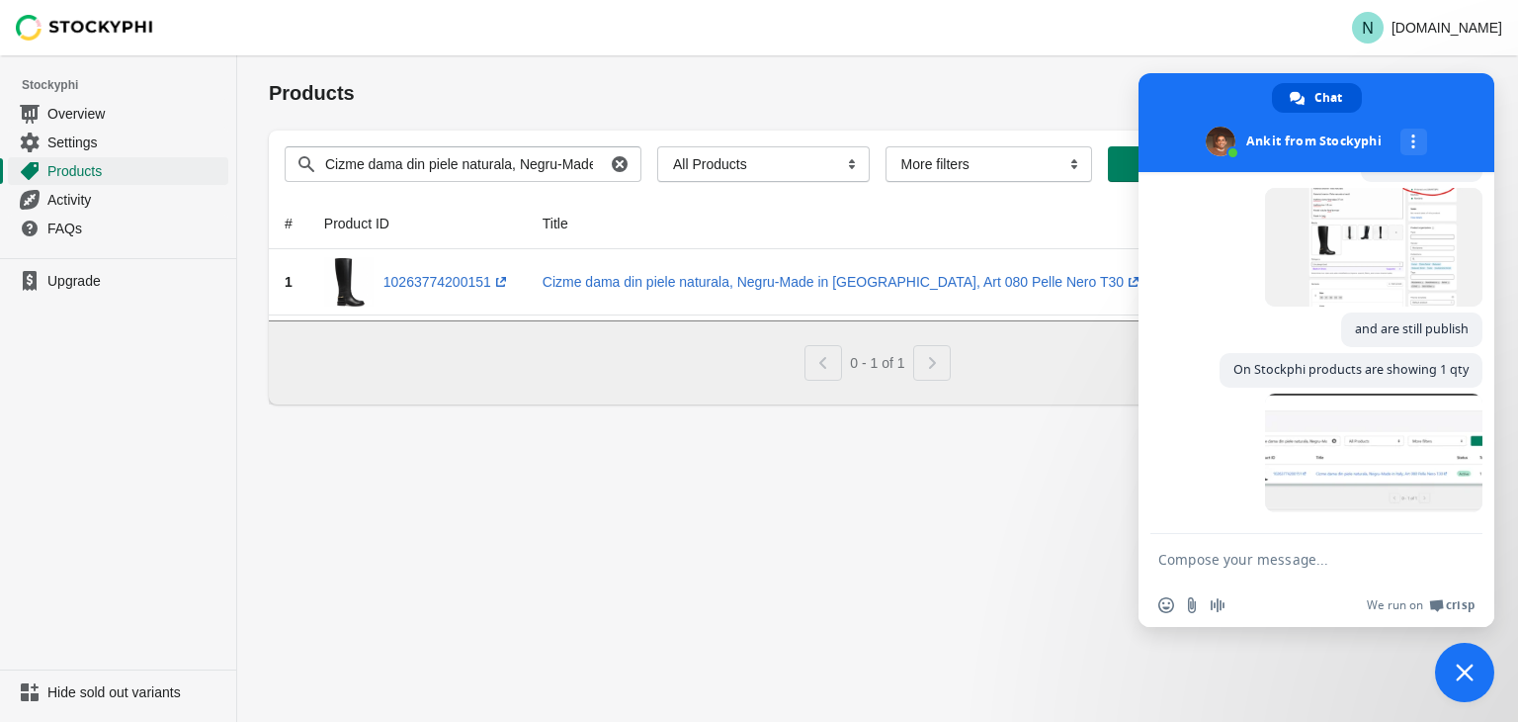
click at [794, 590] on div "Products Submit Search products Cizme dama din piele naturala, Negru-Made in [G…" at bounding box center [877, 388] width 1281 height 666
paste textarea "I know that the application ran live before, meaning that when stock changes we…"
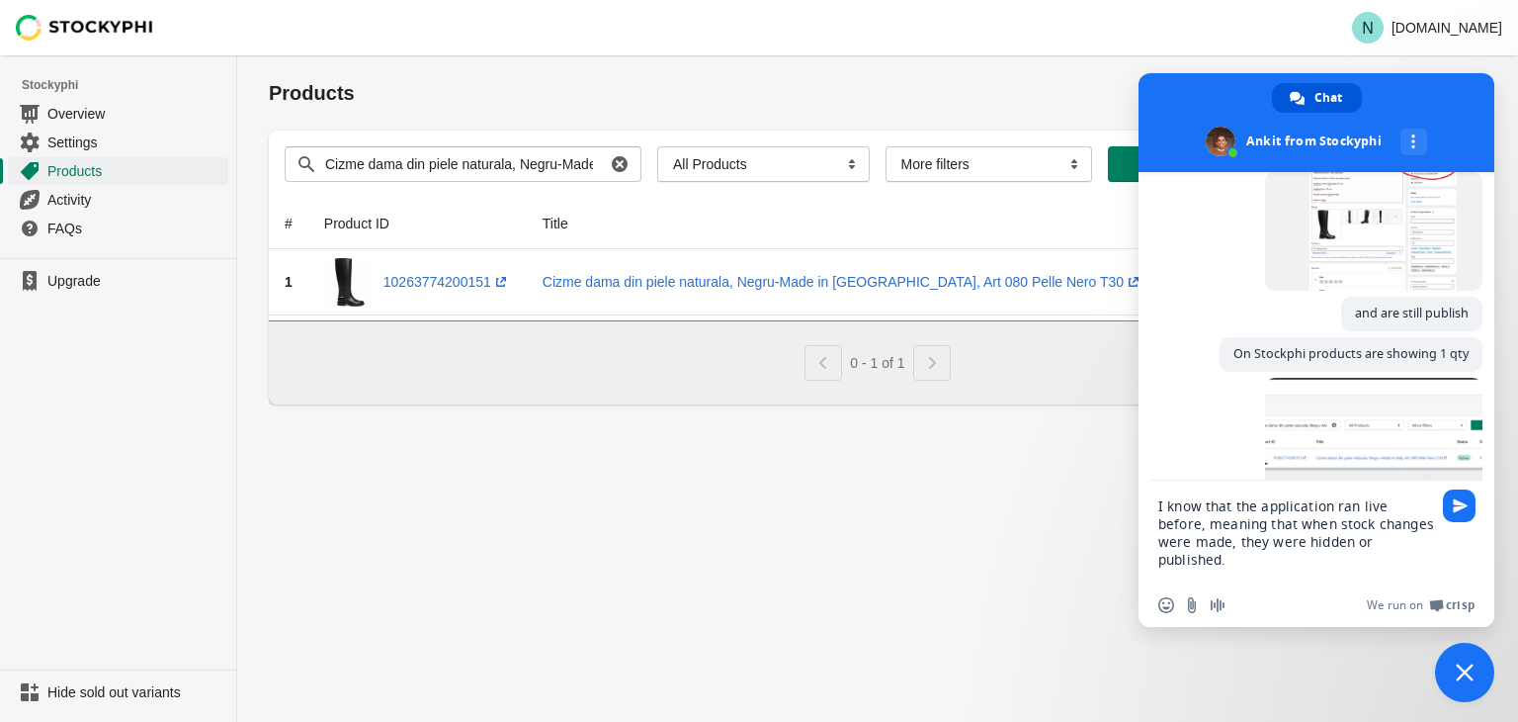
click at [1204, 567] on textarea "I know that the application ran live before, meaning that when stock changes we…" at bounding box center [1296, 531] width 277 height 103
click at [1275, 515] on textarea "I know that the application ran live before, meaning that when stock changes we…" at bounding box center [1296, 531] width 277 height 103
click at [1308, 484] on textarea "I know that the application ran live before, meaning that when stock changes we…" at bounding box center [1296, 531] width 277 height 103
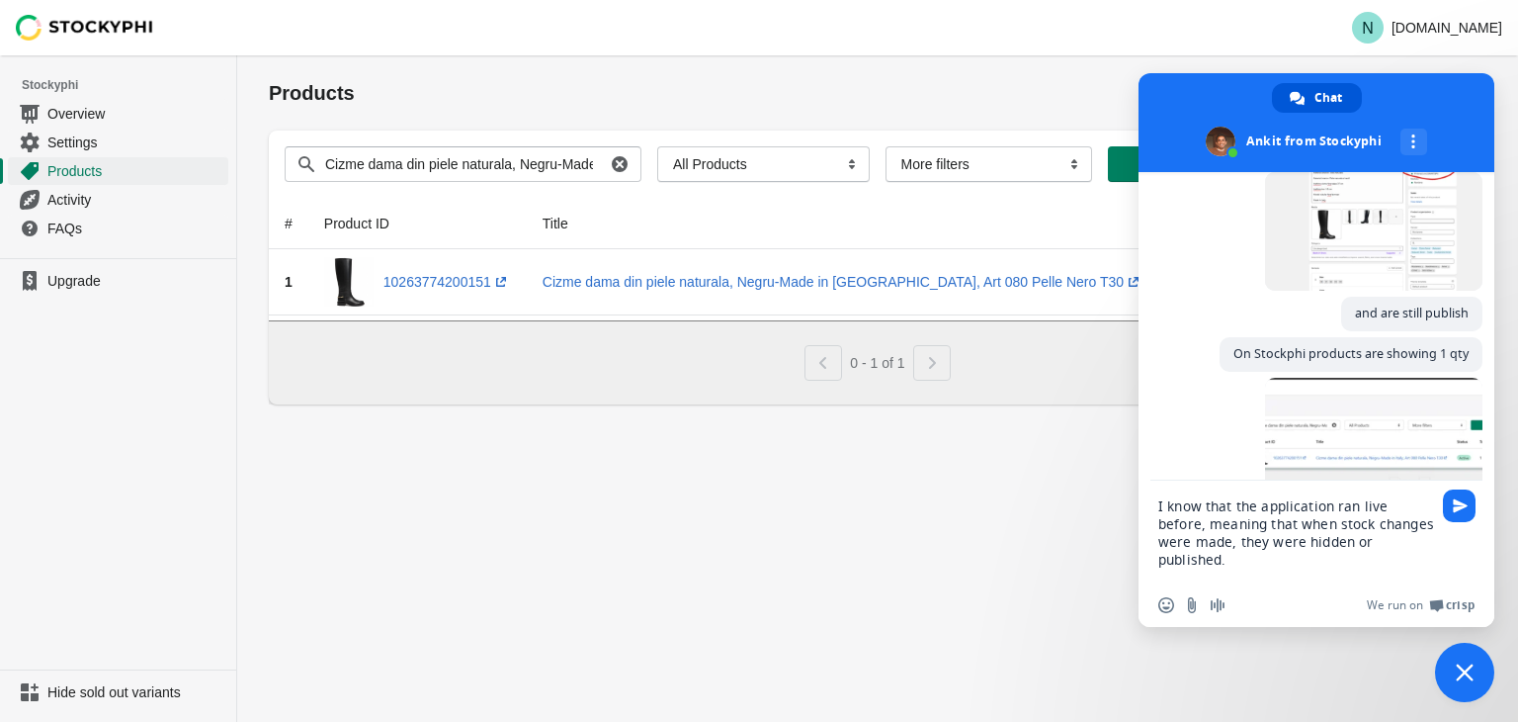
click at [1303, 507] on textarea "I know that the application ran live before, meaning that when stock changes we…" at bounding box center [1296, 531] width 277 height 103
type textarea "I know that app run live before, meaning that when stock changes were made, the…"
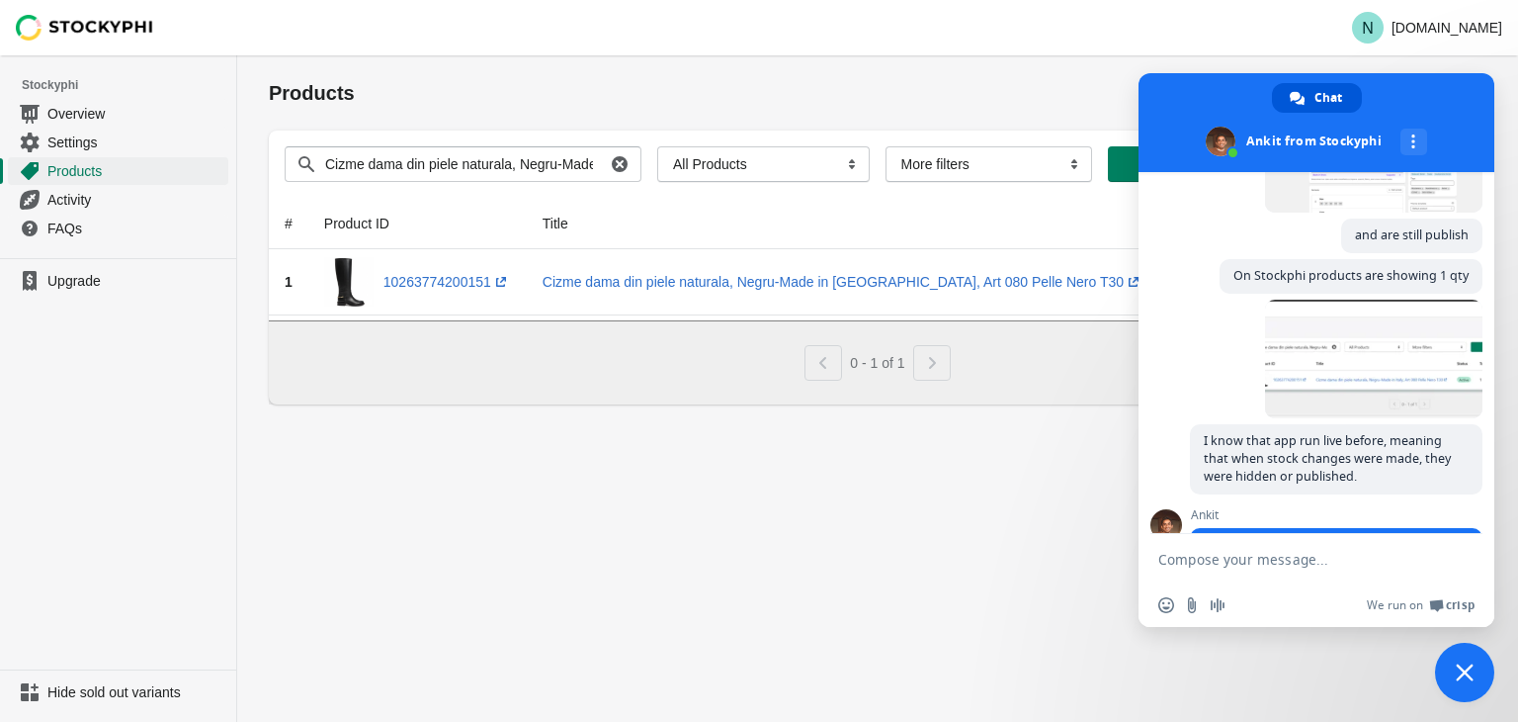
scroll to position [1039, 0]
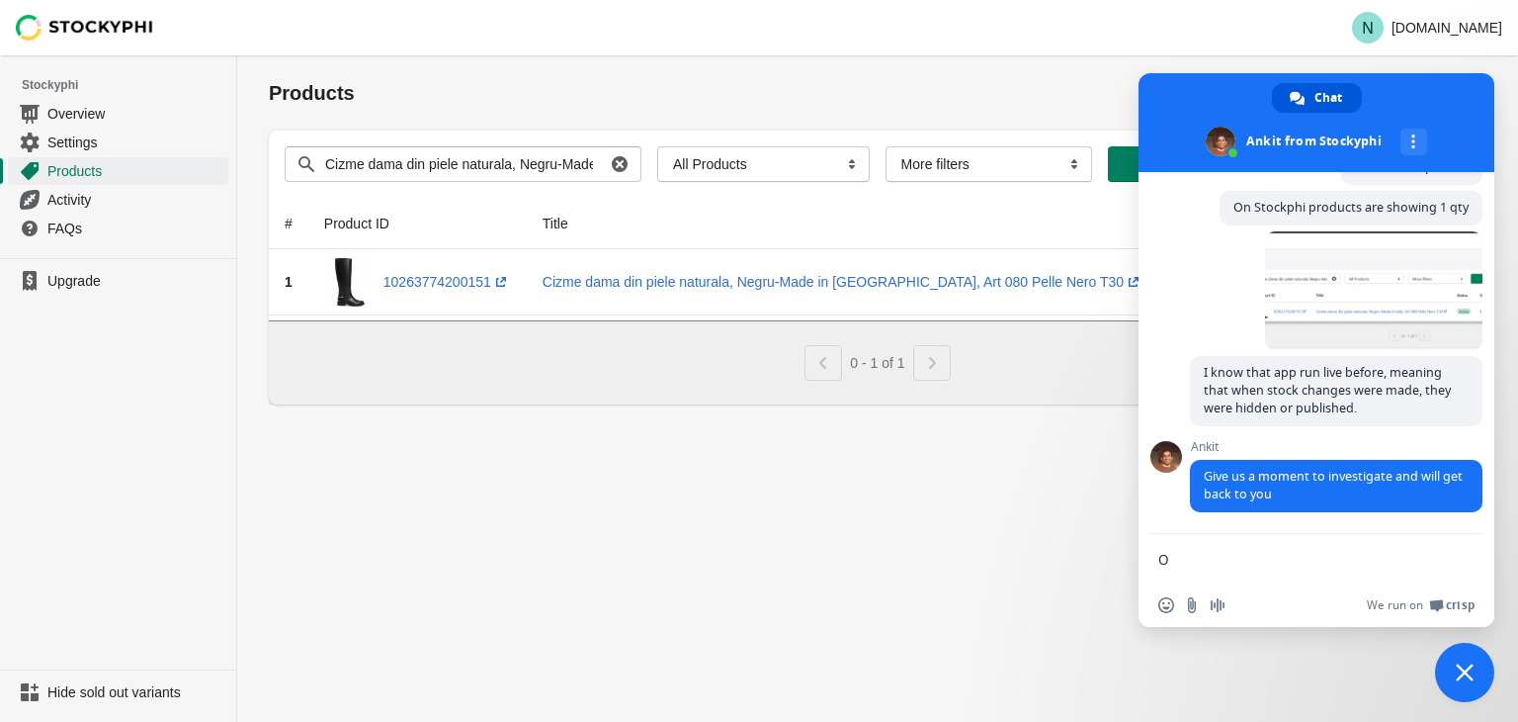
type textarea "Ok"
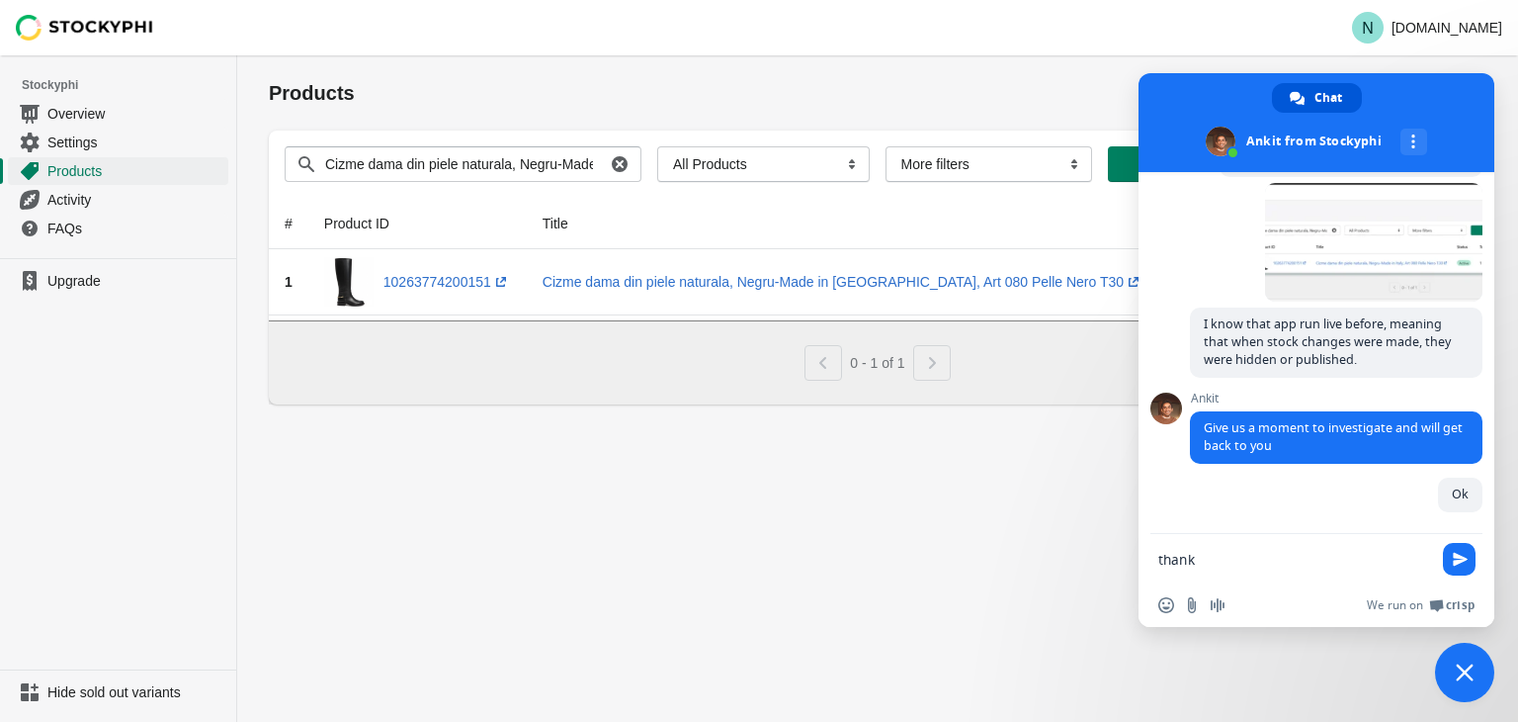
type textarea "thanks"
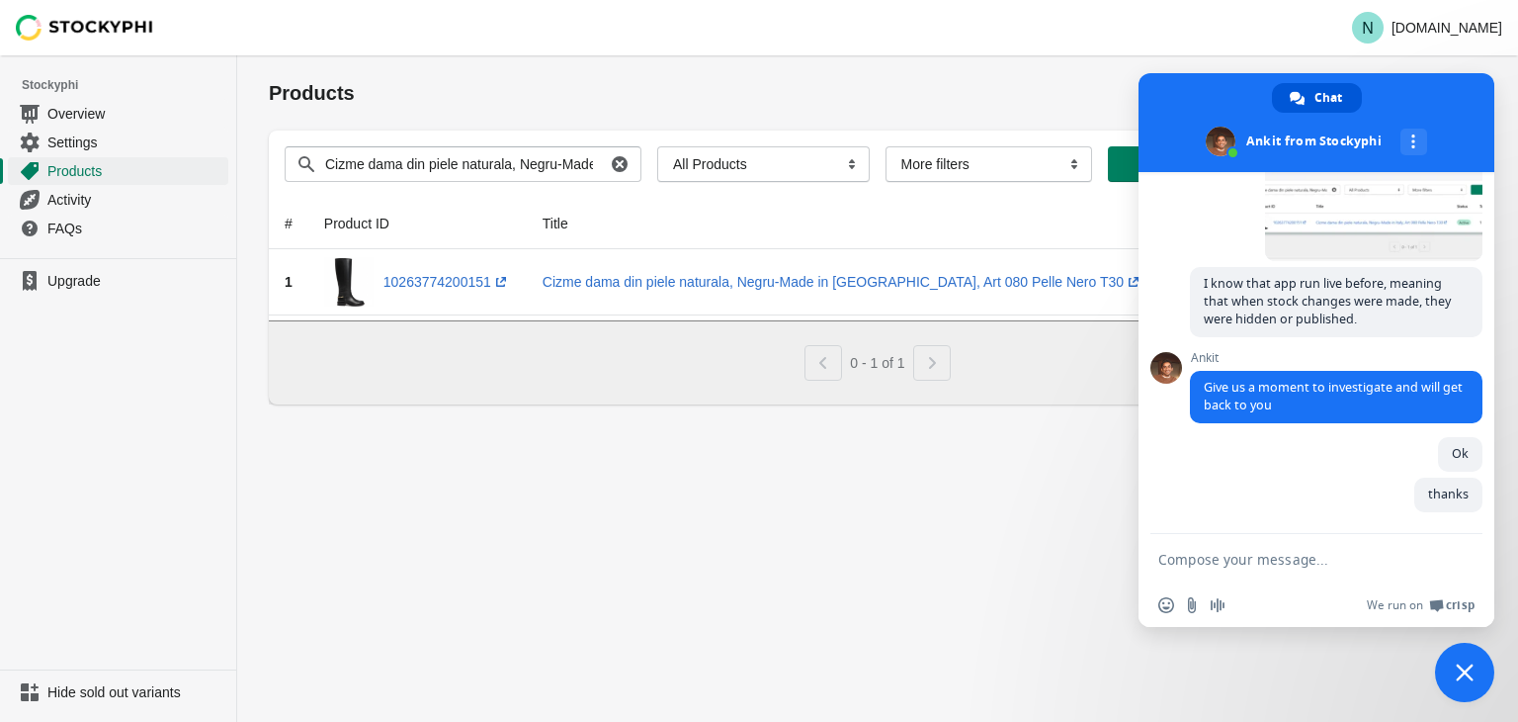
scroll to position [1130, 0]
click at [601, 594] on div "Products Submit Search products Cizme dama din piele naturala, Negru-Made in It…" at bounding box center [877, 388] width 1281 height 666
click at [1473, 669] on span "Close chat" at bounding box center [1465, 672] width 18 height 18
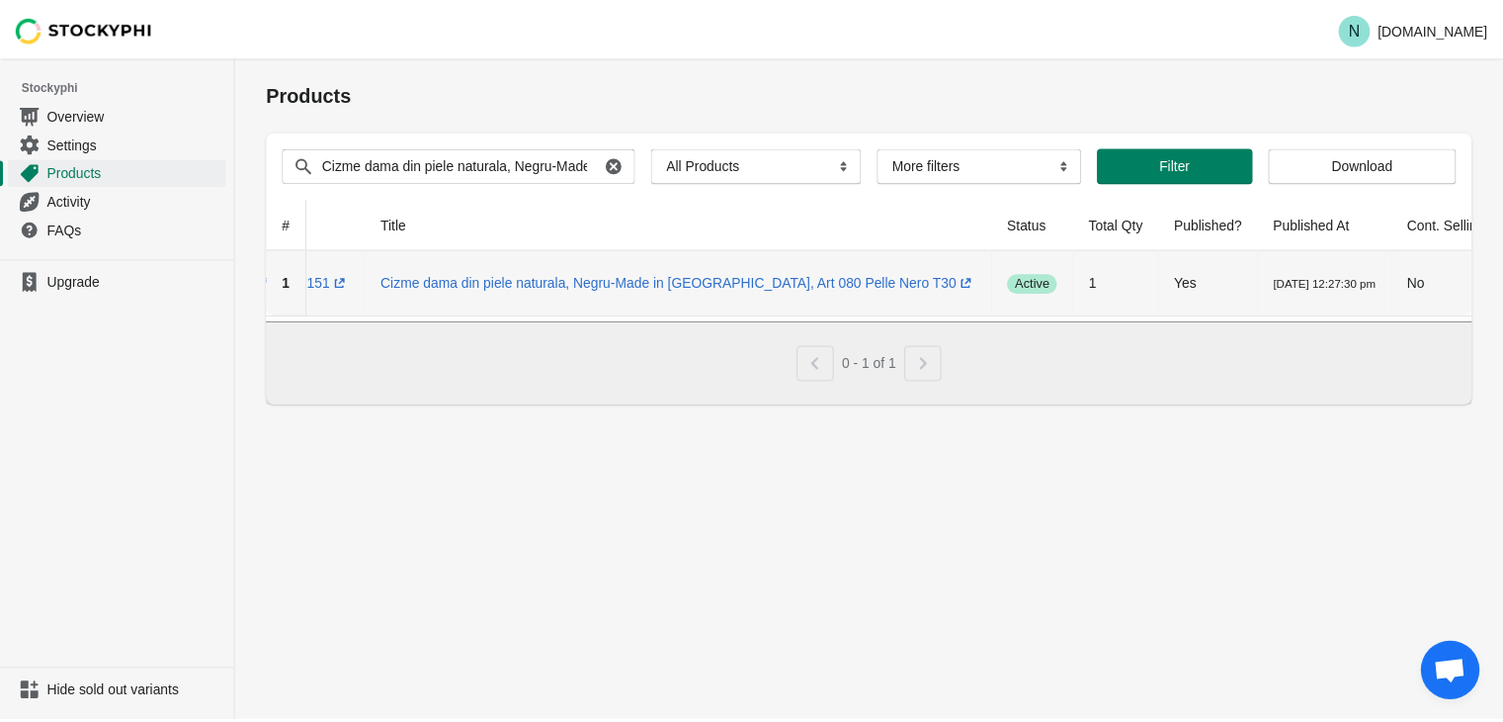
scroll to position [0, 158]
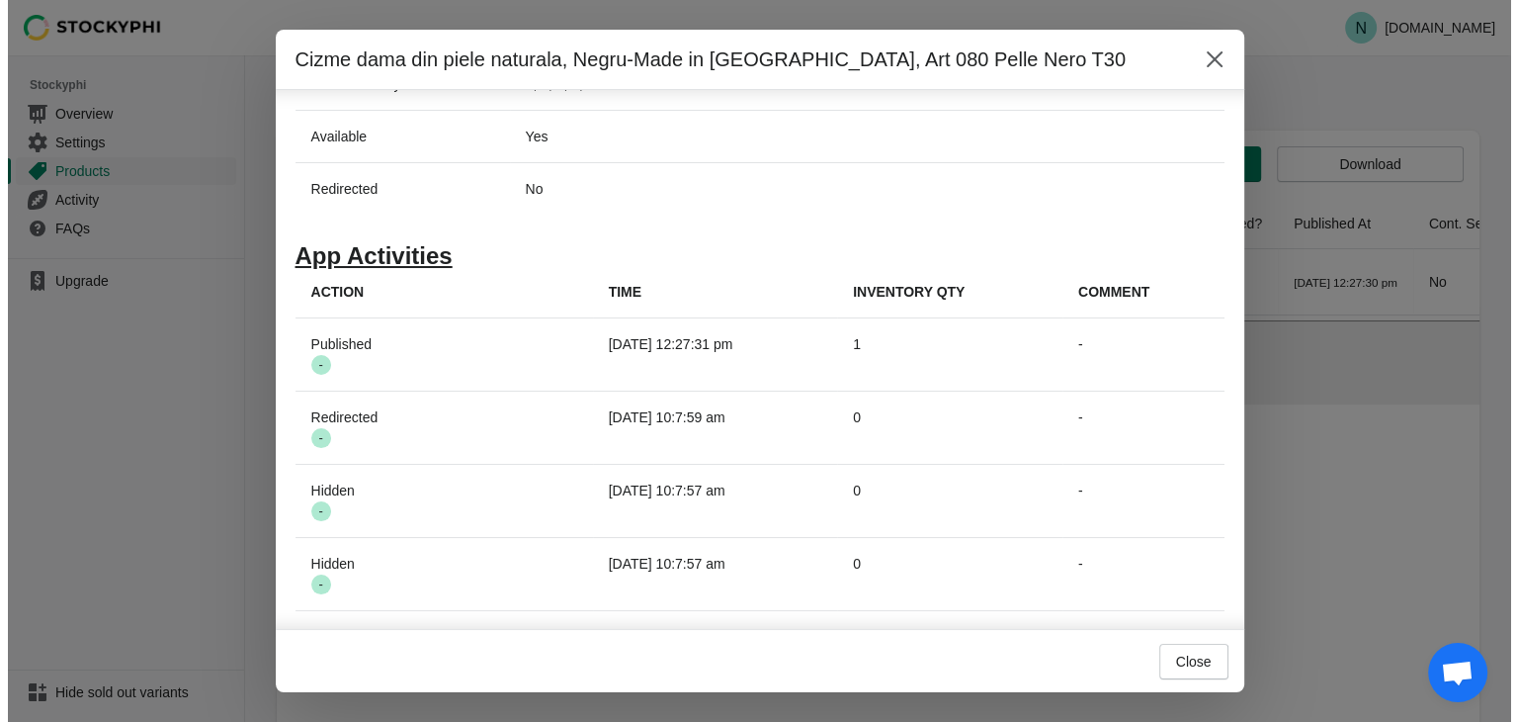
scroll to position [787, 0]
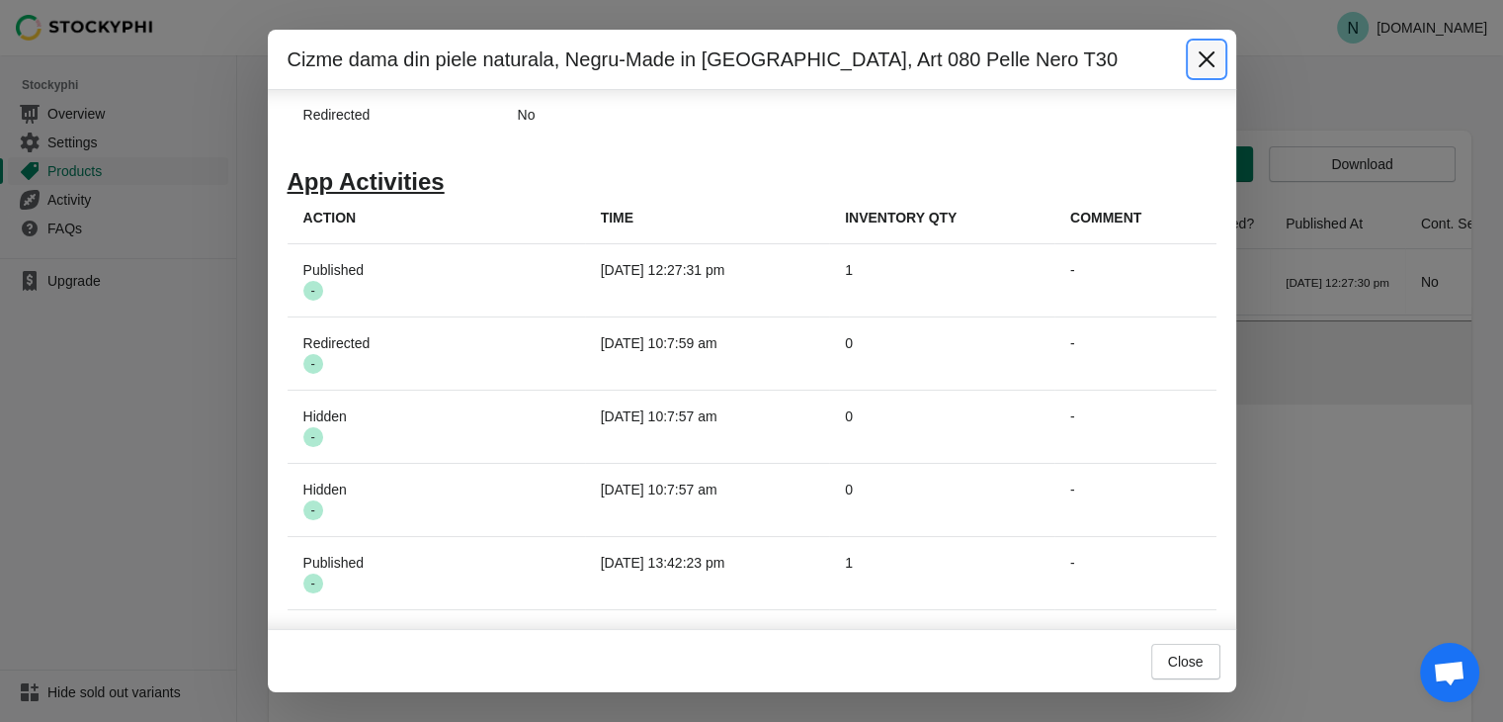
click at [1204, 54] on icon "Close" at bounding box center [1207, 59] width 20 height 20
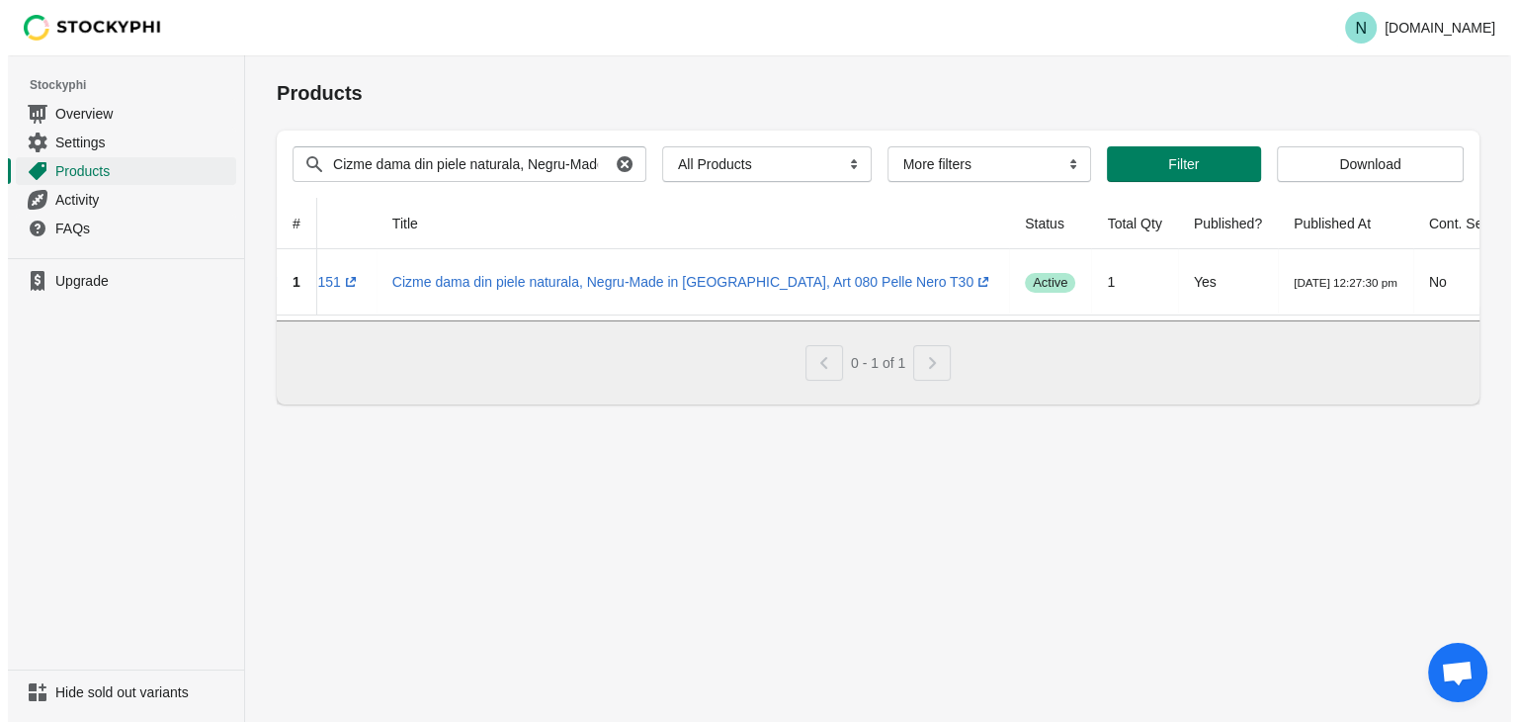
scroll to position [0, 157]
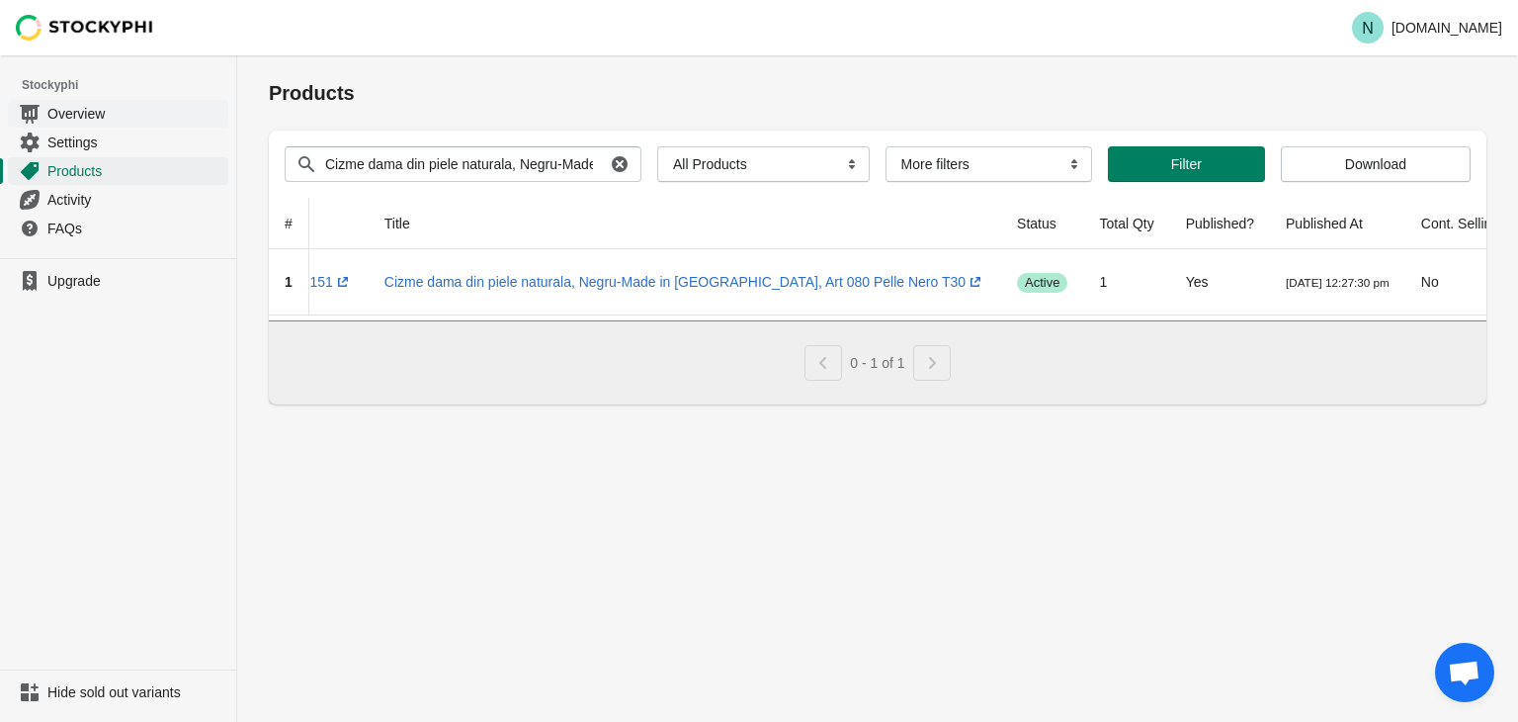
click at [86, 119] on span "Overview" at bounding box center [135, 114] width 177 height 20
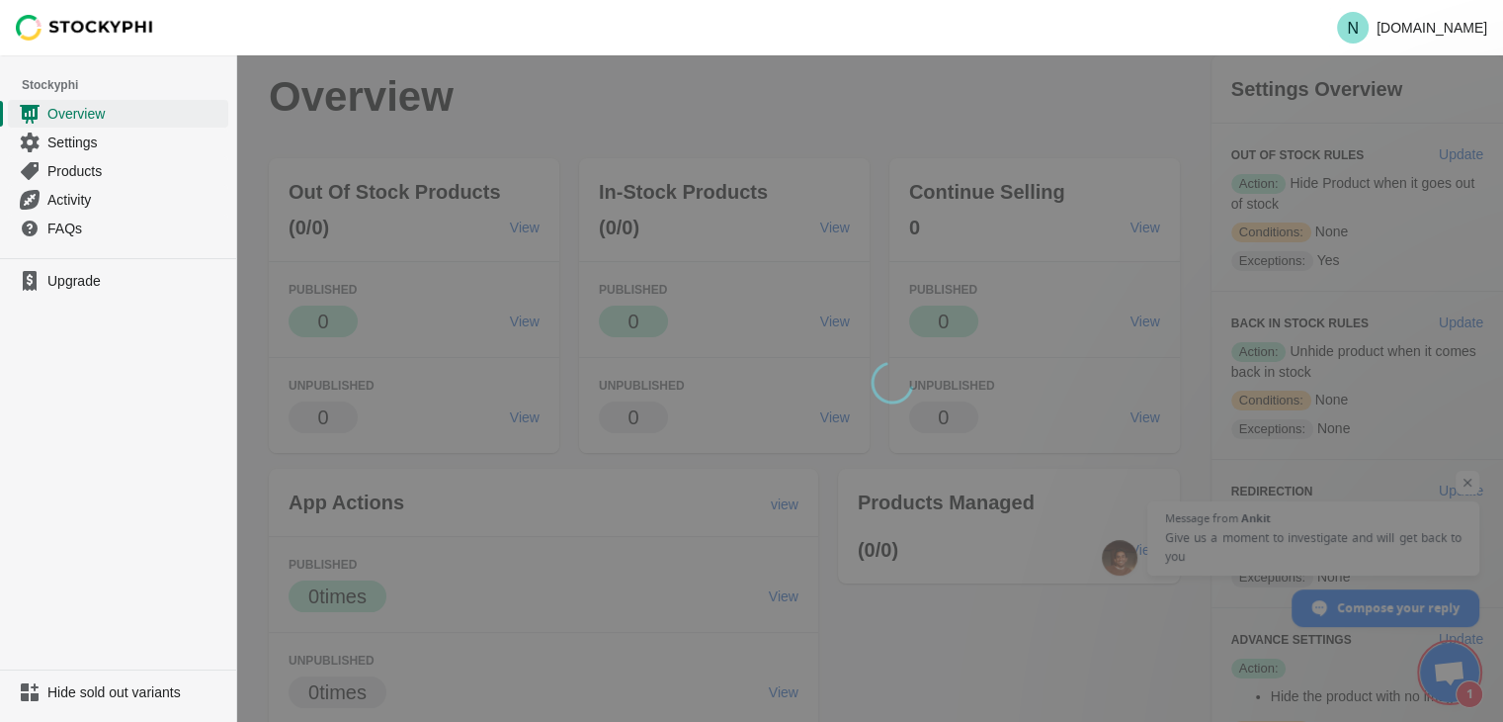
scroll to position [1130, 0]
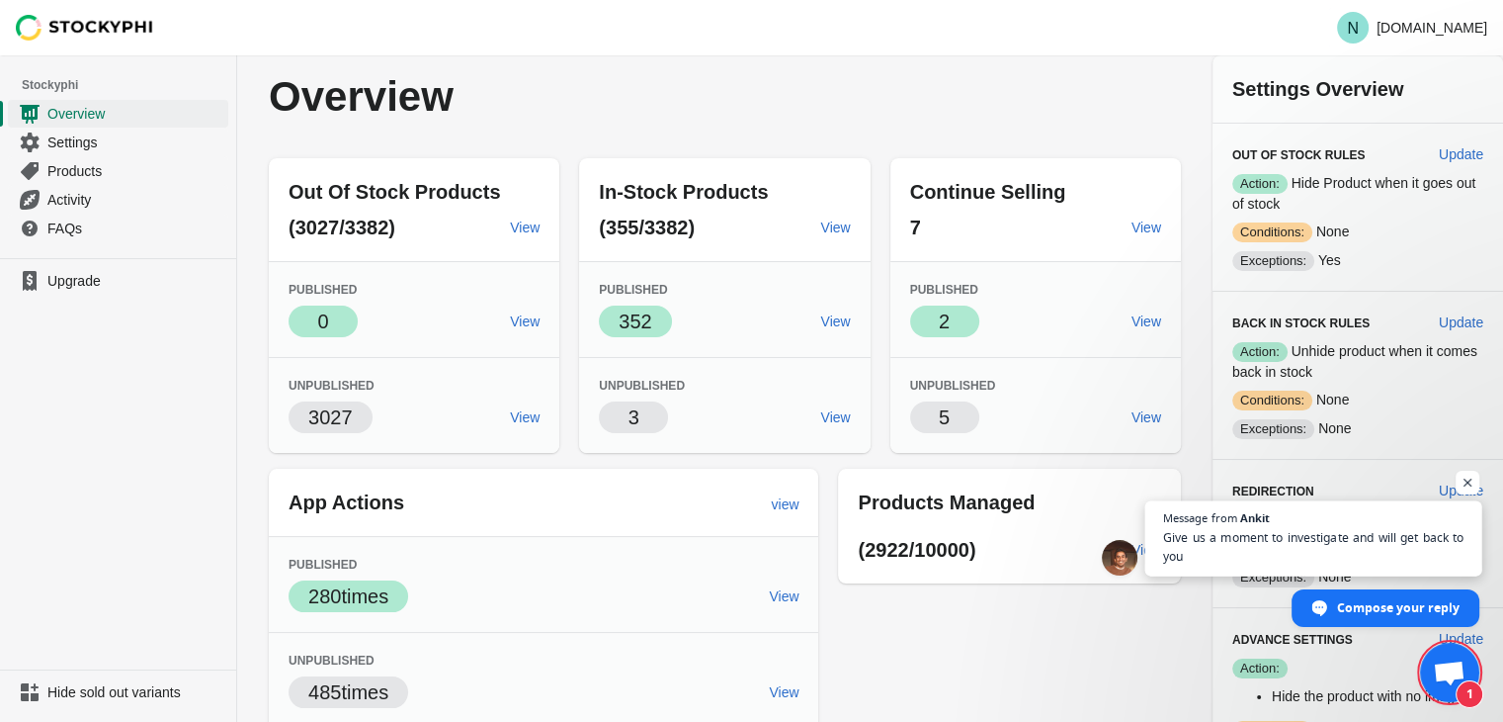
click at [1389, 524] on span "Message from Ankit Give us a moment to investigate and will get back to you" at bounding box center [1313, 537] width 337 height 75
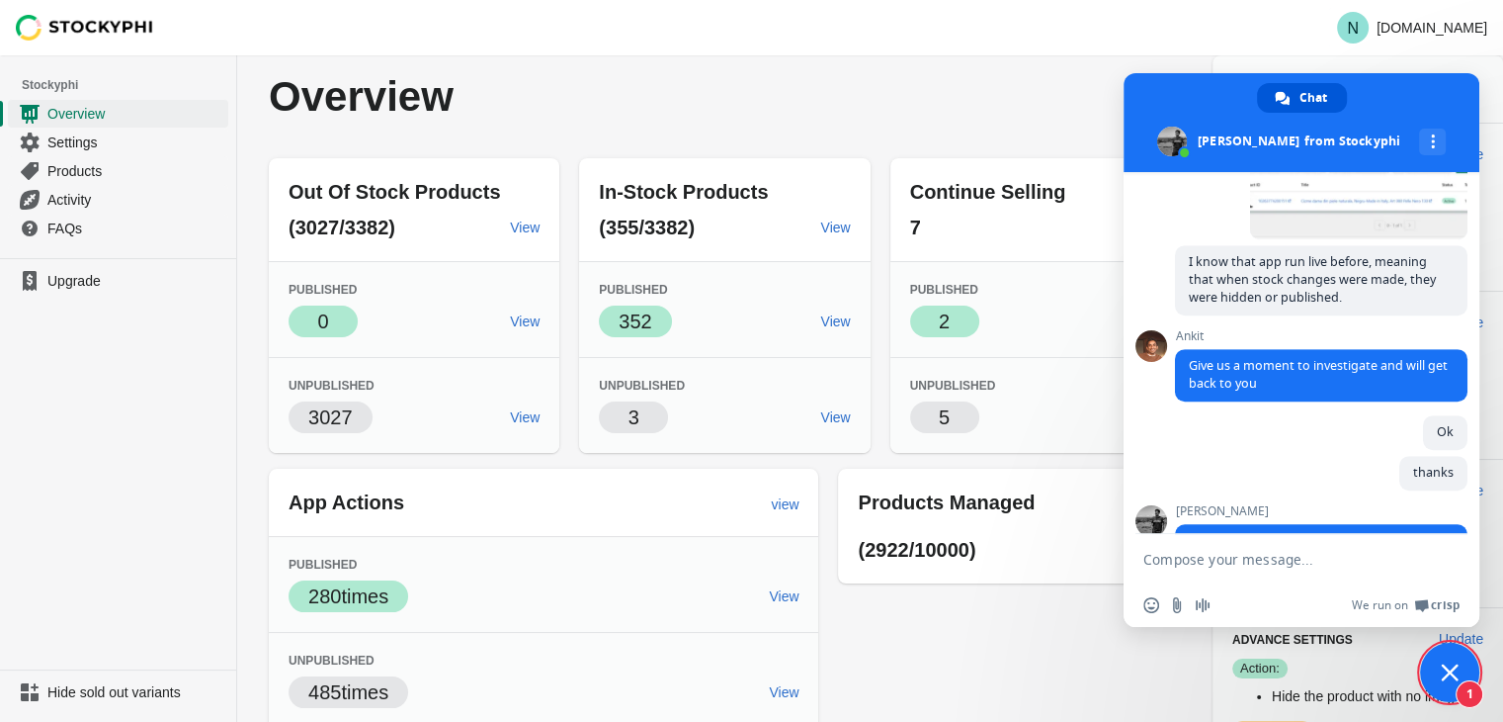
scroll to position [1198, 0]
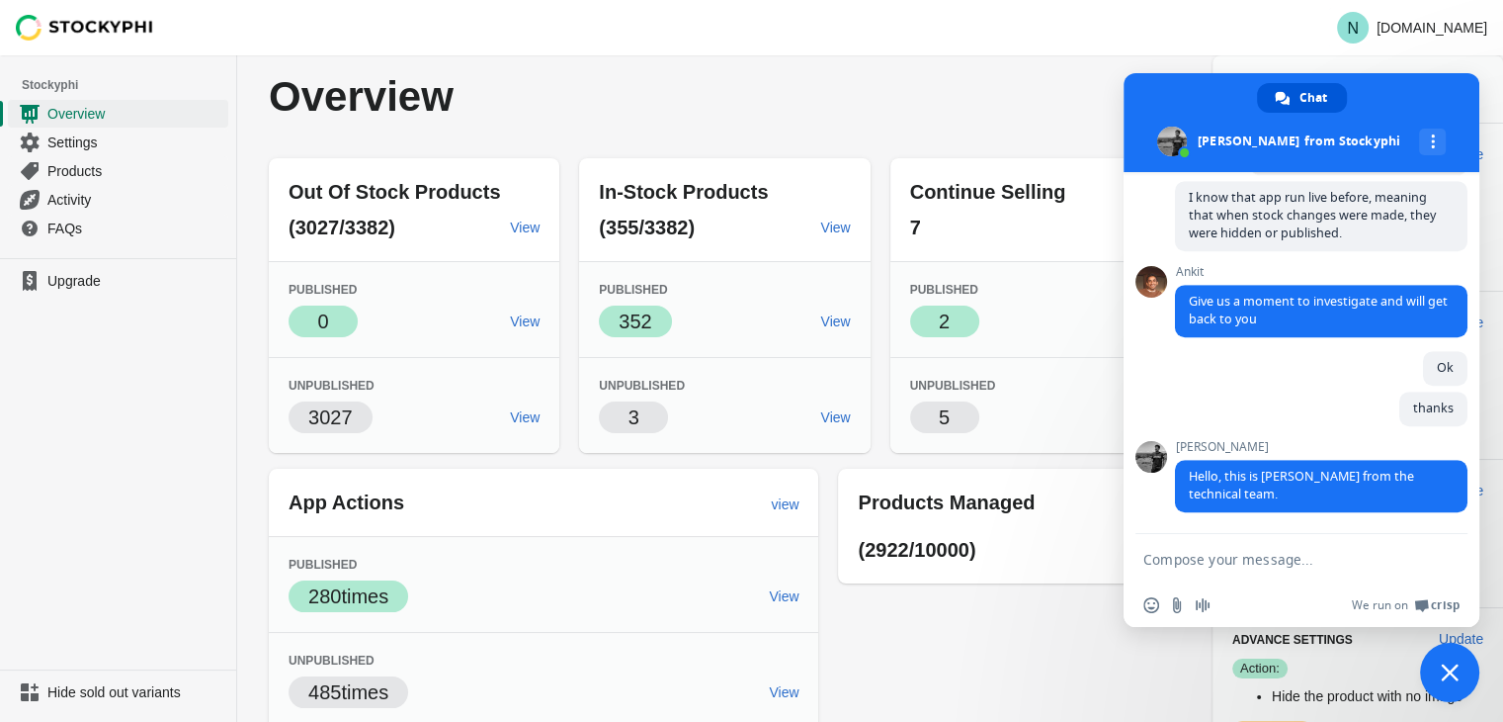
click at [1350, 545] on textarea "Compose your message..." at bounding box center [1282, 558] width 277 height 49
type textarea "hello raj"
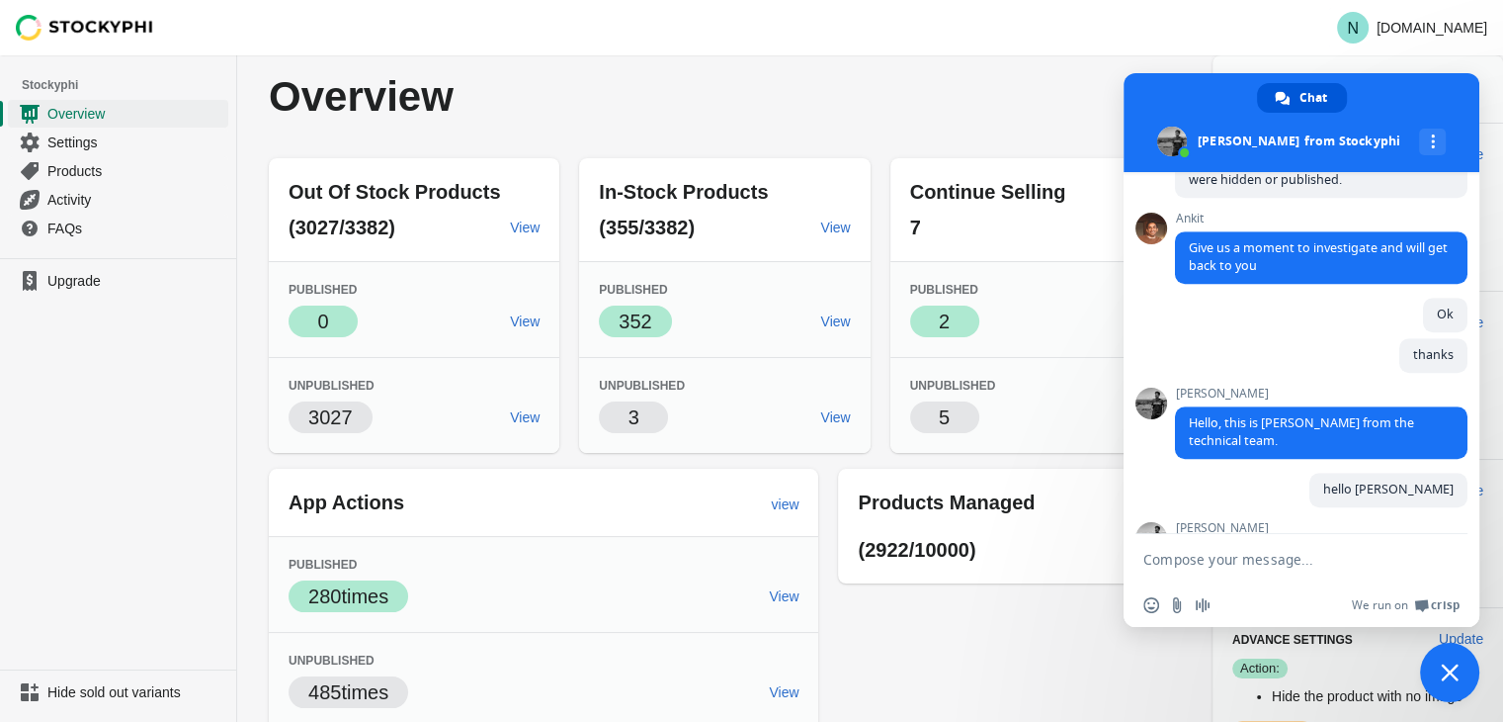
scroll to position [1372, 0]
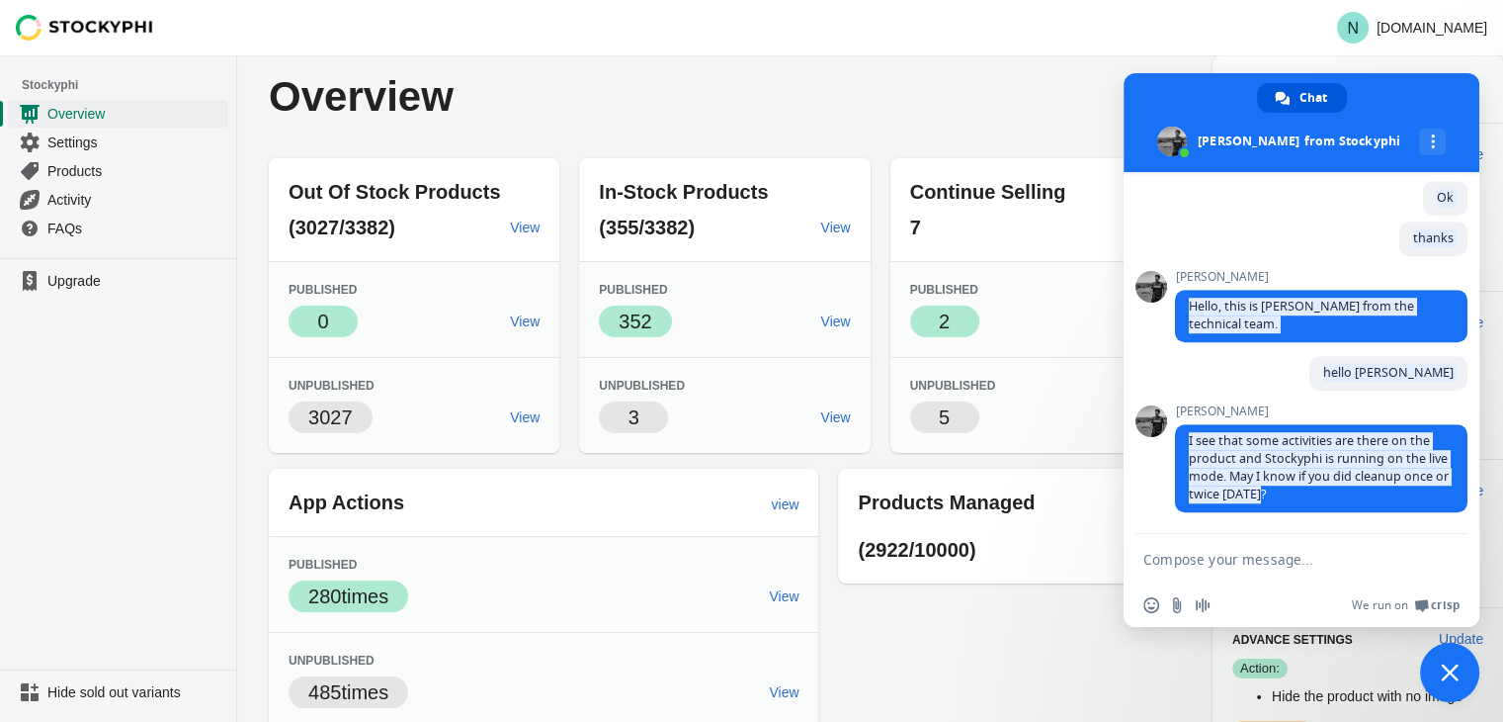
drag, startPoint x: 1333, startPoint y: 504, endPoint x: 1150, endPoint y: 443, distance: 192.8
click at [1150, 443] on div "Stockyphi Hello! How can I help you? Saturday, 6 September hello 58 minutes ago…" at bounding box center [1302, 353] width 356 height 362
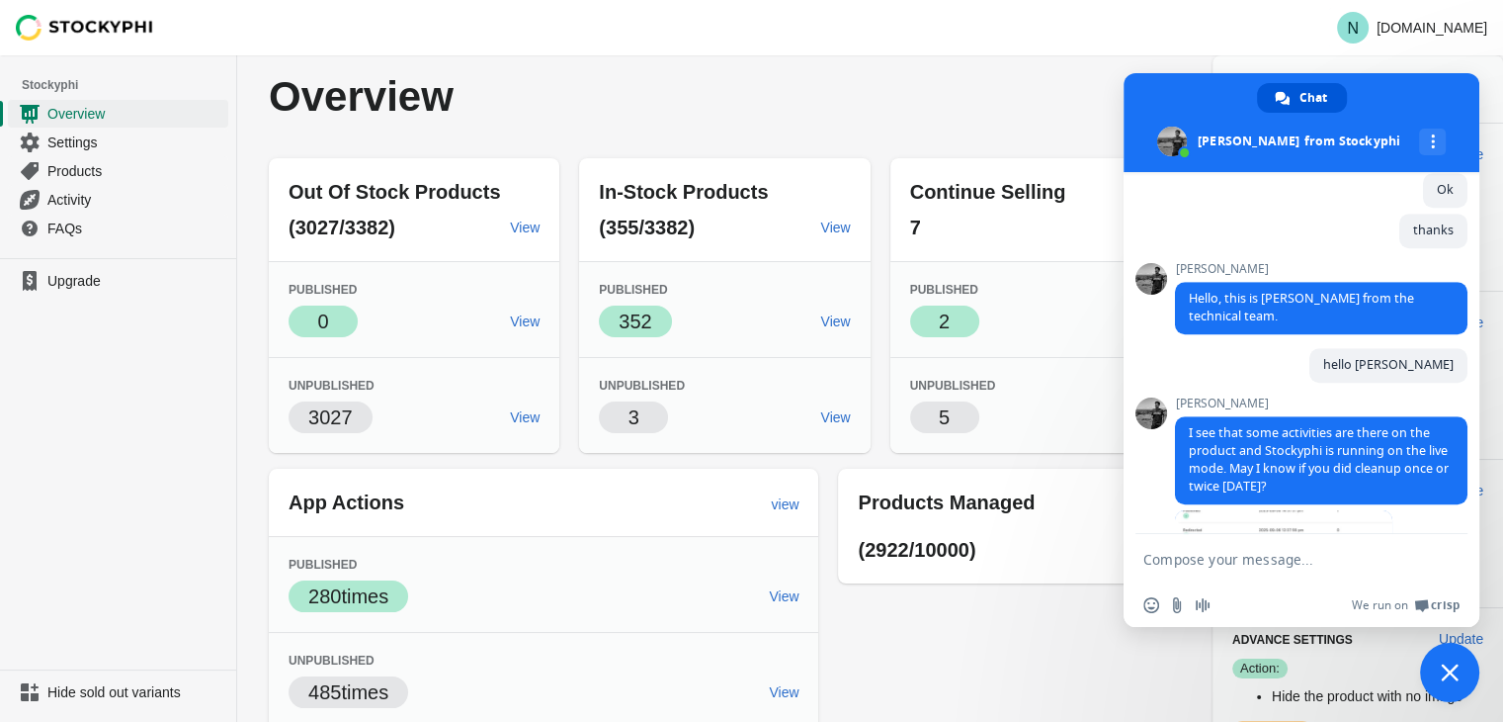
scroll to position [1538, 0]
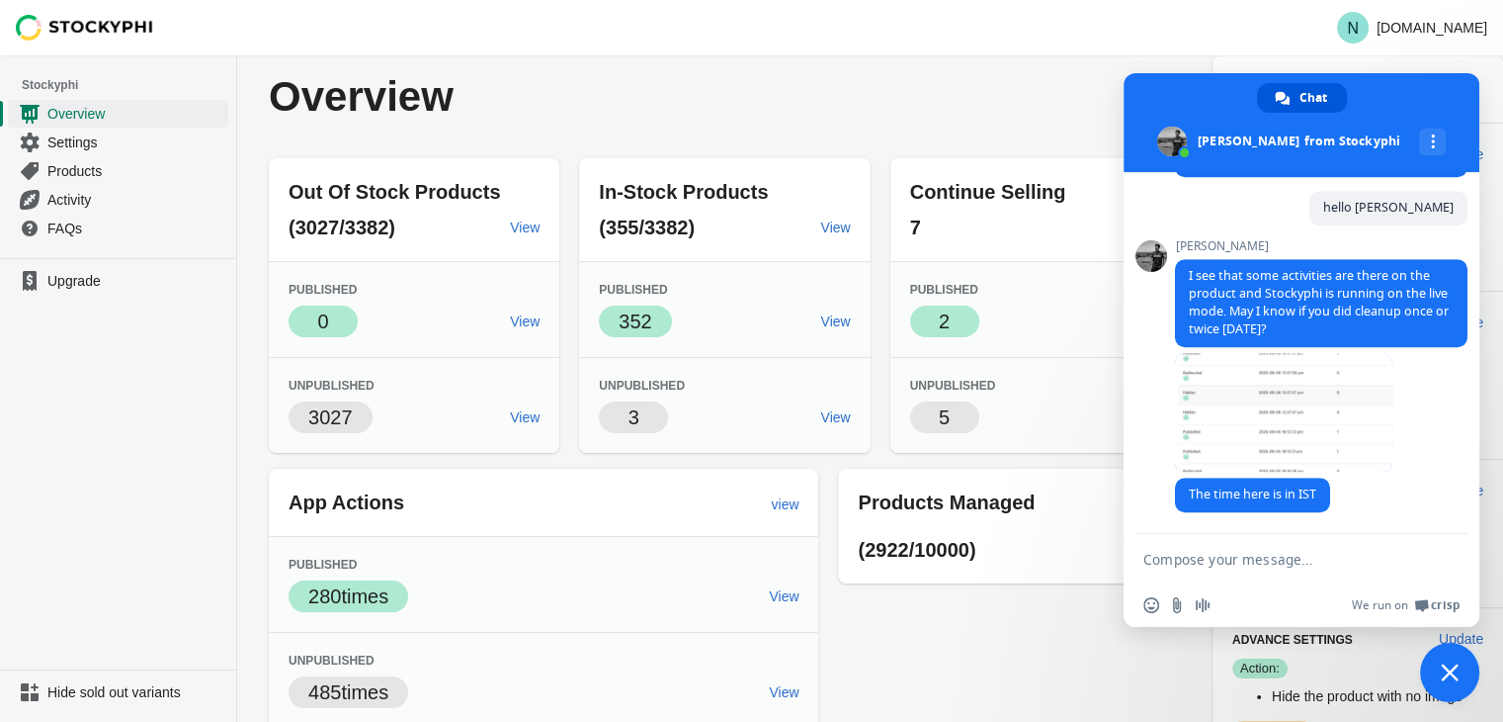
paste textarea "yes, I did a clean-up an hour ago because I saw irregularities in other product…"
type textarea "yes, I did a clean-up an hour ago because I saw irregularities in other product…"
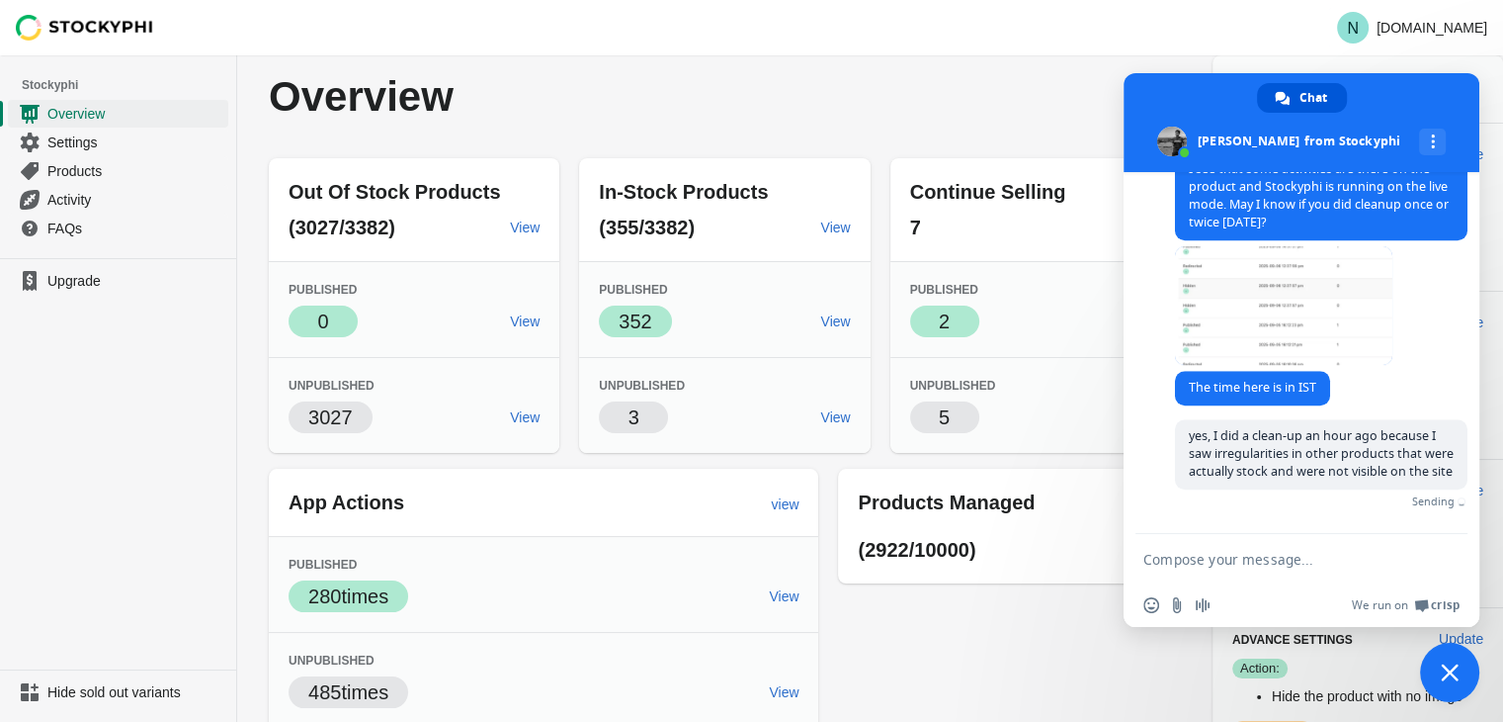
scroll to position [1643, 0]
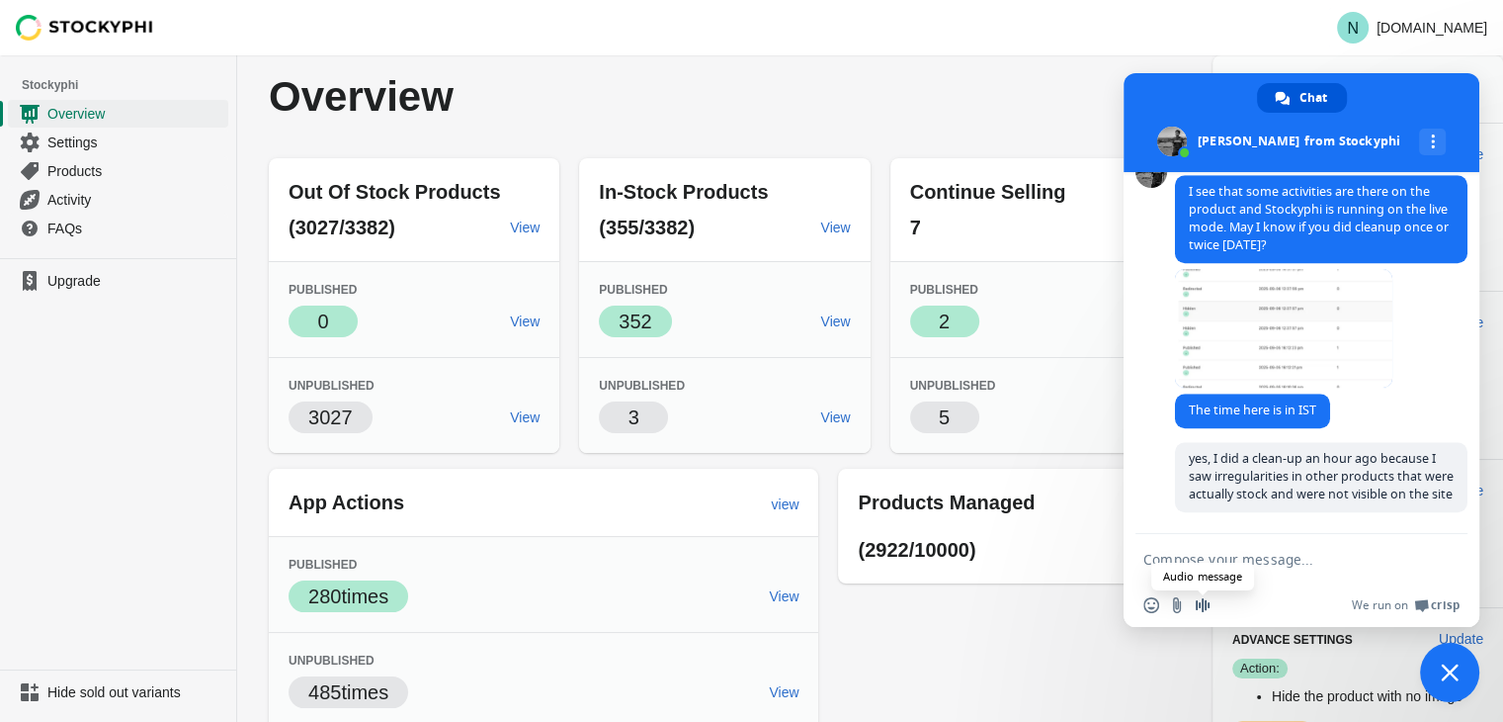
paste textarea "then I did tests with this product and I noticed that sometimes it does or does…"
type textarea "then I did tests with this product and I noticed that sometimes it does or does…"
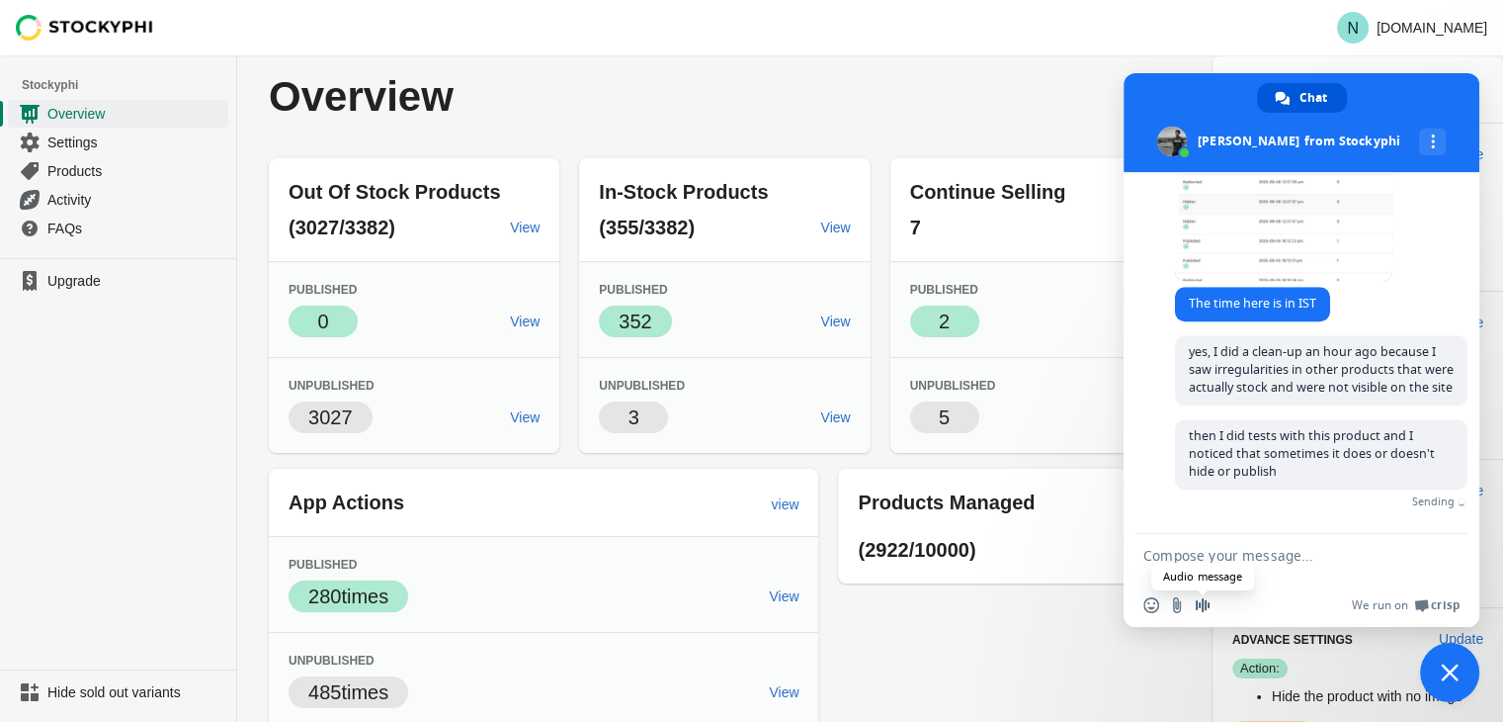
scroll to position [1722, 0]
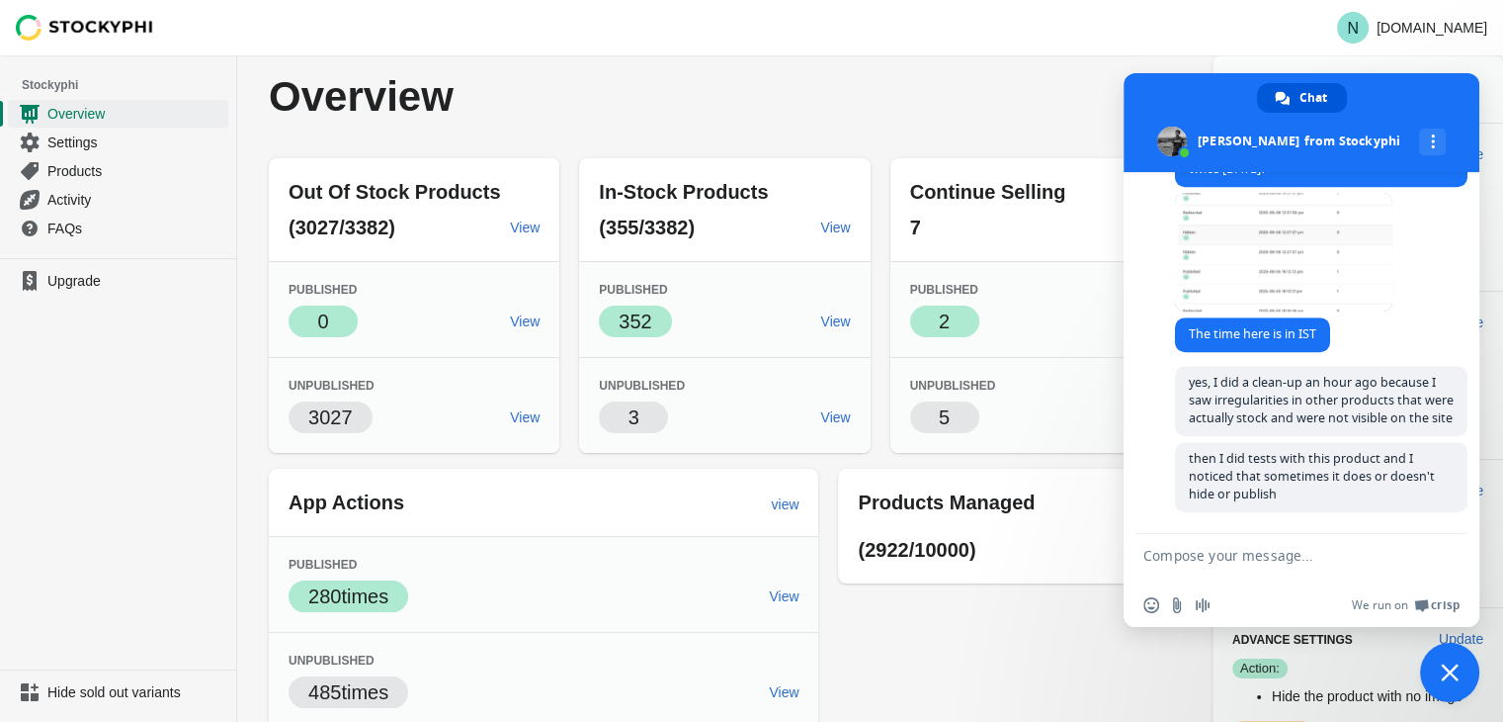
paste textarea "now as you can see I've been doing stock 0 for almost 30 minutes and the app do…"
type textarea "now as you can see I've been doing stock 0 for almost 30 minutes and the app do…"
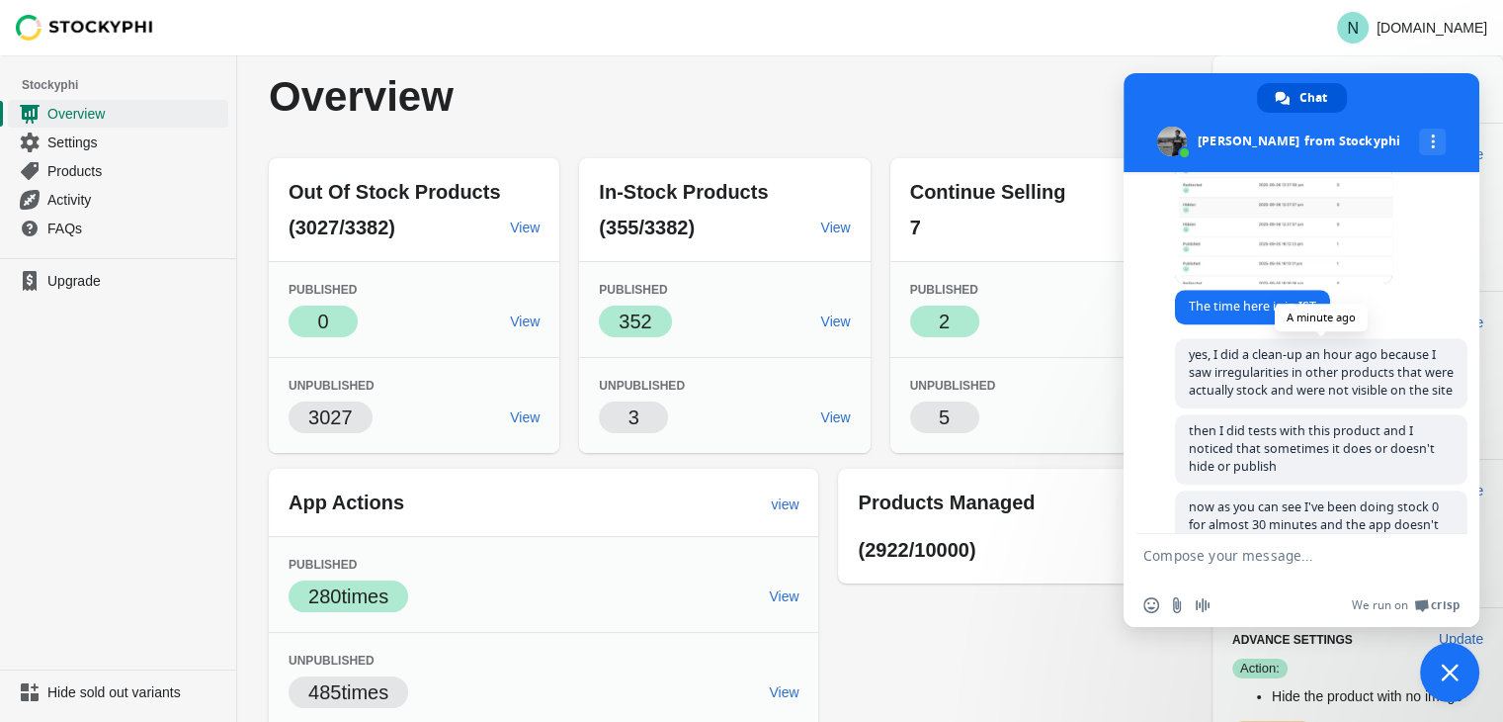
scroll to position [1716, 0]
click at [1218, 254] on span at bounding box center [1283, 225] width 217 height 119
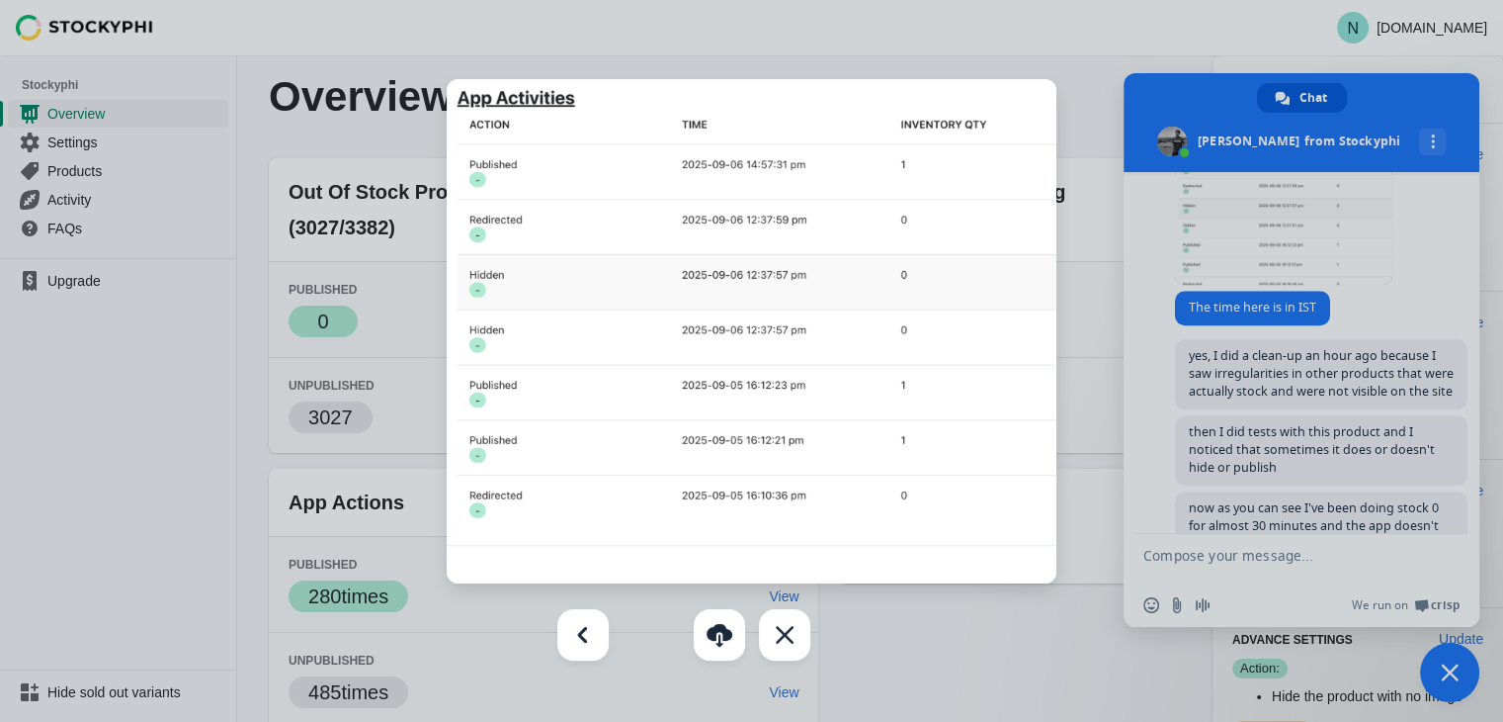
click at [1262, 353] on div at bounding box center [751, 361] width 1503 height 722
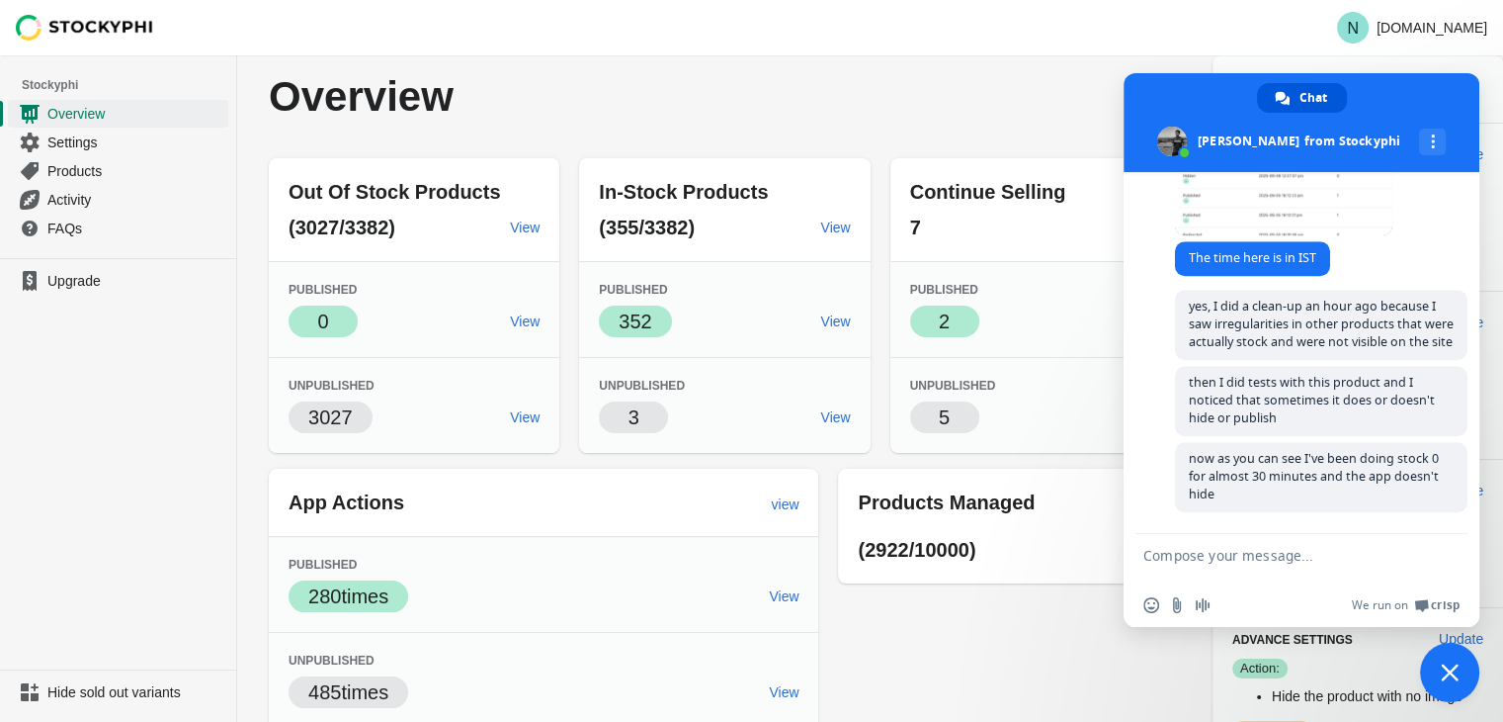
scroll to position [1798, 0]
paste textarea "the application sees it in stock with quantity 1 but in reality in shopify I ma…"
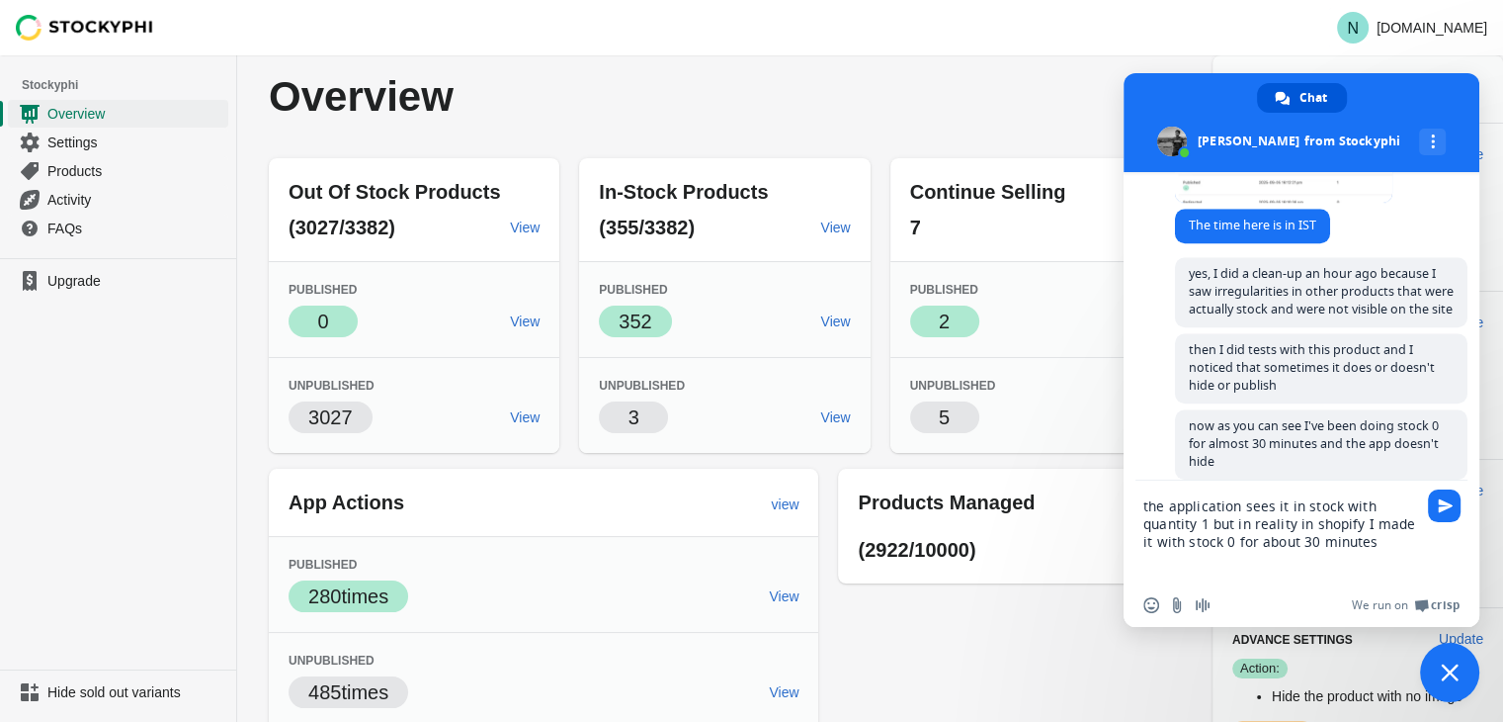
click at [1202, 515] on textarea "the application sees it in stock with quantity 1 but in reality in shopify I ma…" at bounding box center [1282, 531] width 277 height 103
click at [1185, 501] on textarea "the application sees it in stock with quantity 1 but in reality in shopify I ma…" at bounding box center [1282, 531] width 277 height 103
type textarea "the app sees it in stock with quantity 1 but in reality in shopify I made it wi…"
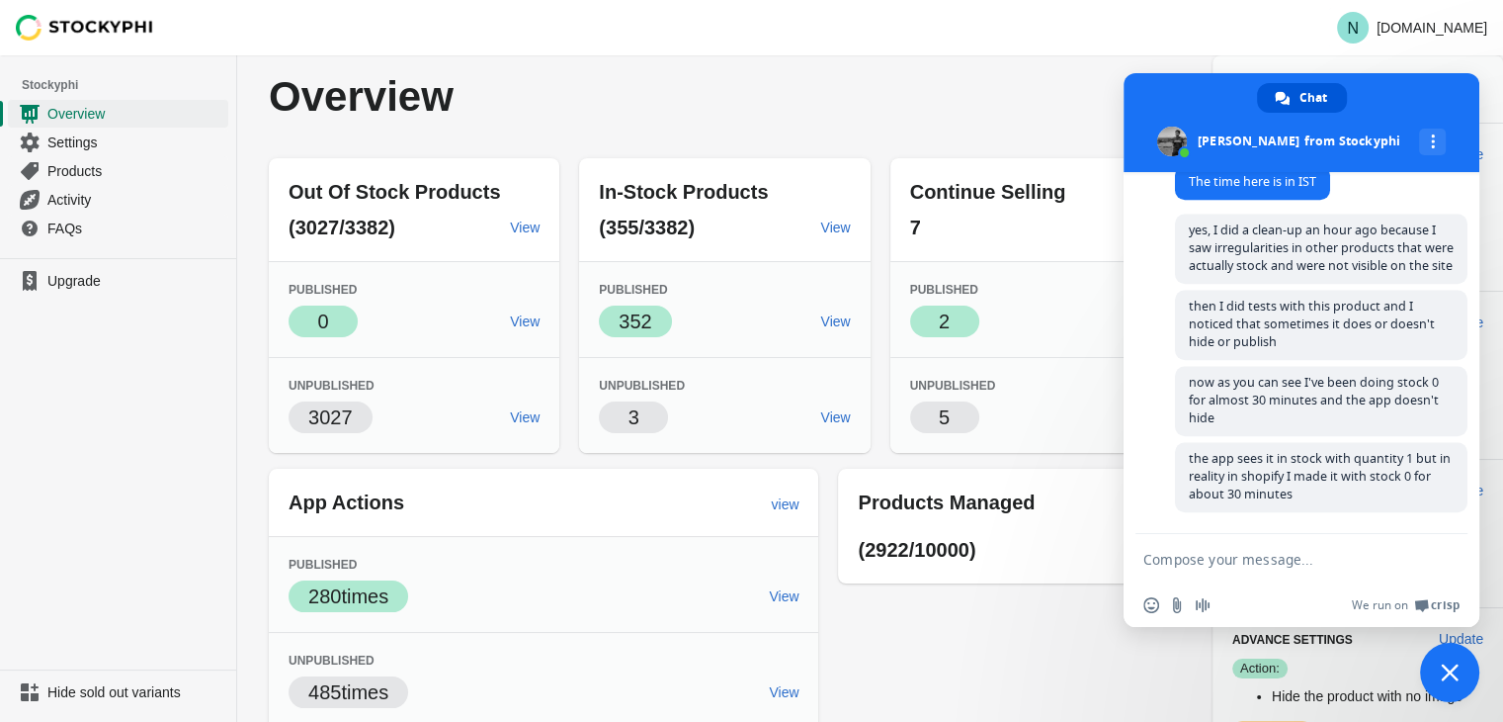
scroll to position [1878, 0]
paste textarea "you can also test it yourself"
type textarea "you can also test it yourself"
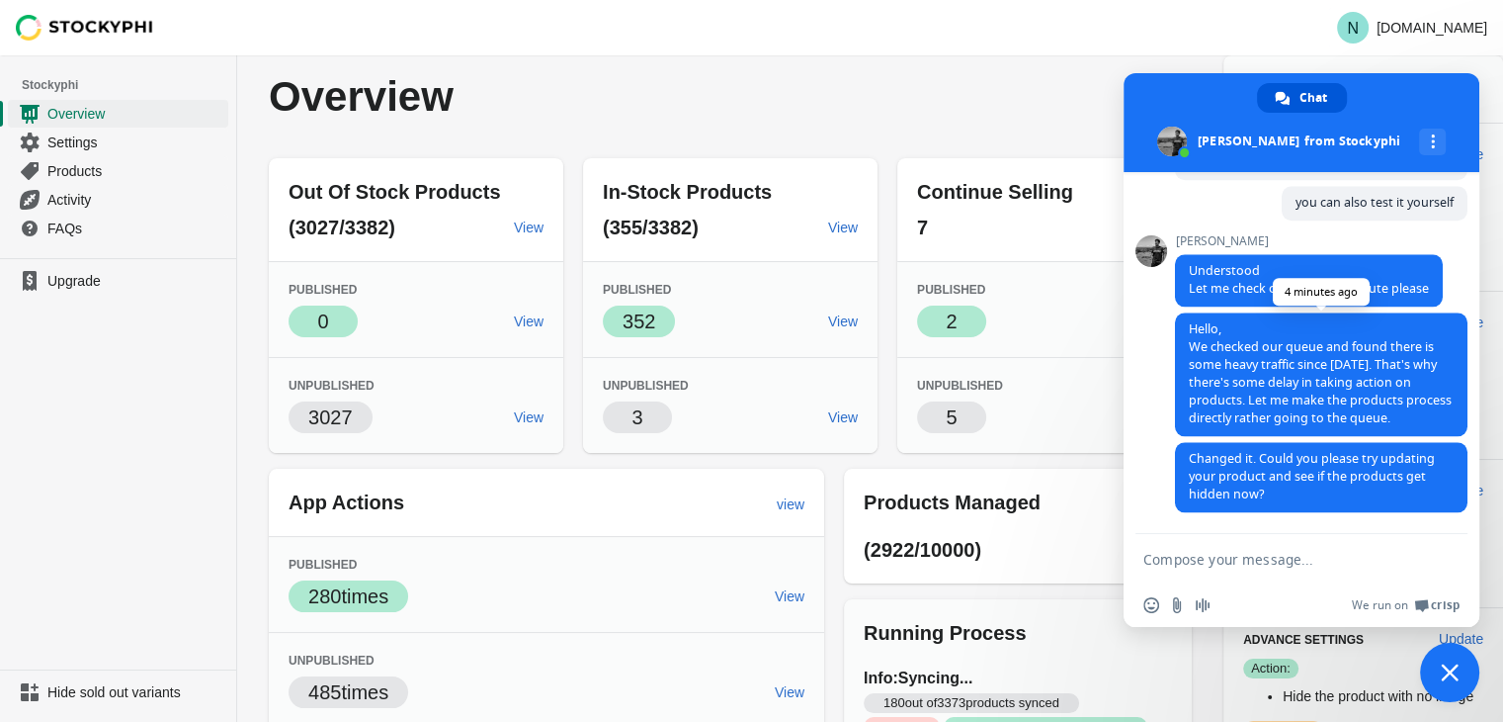
scroll to position [2220, 0]
click at [1222, 535] on textarea "Compose your message..." at bounding box center [1282, 558] width 277 height 49
click at [1220, 561] on textarea "wa" at bounding box center [1282, 558] width 277 height 49
type textarea "wasnt change"
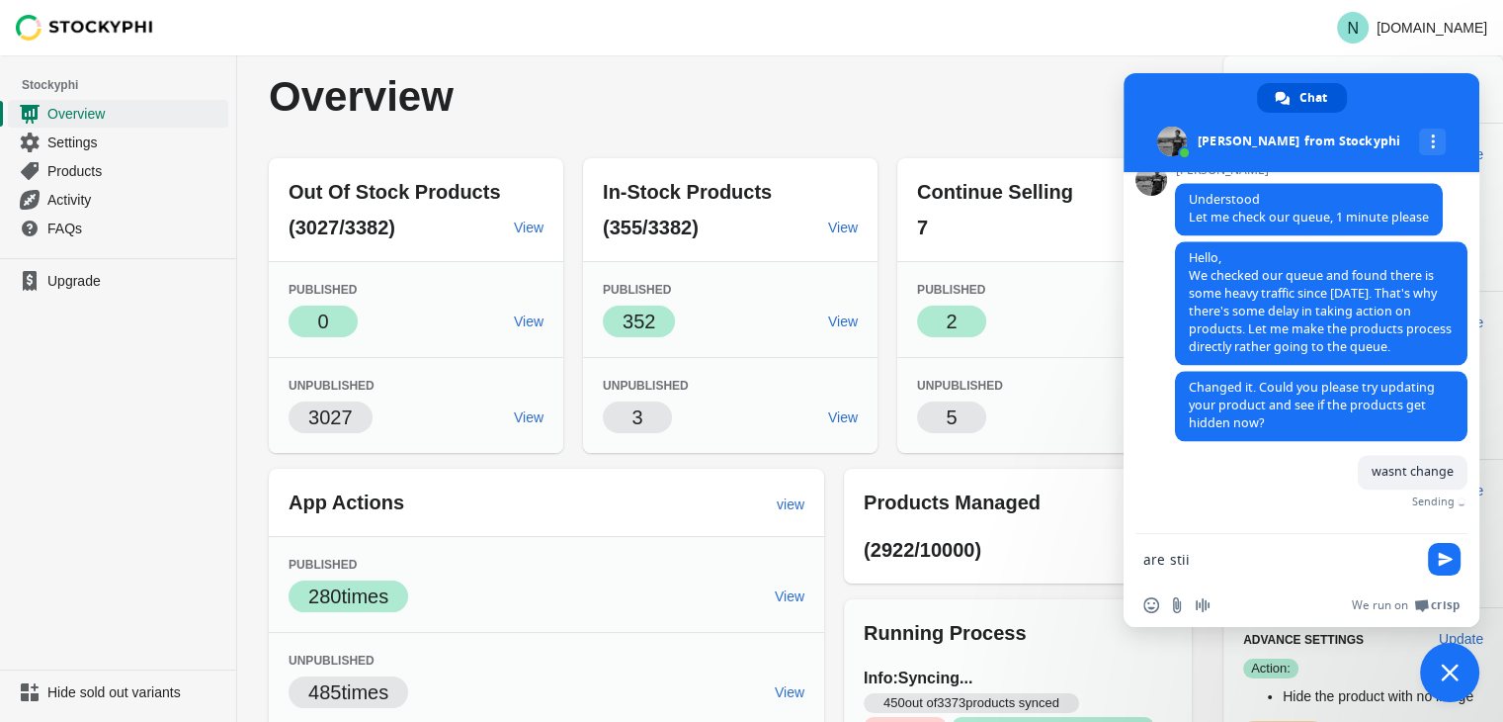
scroll to position [2269, 0]
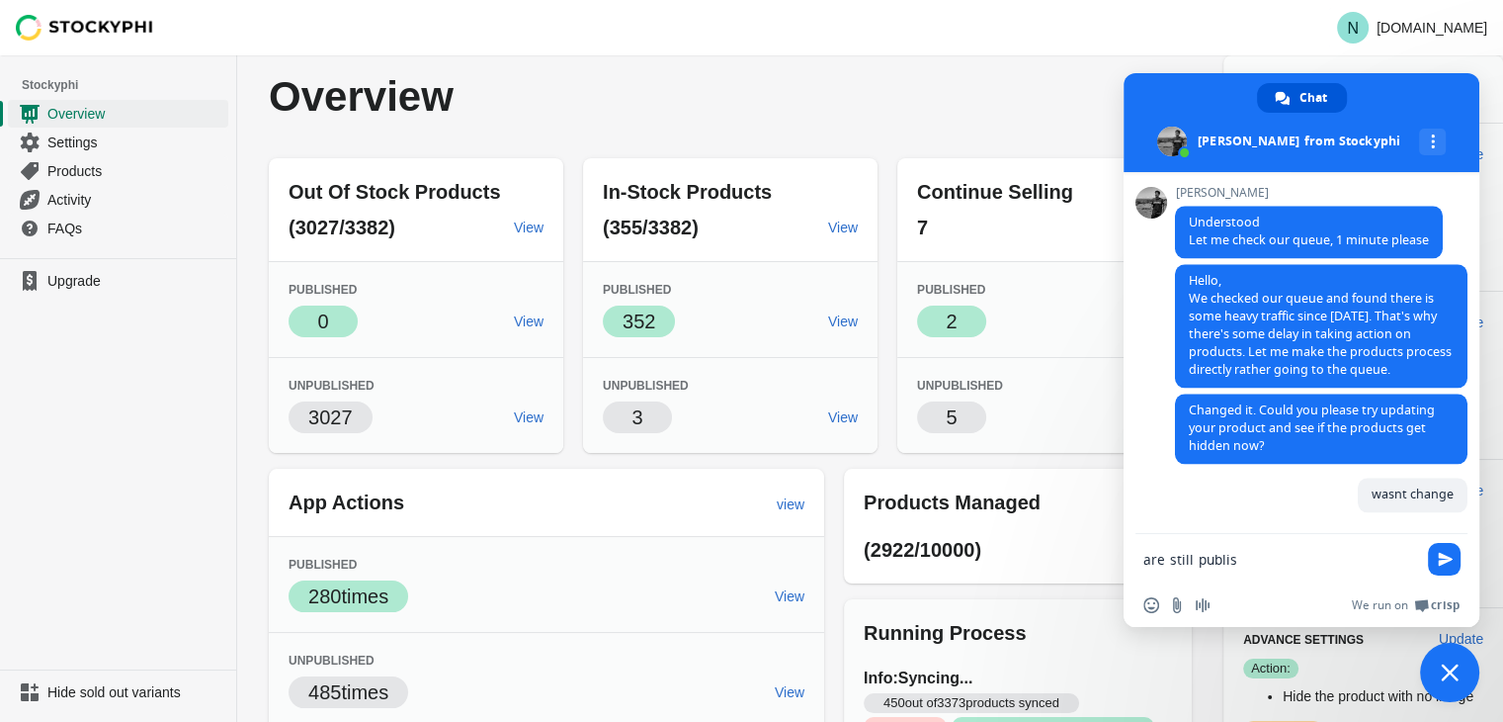
type textarea "are still publish"
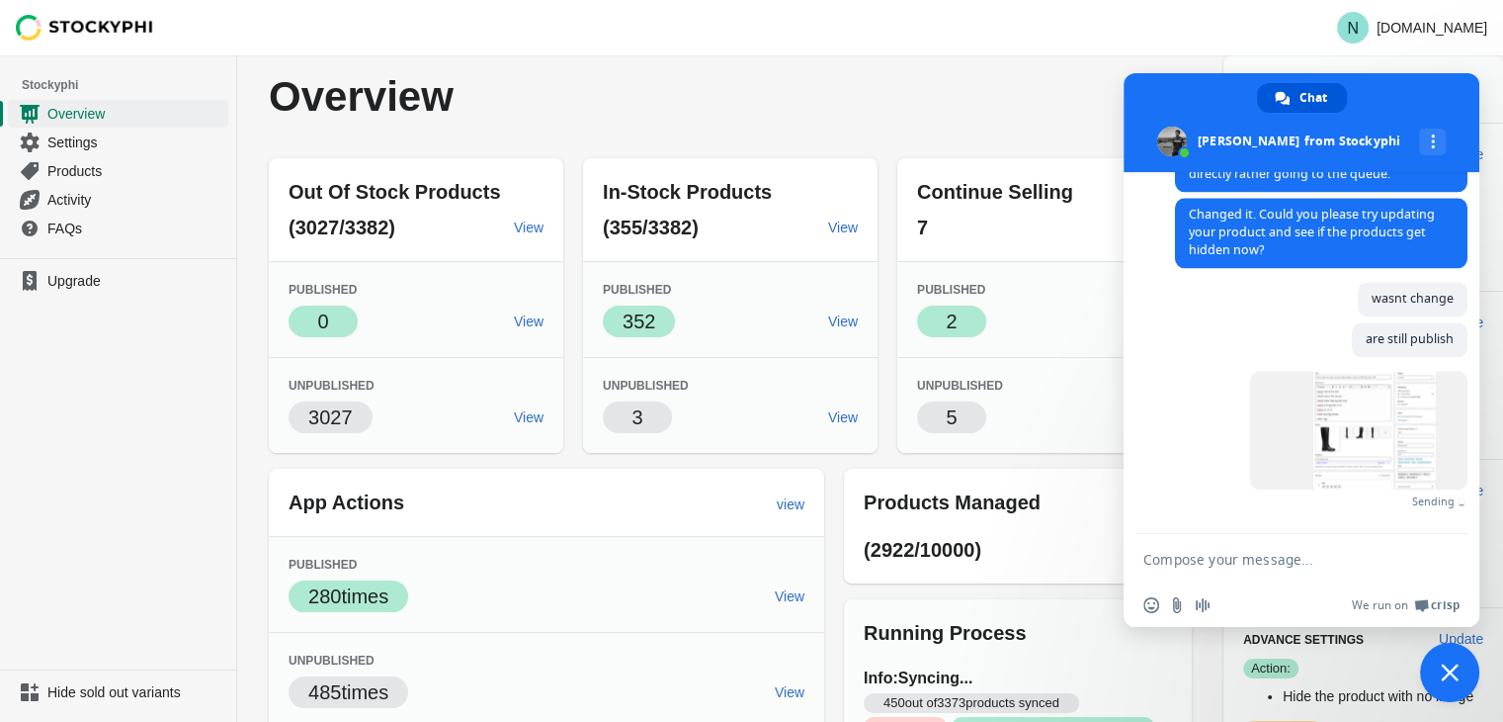
scroll to position [2435, 0]
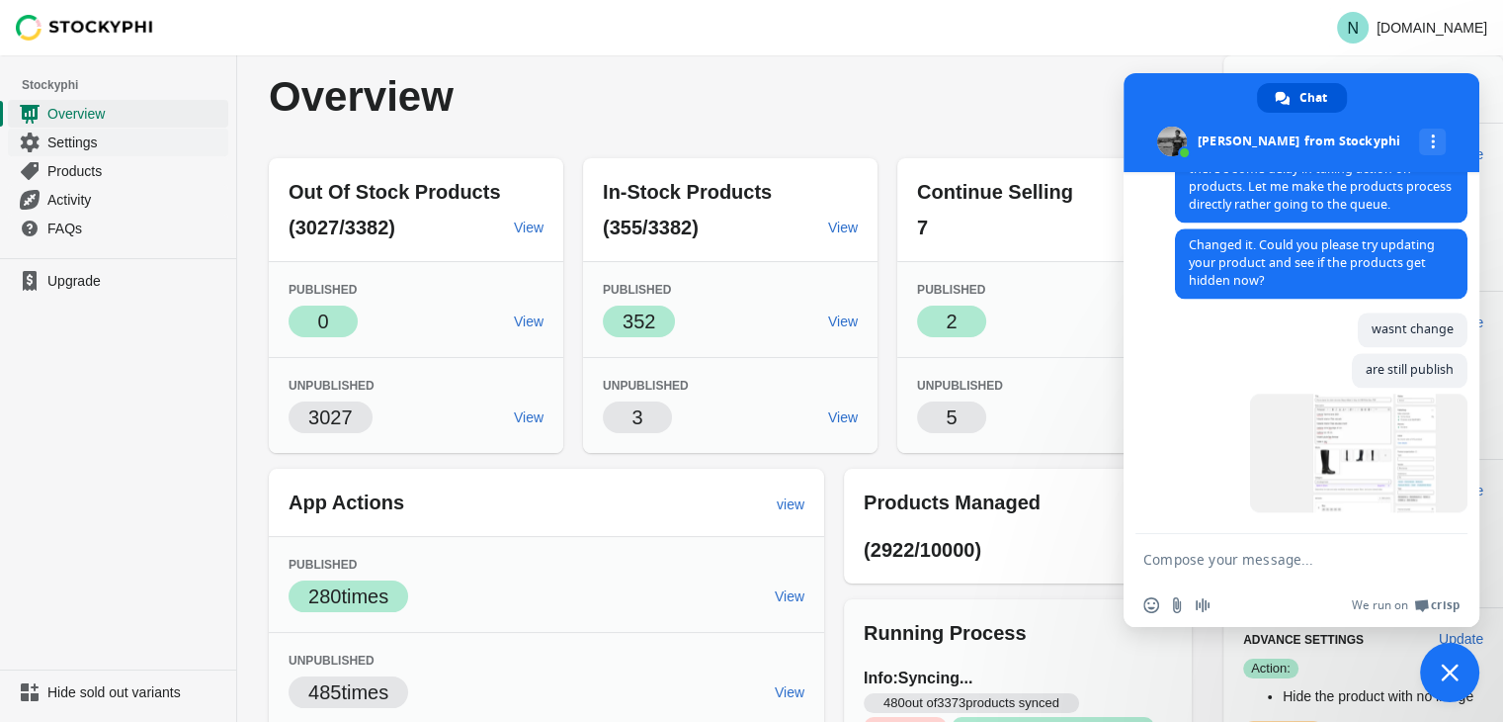
click at [71, 146] on span "Settings" at bounding box center [135, 142] width 177 height 20
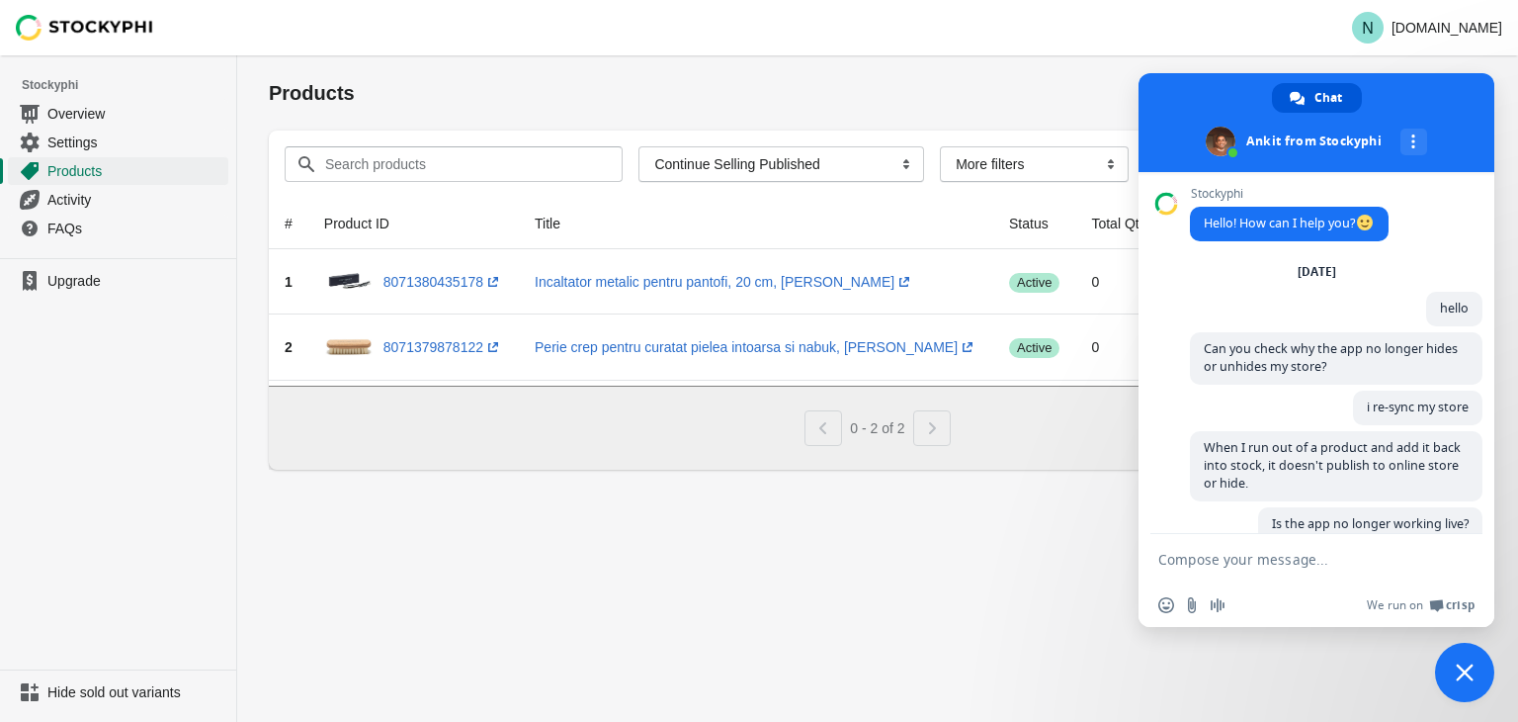
scroll to position [1130, 0]
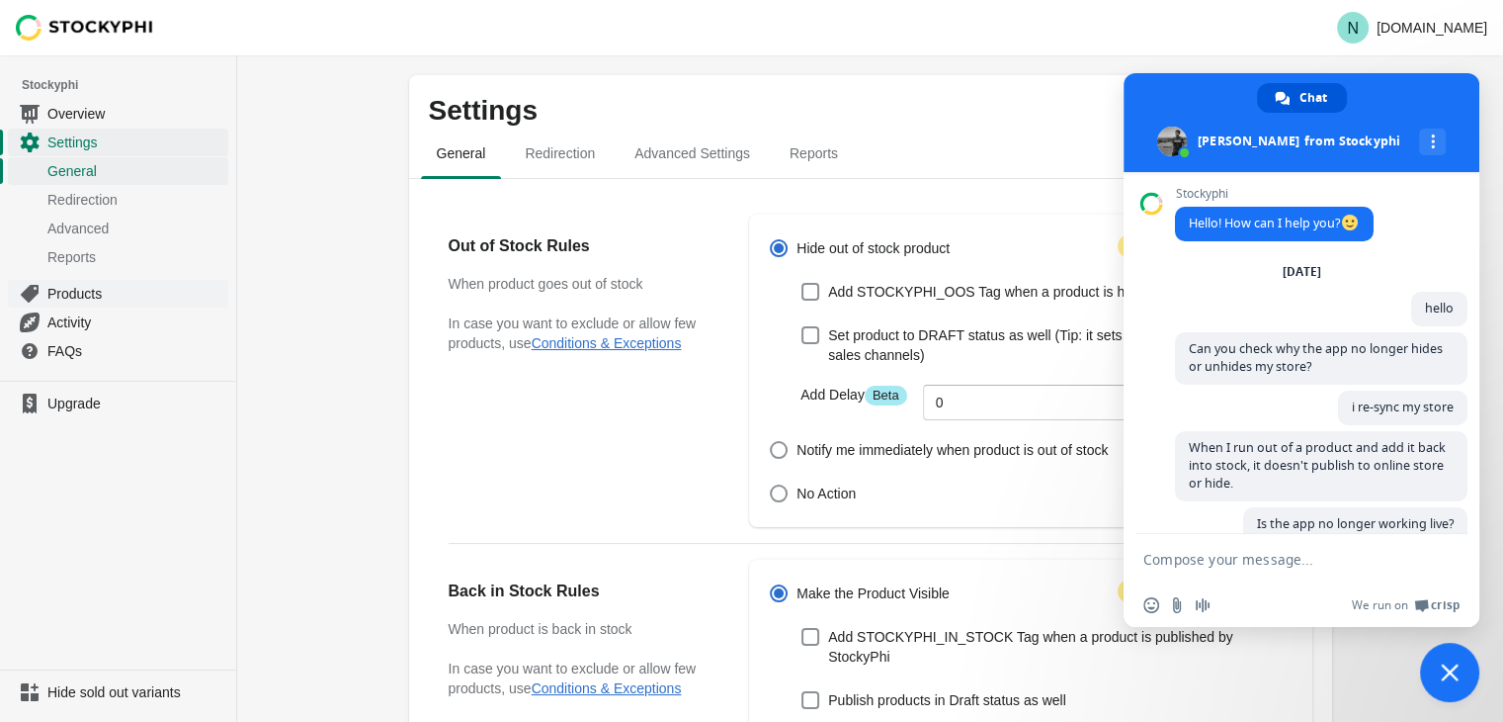
scroll to position [2435, 0]
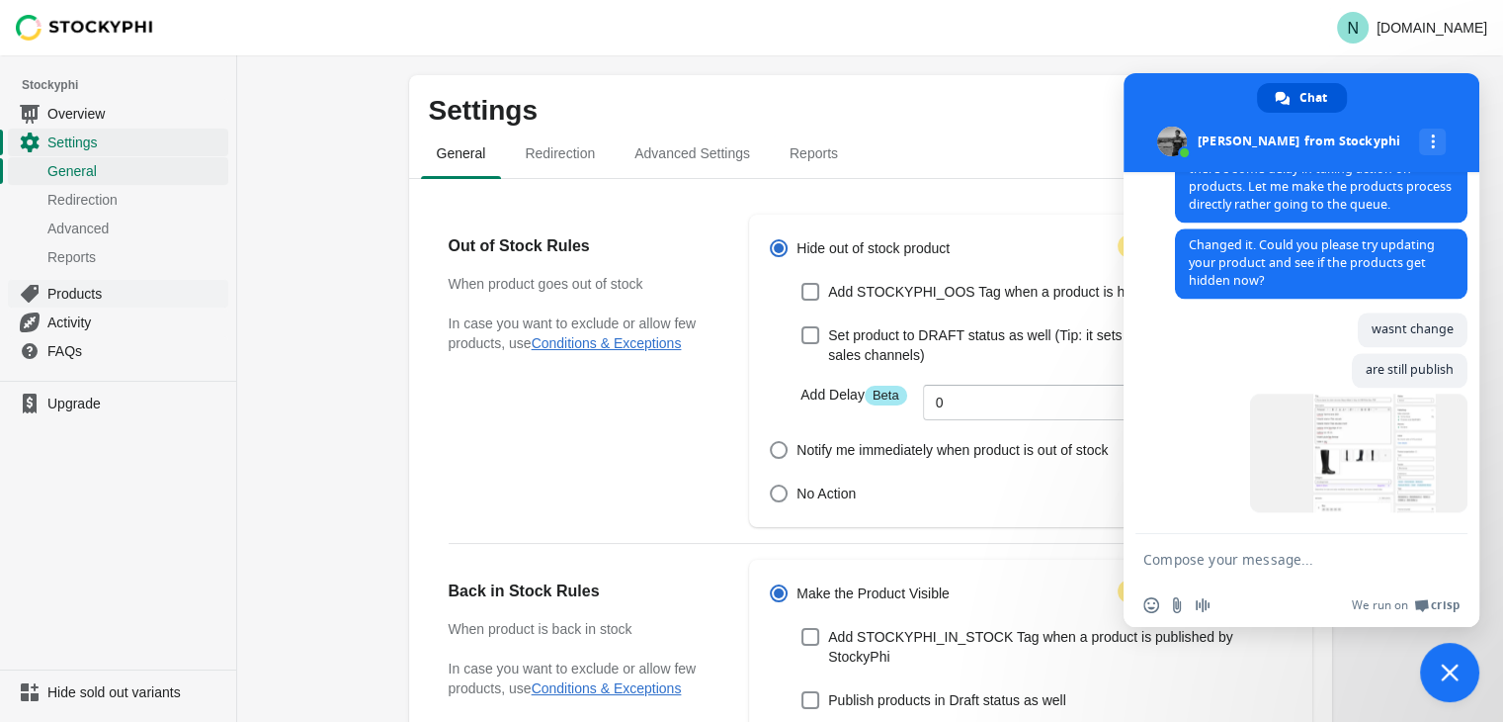
click at [95, 290] on span "Products" at bounding box center [135, 294] width 177 height 20
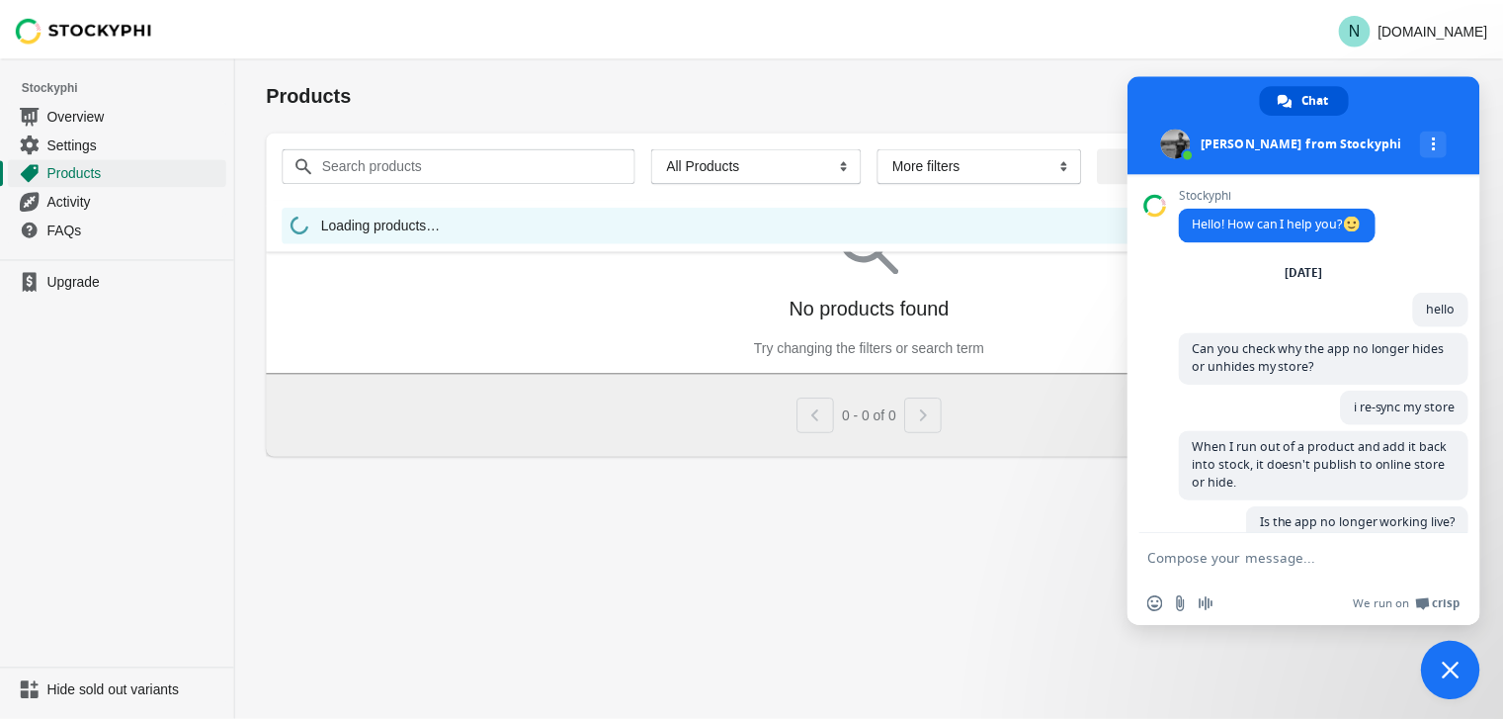
scroll to position [2435, 0]
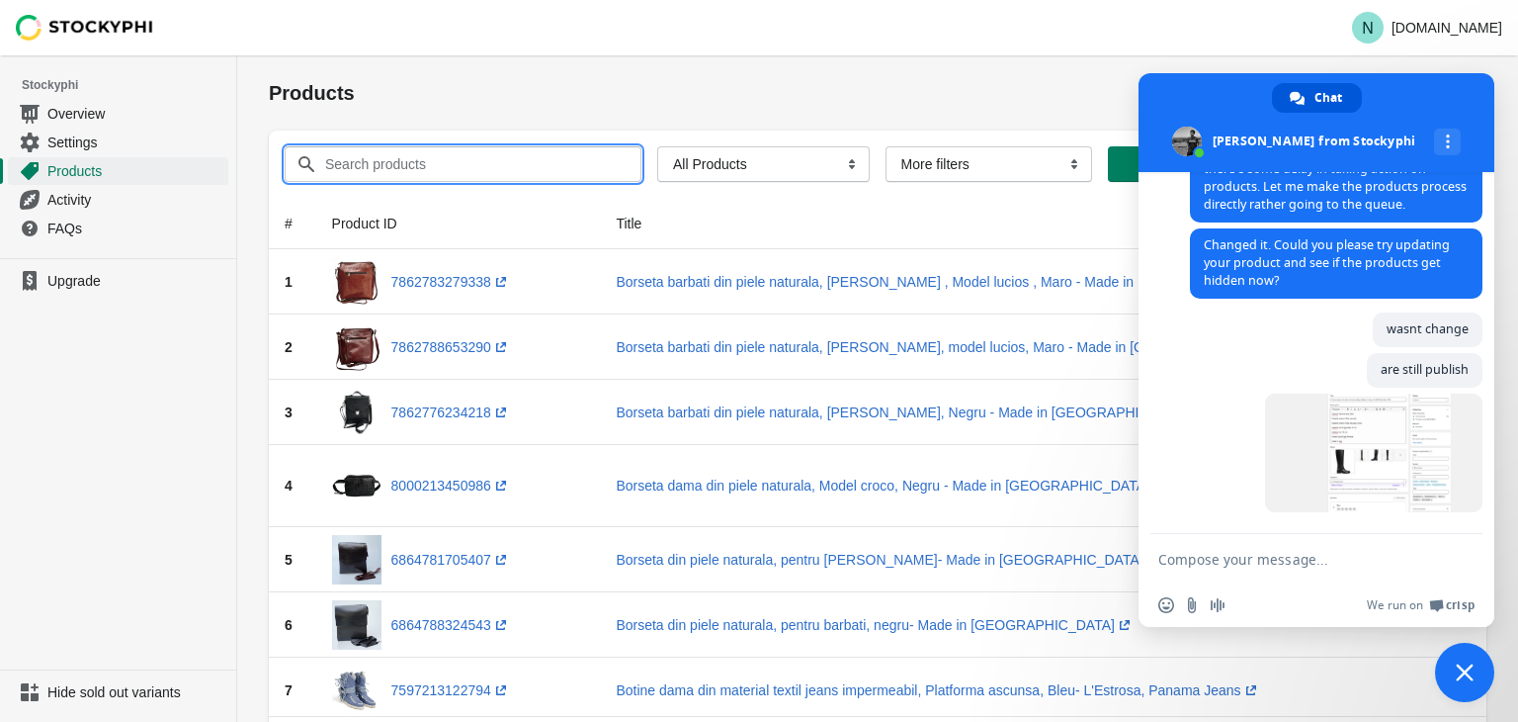
click at [395, 167] on input "Search products" at bounding box center [465, 164] width 282 height 36
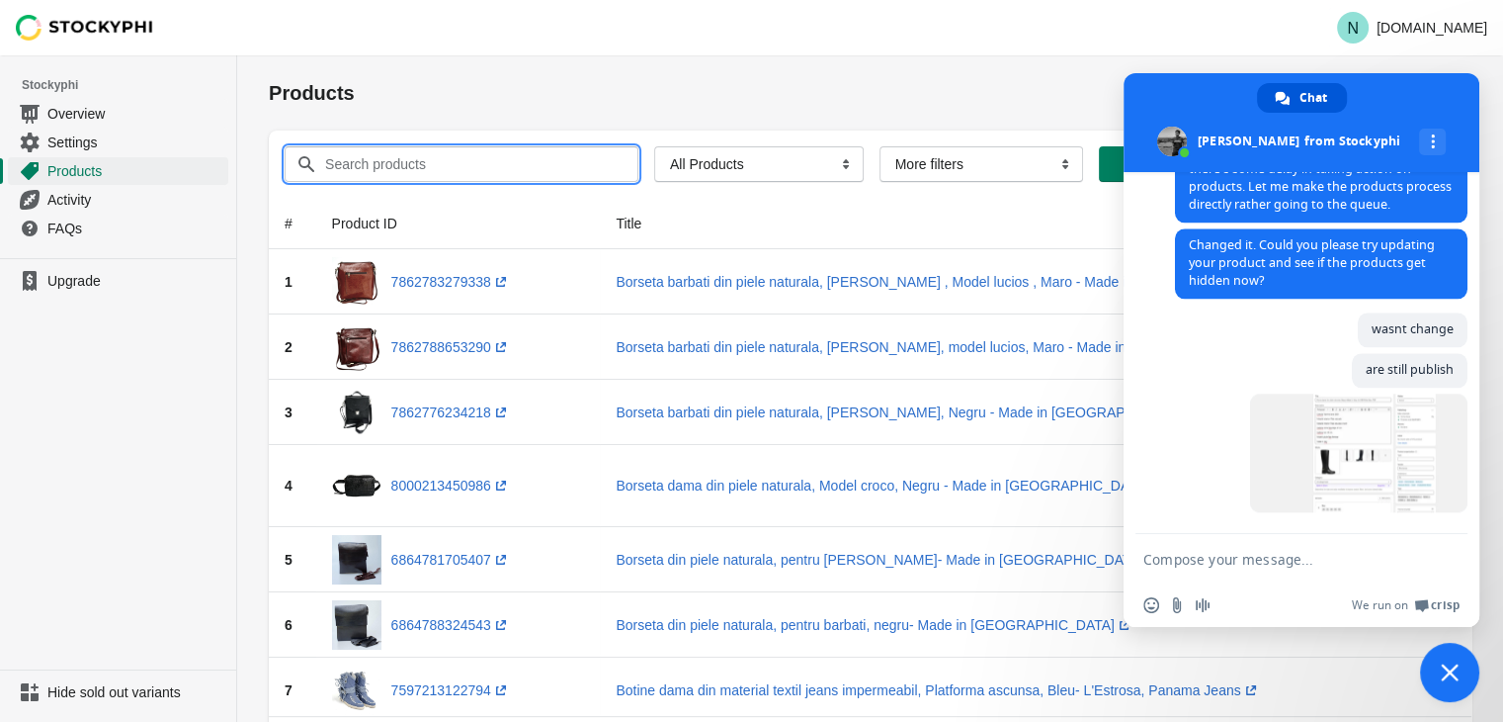
paste input "Cizme dama din piele naturala, Negru-Made in [GEOGRAPHIC_DATA], Art 080 Pelle N…"
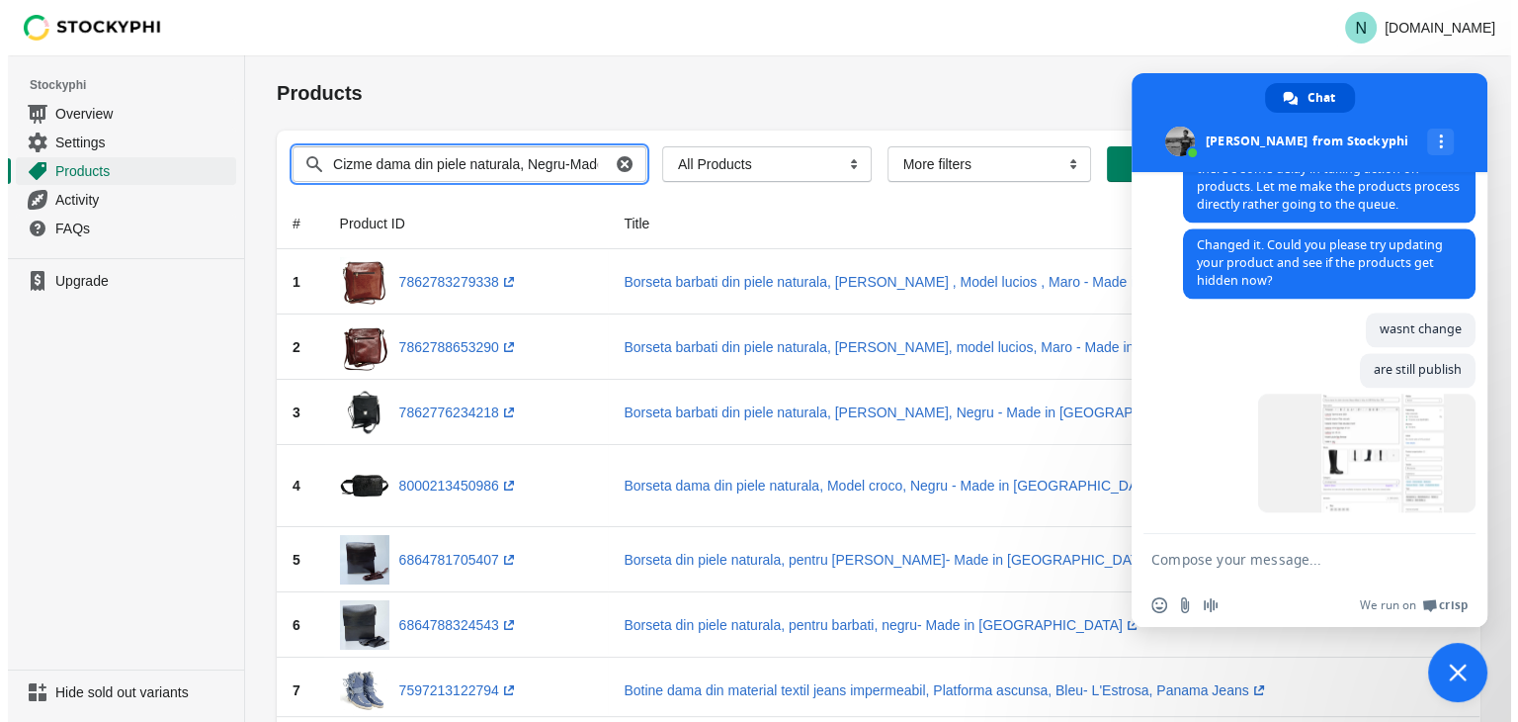
scroll to position [0, 208]
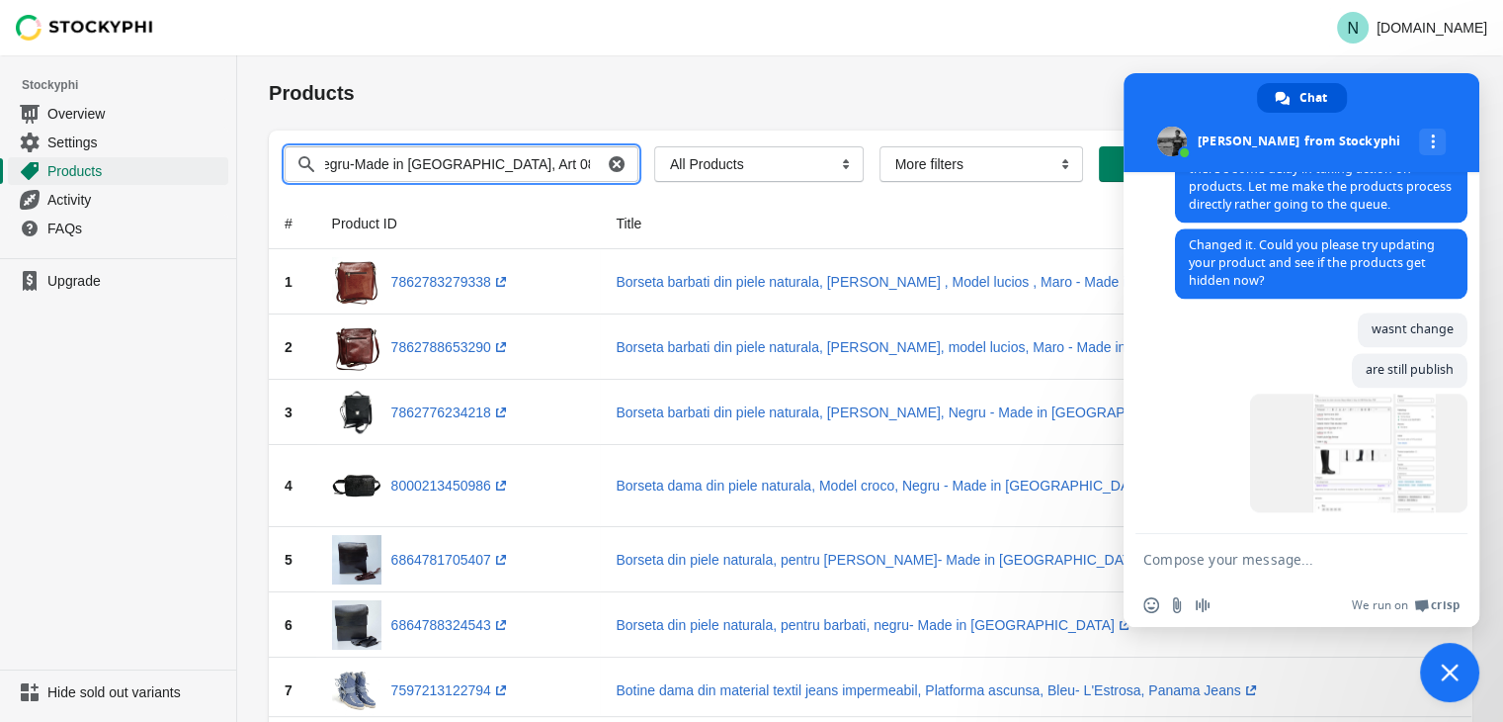
type input "Cizme dama din piele naturala, Negru-Made in [GEOGRAPHIC_DATA], Art 080 Pelle N…"
click at [269, 55] on button "Submit" at bounding box center [297, 65] width 56 height 21
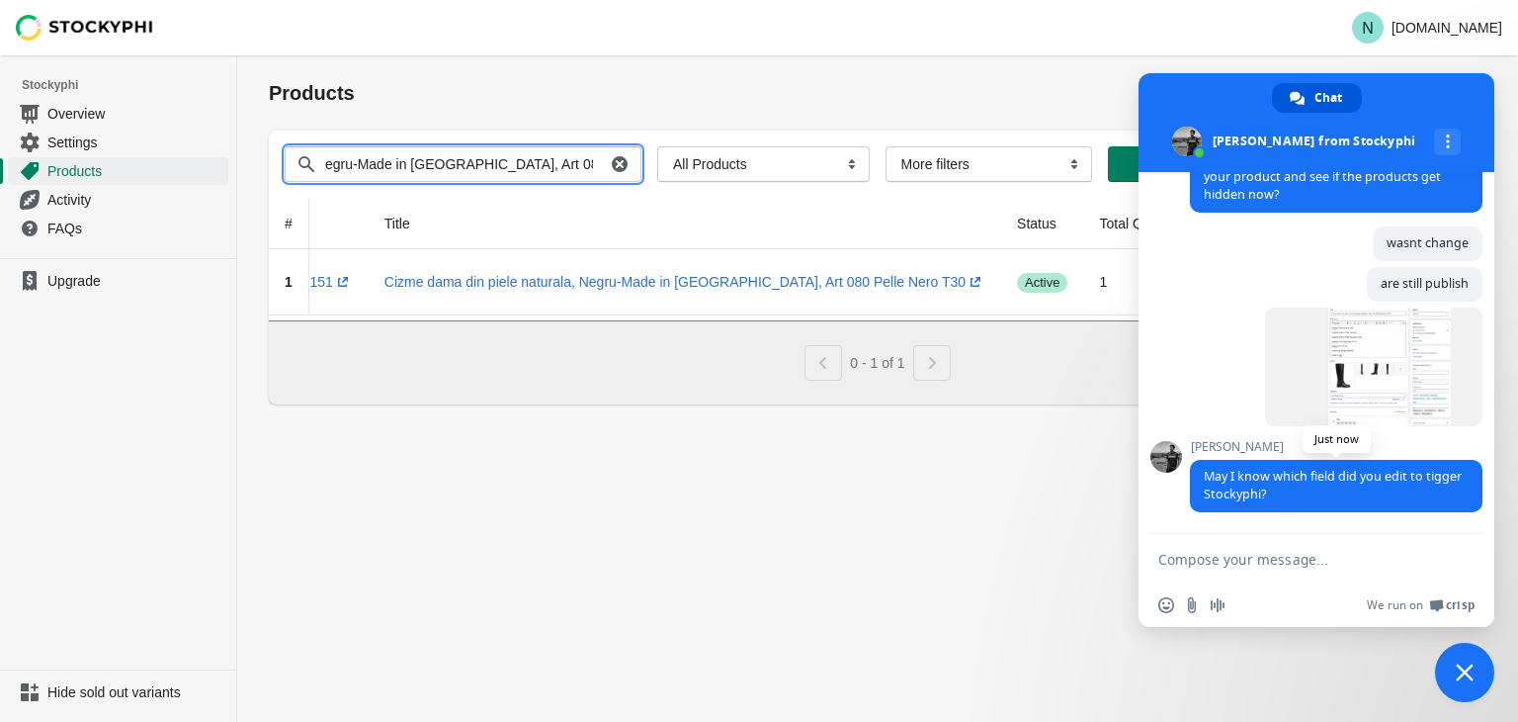
scroll to position [0, 0]
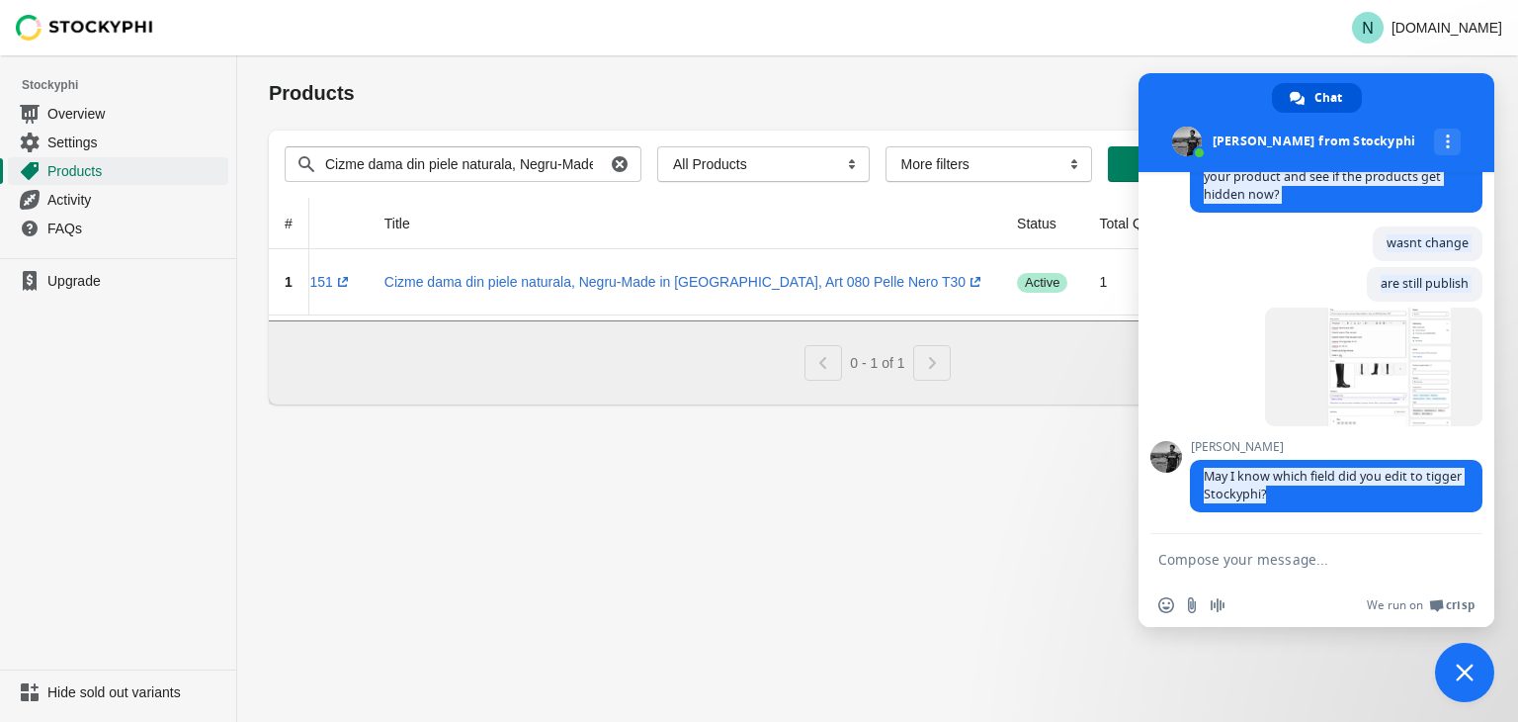
drag, startPoint x: 1311, startPoint y: 499, endPoint x: 1184, endPoint y: 488, distance: 127.0
click at [1184, 488] on div "Stockyphi Hello! How can I help you? Saturday, 6 September hello An hour ago Ca…" at bounding box center [1317, 353] width 356 height 362
drag, startPoint x: 1310, startPoint y: 494, endPoint x: 1186, endPoint y: 476, distance: 124.8
click at [1186, 476] on div "Stockyphi Hello! How can I help you? Saturday, 6 September hello An hour ago Ca…" at bounding box center [1317, 353] width 356 height 362
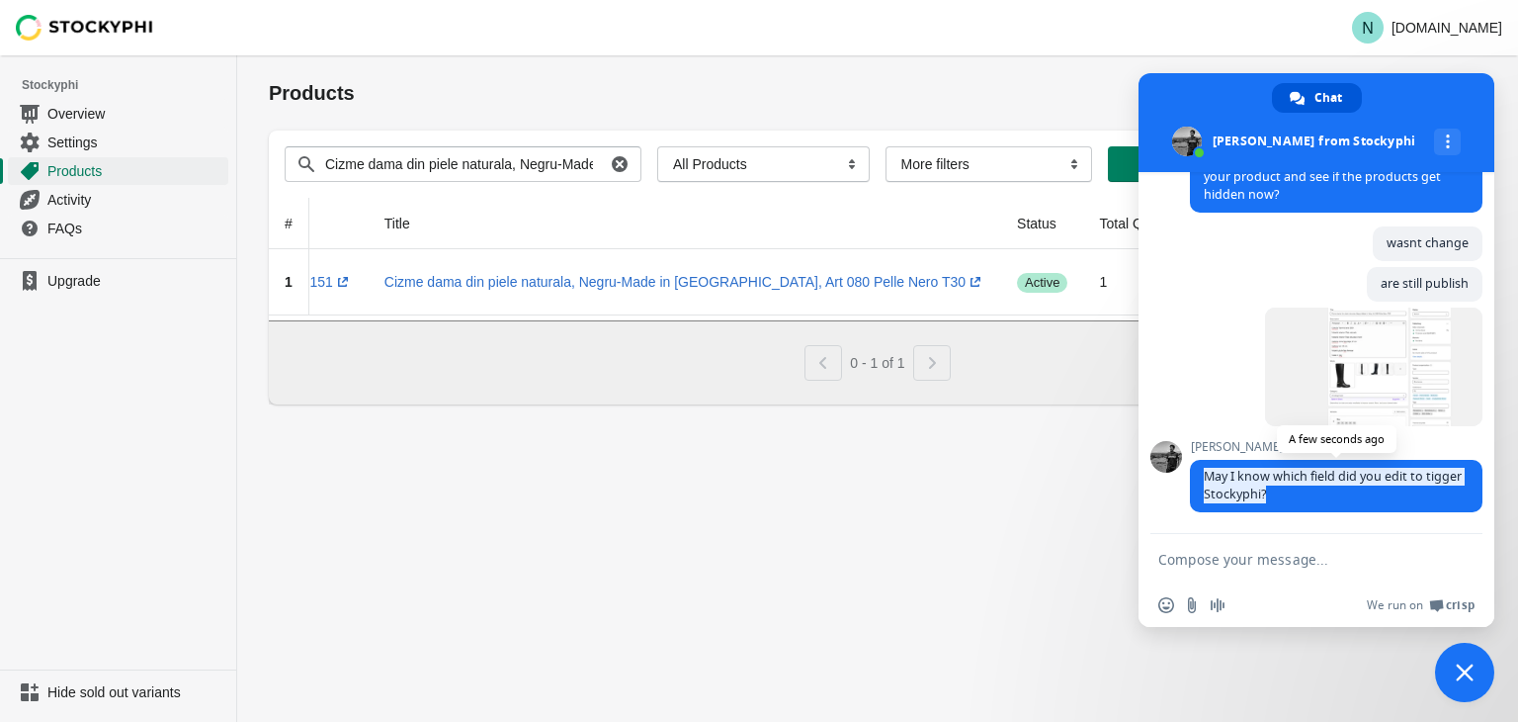
drag, startPoint x: 1313, startPoint y: 498, endPoint x: 1201, endPoint y: 474, distance: 114.2
click at [1201, 474] on span "May I know which field did you edit to tigger Stockyphi?" at bounding box center [1336, 486] width 293 height 52
copy span "May I know which field did you edit to tigger Stockyphi?"
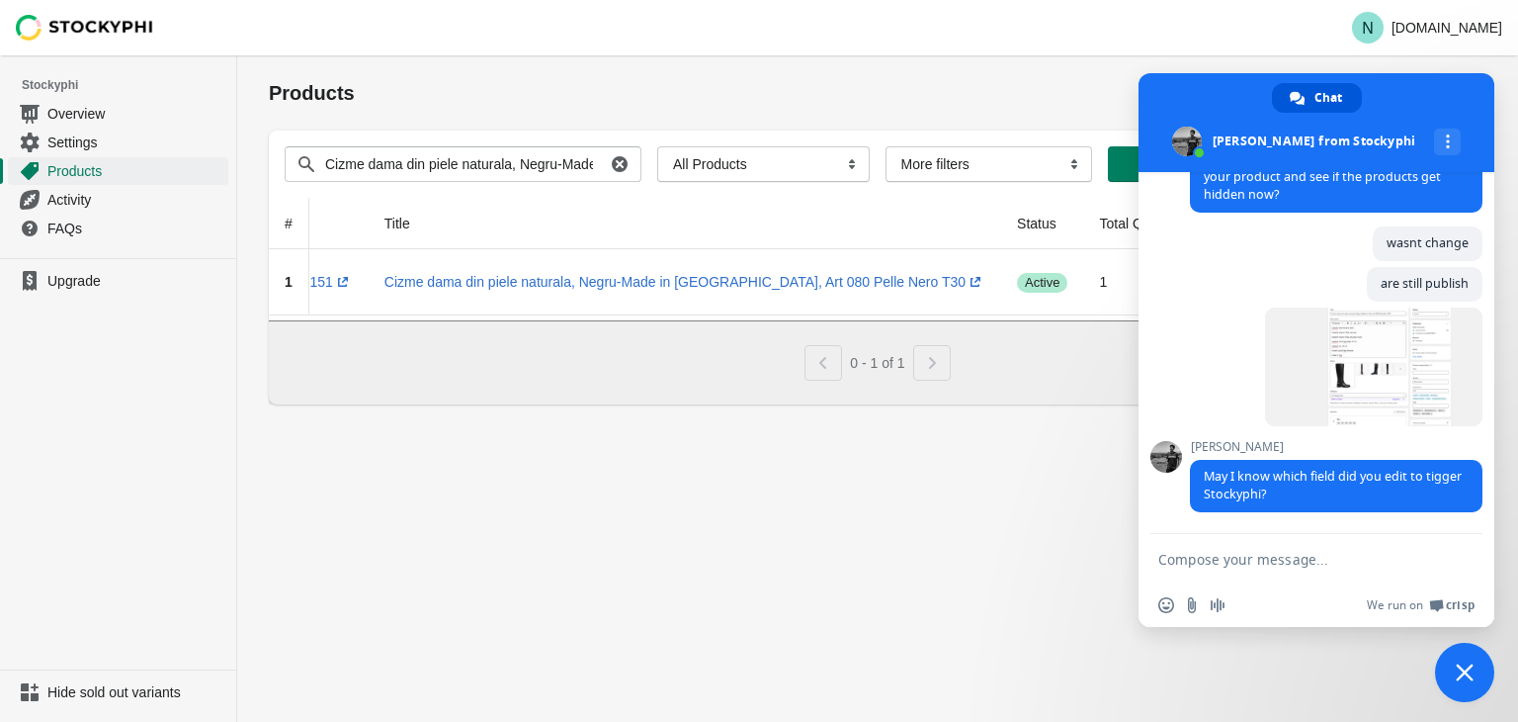
click at [1168, 551] on textarea "Compose your message..." at bounding box center [1296, 558] width 277 height 49
type textarea "quantity"
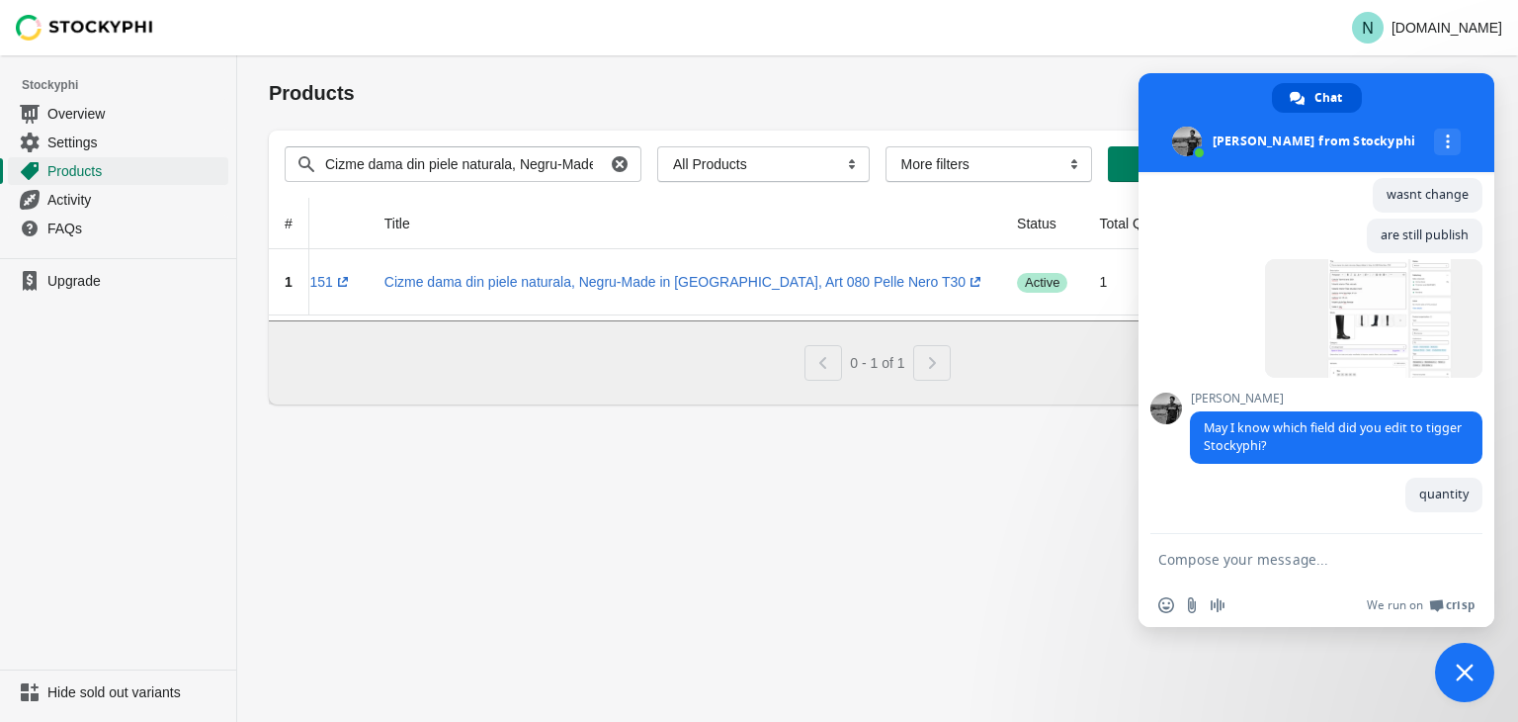
scroll to position [2572, 0]
type textarea "and"
click at [1471, 668] on span "Close chat" at bounding box center [1465, 672] width 18 height 18
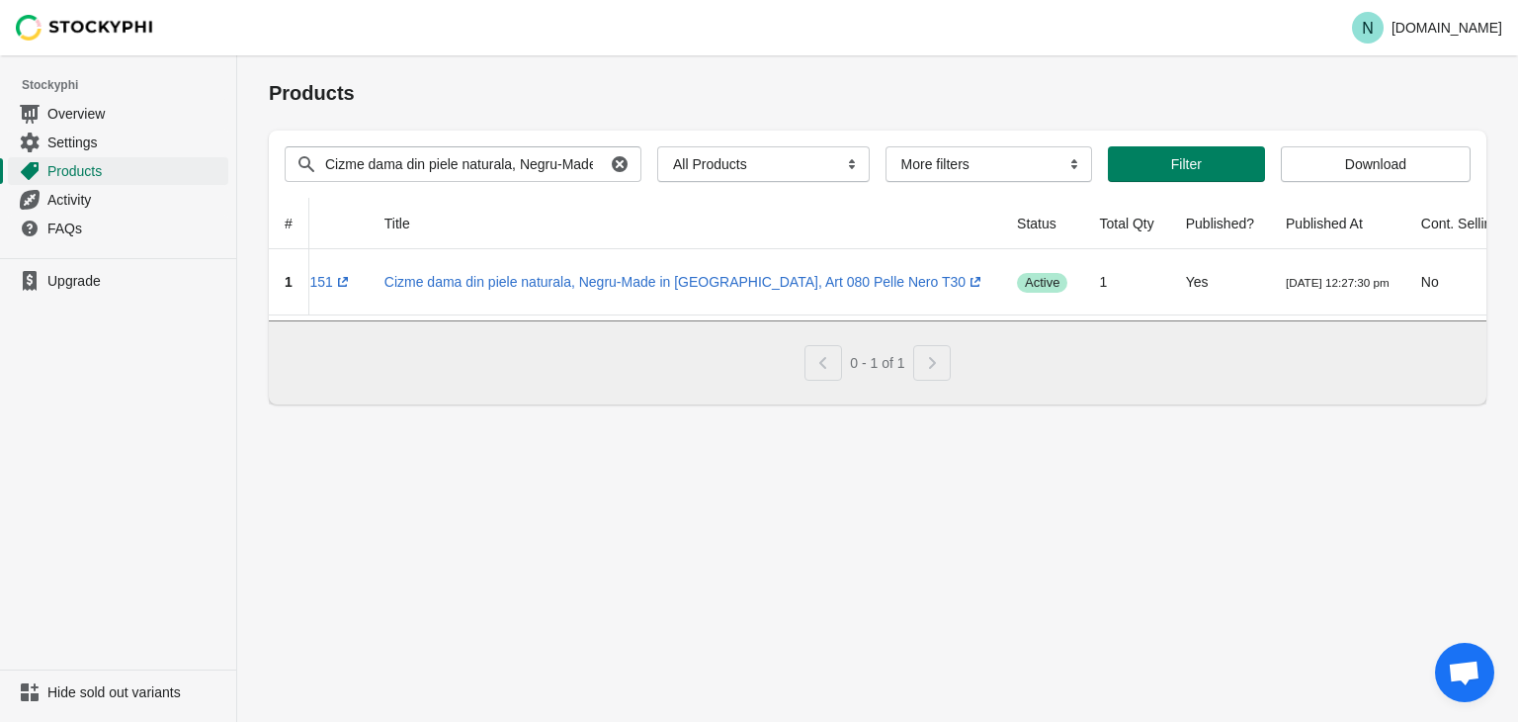
click at [979, 483] on div "Products Submit Search products Cizme dama din piele naturala, Negru-Made in It…" at bounding box center [877, 388] width 1281 height 666
click at [1448, 683] on span "Open chat" at bounding box center [1464, 674] width 33 height 28
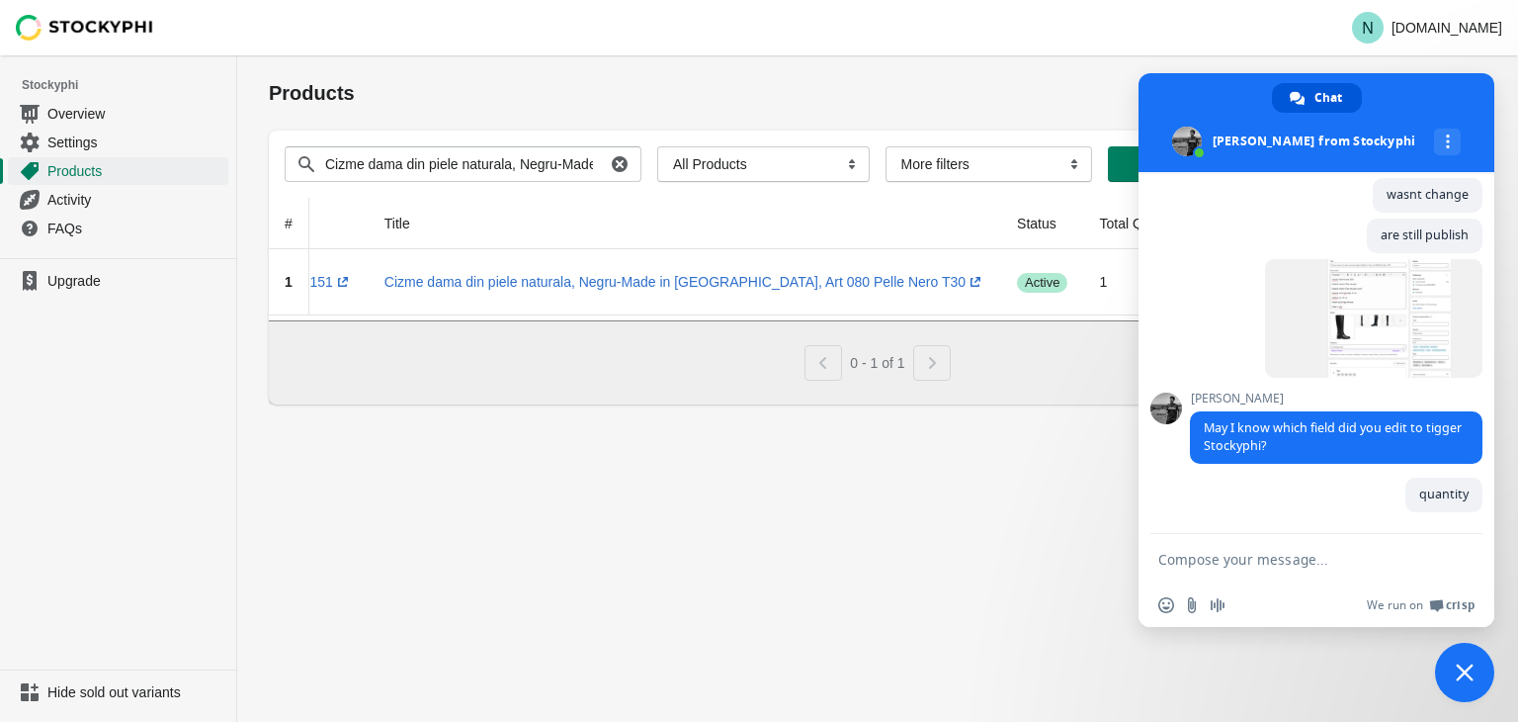
paste textarea "Compose your message..."
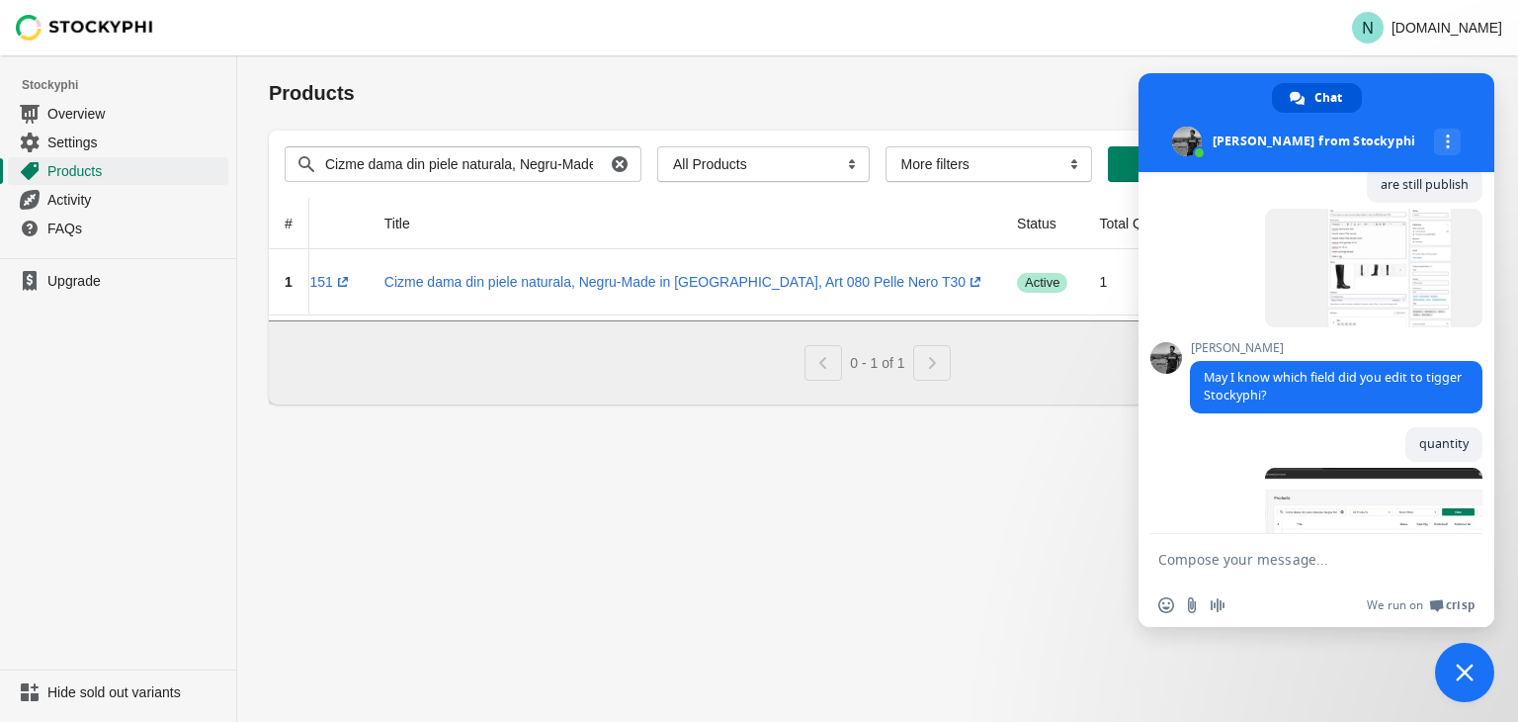
scroll to position [2696, 0]
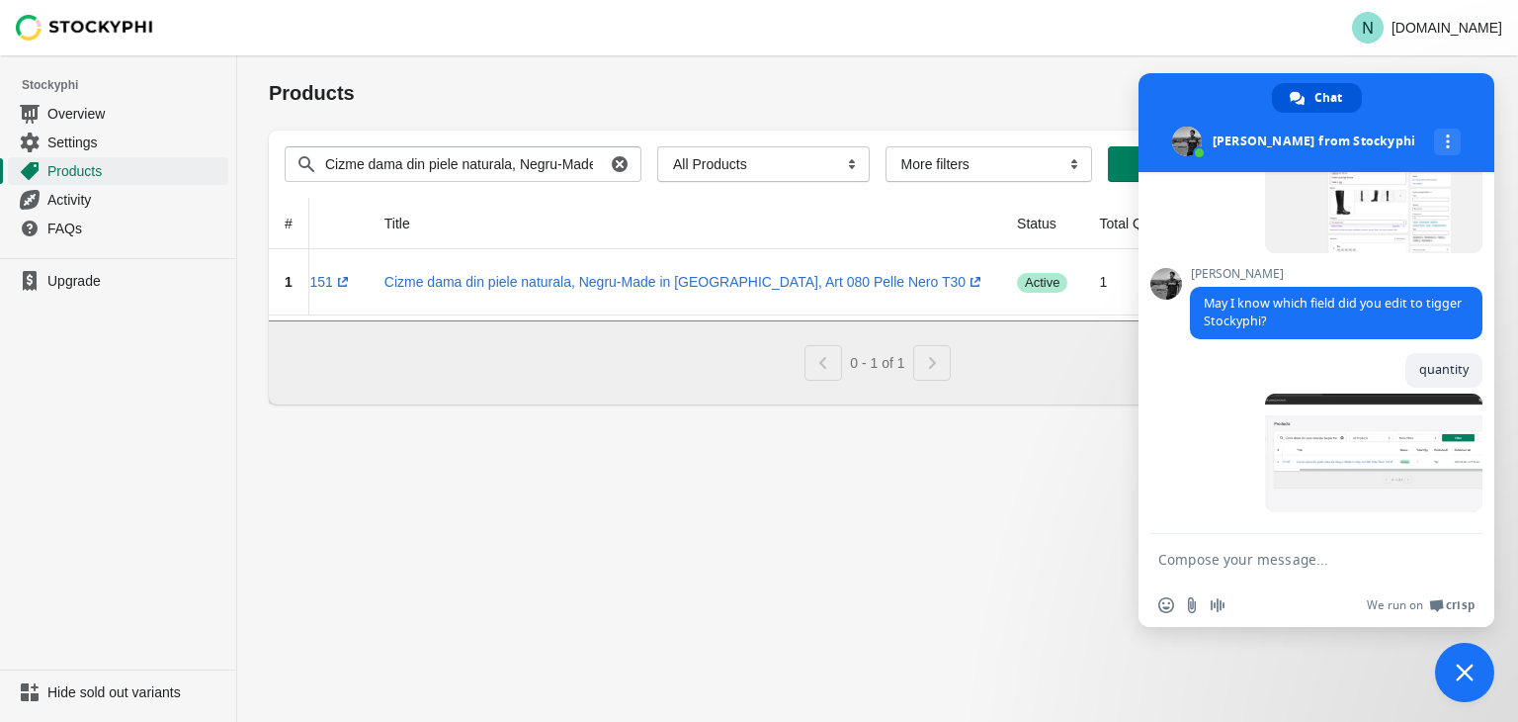
paste textarea "here appears quantity 1"
type textarea "here appears quantity 1"
click at [1191, 572] on textarea "here appears quantity 1" at bounding box center [1296, 558] width 277 height 49
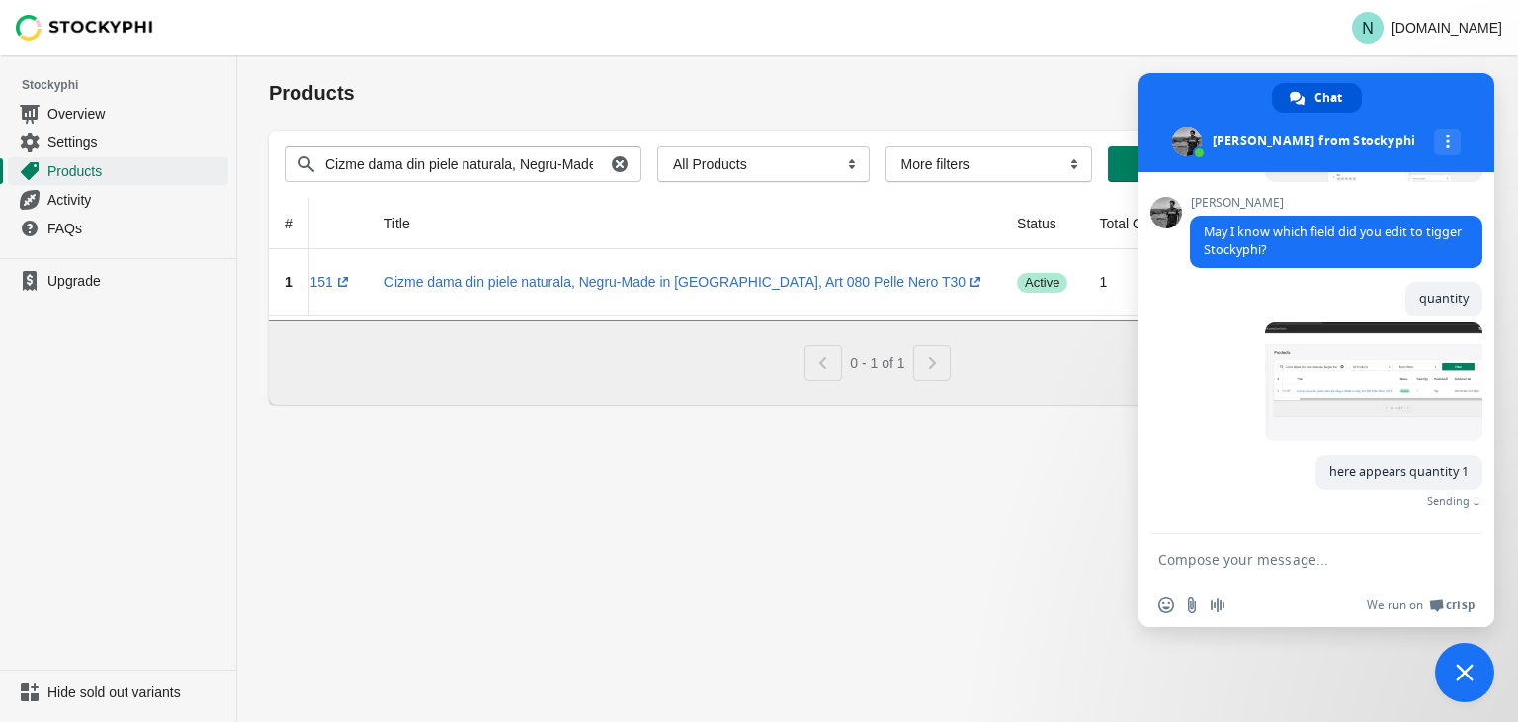
scroll to position [2738, 0]
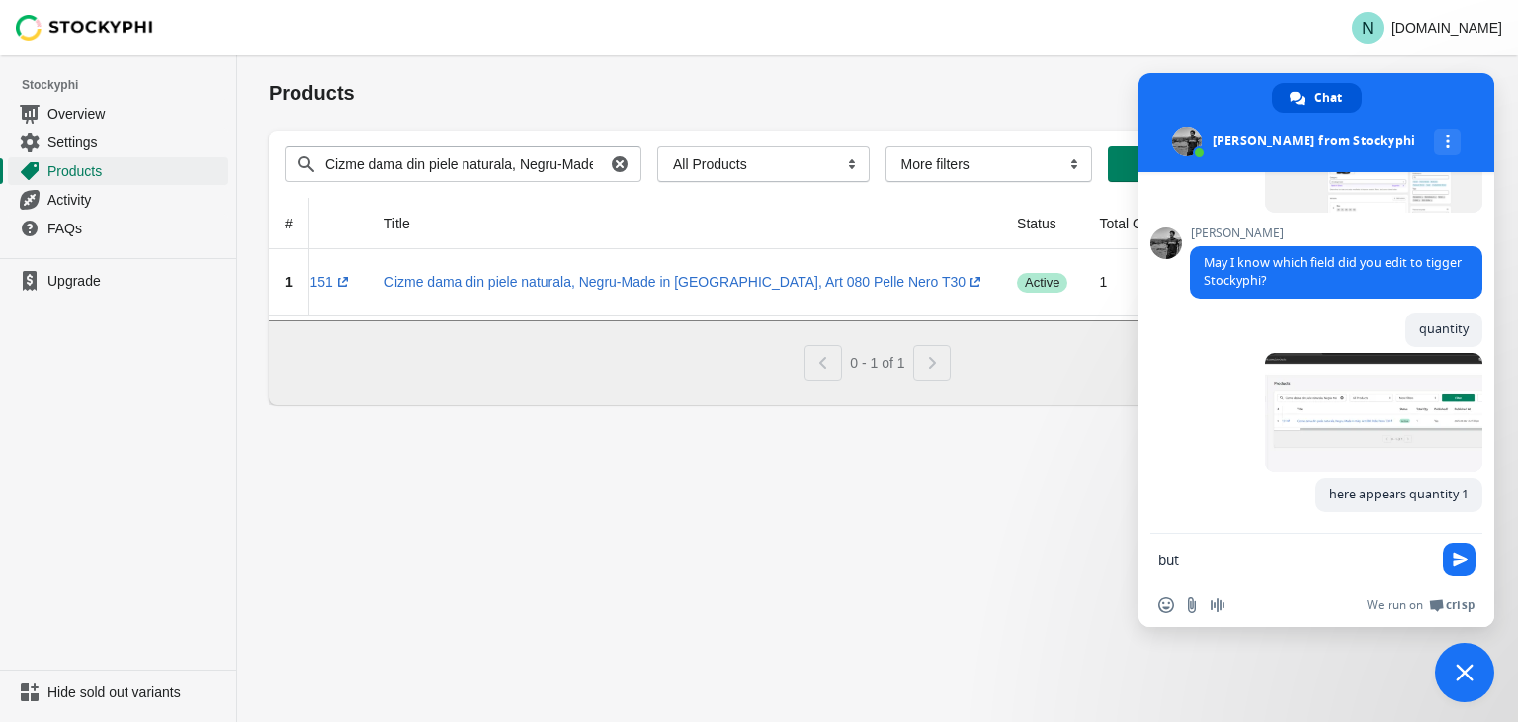
paste textarea "the quantity of this product in shopify is 0"
type textarea "but the quantity of this product in shopify is 0"
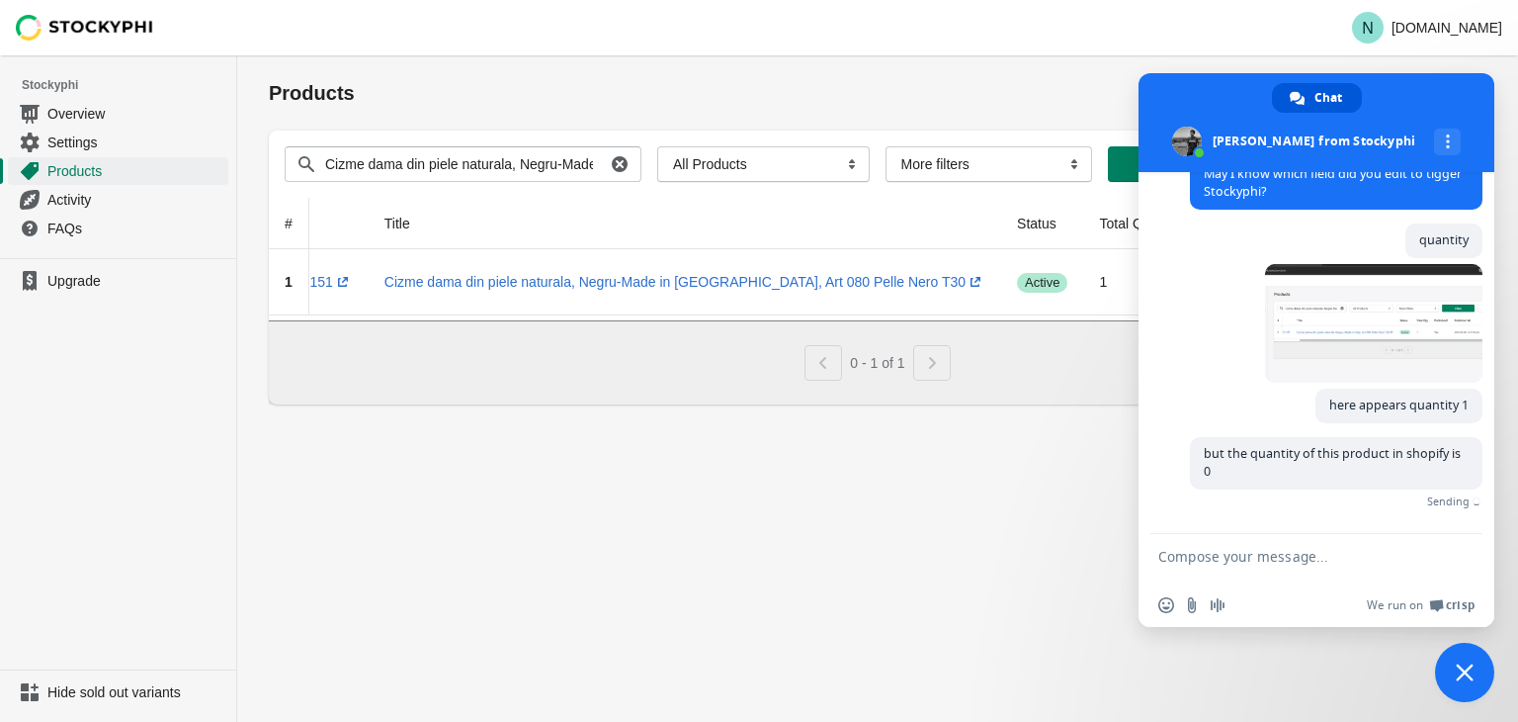
scroll to position [2798, 0]
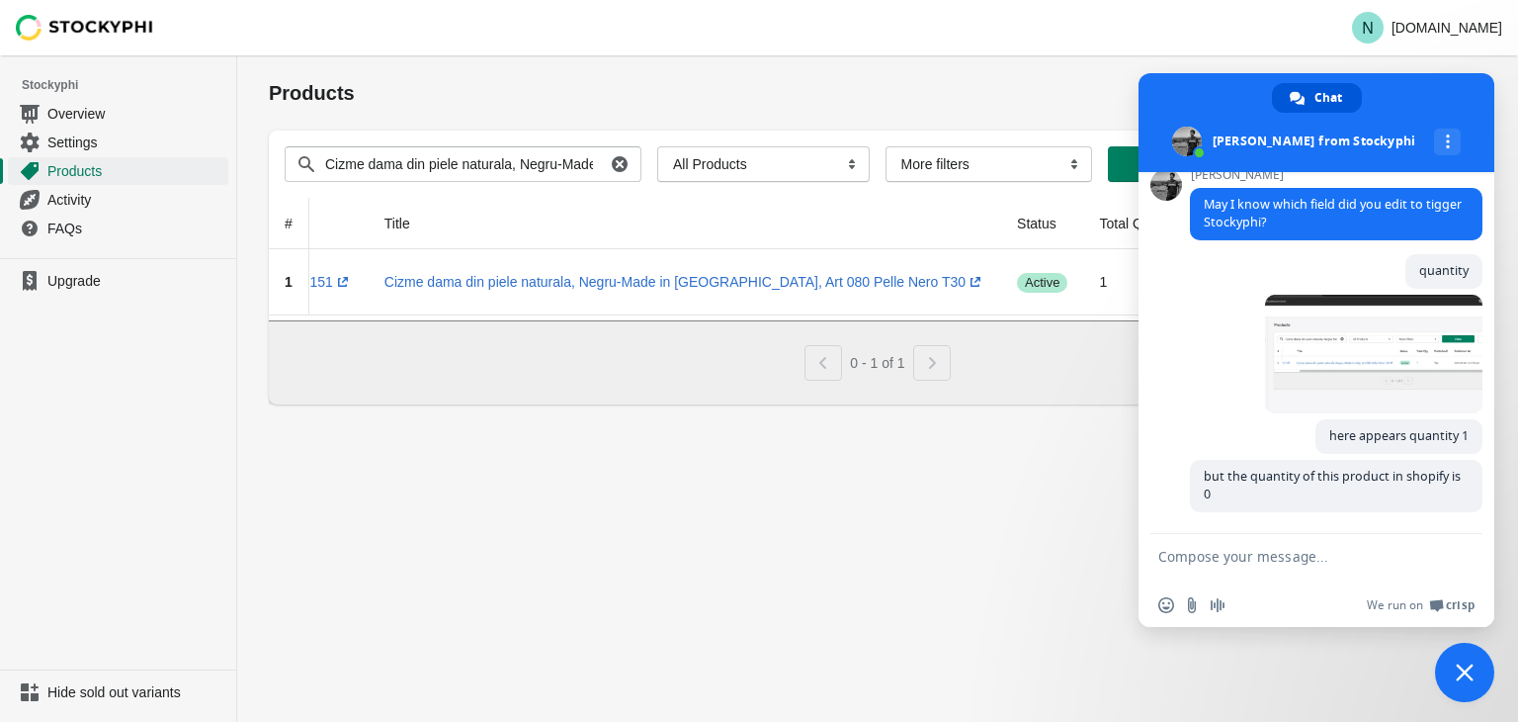
click at [1017, 499] on div "Products Submit Search products Cizme dama din piele naturala, Negru-Made in It…" at bounding box center [877, 388] width 1281 height 666
click at [1470, 676] on span "Close chat" at bounding box center [1465, 672] width 18 height 18
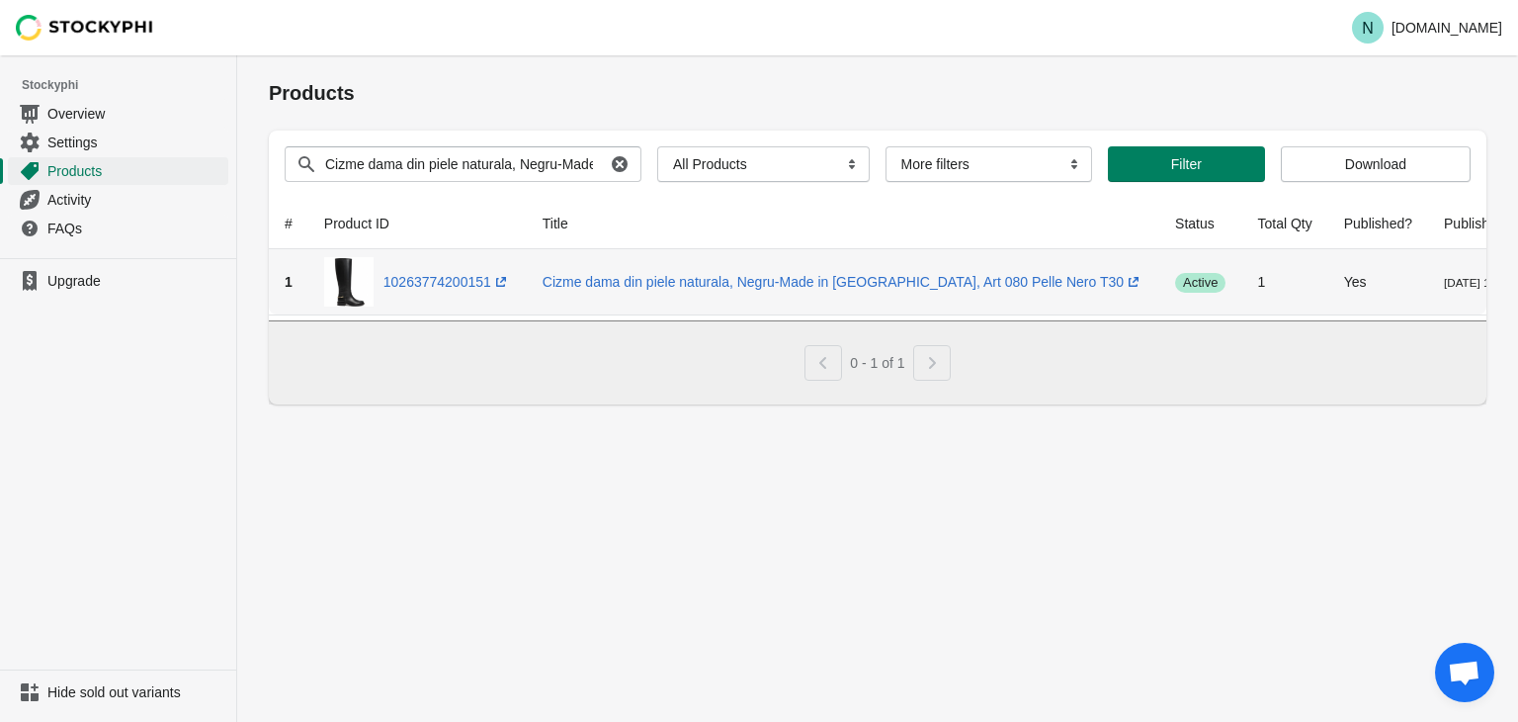
scroll to position [0, 158]
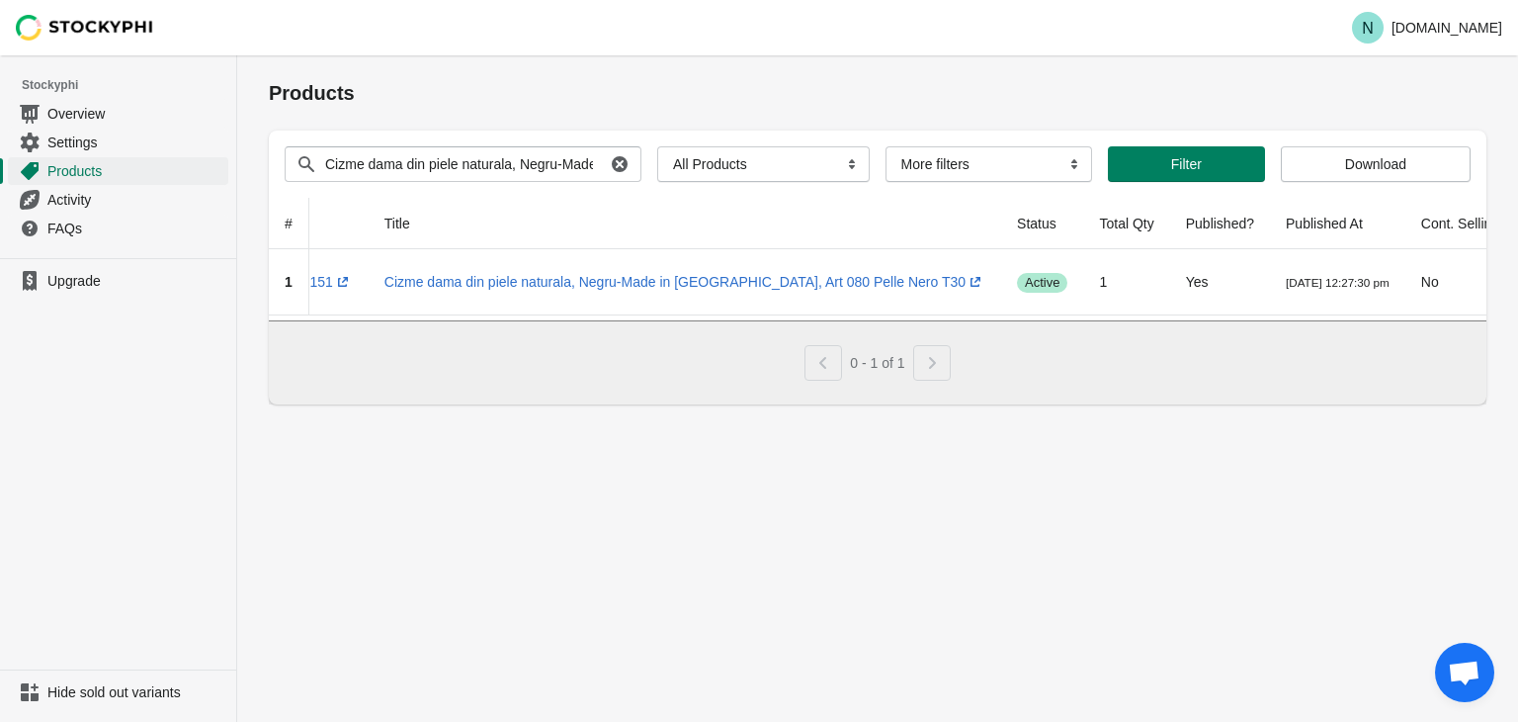
click at [1461, 669] on span "Open chat" at bounding box center [1464, 674] width 33 height 28
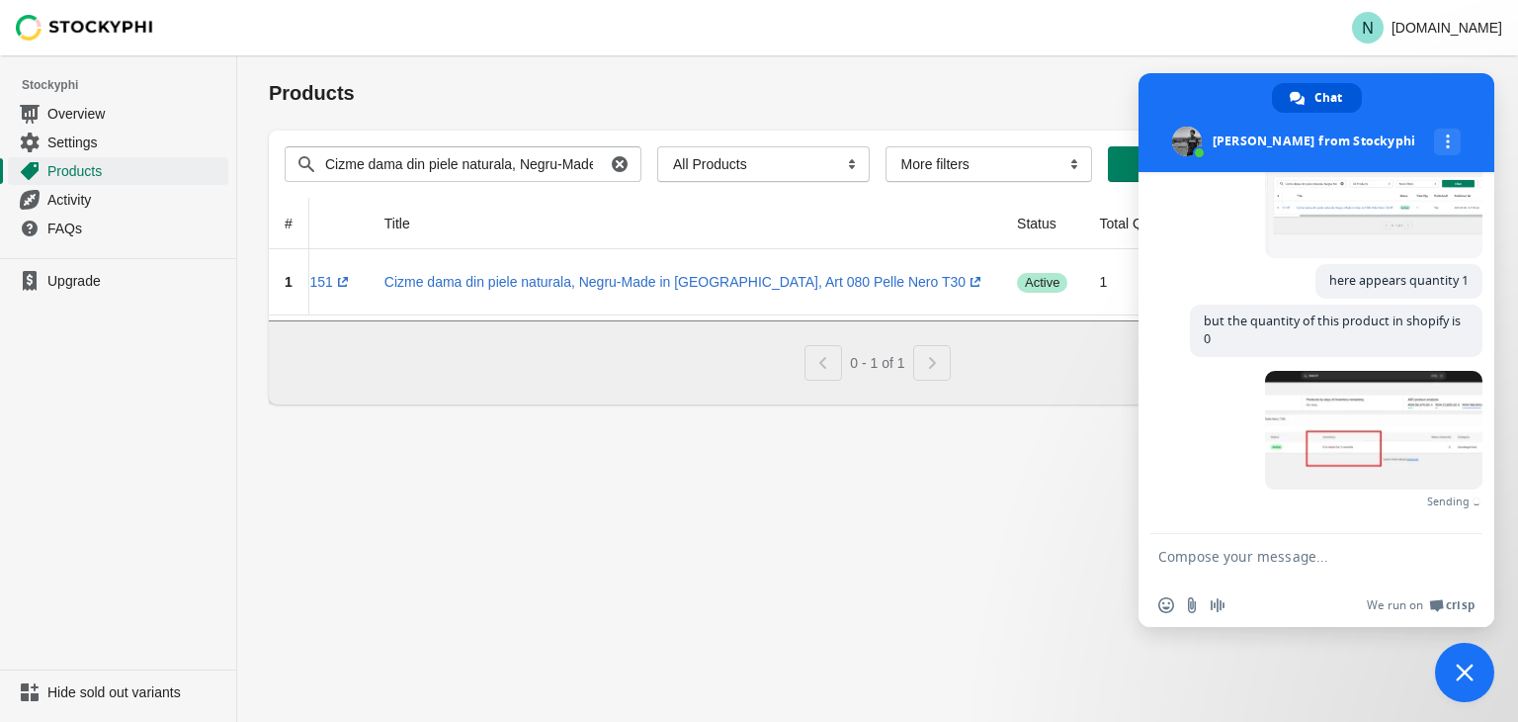
scroll to position [2922, 0]
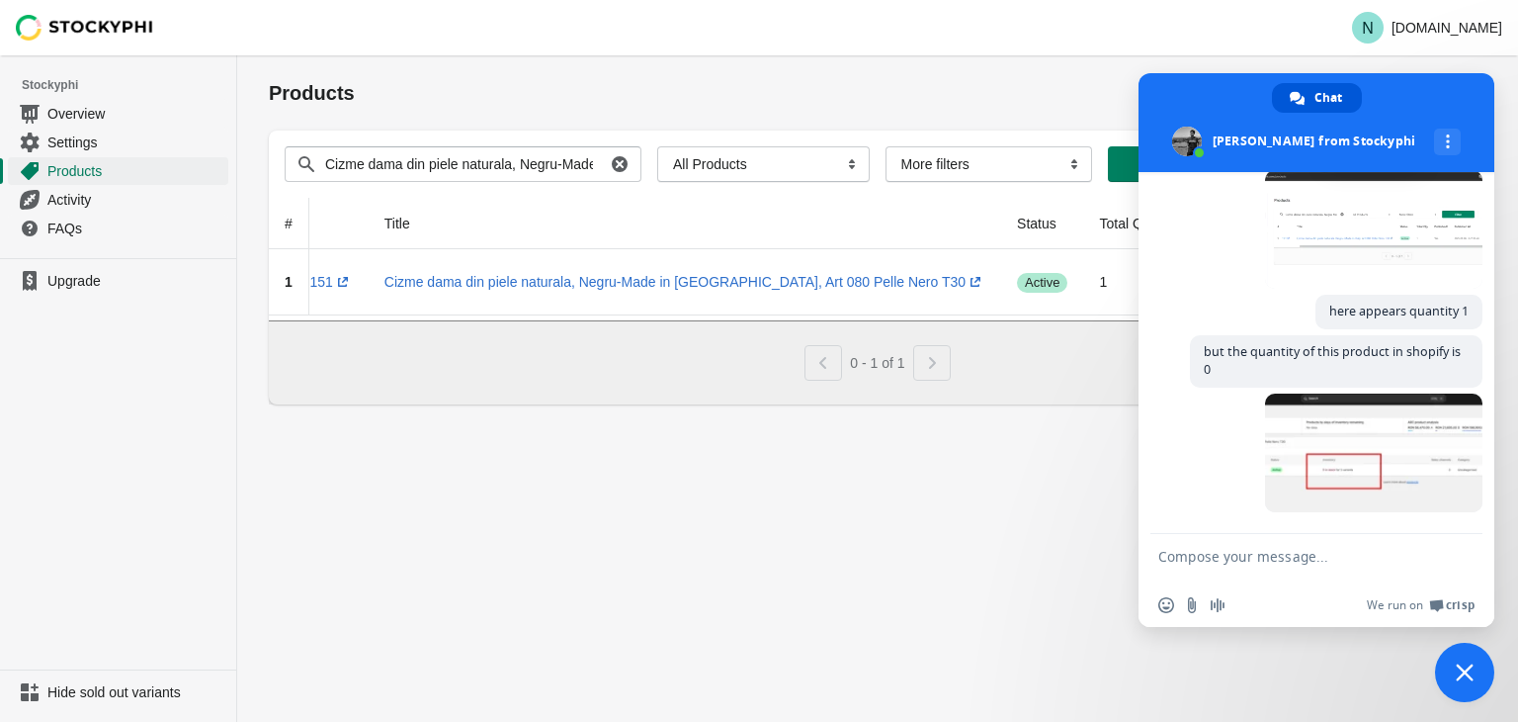
click at [1289, 224] on span at bounding box center [1373, 229] width 217 height 119
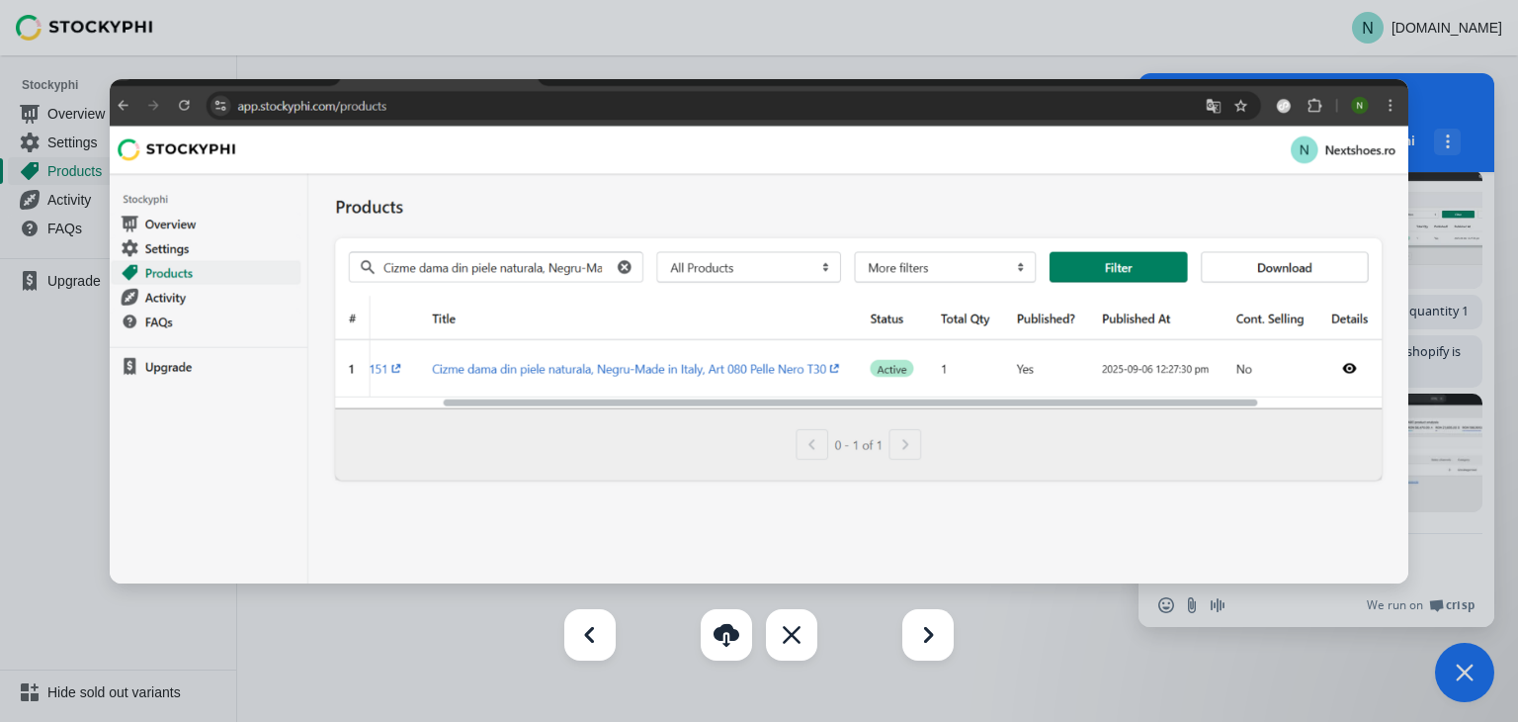
click at [1440, 414] on div at bounding box center [759, 361] width 1518 height 722
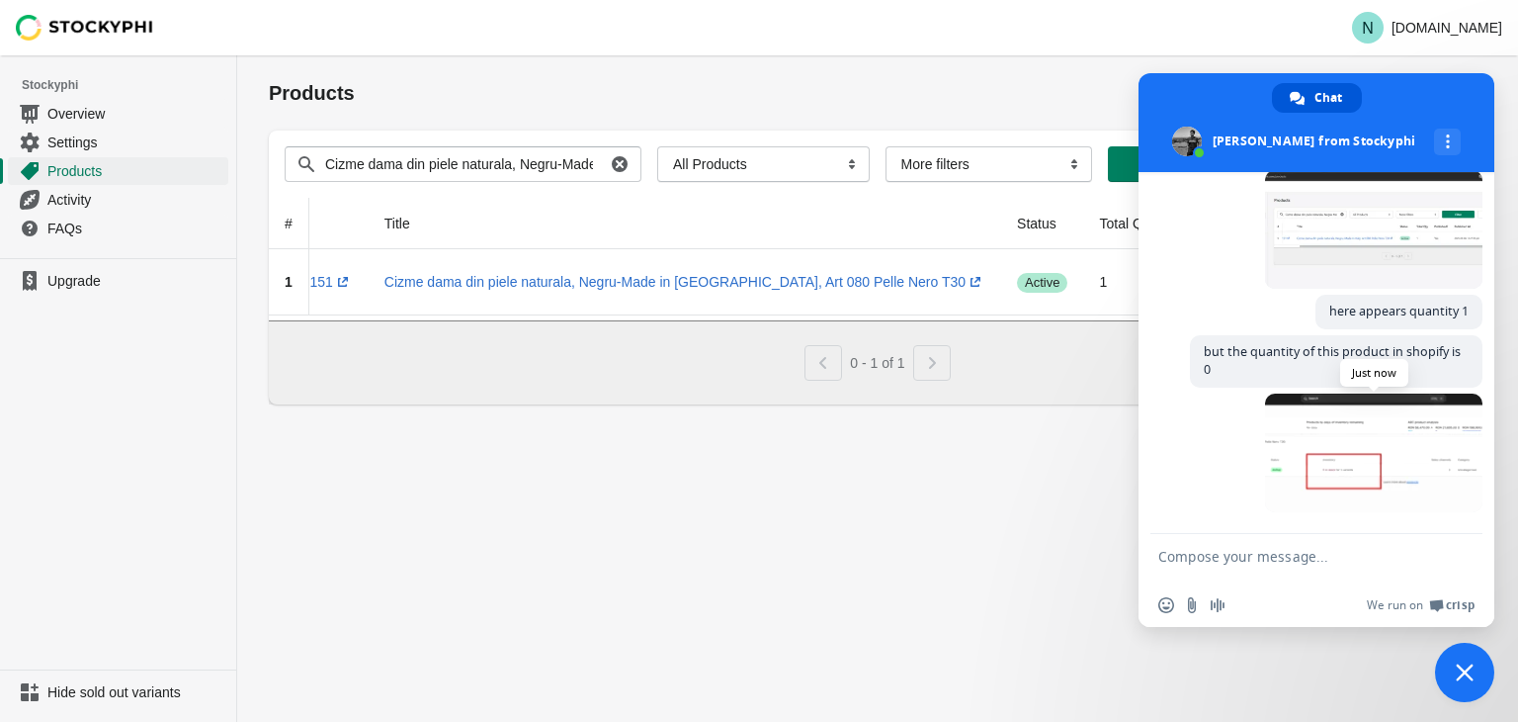
click at [1391, 444] on span at bounding box center [1373, 452] width 217 height 119
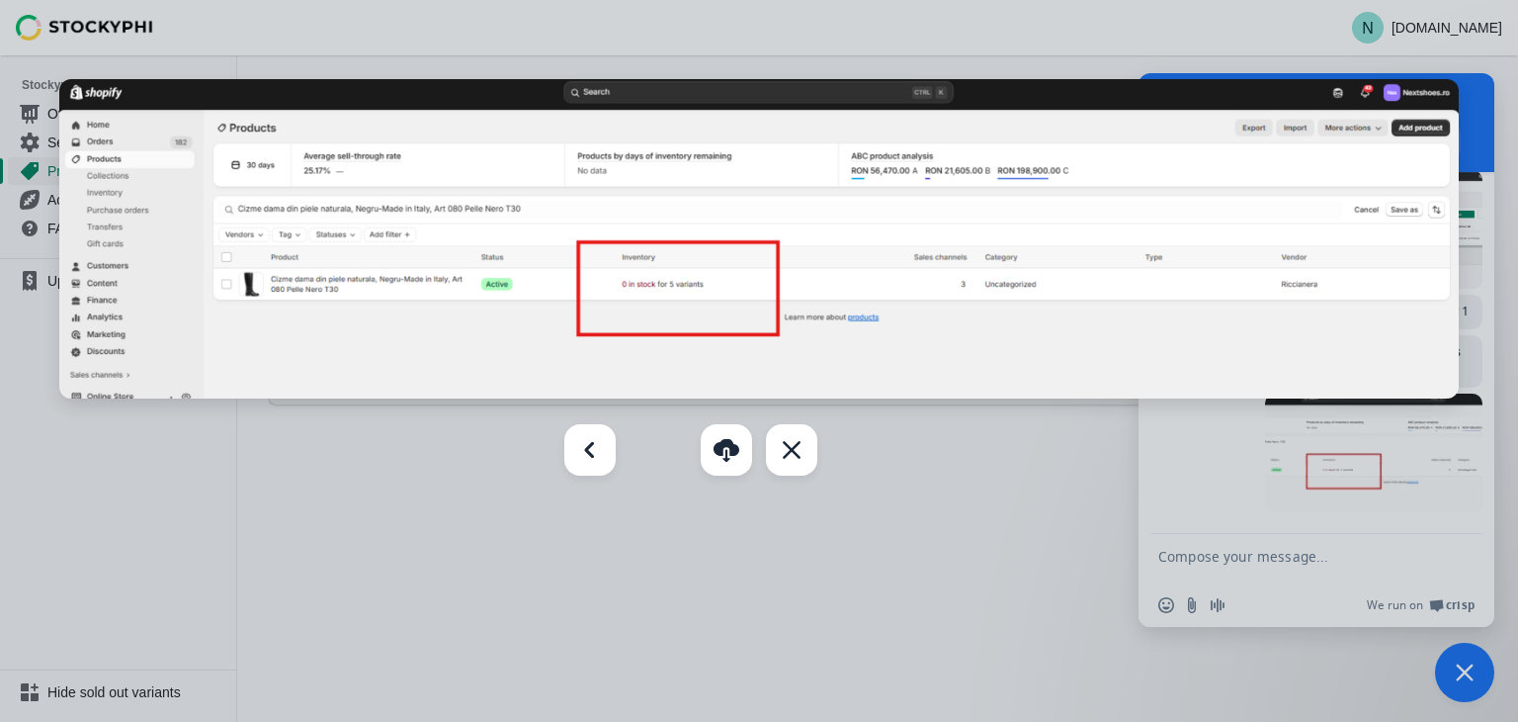
click at [1391, 444] on div at bounding box center [759, 361] width 1518 height 722
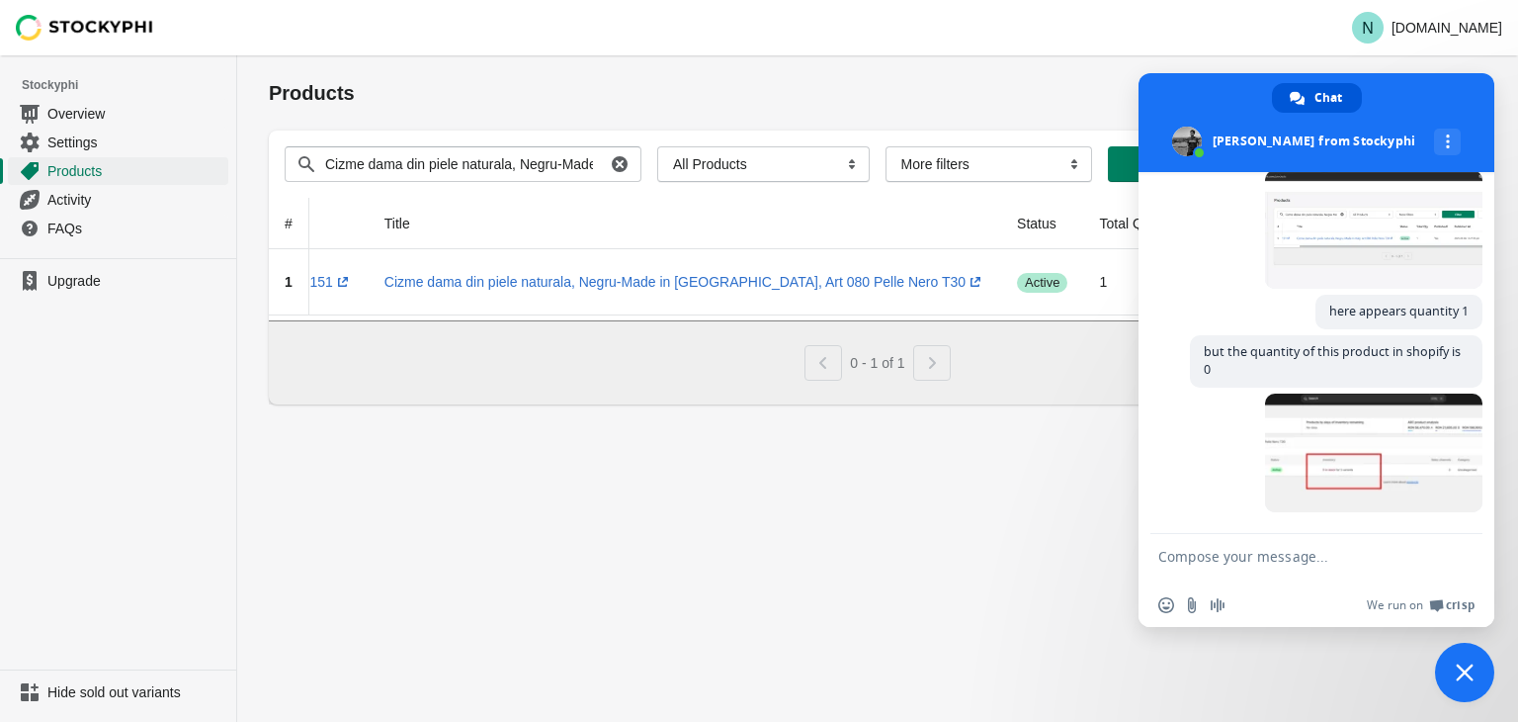
paste textarea "Do you understand now?"
type textarea "Do you understand now?"
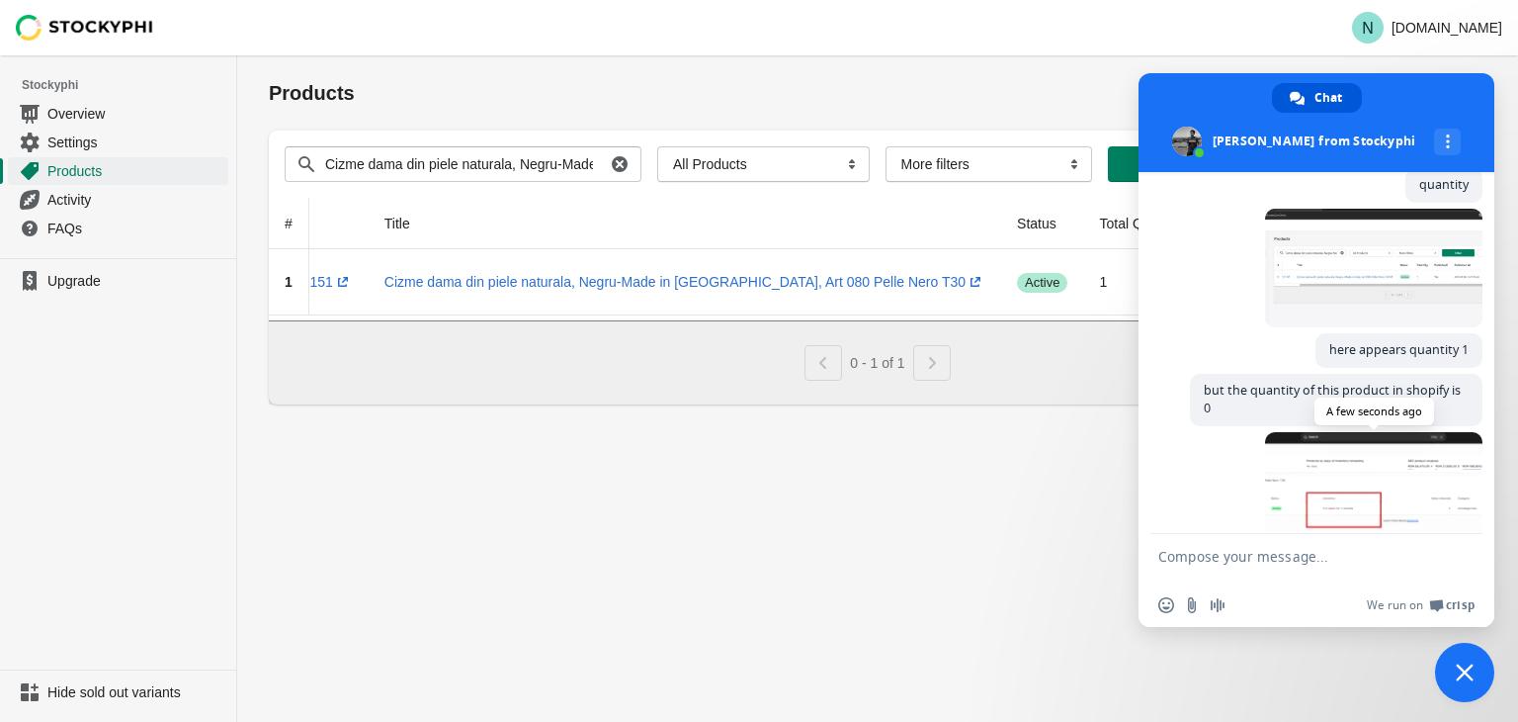
scroll to position [2827, 0]
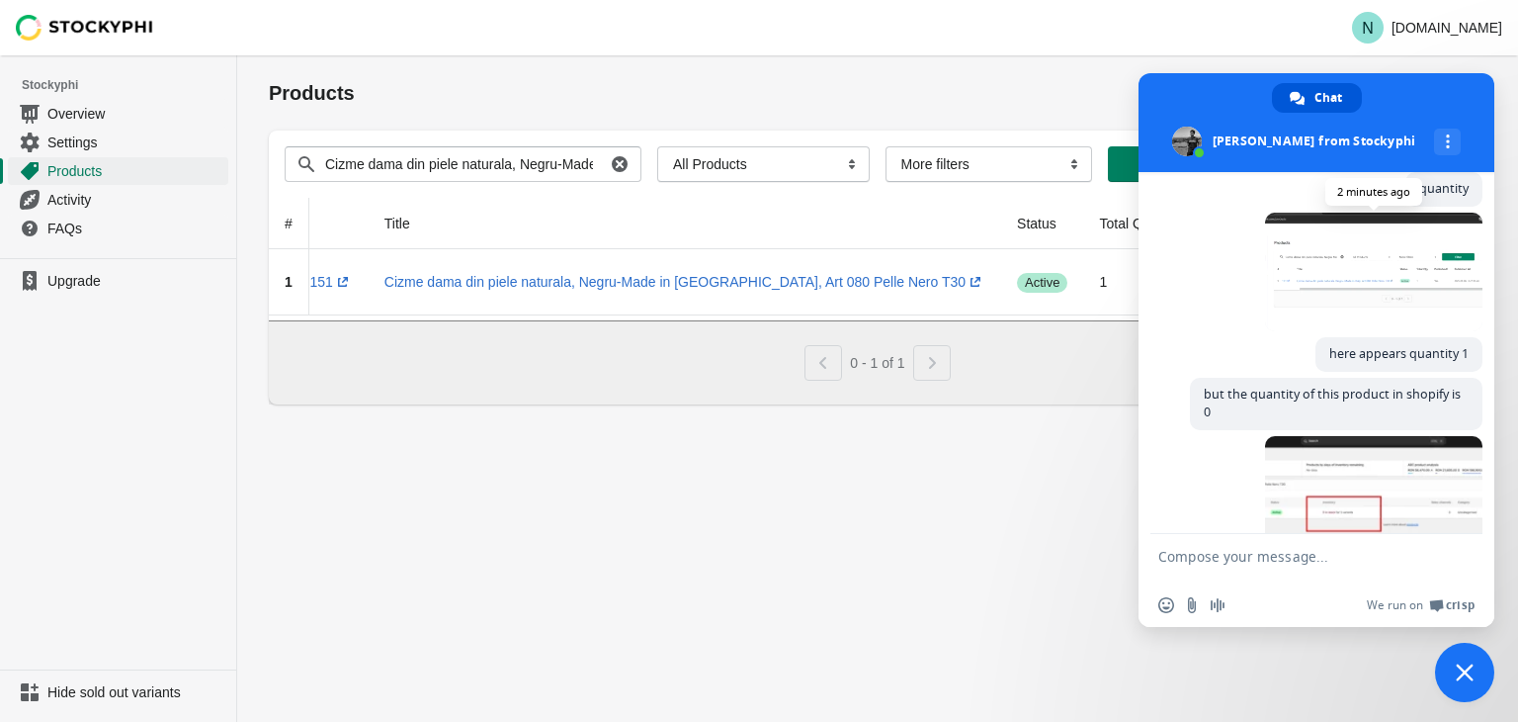
click at [1380, 313] on span at bounding box center [1373, 272] width 217 height 119
paste textarea "the application sees the quantity 1 from an hour ago and does not unpublish"
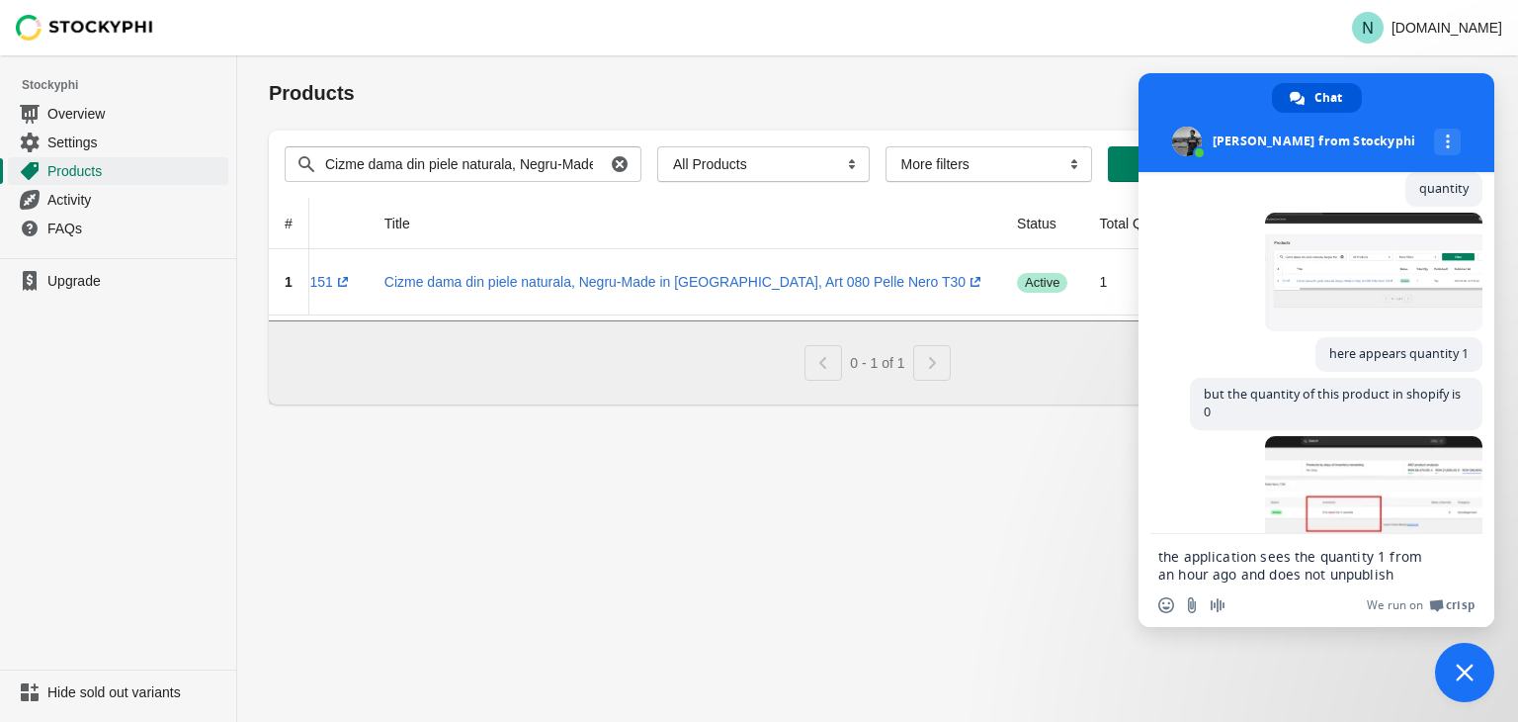
scroll to position [0, 0]
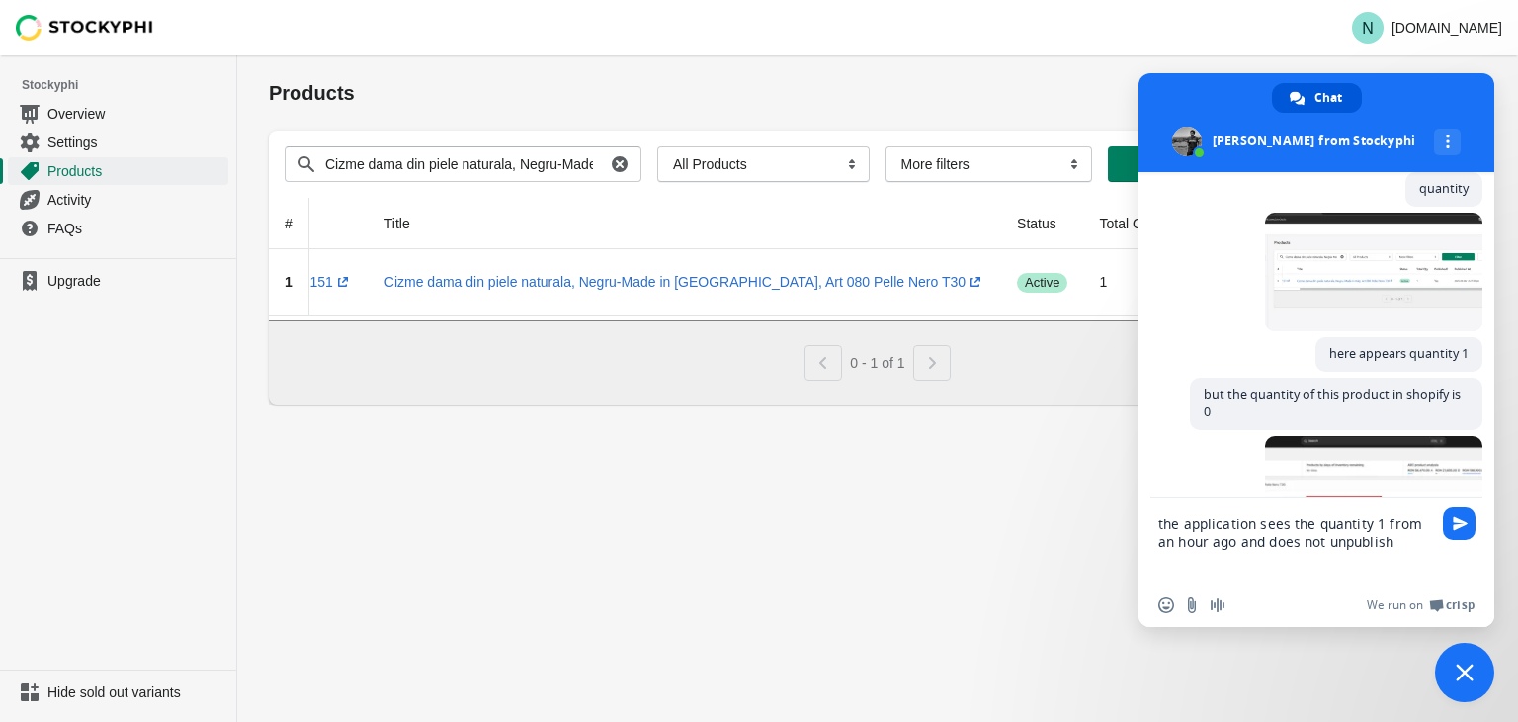
click at [1189, 518] on textarea "the application sees the quantity 1 from an hour ago and does not unpublish" at bounding box center [1296, 540] width 277 height 85
click at [1299, 520] on textarea "the app sees the quantity 1 from an hour ago and does not unpublish" at bounding box center [1296, 540] width 277 height 85
type textarea "the app sees the qty stock 1 from an hour ago and does not unpublish"
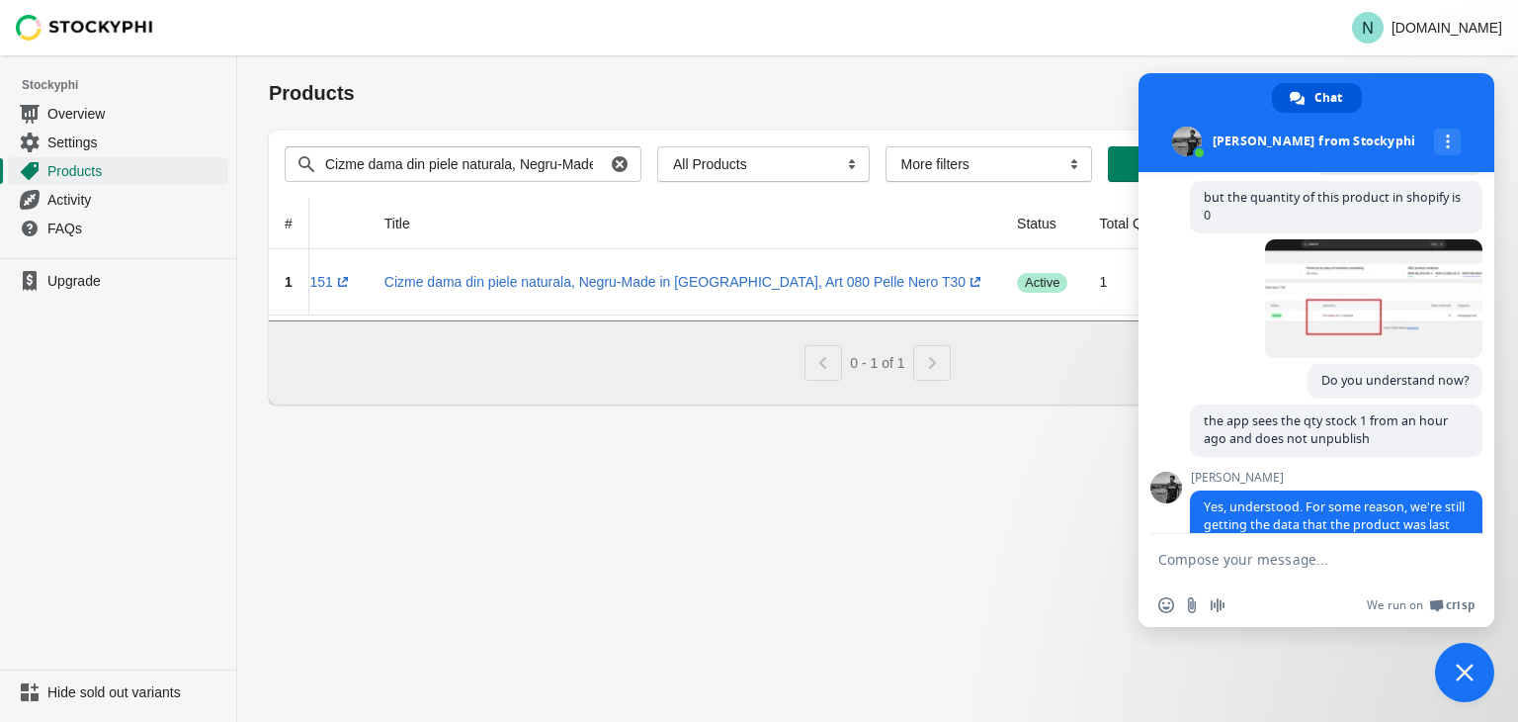
scroll to position [3129, 0]
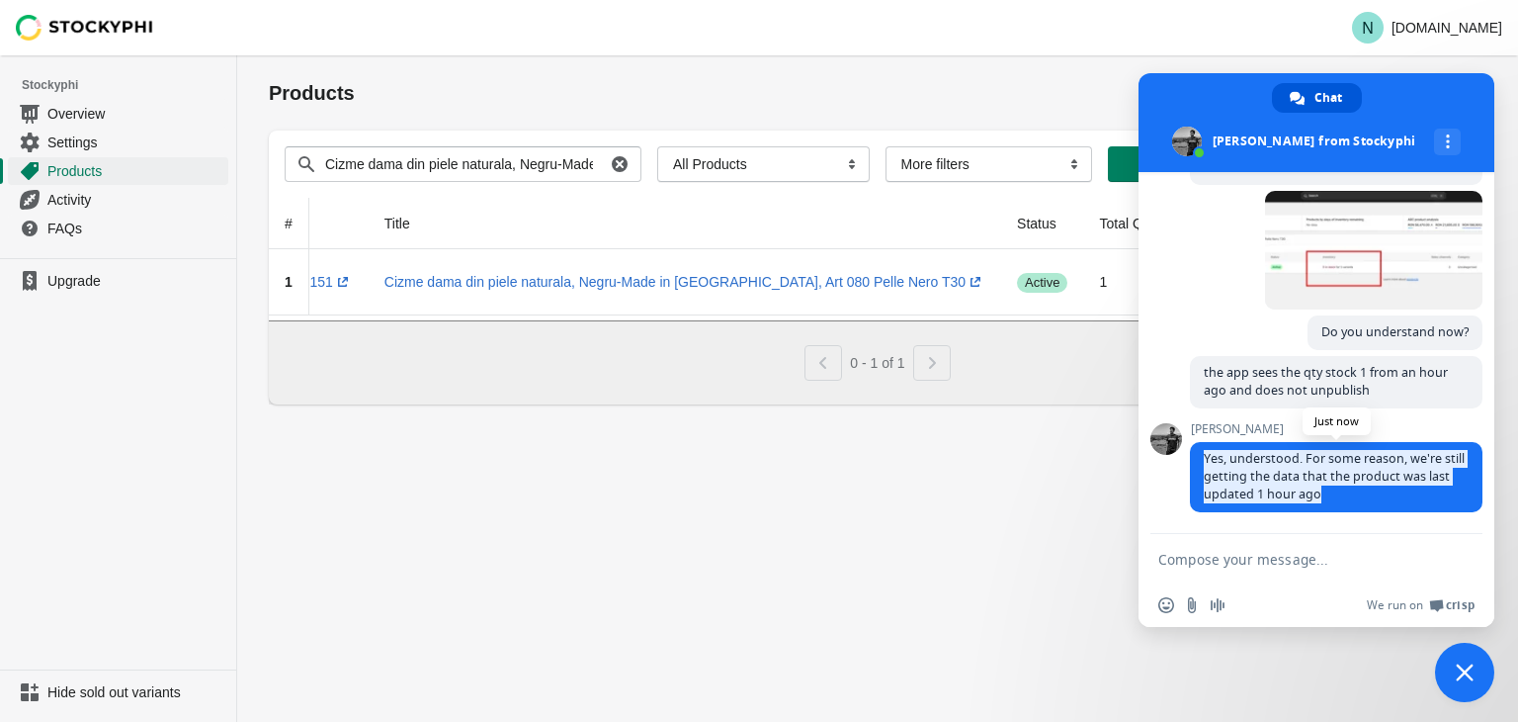
drag, startPoint x: 1382, startPoint y: 495, endPoint x: 1192, endPoint y: 458, distance: 193.5
click at [1192, 458] on span "Yes, understood. For some reason, we're still getting the data that the product…" at bounding box center [1336, 477] width 293 height 70
copy span "Yes, understood. For some reason, we're still getting the data that the product…"
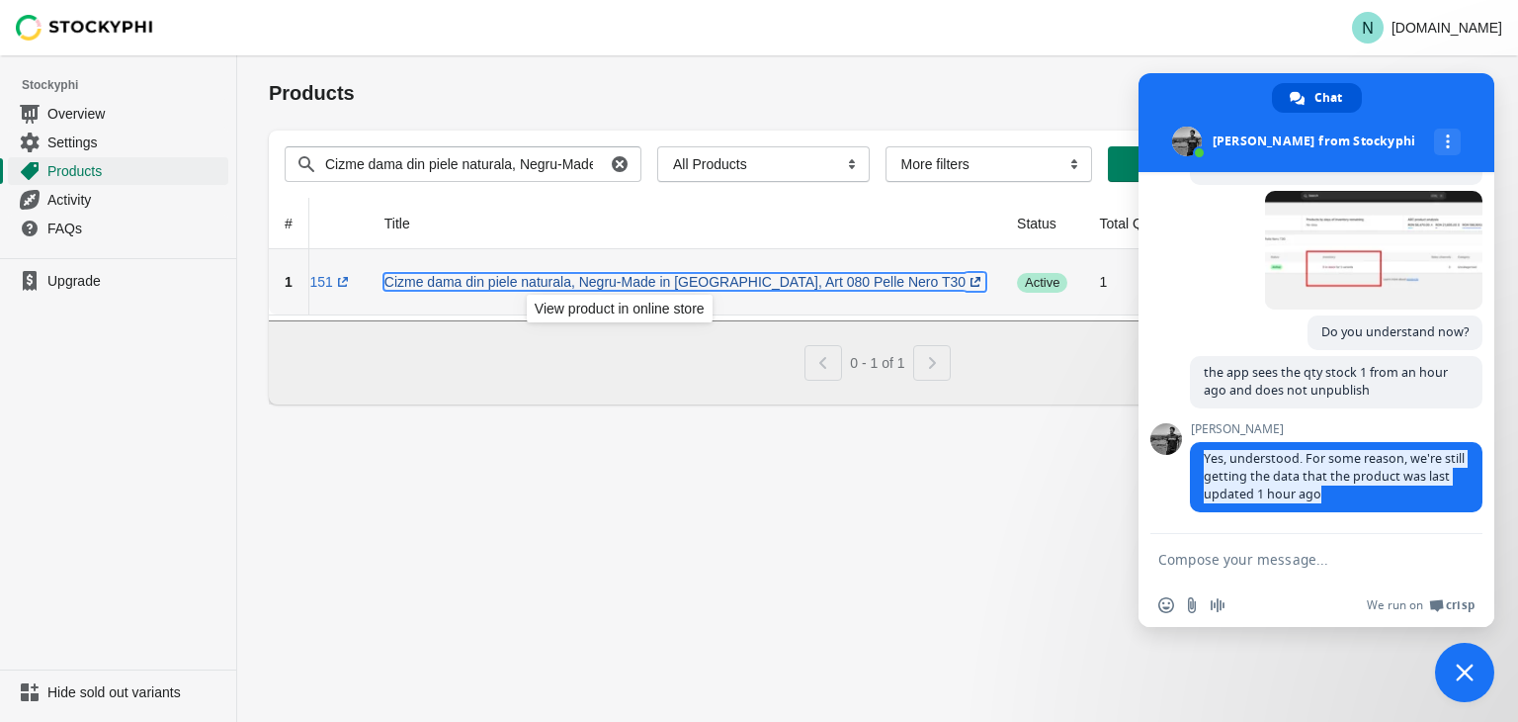
click at [550, 280] on link "Cizme dama din piele naturala, Negru-Made in Italy, Art 080 Pelle Nero T30 (ope…" at bounding box center [684, 282] width 601 height 16
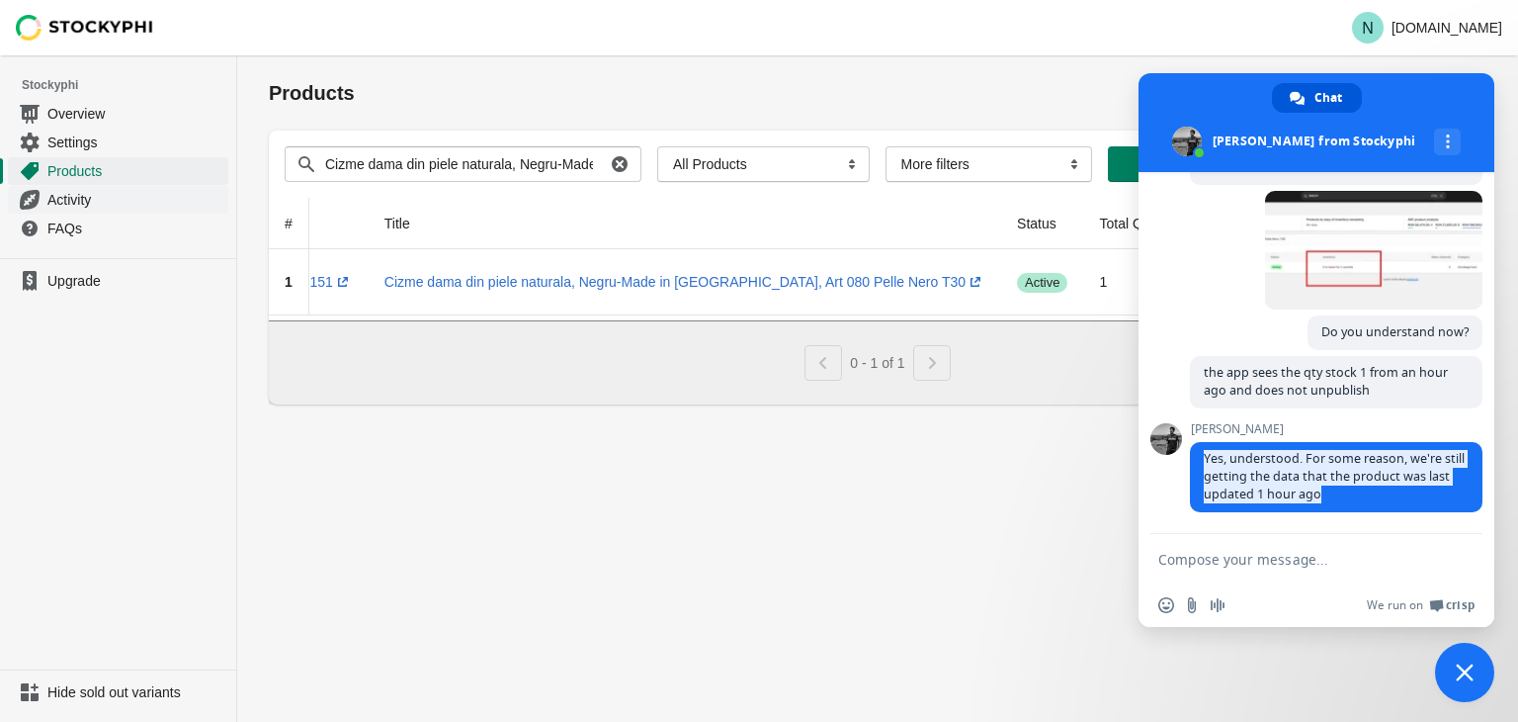
click at [75, 195] on span "Activity" at bounding box center [135, 200] width 177 height 20
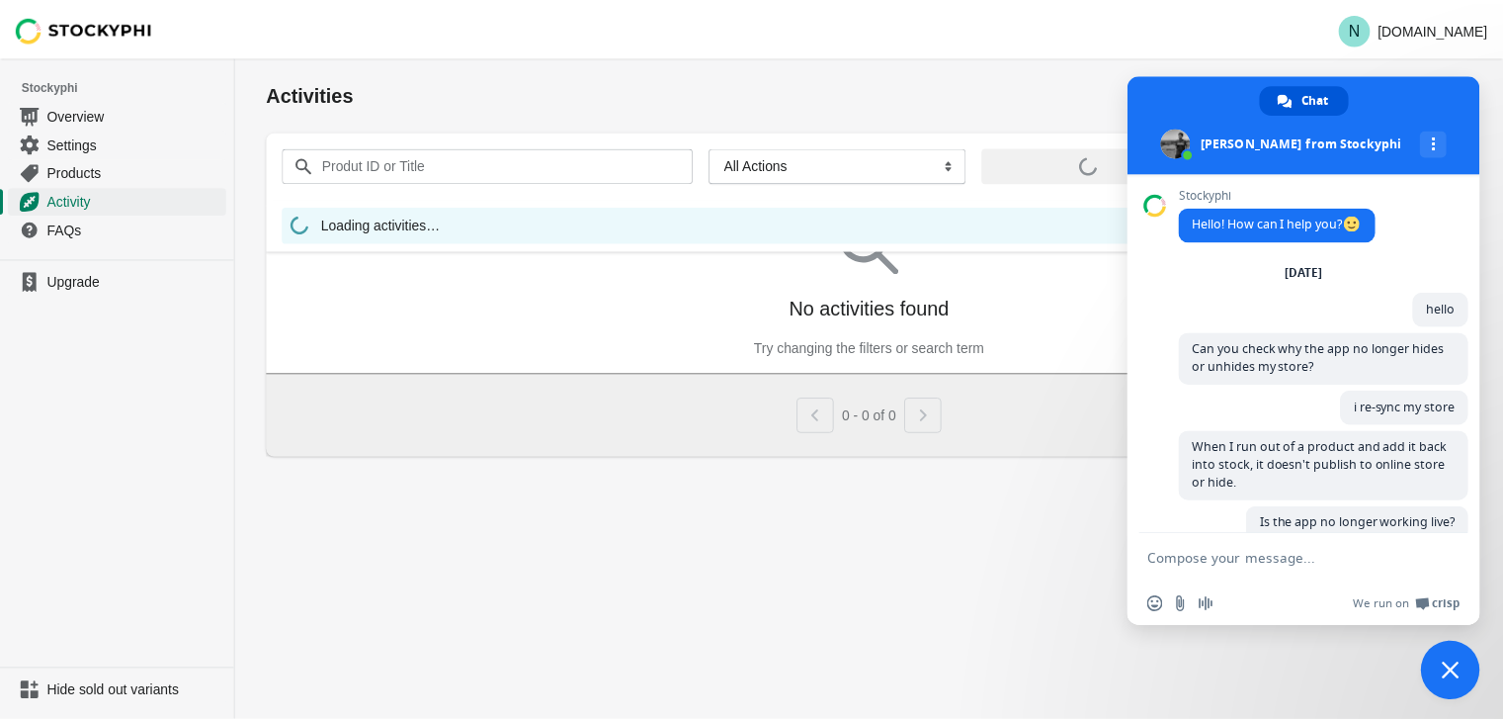
scroll to position [3129, 0]
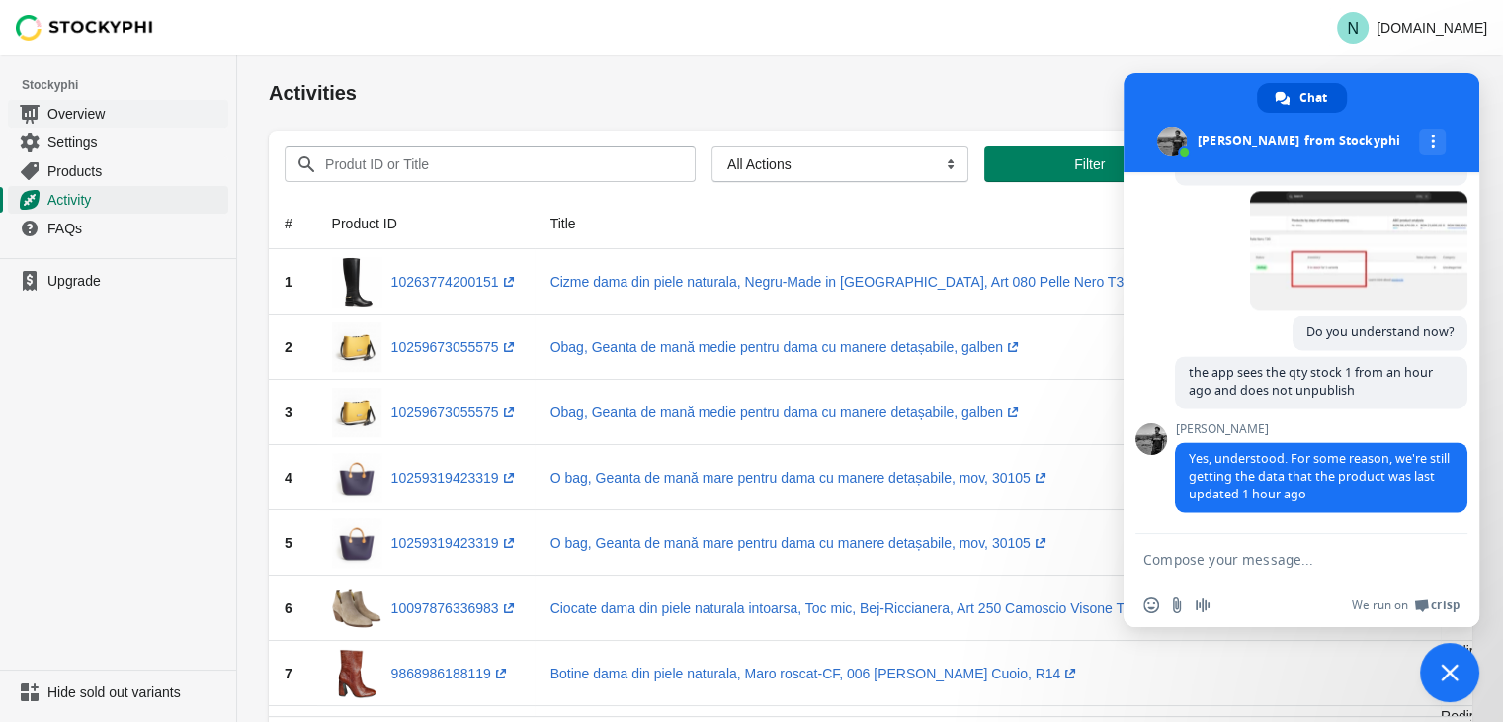
click at [78, 117] on span "Overview" at bounding box center [135, 114] width 177 height 20
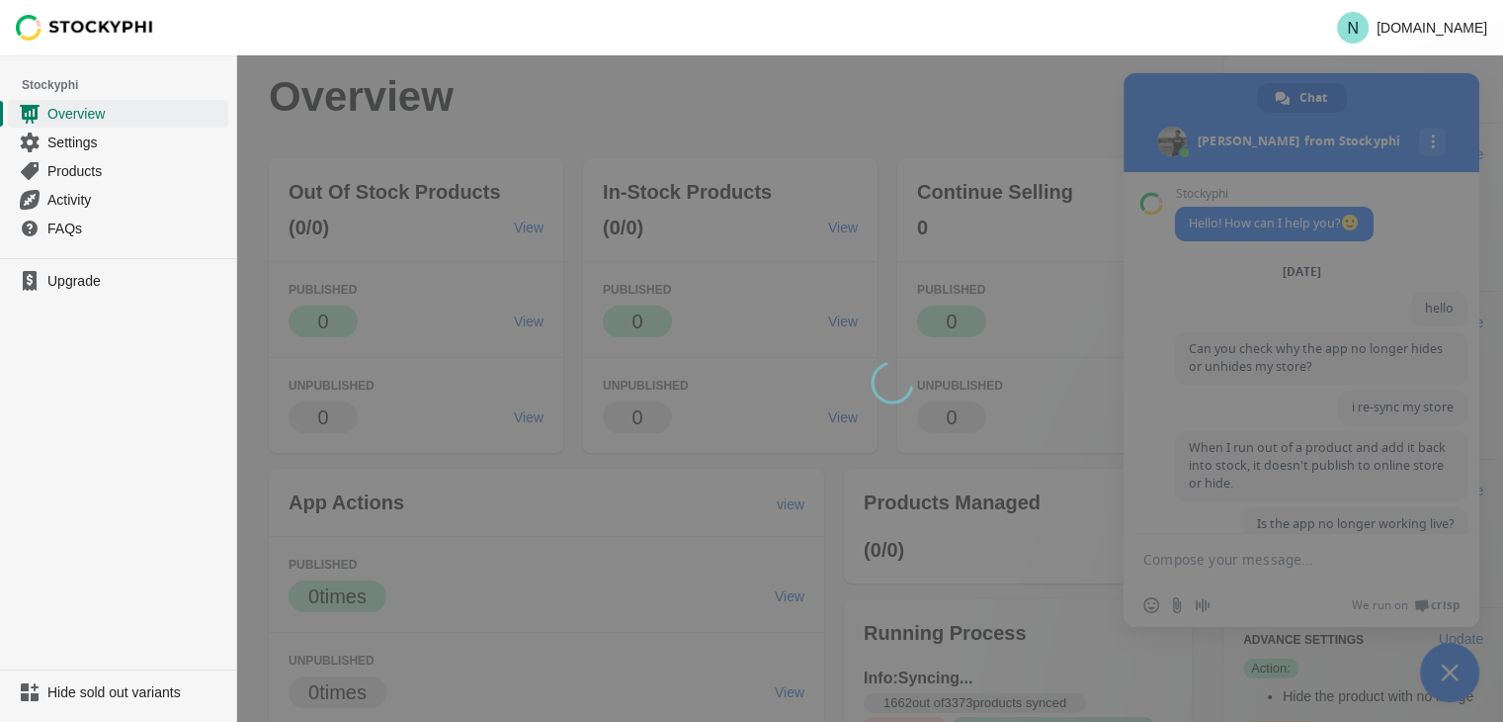
scroll to position [3129, 0]
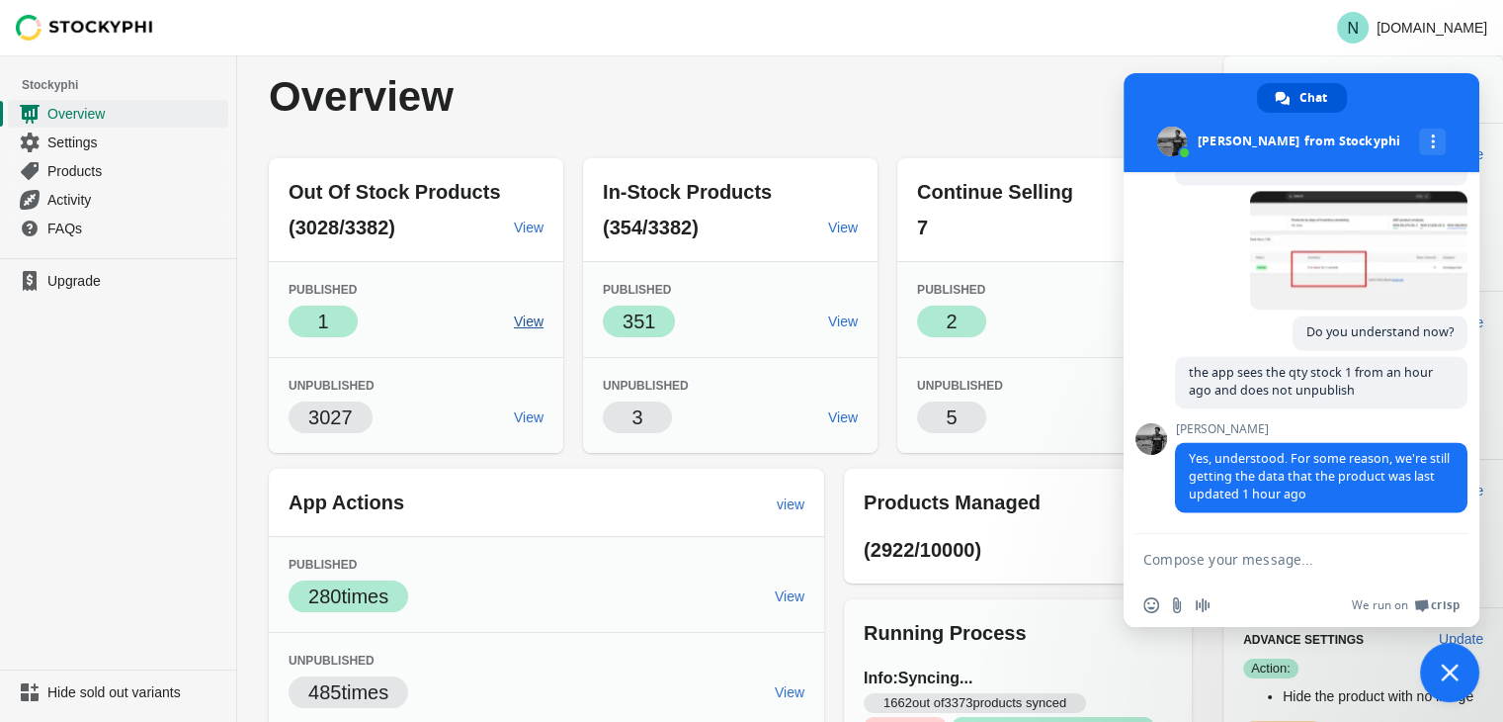
click at [533, 332] on link "View" at bounding box center [528, 321] width 45 height 36
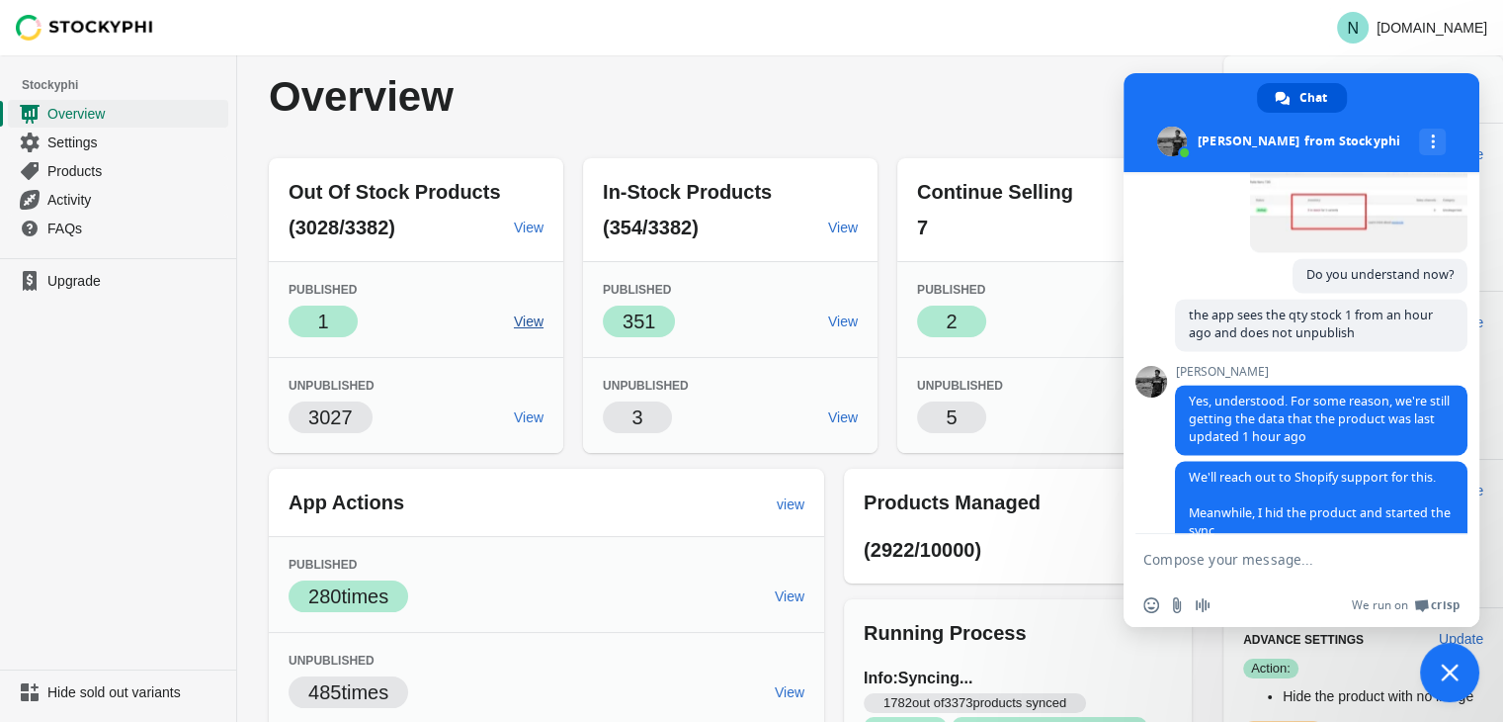
scroll to position [3226, 0]
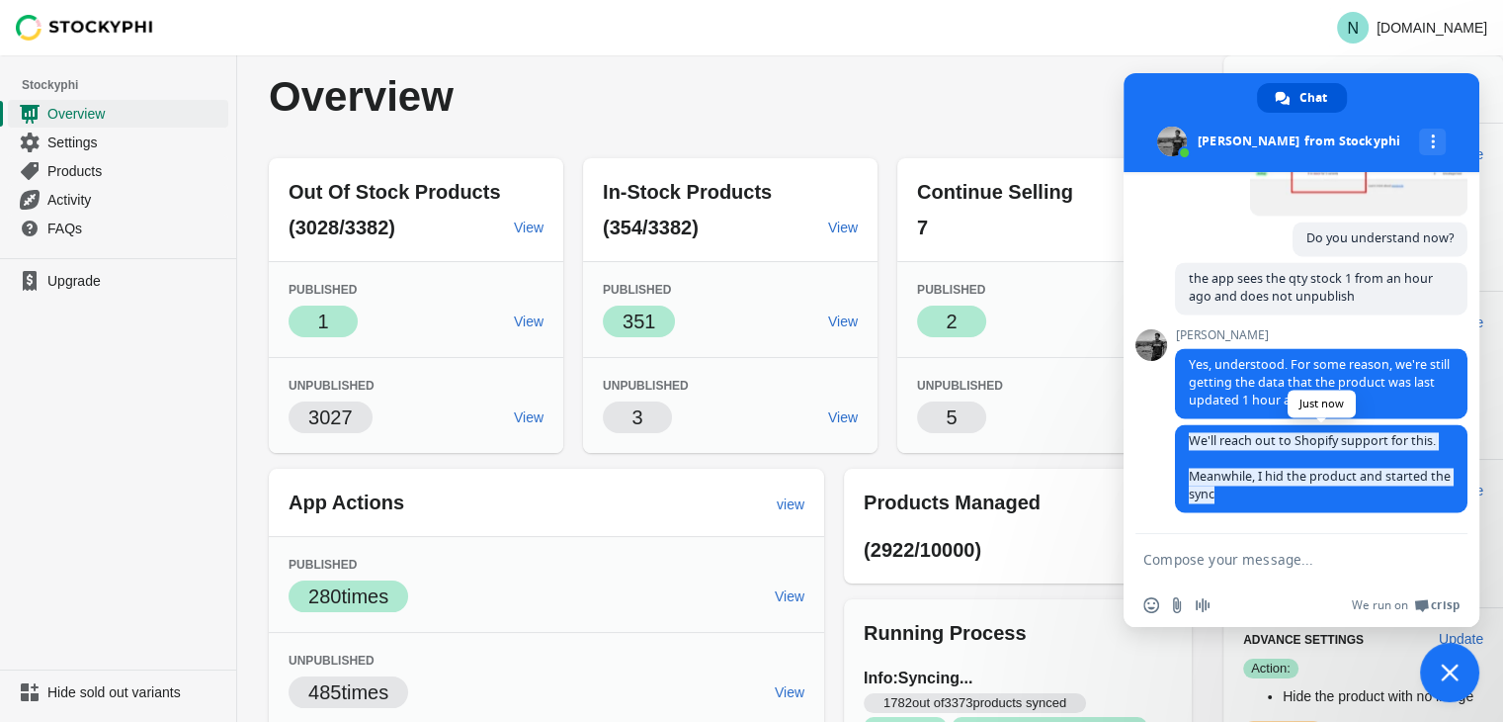
drag, startPoint x: 1299, startPoint y: 489, endPoint x: 1186, endPoint y: 435, distance: 125.1
click at [1186, 435] on span "We'll reach out to Shopify support for this. Meanwhile, I hid the product and s…" at bounding box center [1321, 468] width 293 height 88
copy span "We'll reach out to Shopify support for this. Meanwhile, I hid the product and s…"
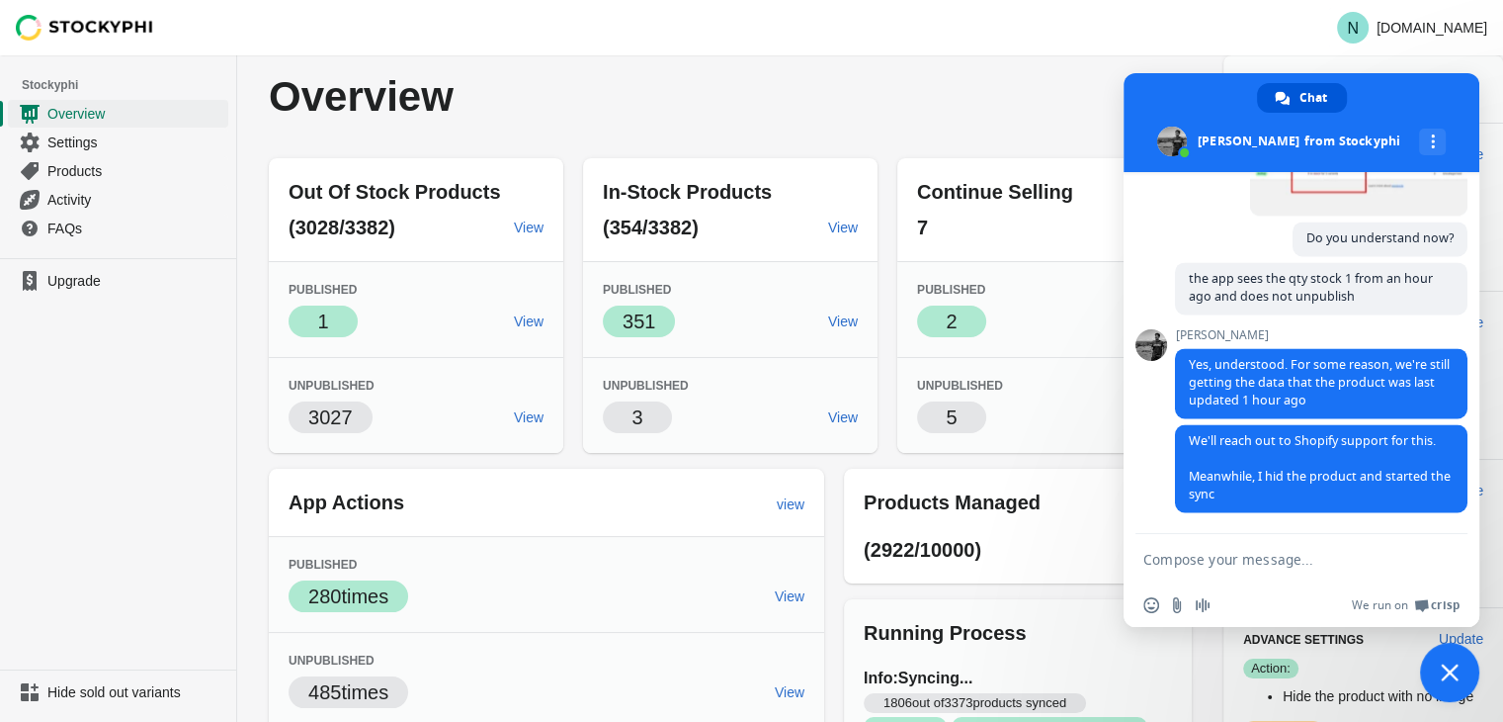
click at [1078, 458] on div "Out Of Stock Products (3028/3382) View Published Success 1 View Unpublished 302…" at bounding box center [720, 530] width 943 height 777
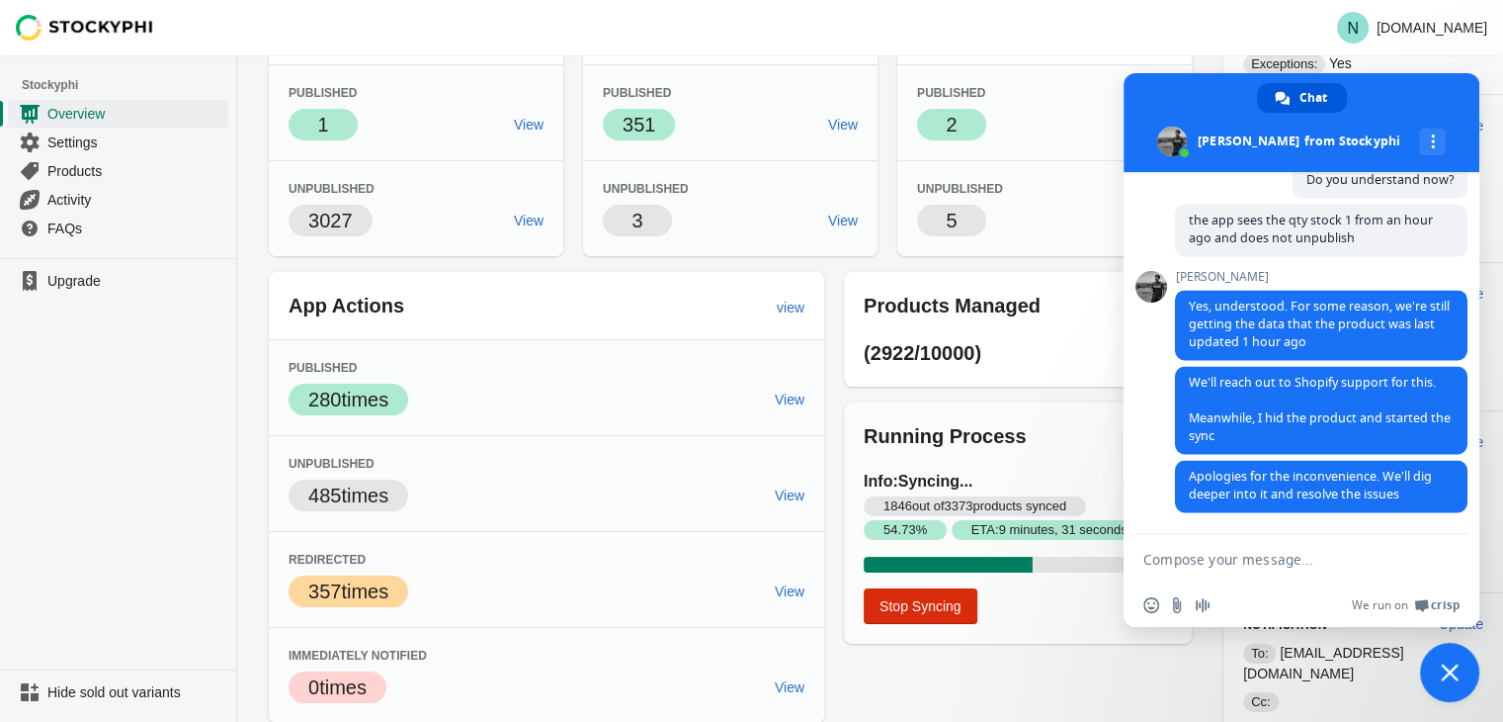
scroll to position [3286, 0]
click at [1248, 547] on textarea "Compose your message..." at bounding box center [1282, 558] width 277 height 49
type textarea "thanks"
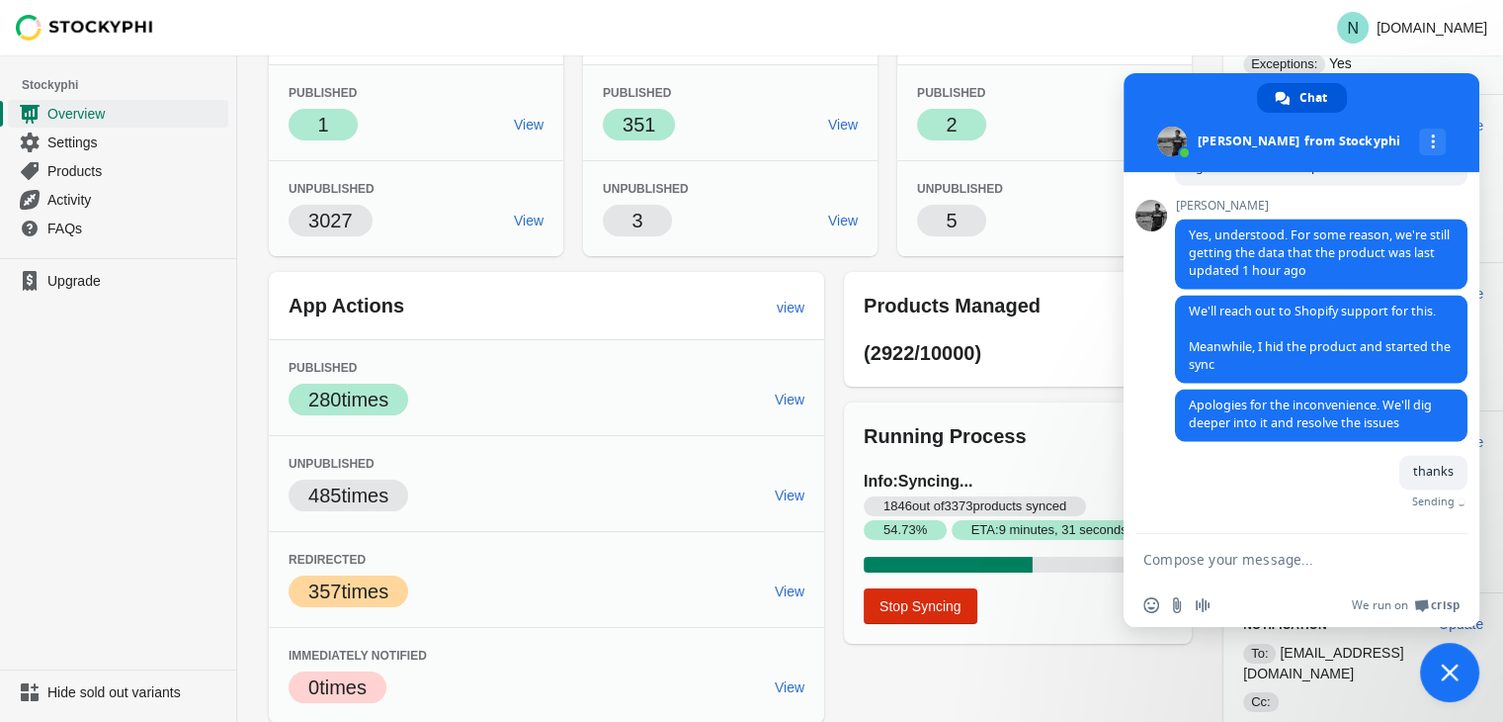
scroll to position [3336, 0]
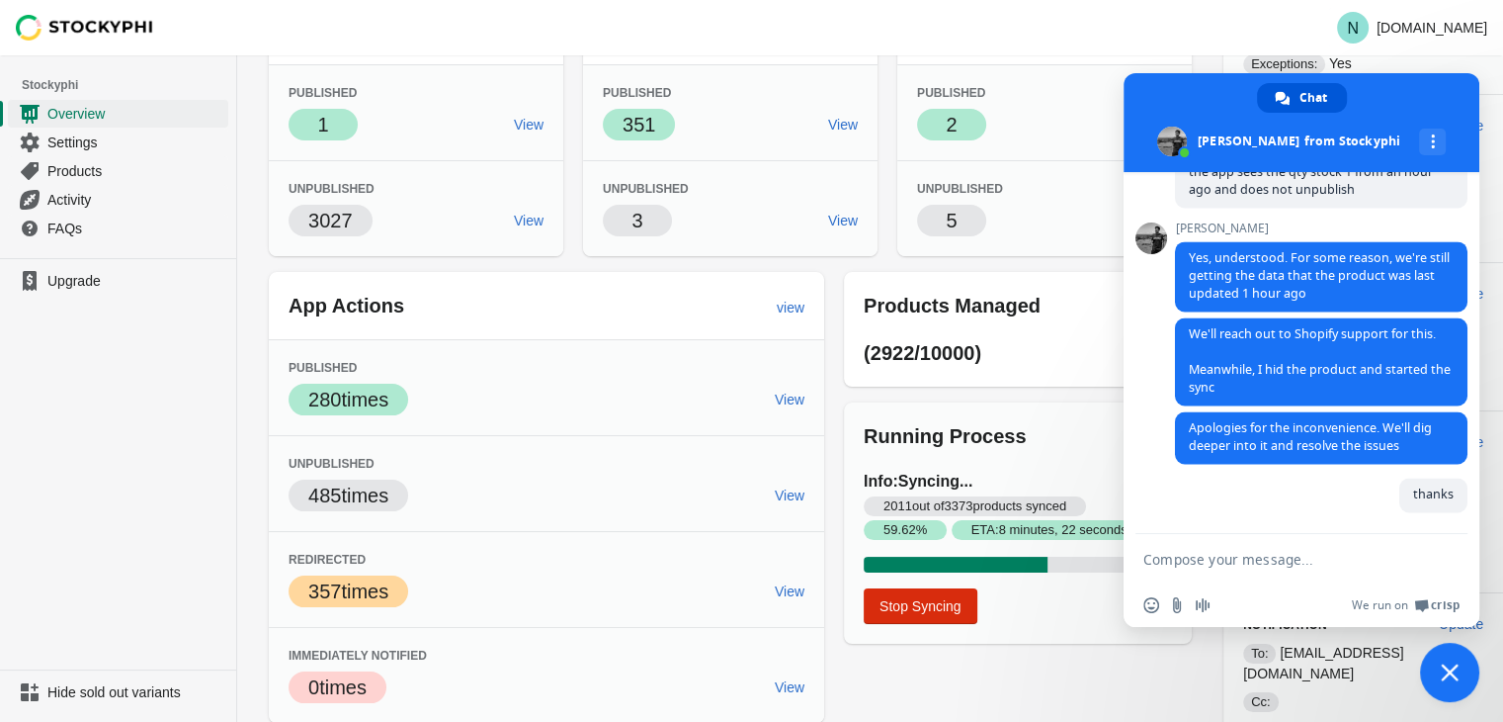
type textarea "maybe they changed something in the shopify api and the application no longer h…"
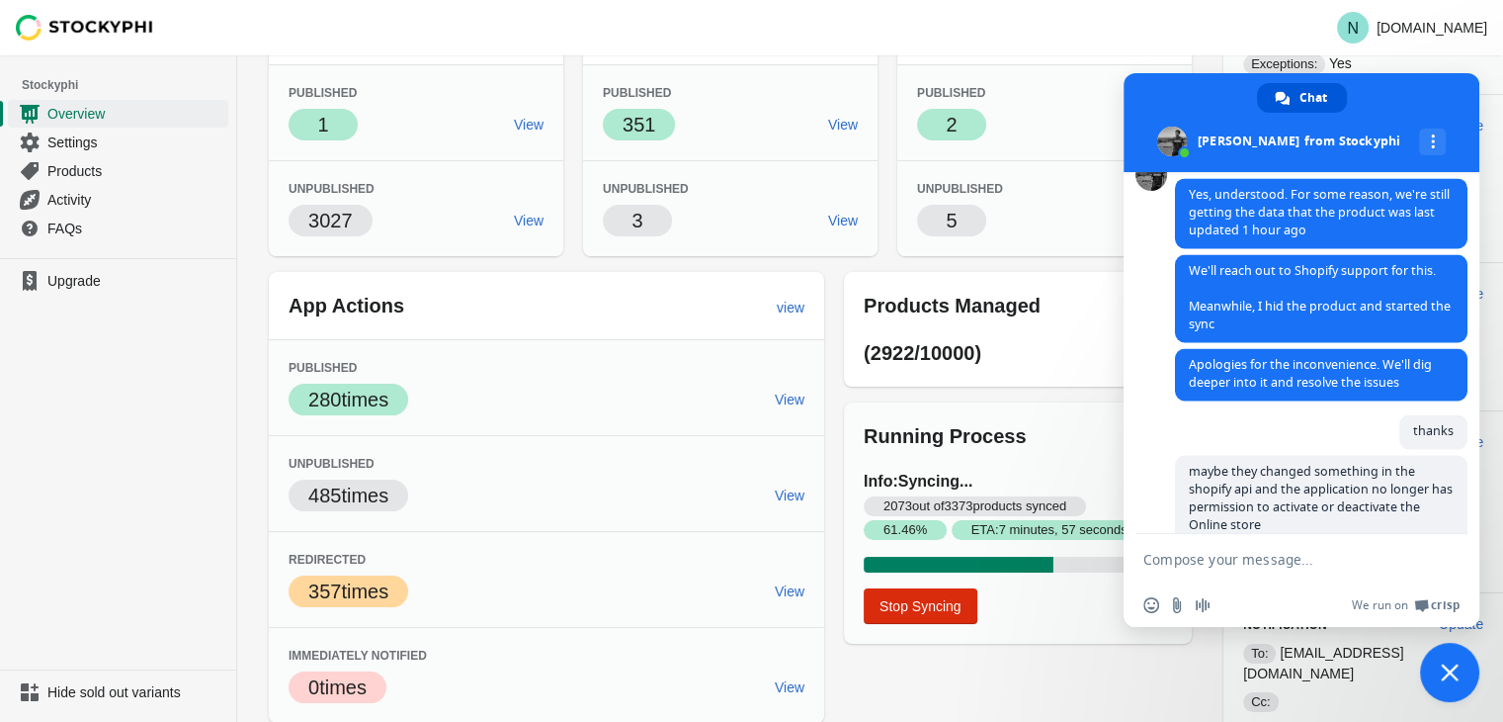
scroll to position [3493, 0]
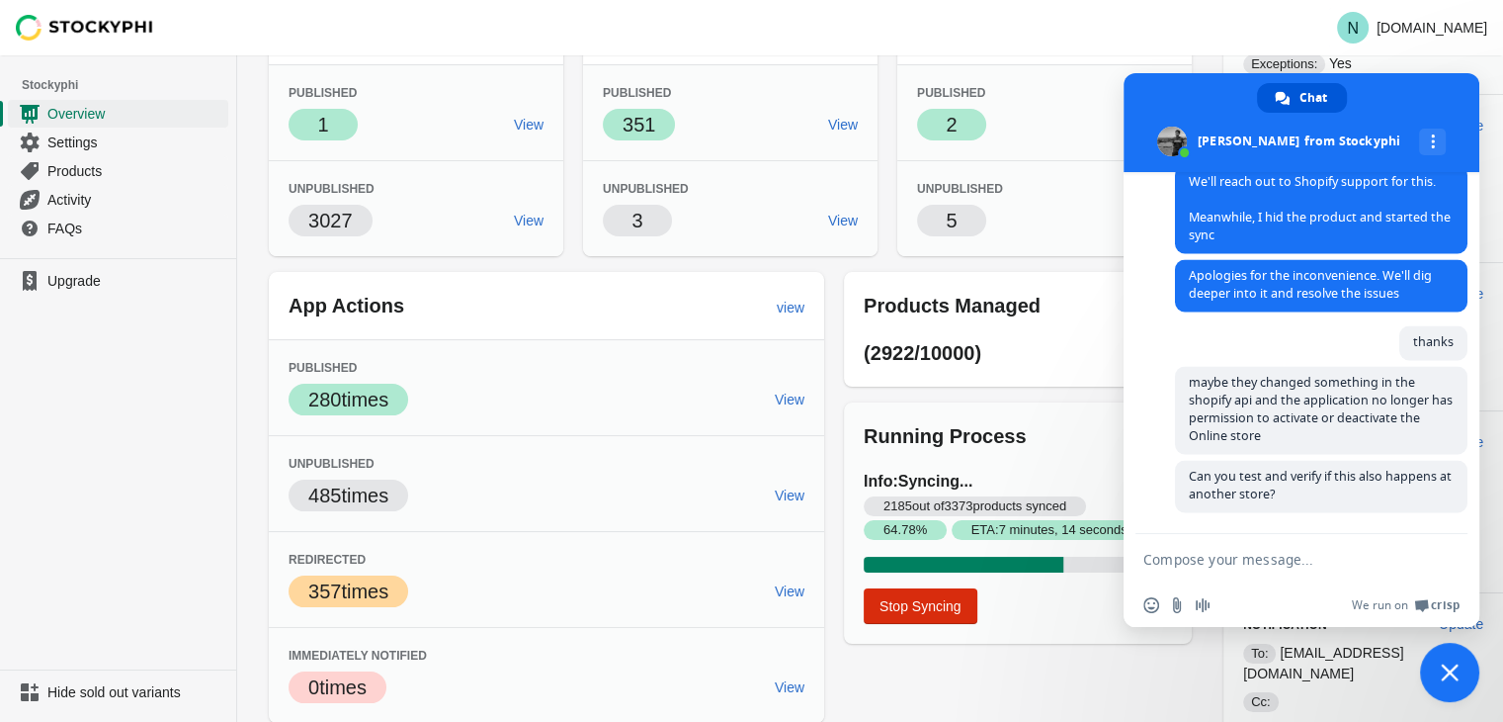
paste textarea "try putting it in stock and taking it out of stock to see if it publishes and u…"
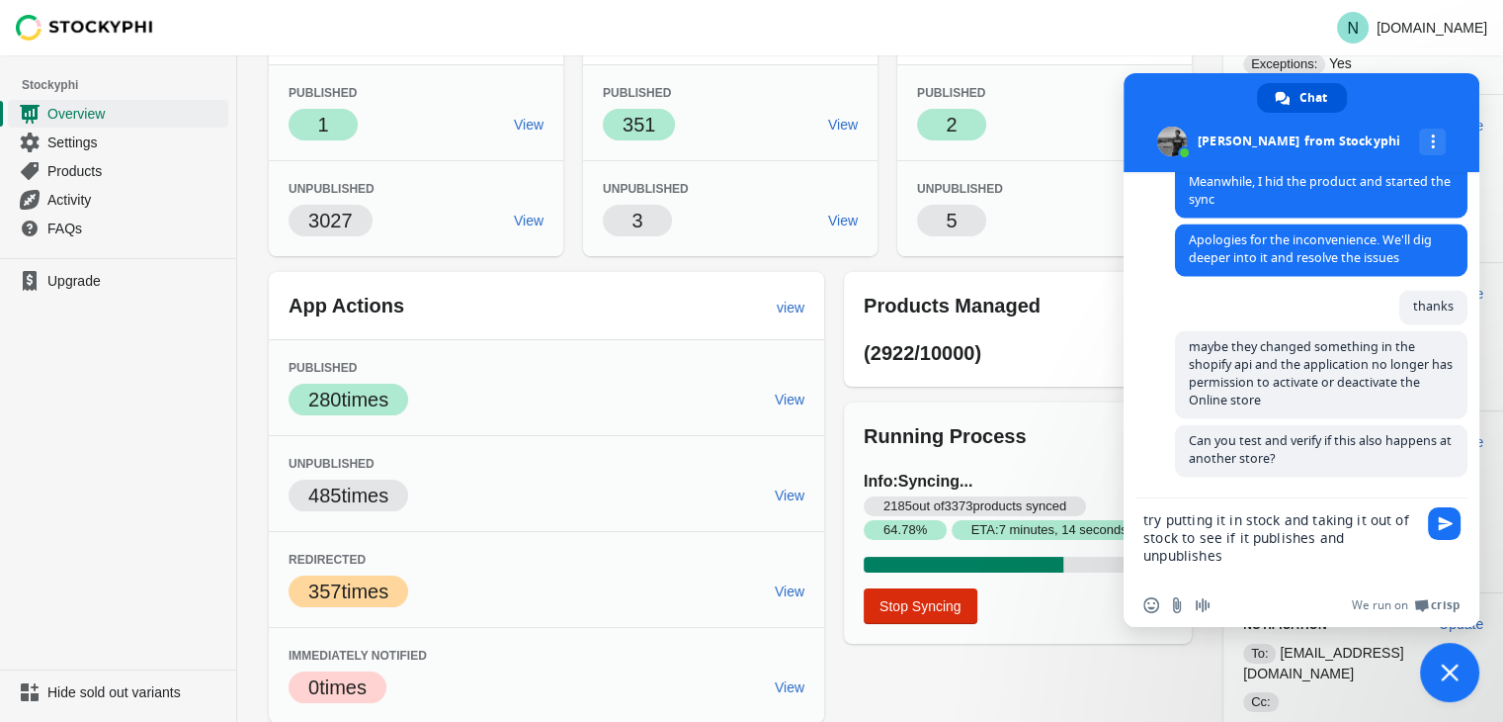
scroll to position [3504, 0]
click at [1338, 518] on textarea "try putting it in stock and taking it out of stock to see if it publishes and u…" at bounding box center [1282, 540] width 277 height 85
click at [1200, 519] on textarea "try putting it in stock and it out of stock to see if it publishes and unpublis…" at bounding box center [1282, 540] width 277 height 85
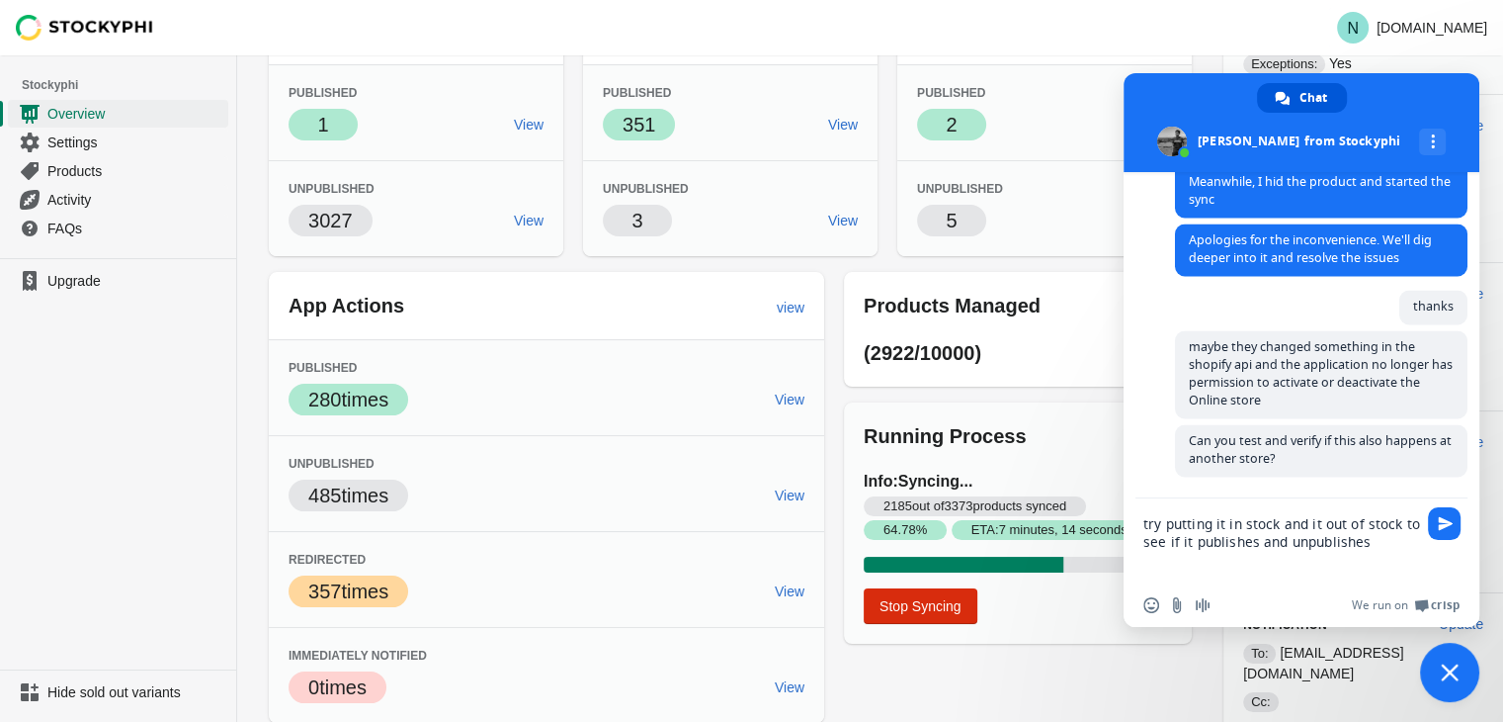
click at [1214, 525] on textarea "try putting it in stock and it out of stock to see if it publishes and unpublis…" at bounding box center [1282, 540] width 277 height 85
click at [1202, 544] on textarea "try putting qty in stock and it out of stock to see if it publishes and unpubli…" at bounding box center [1282, 540] width 277 height 85
click at [1320, 545] on textarea "try putting qty in stock and it out of stock to see if the app publishes and un…" at bounding box center [1282, 540] width 277 height 85
click at [1405, 542] on textarea "try putting qty in stock and it out of stock to see if the app publish and unpu…" at bounding box center [1282, 540] width 277 height 85
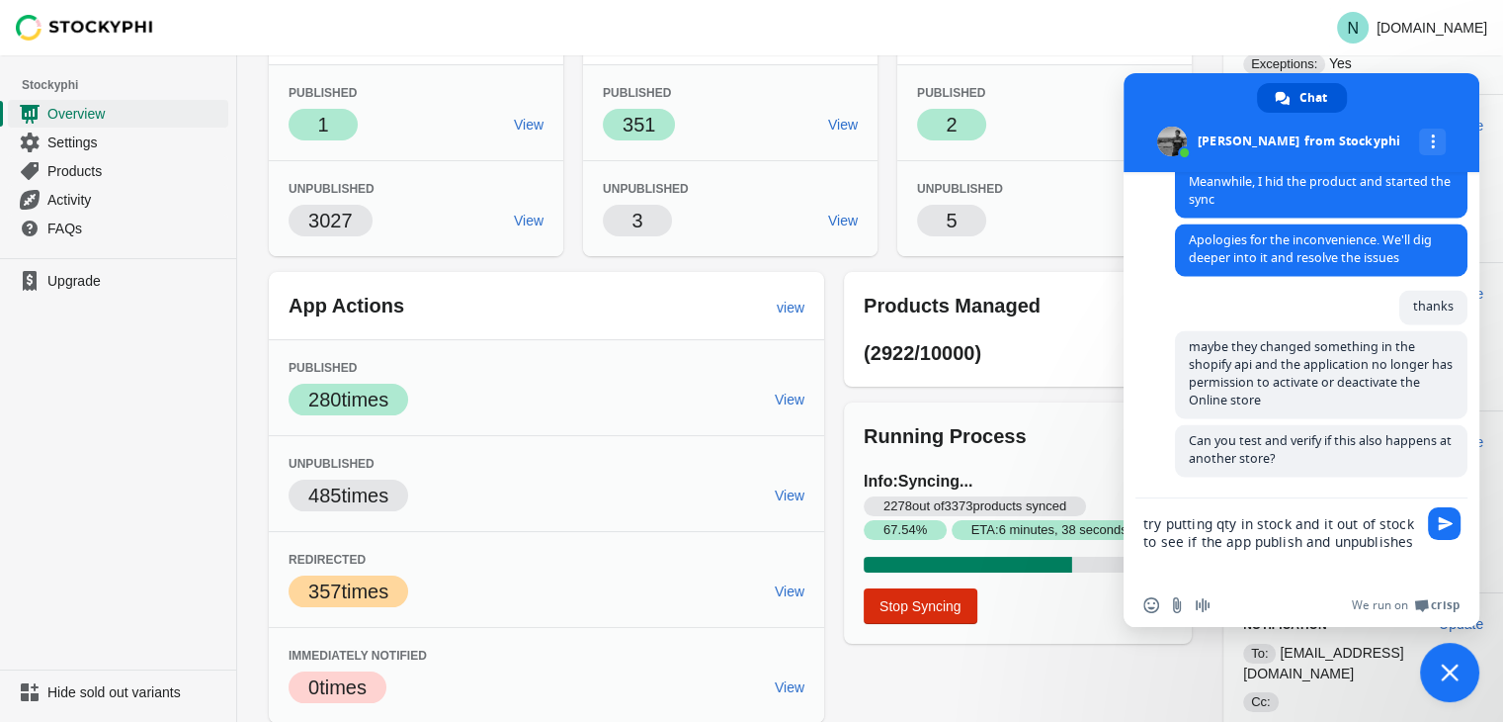
click at [1405, 542] on textarea "try putting qty in stock and it out of stock to see if the app publish and unpu…" at bounding box center [1282, 540] width 277 height 85
type textarea "try putting qty in stock and it out of stock to see if the app publish and unpu…"
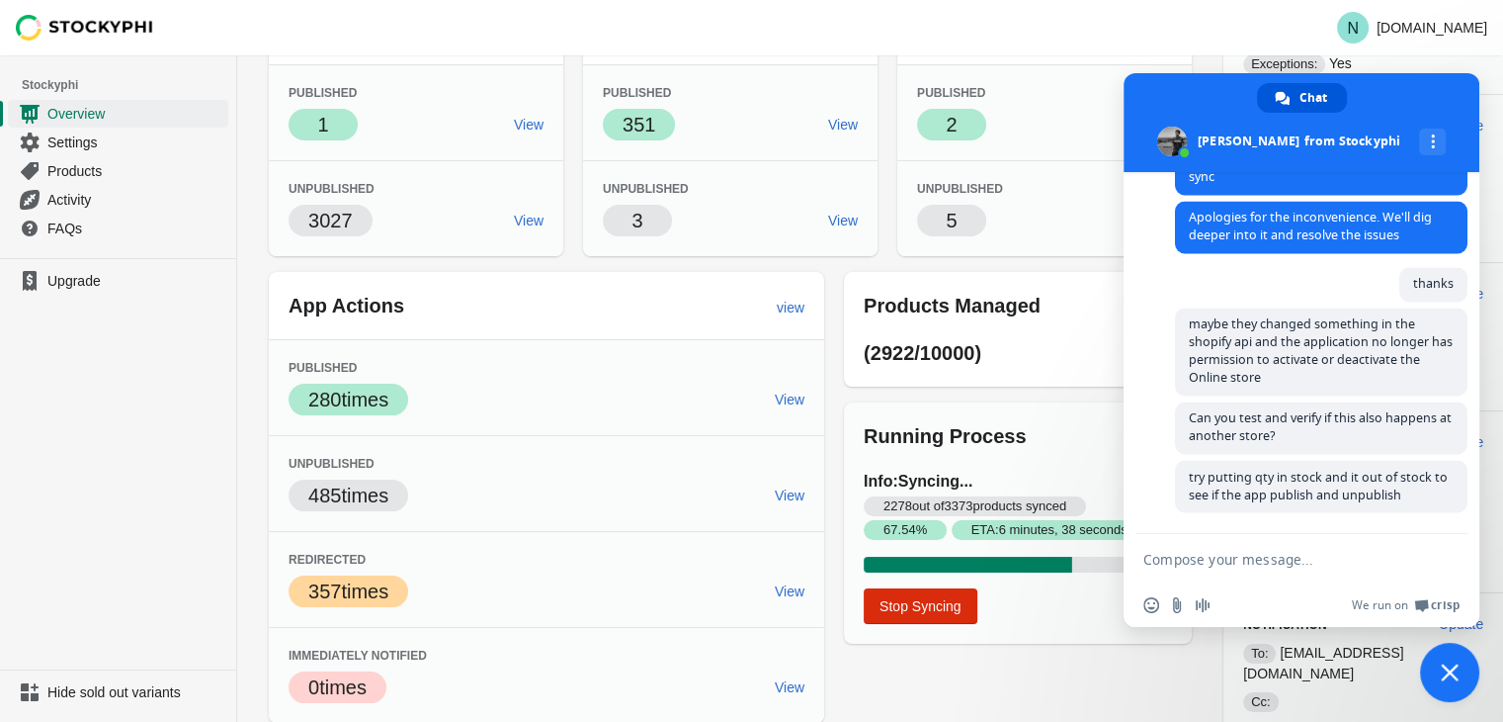
scroll to position [3752, 0]
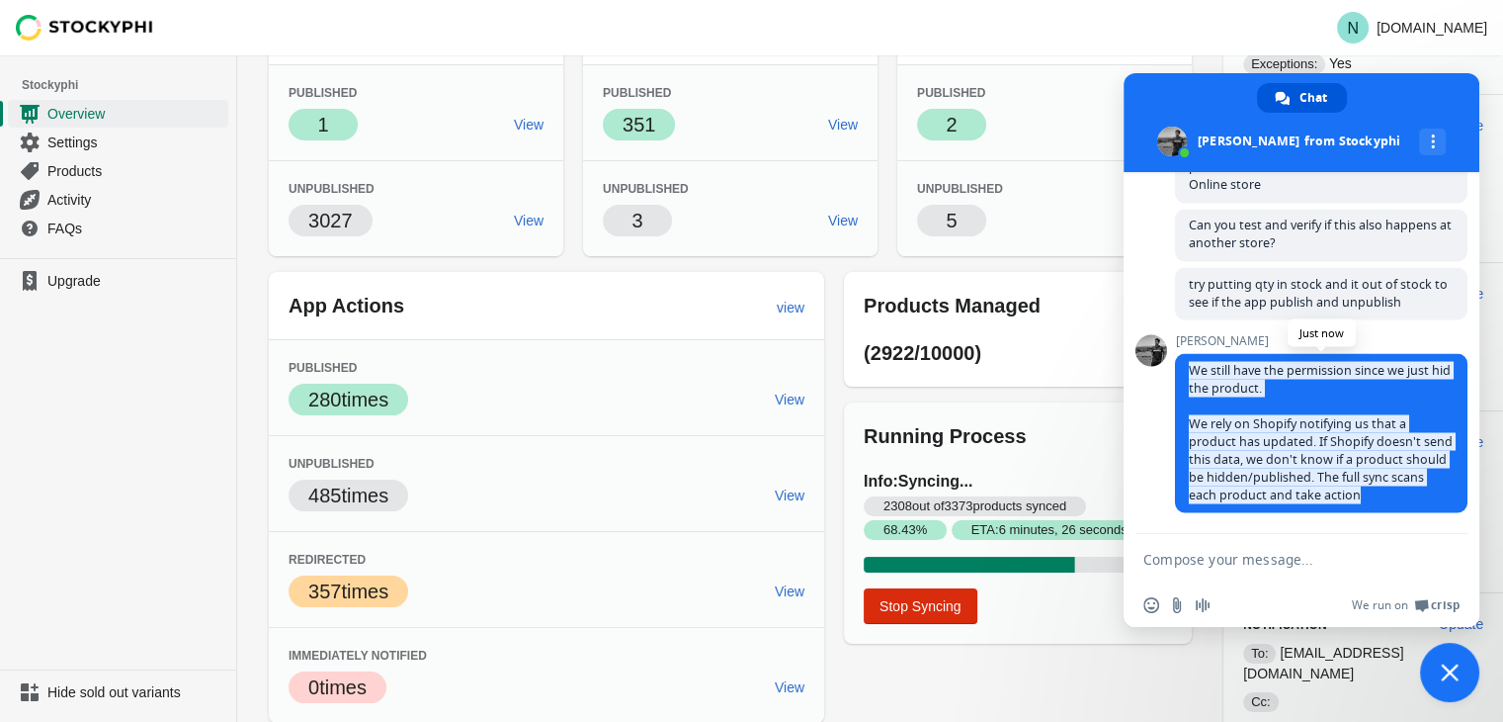
drag, startPoint x: 1410, startPoint y: 490, endPoint x: 1193, endPoint y: 353, distance: 257.2
click at [1193, 353] on span "We still have the permission since we just hid the product. We rely on Shopify …" at bounding box center [1321, 432] width 293 height 159
copy span "We still have the permission since we just hid the product. We rely on Shopify …"
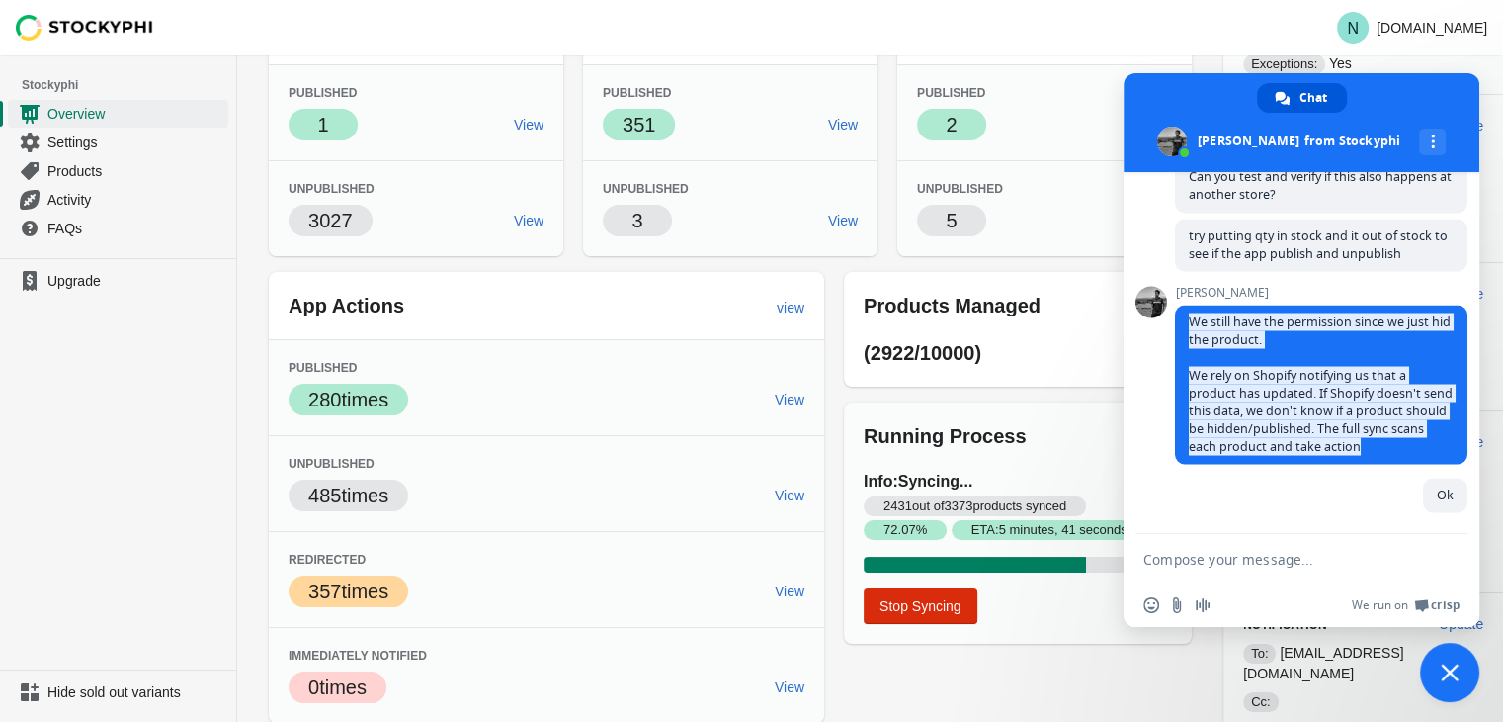
scroll to position [3800, 0]
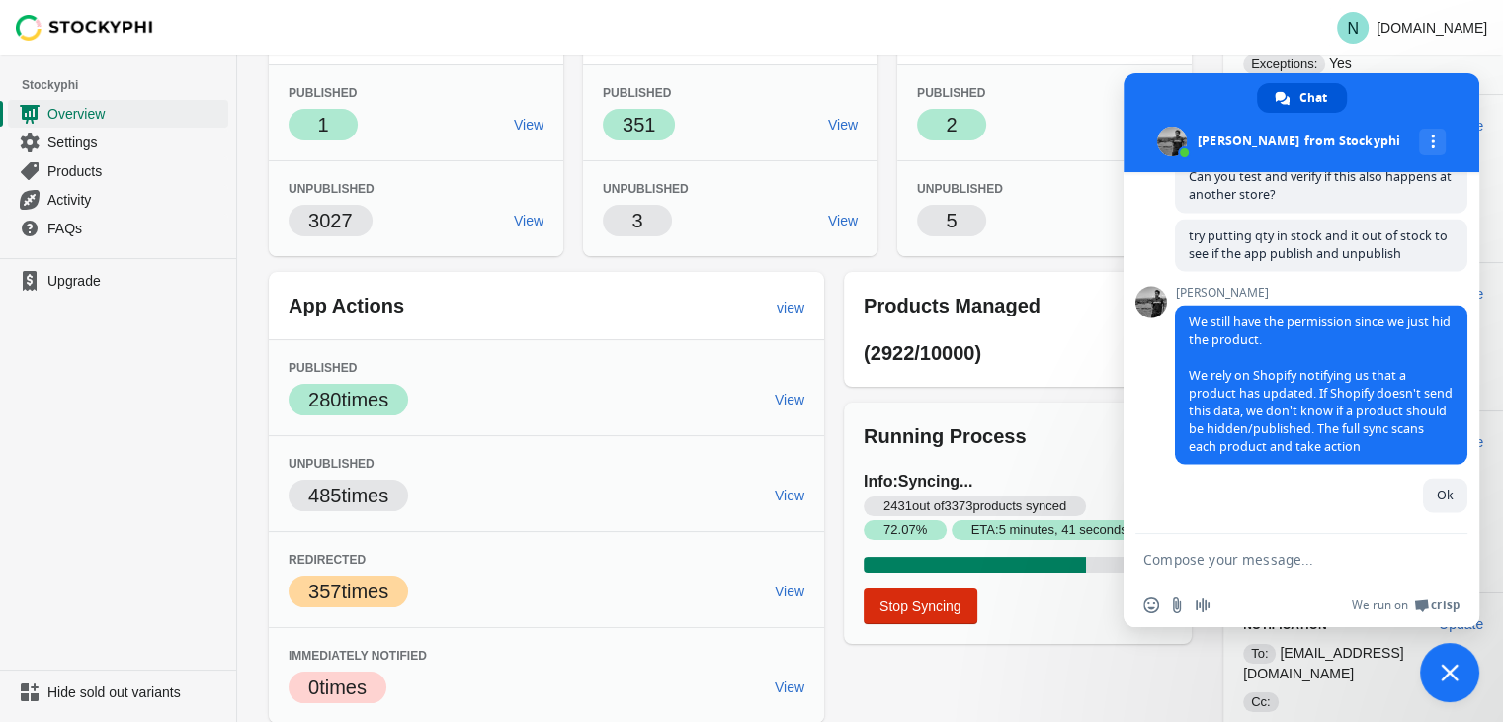
click at [1245, 560] on textarea "Compose your message..." at bounding box center [1282, 558] width 277 height 49
type textarea "let me know when you fix issue"
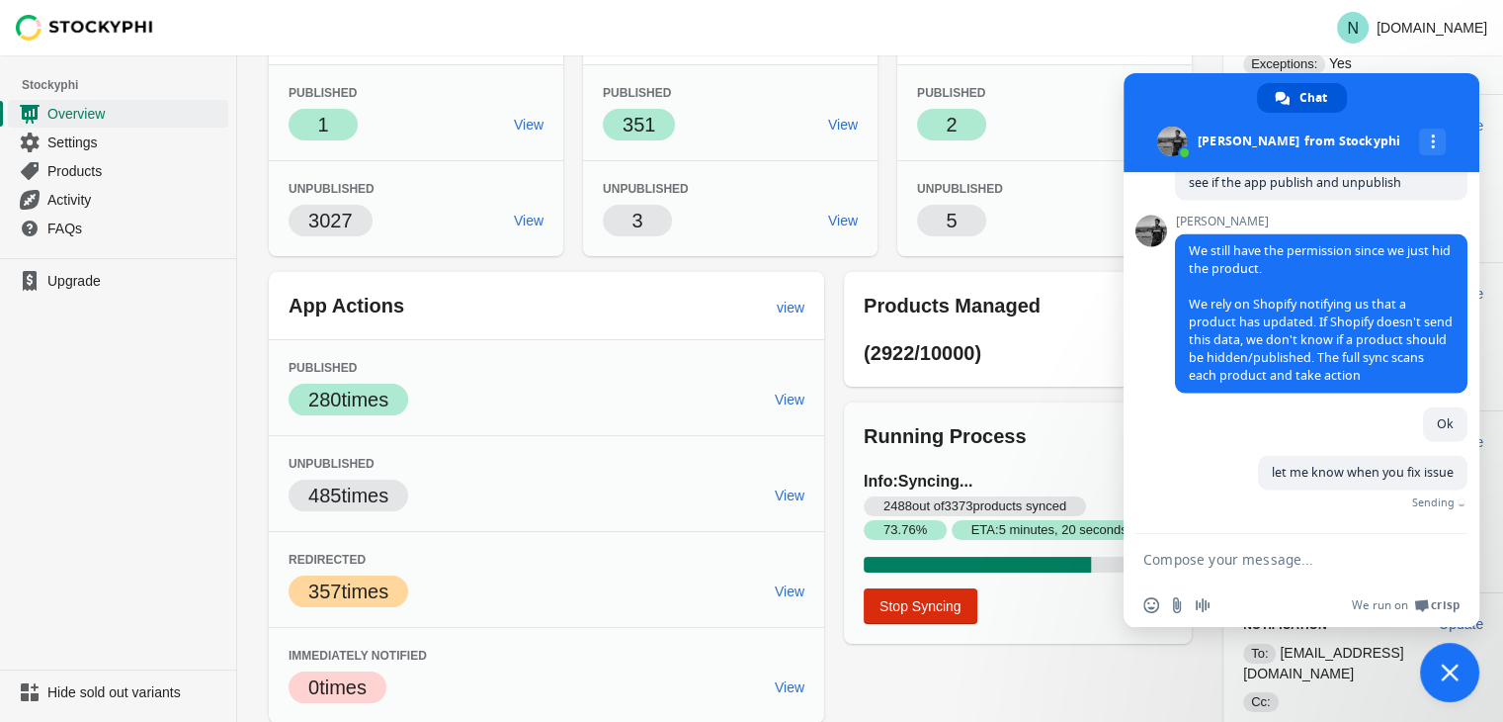
scroll to position [3843, 0]
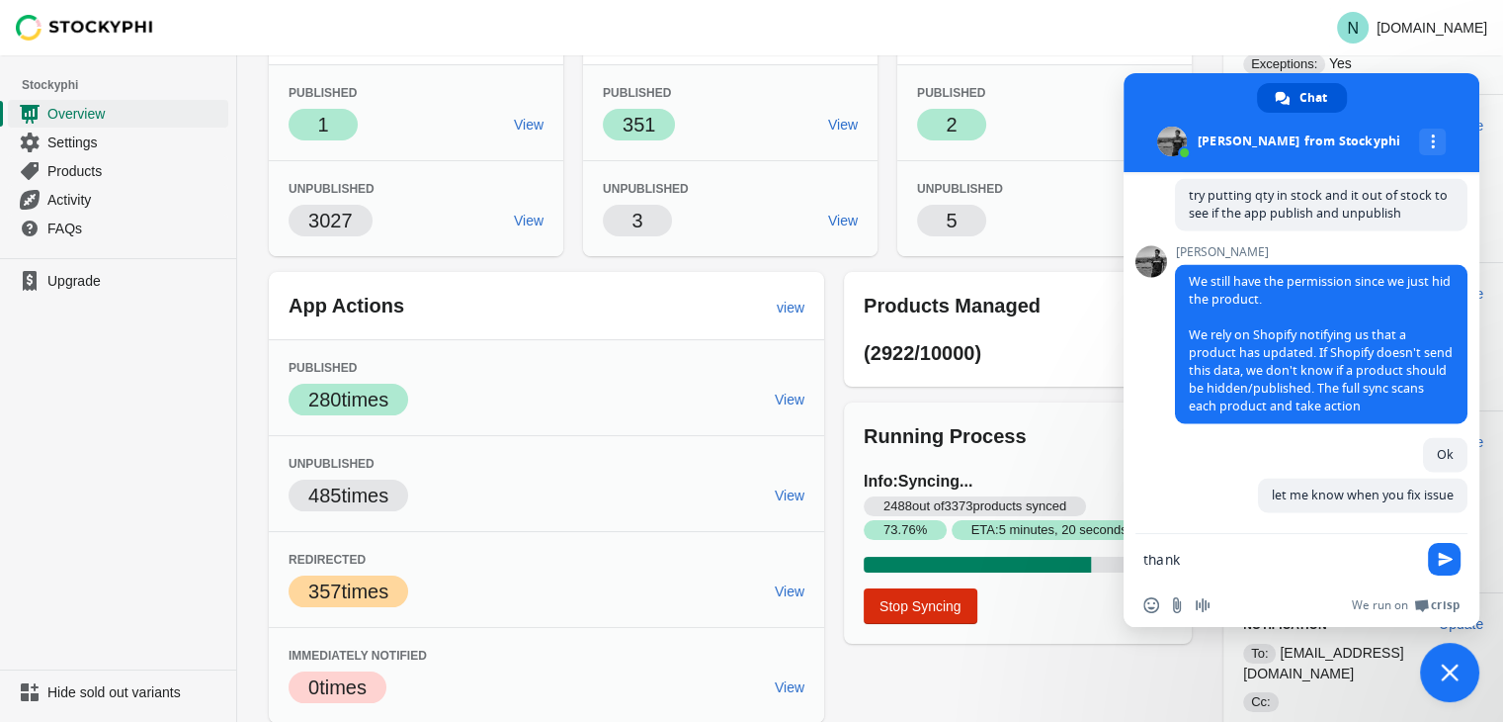
type textarea "thanks"
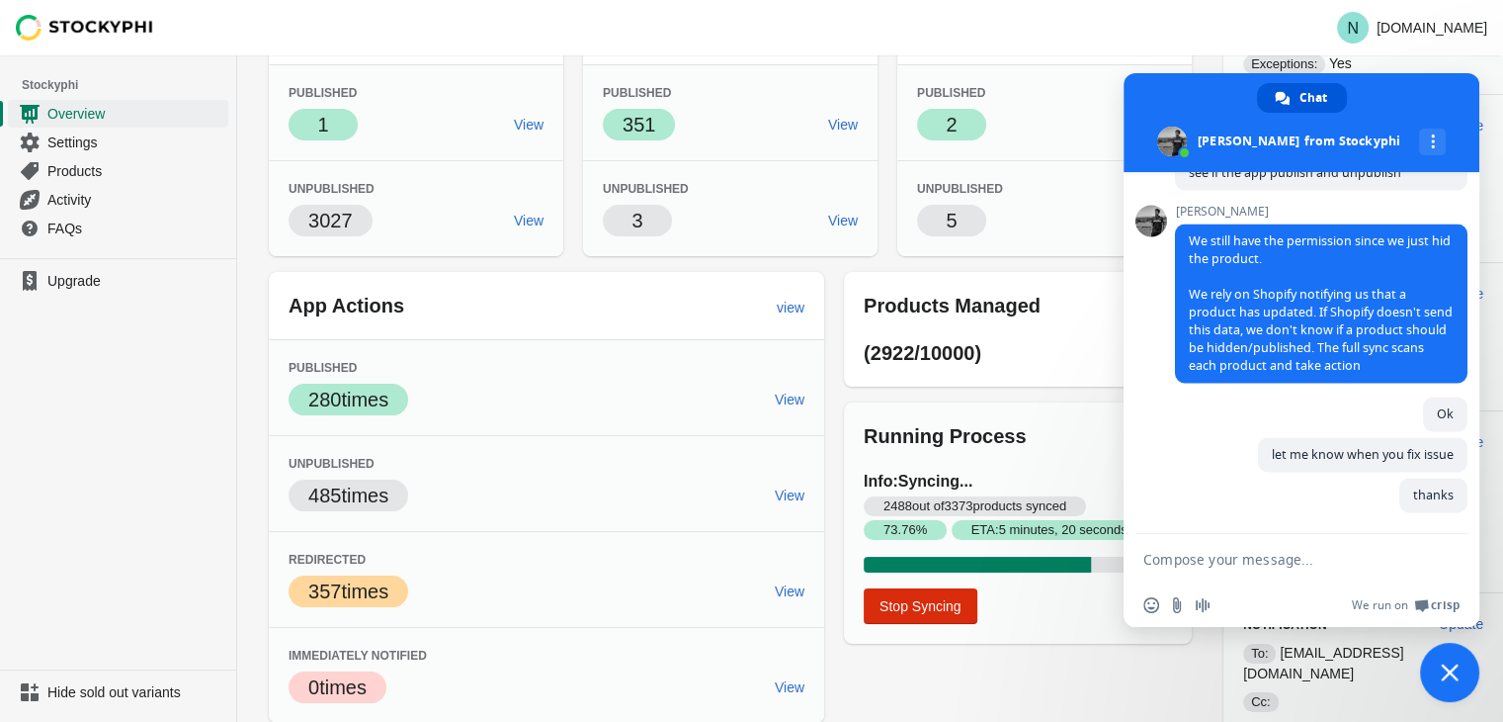
scroll to position [4064, 0]
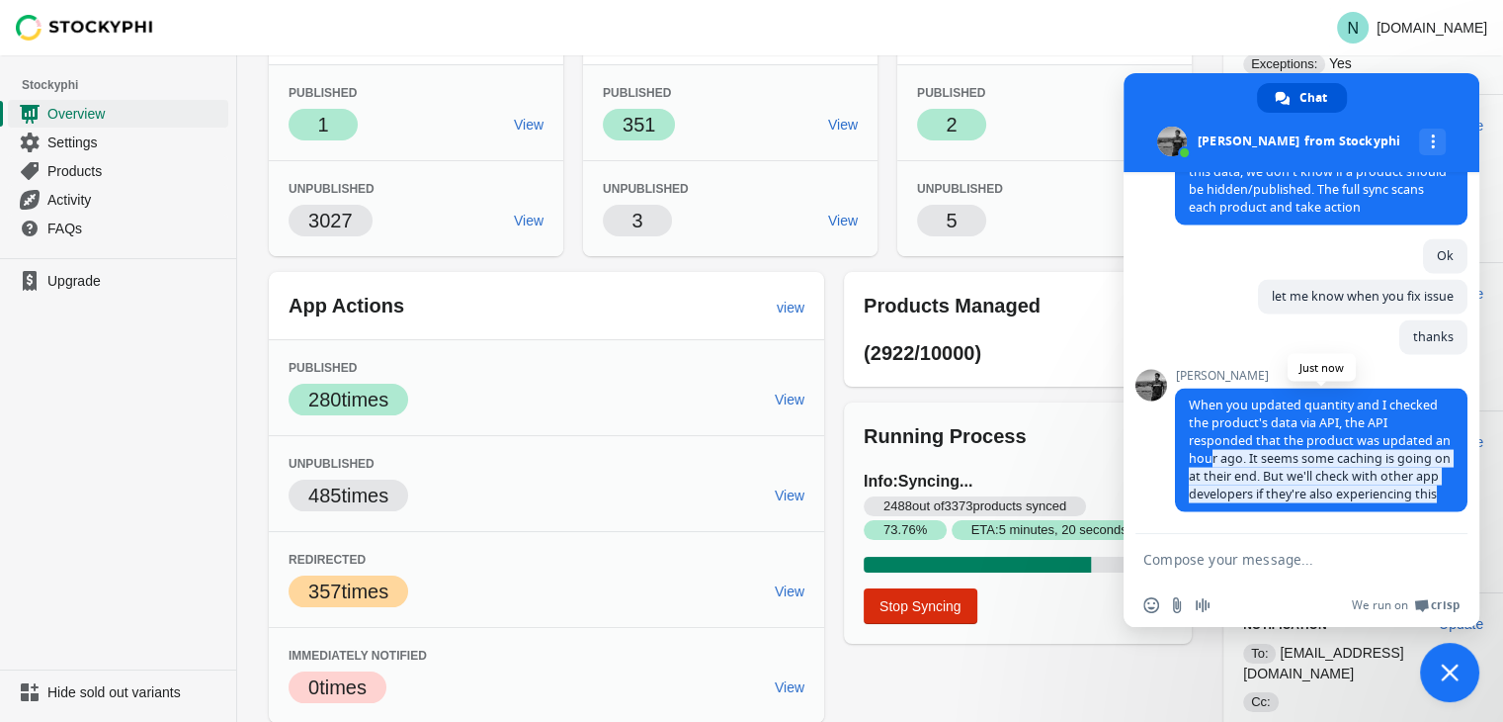
drag, startPoint x: 1265, startPoint y: 489, endPoint x: 1214, endPoint y: 443, distance: 69.3
click at [1214, 443] on span "When you updated quantity and I checked the product's data via API, the API res…" at bounding box center [1321, 450] width 293 height 124
click at [1254, 472] on span "When you updated quantity and I checked the product's data via API, the API res…" at bounding box center [1320, 449] width 262 height 106
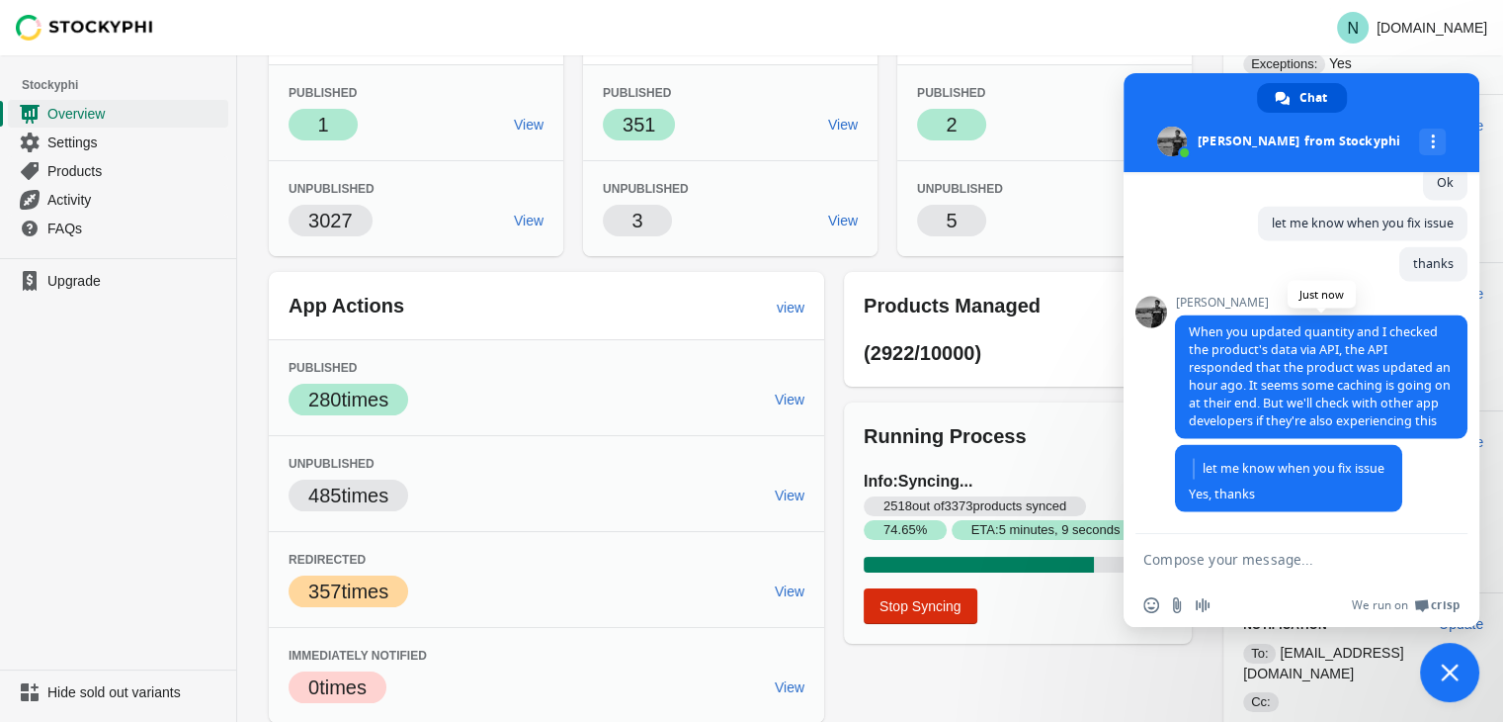
scroll to position [4138, 0]
click at [1274, 551] on textarea "Compose your message..." at bounding box center [1282, 558] width 277 height 49
type textarea "have good day"
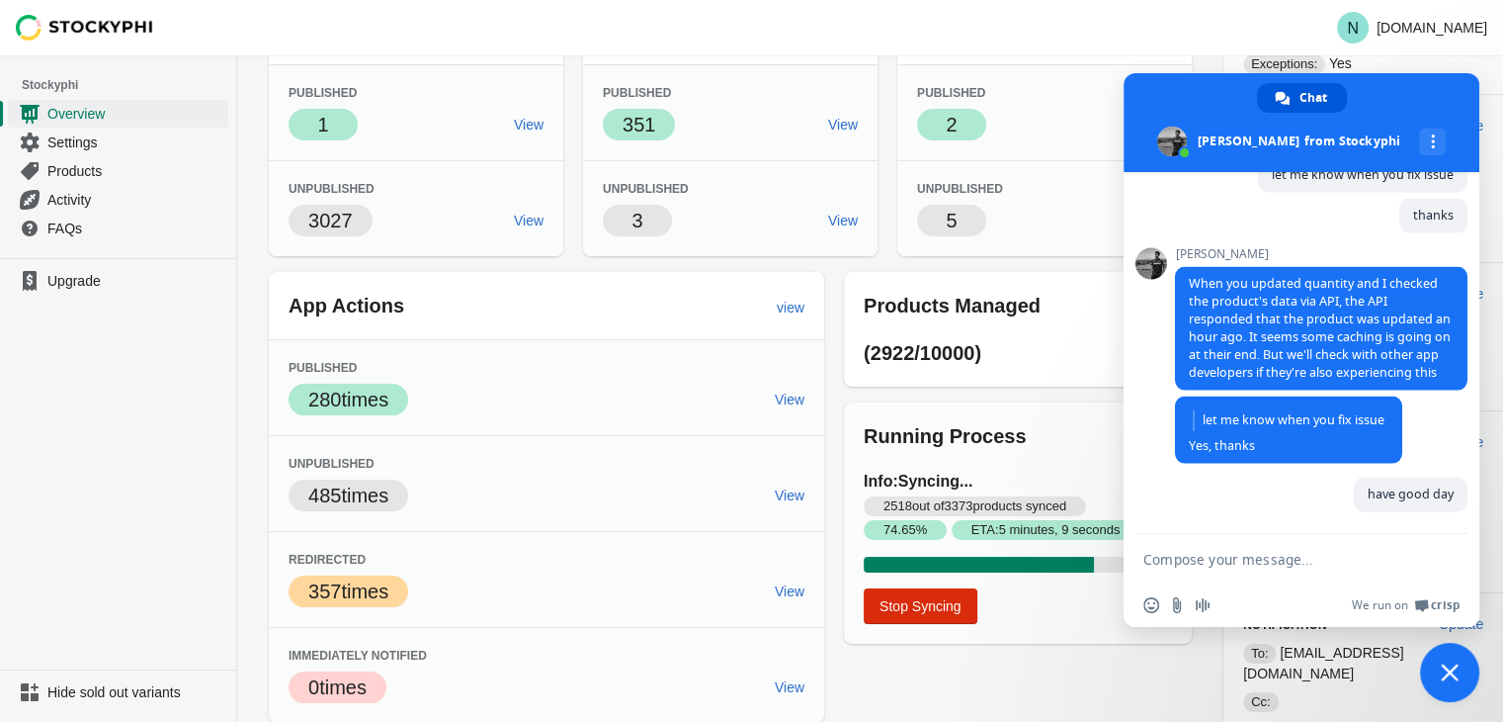
scroll to position [4187, 0]
click at [1438, 662] on span "Close chat" at bounding box center [1449, 671] width 59 height 59
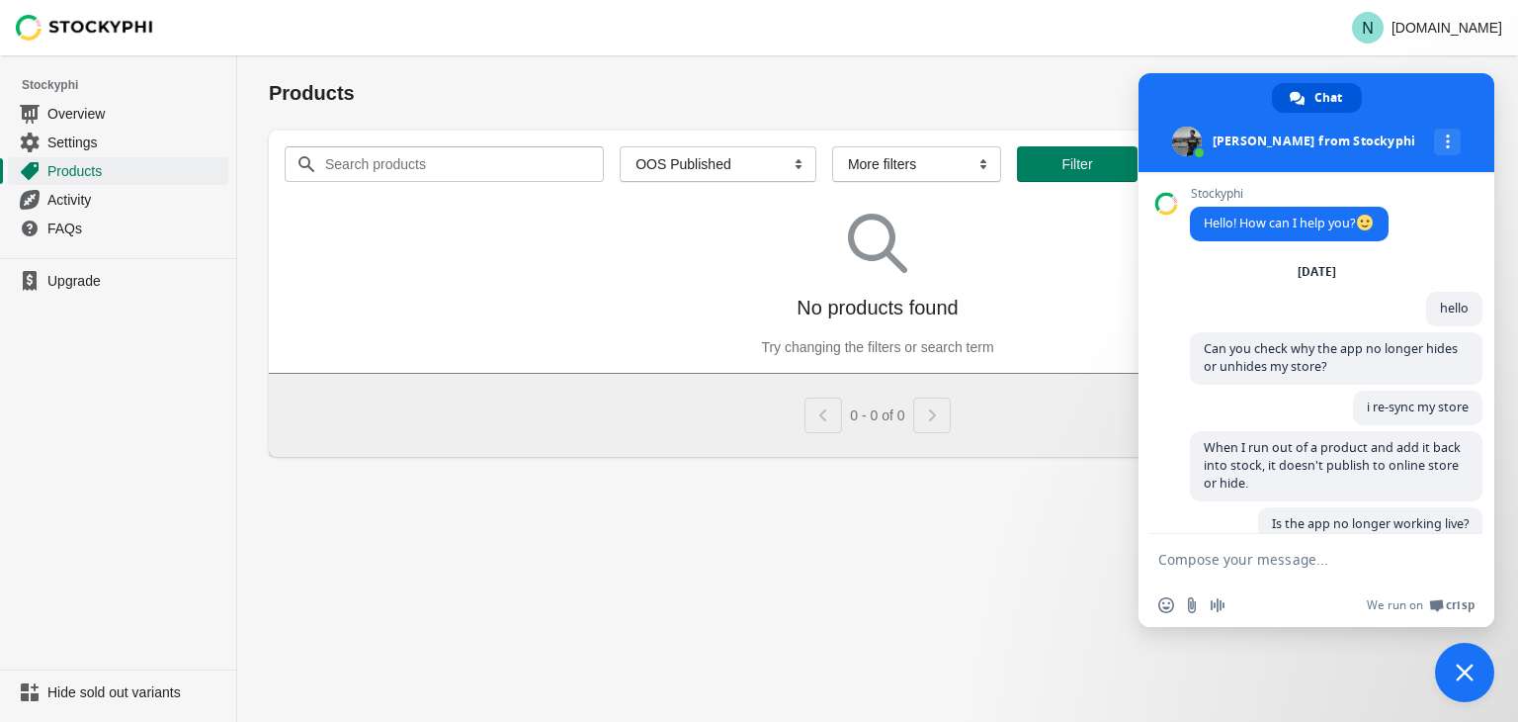
scroll to position [3129, 0]
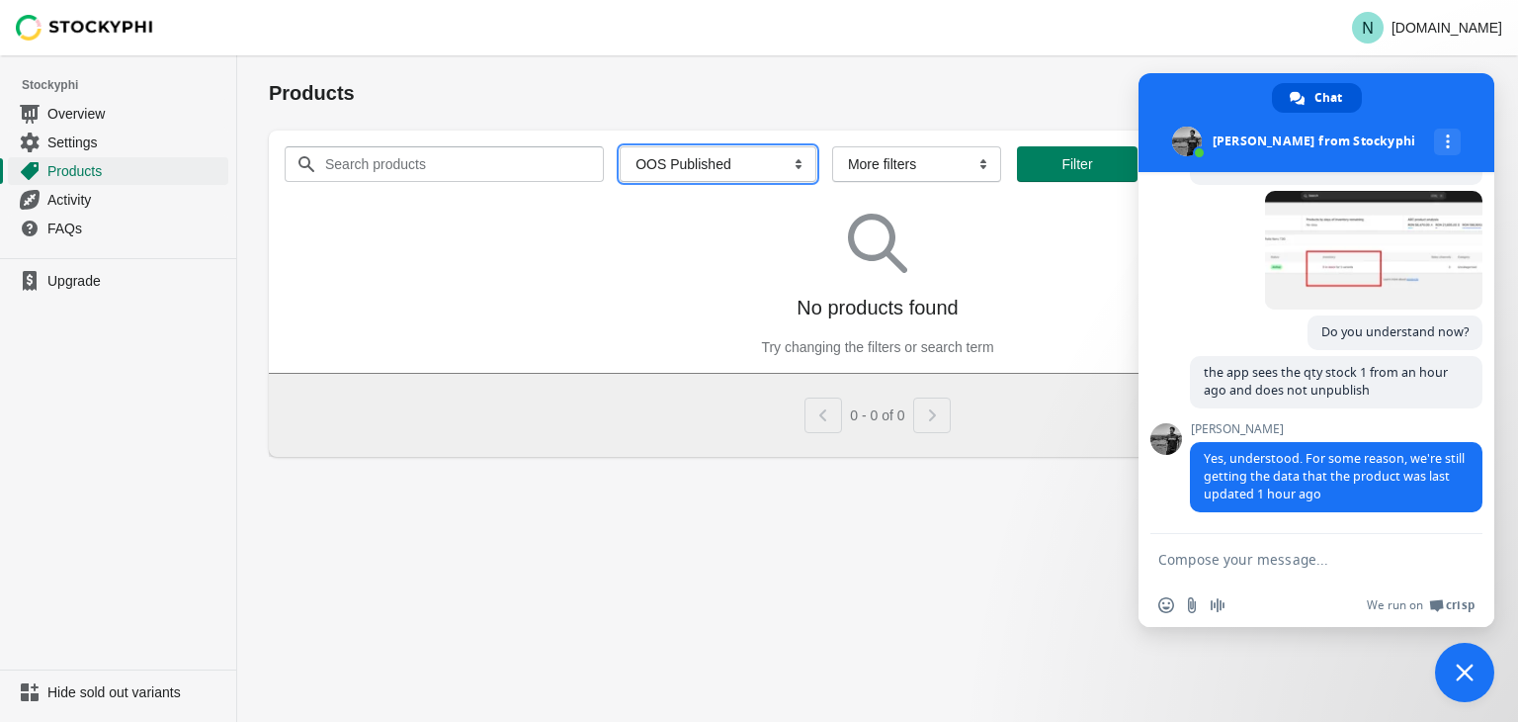
click at [710, 165] on select "All Products InStock InStock Published InStock Un-Published OOS OOS Published O…" at bounding box center [718, 164] width 197 height 36
select select "instock_unpublished"
click at [620, 146] on select "All Products InStock InStock Published InStock Un-Published OOS OOS Published O…" at bounding box center [718, 164] width 197 height 36
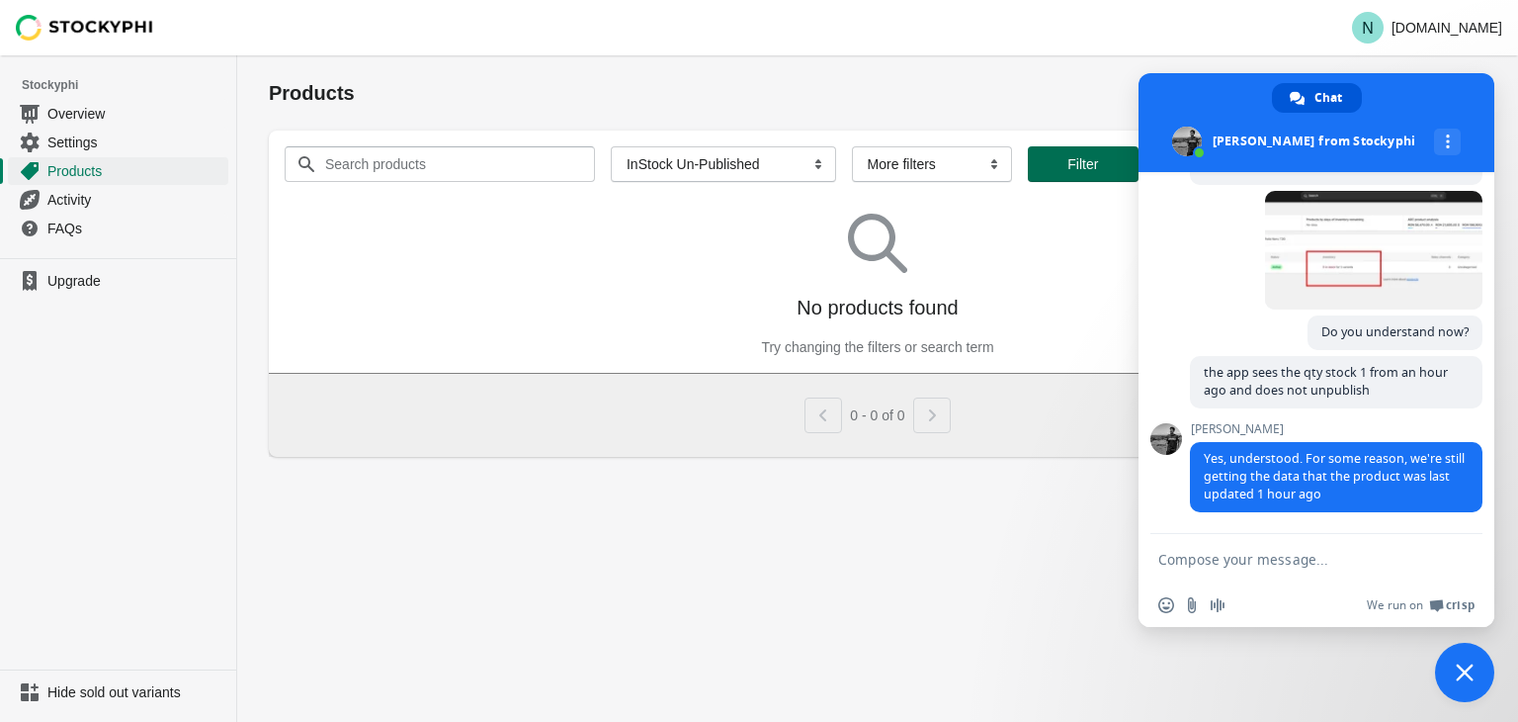
click at [1104, 153] on button "Filter" at bounding box center [1083, 164] width 111 height 36
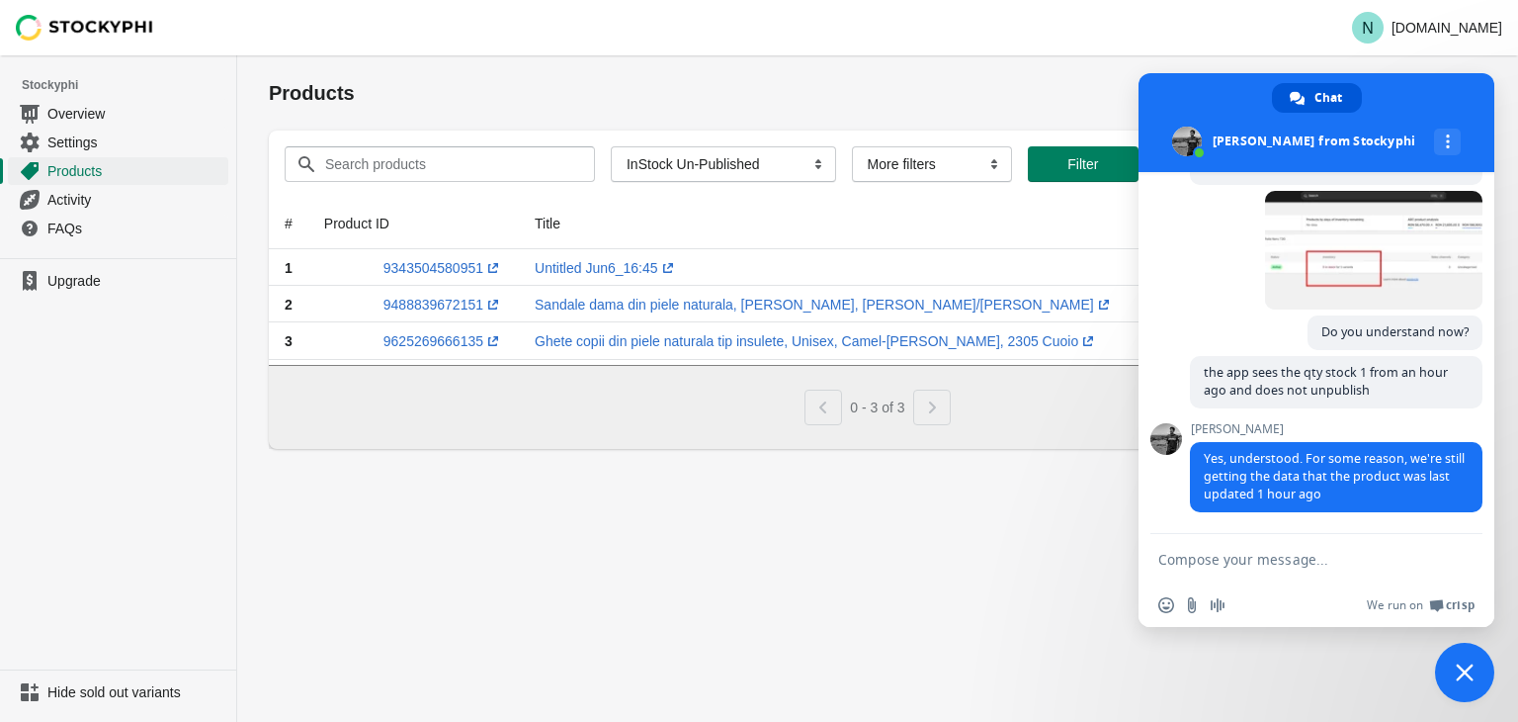
click at [1466, 668] on span "Close chat" at bounding box center [1465, 672] width 18 height 18
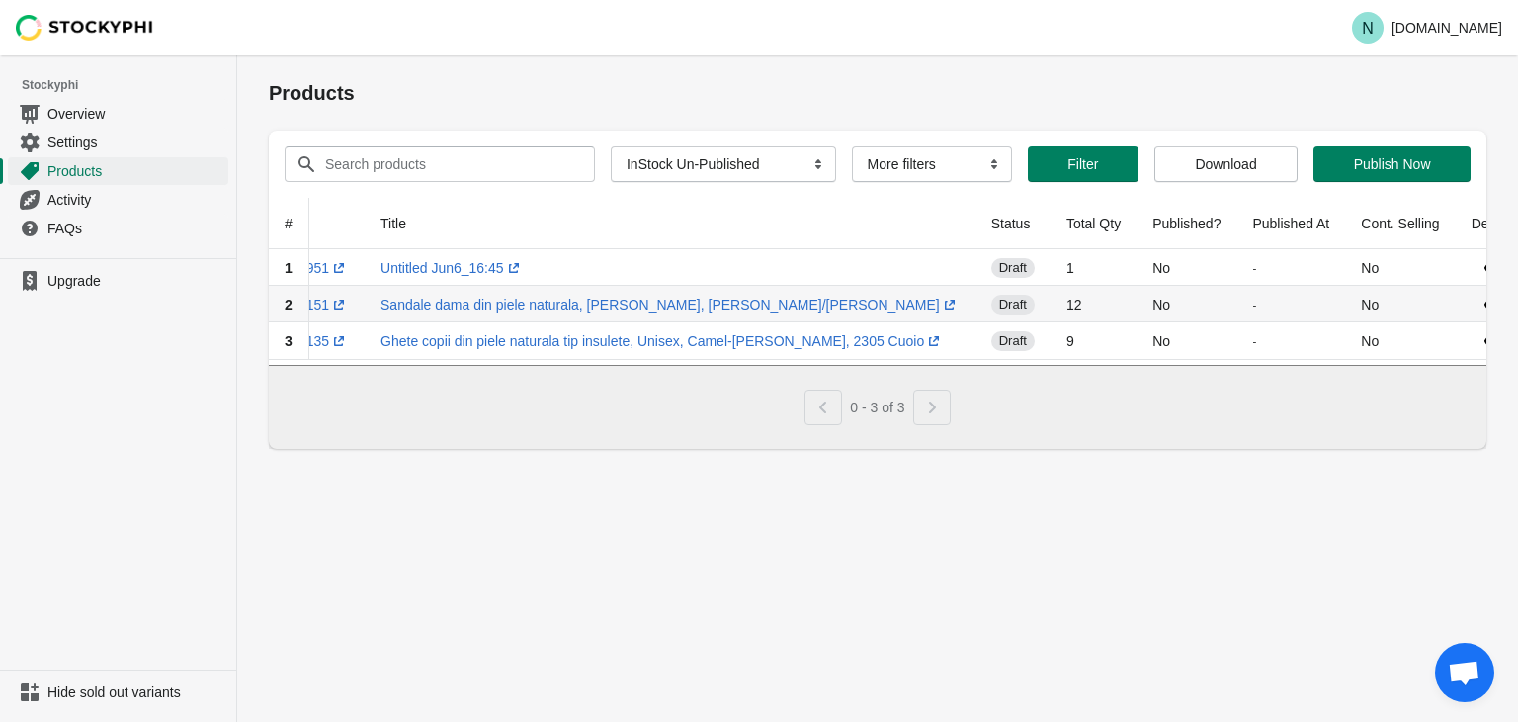
scroll to position [0, 0]
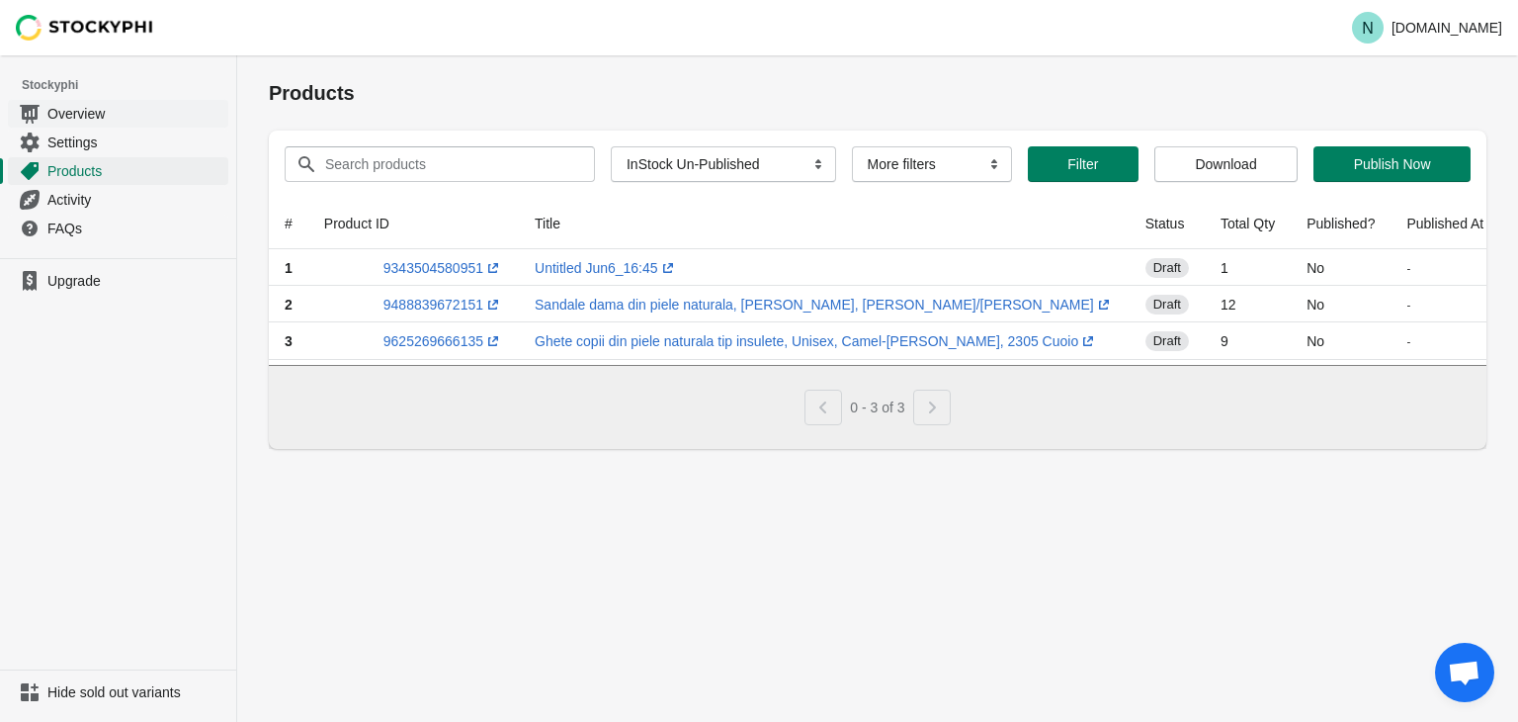
click at [79, 120] on span "Overview" at bounding box center [135, 114] width 177 height 20
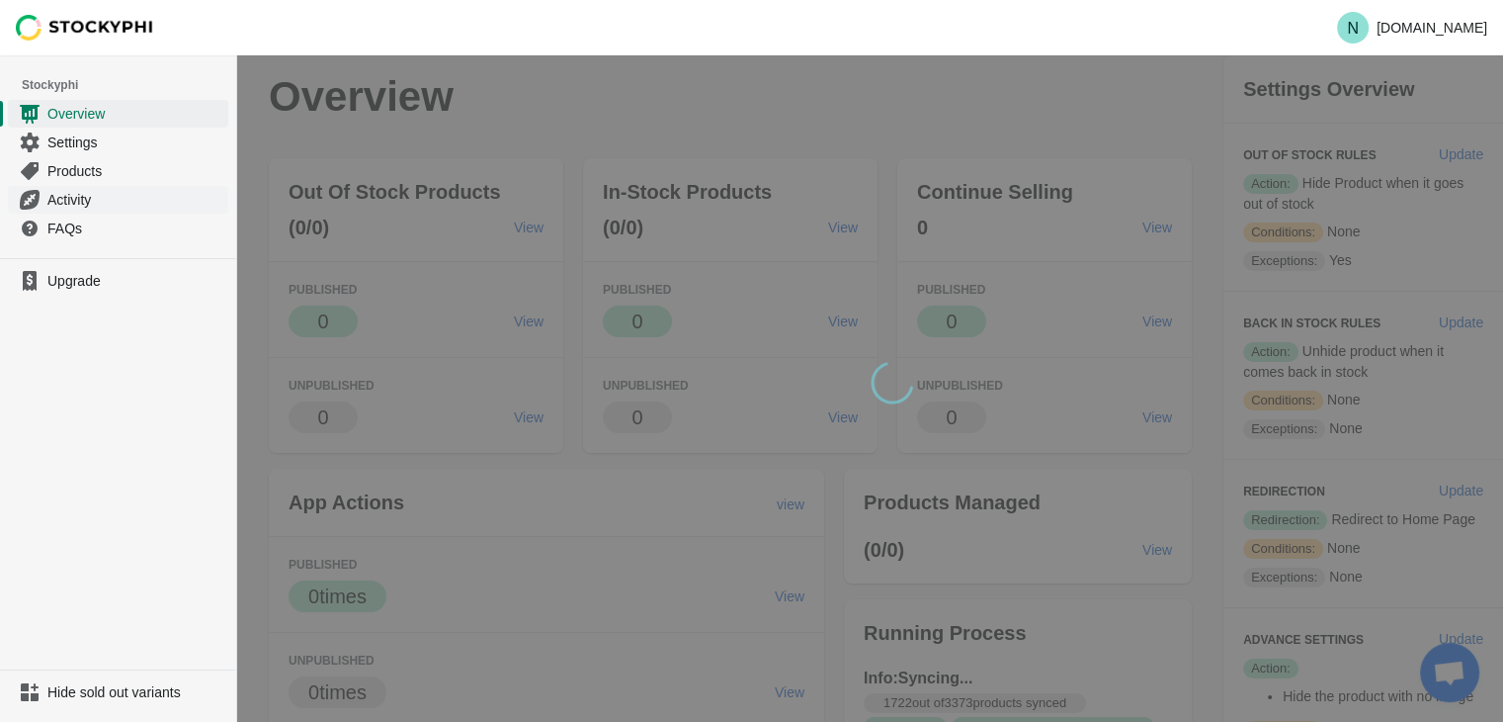
scroll to position [3129, 0]
click at [84, 196] on span "Activity" at bounding box center [135, 200] width 177 height 20
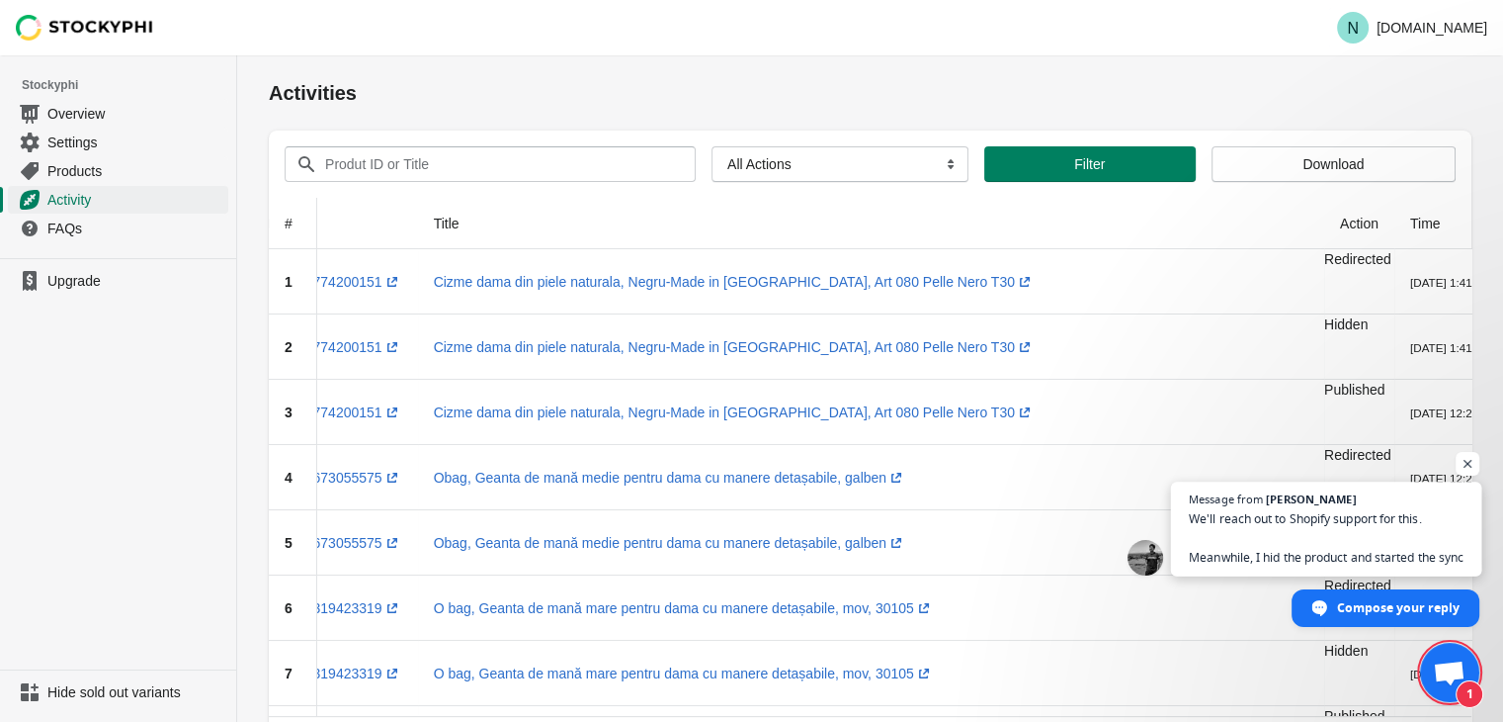
click at [1394, 529] on span "We'll reach out to Shopify support for this. Meanwhile, I hid the product and s…" at bounding box center [1326, 537] width 275 height 57
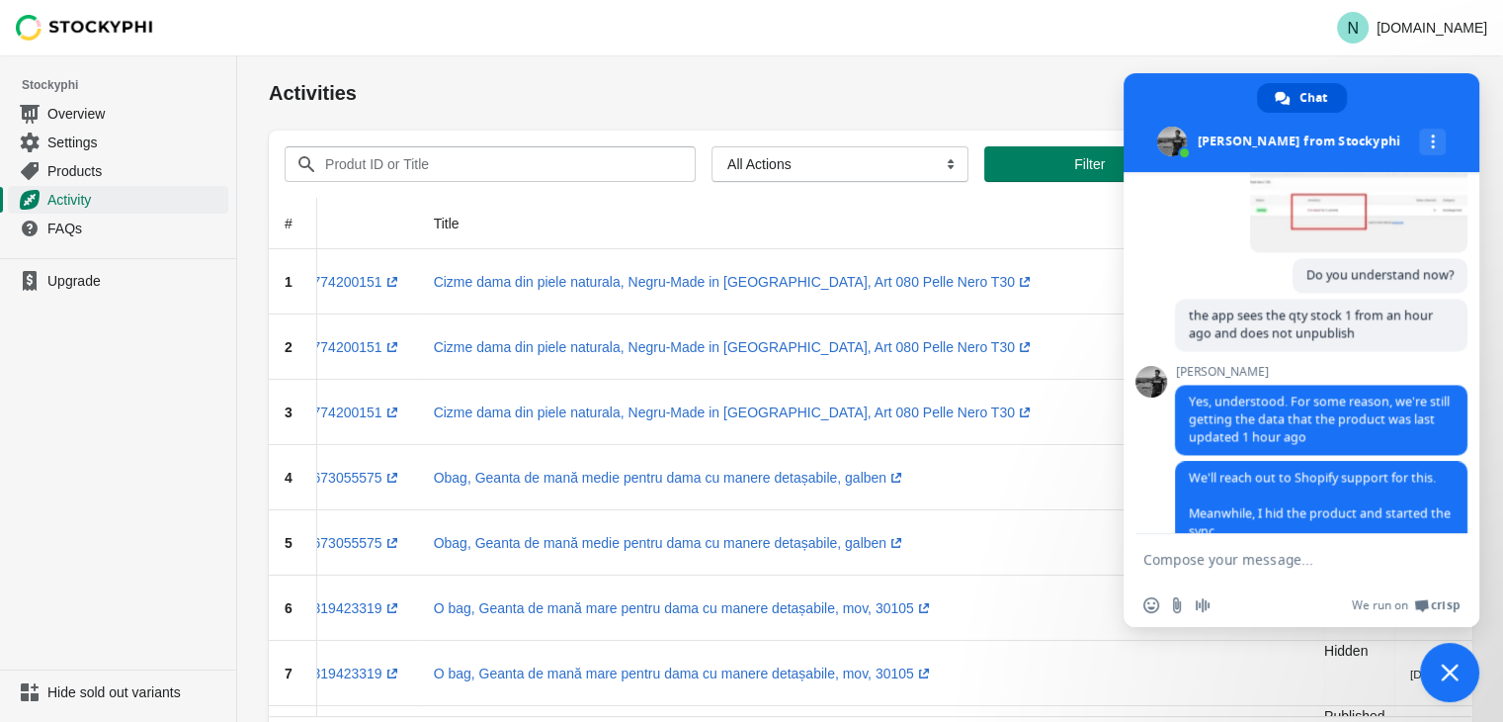
scroll to position [3226, 0]
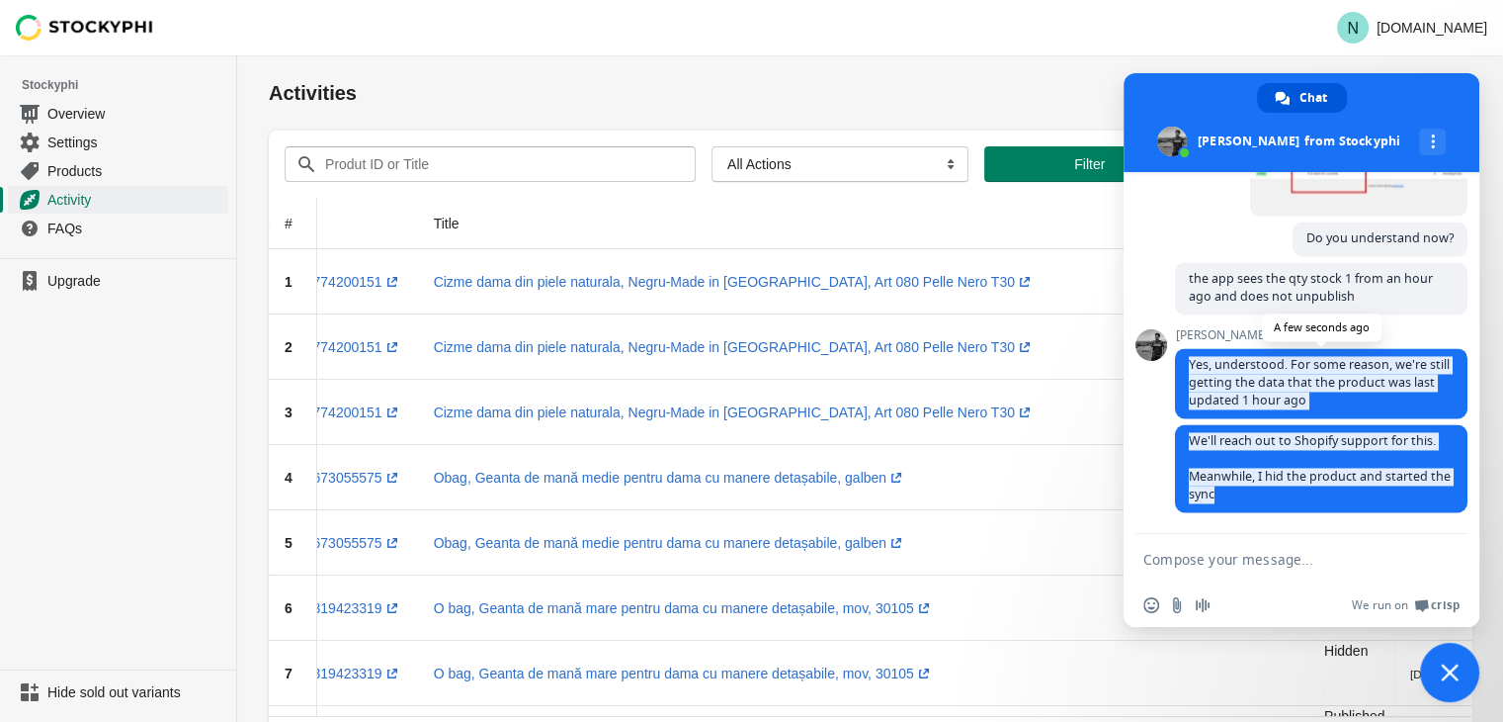
drag, startPoint x: 1295, startPoint y: 495, endPoint x: 1182, endPoint y: 362, distance: 174.6
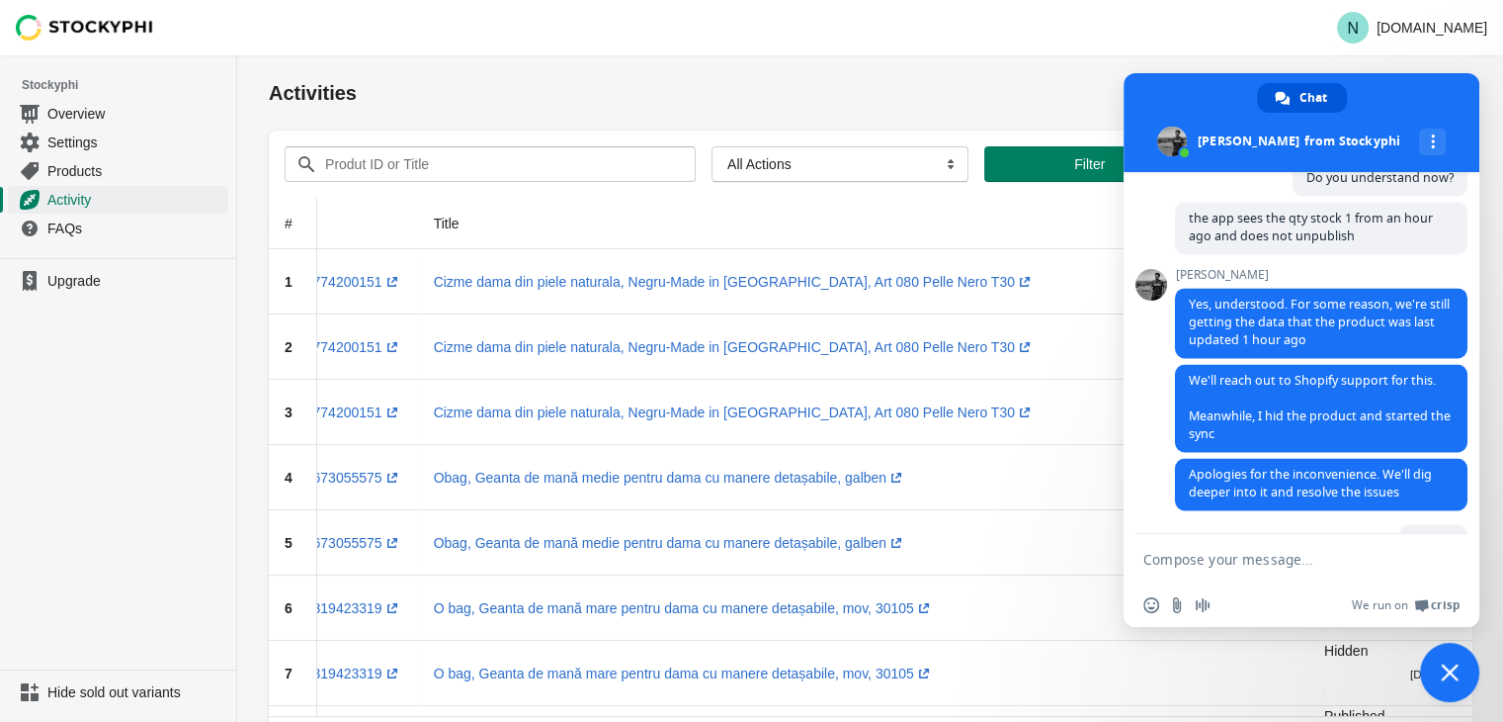
scroll to position [3336, 0]
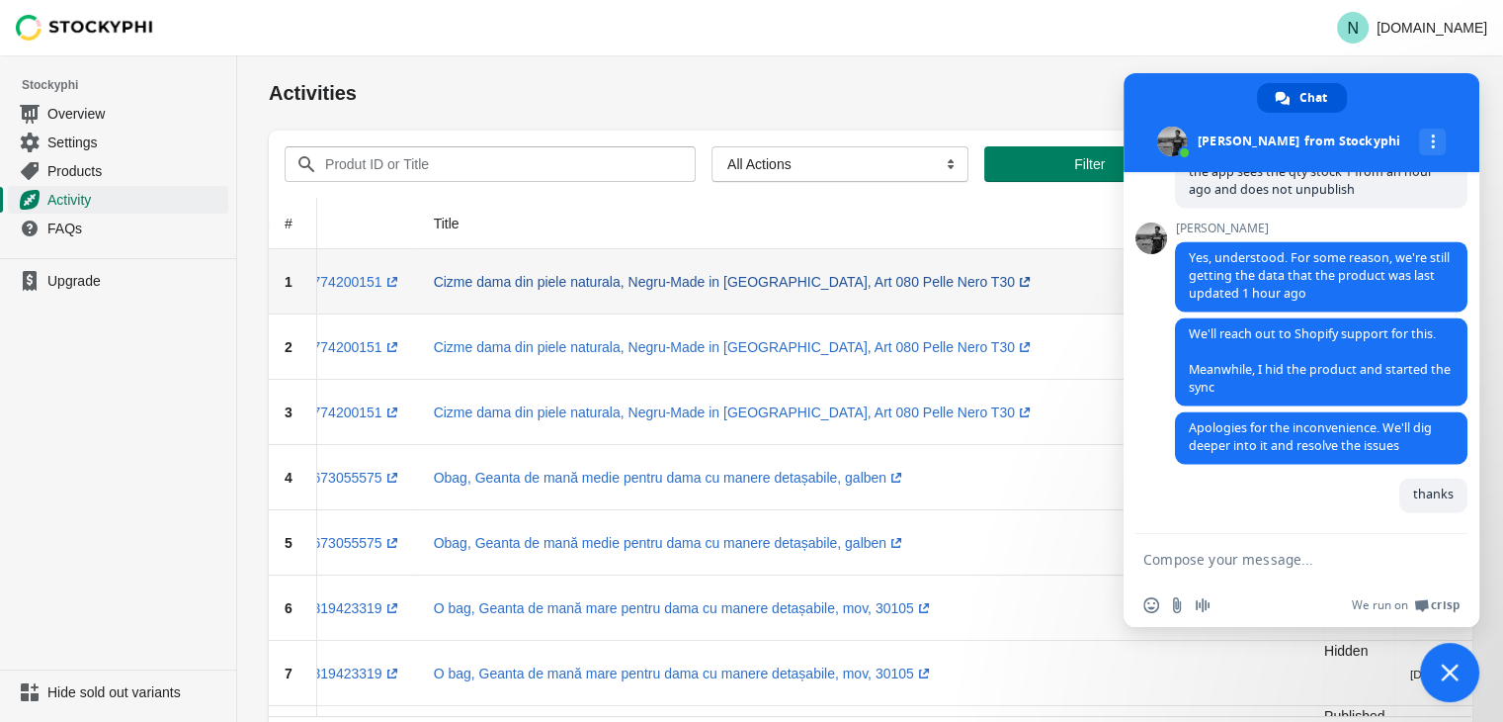
paste textarea "maybe they changed something in the shopify api and the application no longer h…"
type textarea "maybe they changed something in the shopify api and the application no longer h…"
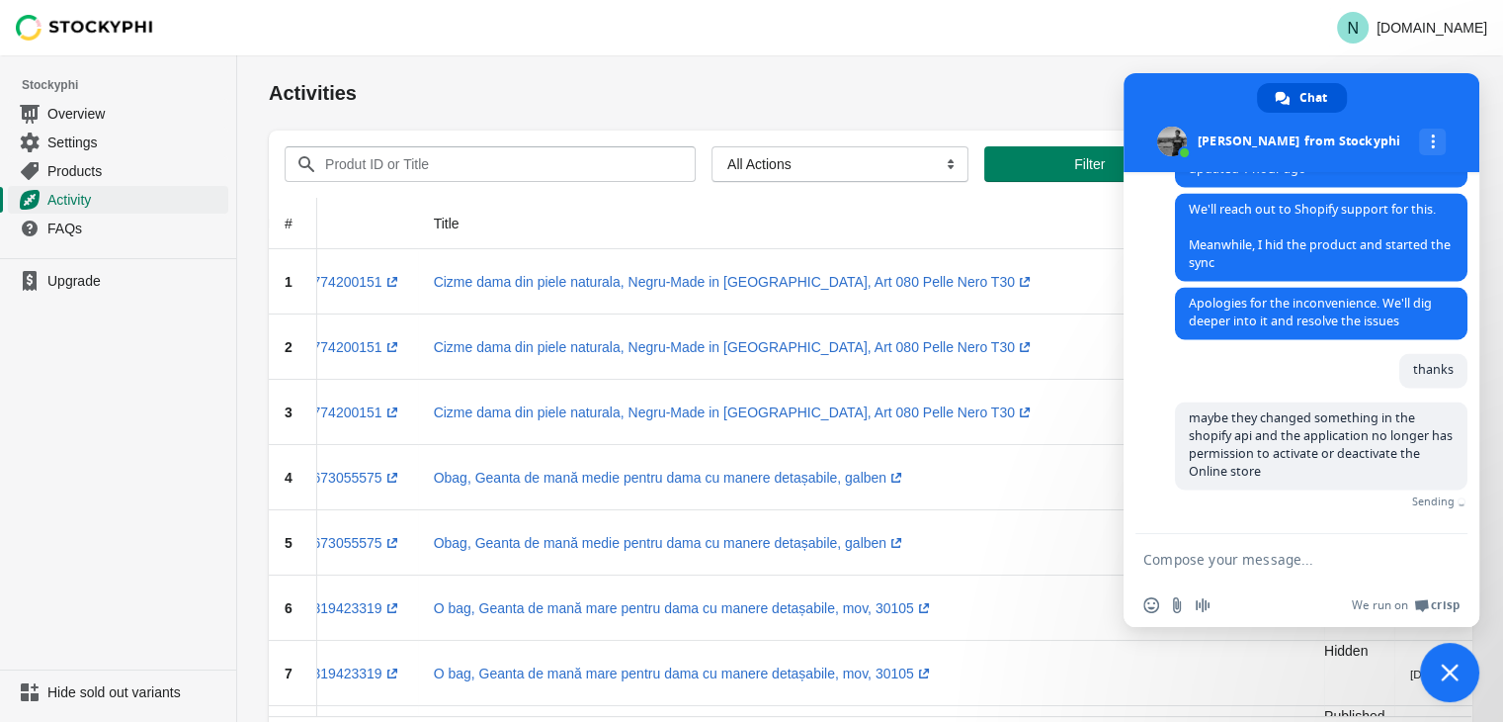
scroll to position [3433, 0]
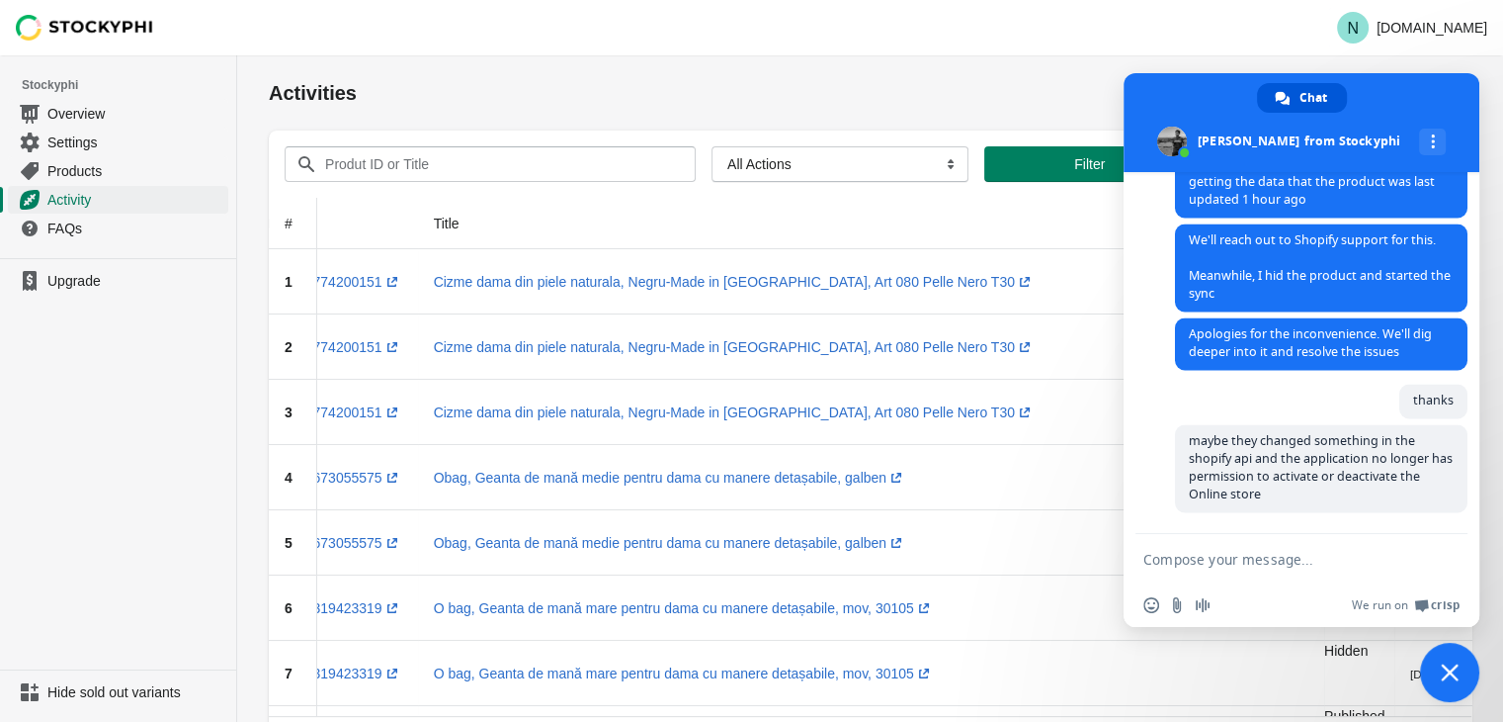
paste textarea "Can you test and verify if this also happens at another store?"
type textarea "Can you test and verify if this also happens at another store?"
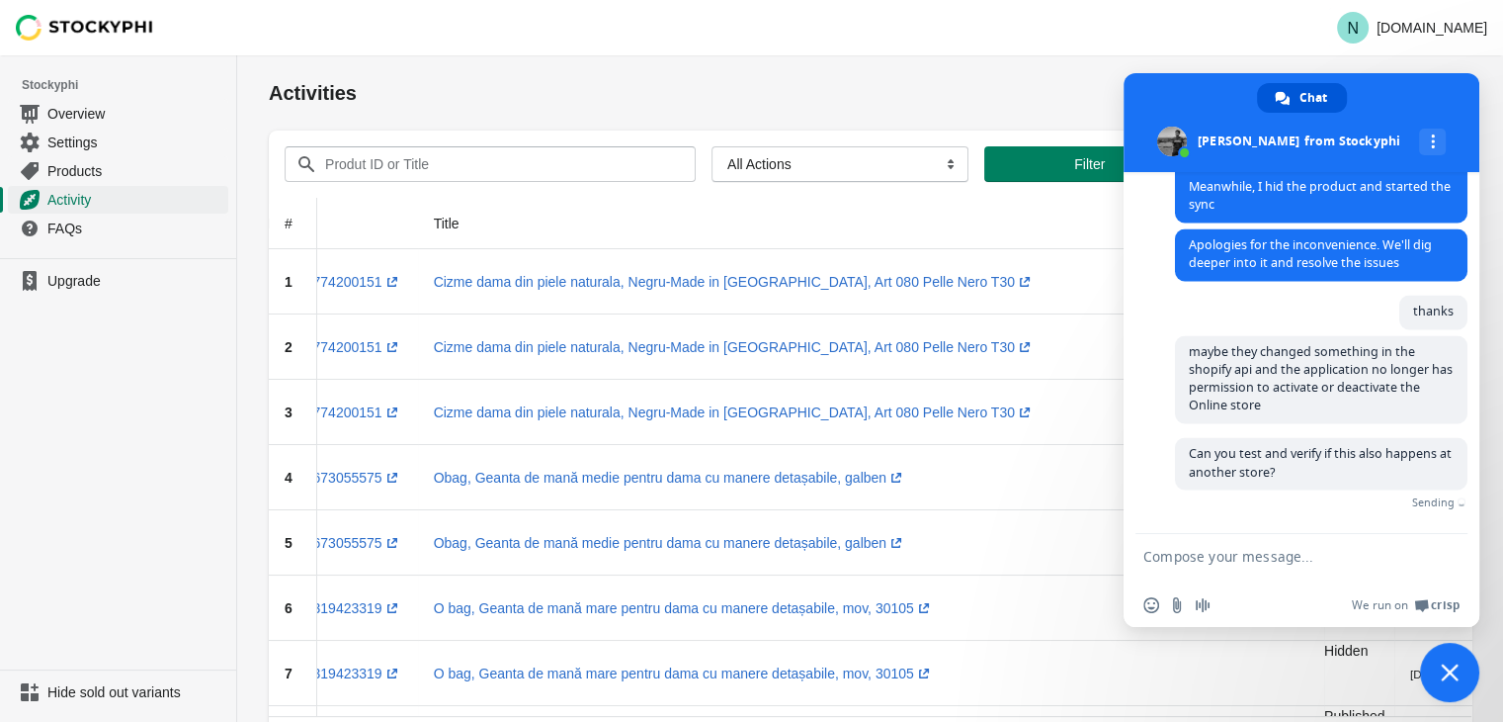
scroll to position [3493, 0]
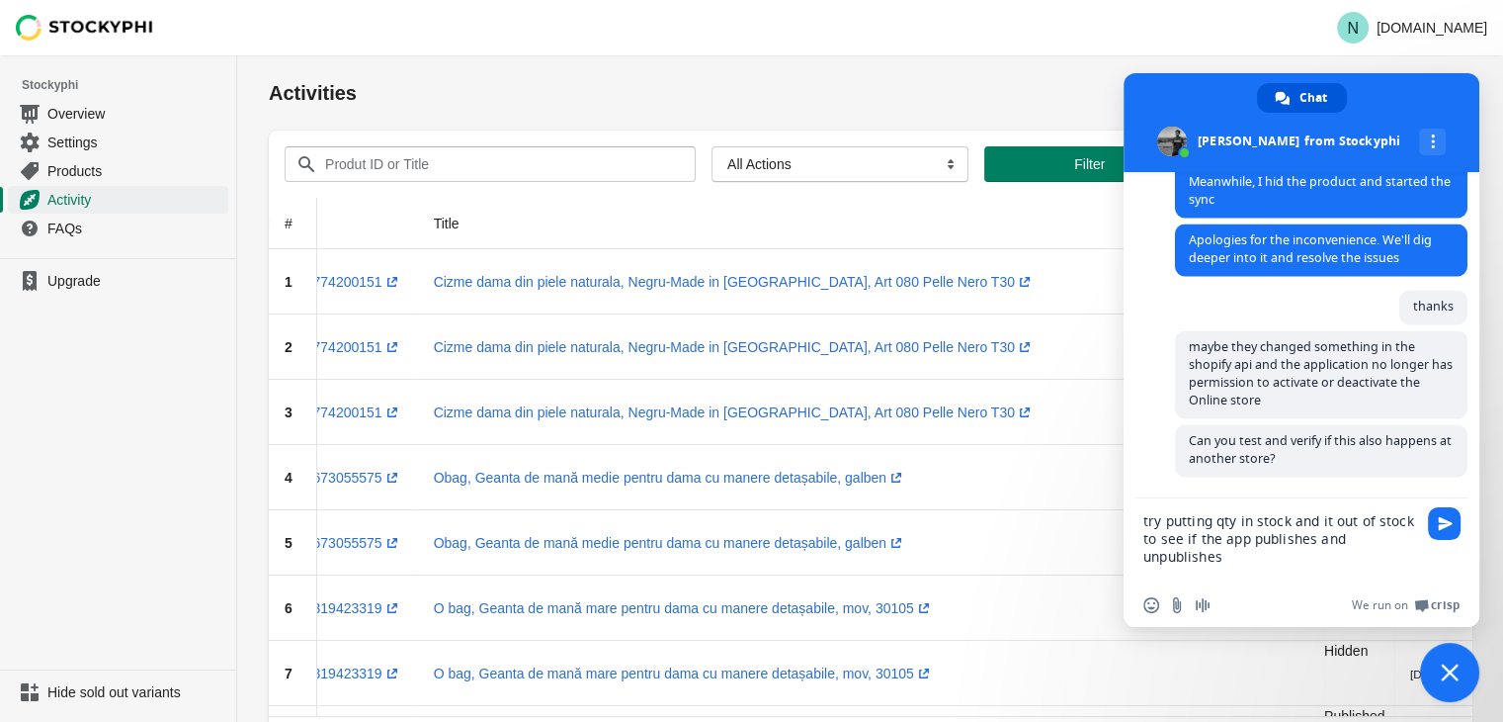
type textarea "try putting qty in stock and it out of stock to see if the app publish and unpu…"
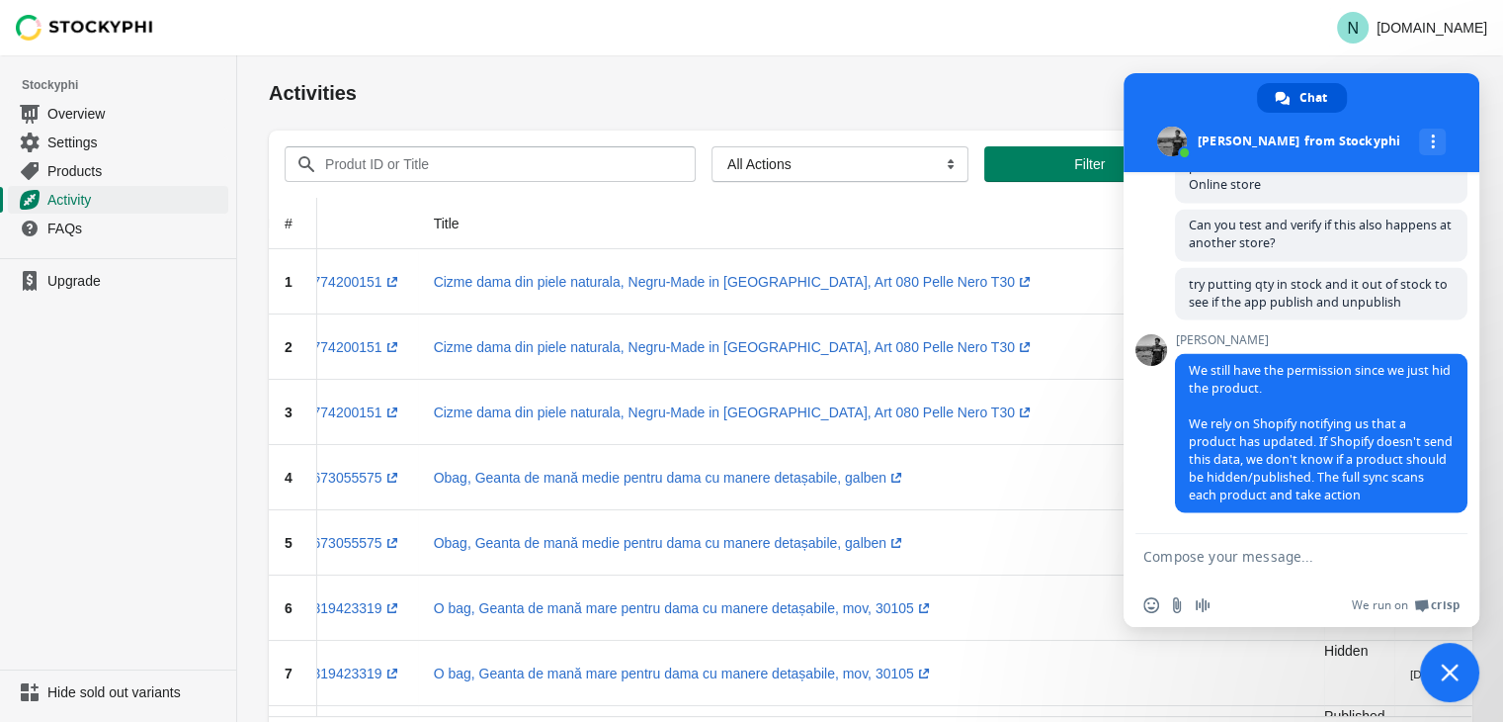
scroll to position [0, 0]
type textarea "Ok"
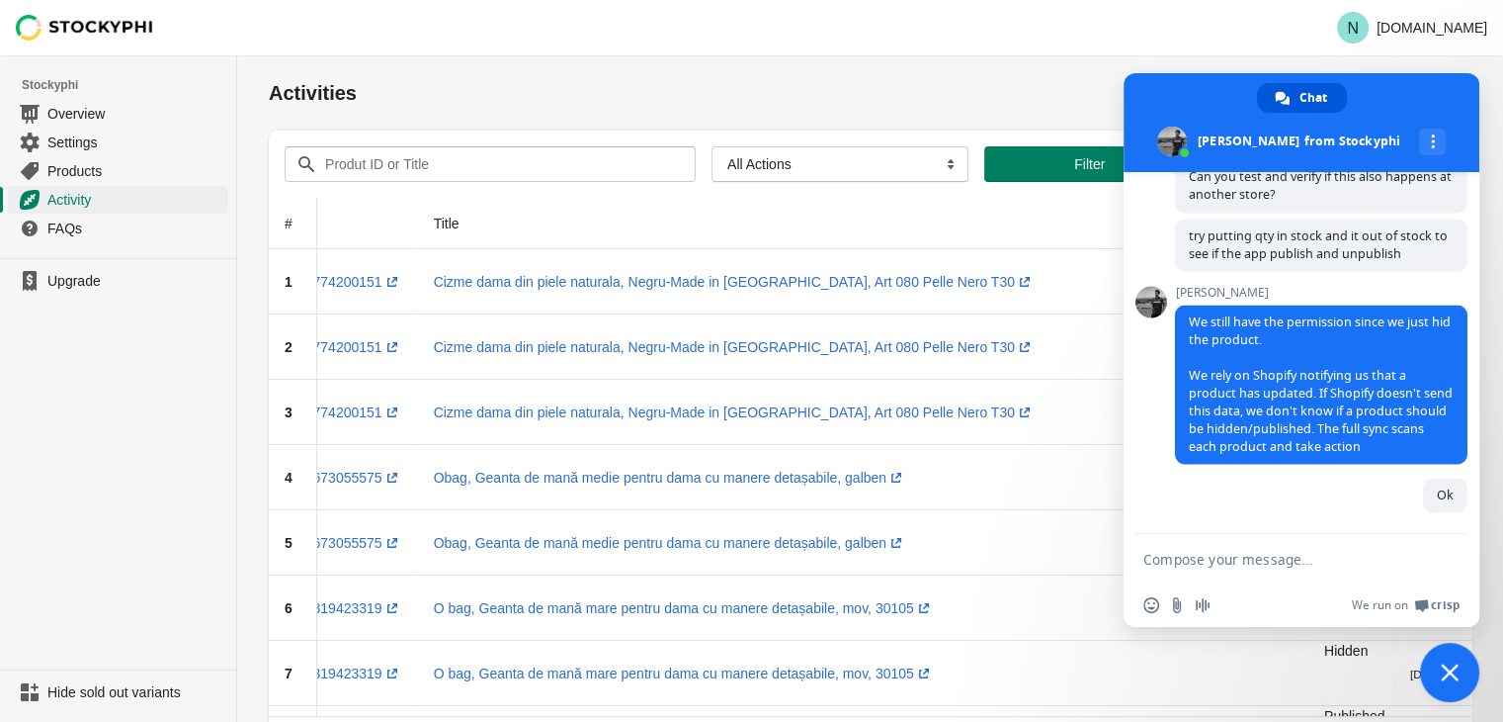
scroll to position [3800, 0]
